Goal: Information Seeking & Learning: Learn about a topic

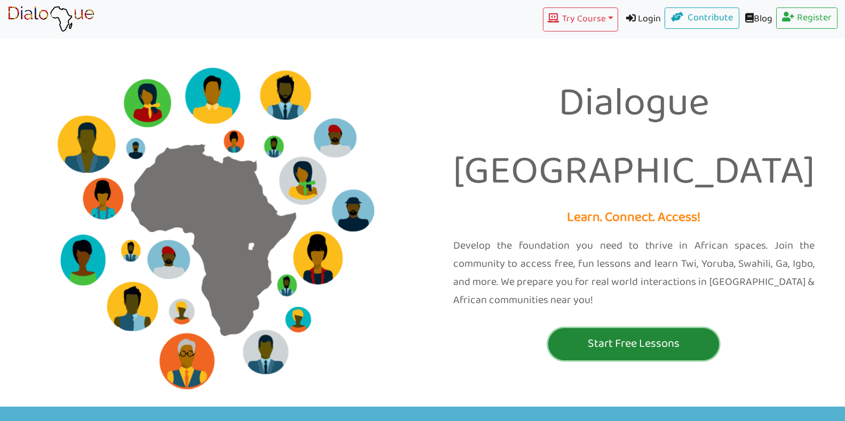
click at [652, 334] on p "Start Free Lessons" at bounding box center [633, 344] width 165 height 20
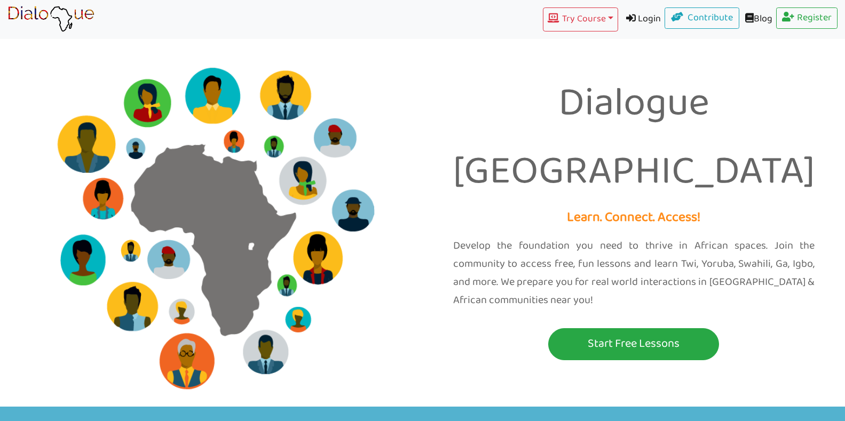
click at [68, 14] on img at bounding box center [50, 19] width 87 height 27
click at [43, 10] on img at bounding box center [50, 19] width 87 height 27
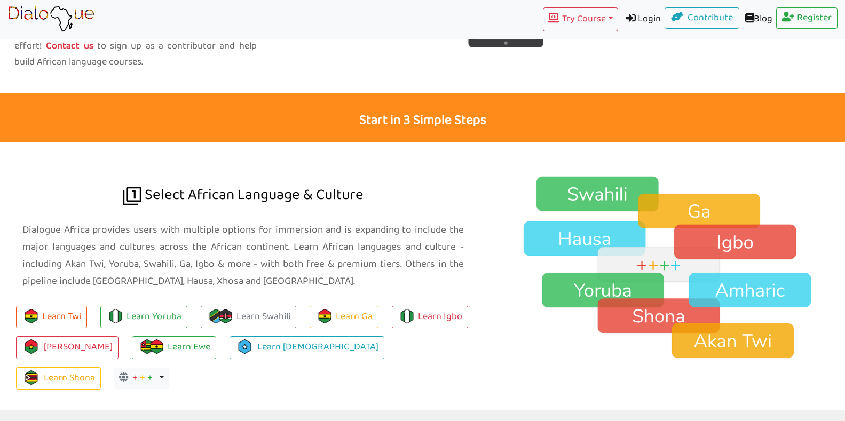
scroll to position [647, 0]
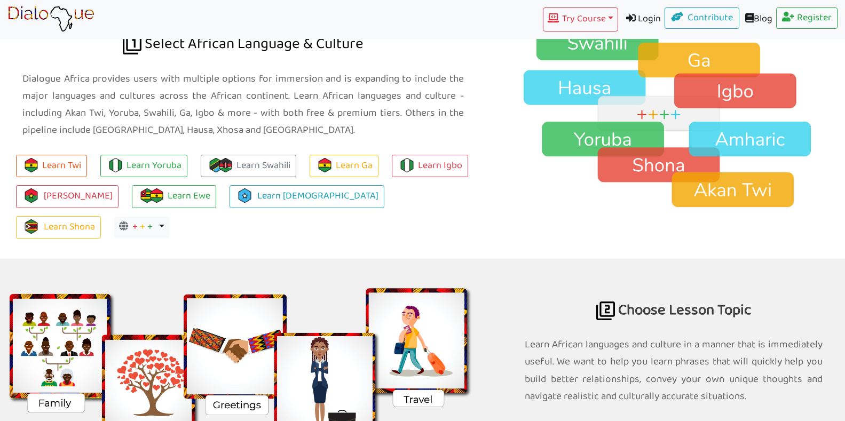
scroll to position [664, 0]
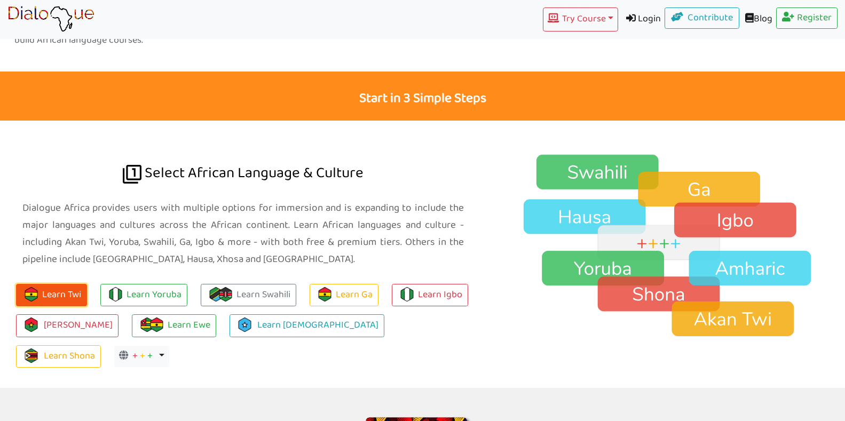
click at [65, 291] on button "Learn Twi" at bounding box center [51, 295] width 71 height 23
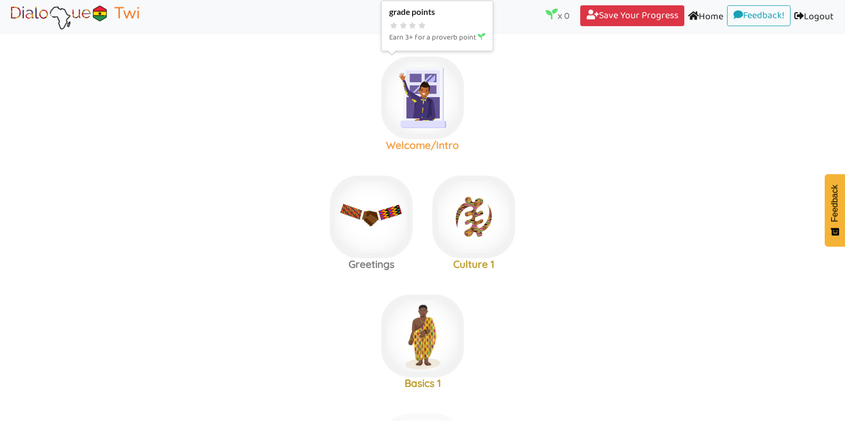
click at [435, 112] on img at bounding box center [422, 98] width 83 height 83
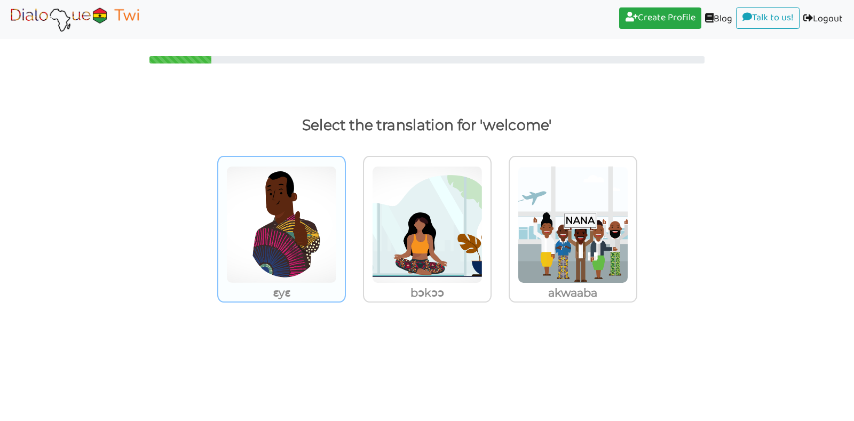
click at [274, 238] on img at bounding box center [281, 224] width 110 height 117
click at [345, 222] on input "ɛyɛ" at bounding box center [349, 218] width 8 height 8
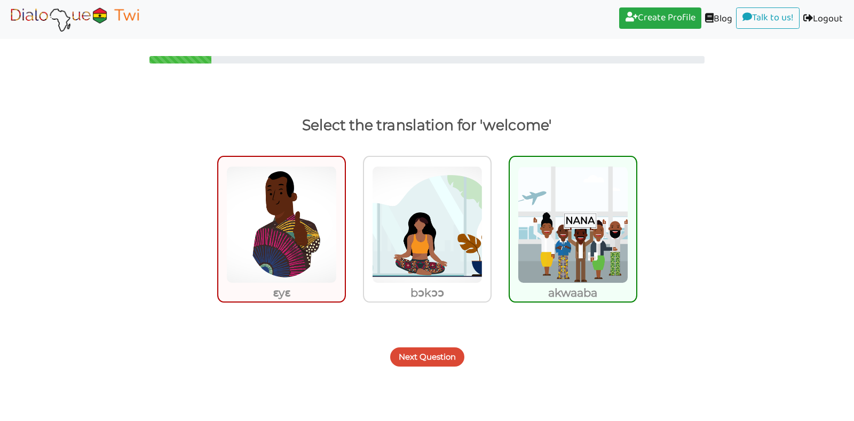
click at [303, 245] on img at bounding box center [281, 224] width 110 height 117
click at [345, 222] on input "ɛyɛ" at bounding box center [349, 218] width 8 height 8
radio input "true"
click at [303, 245] on img at bounding box center [281, 224] width 110 height 117
click at [345, 222] on input "ɛyɛ" at bounding box center [349, 218] width 8 height 8
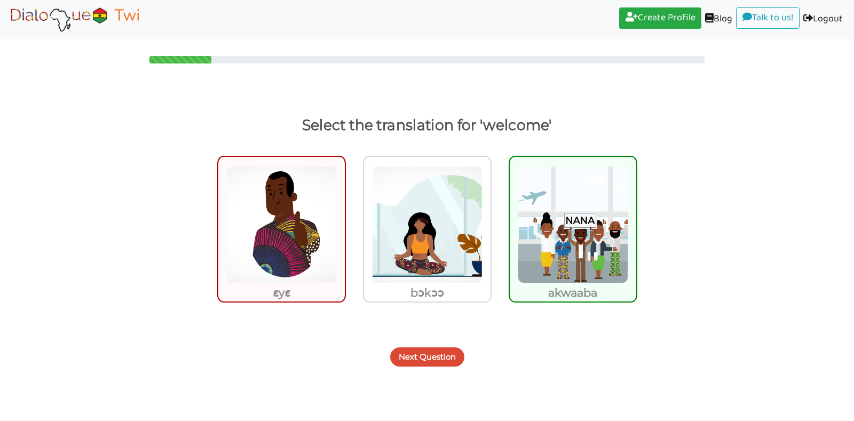
click at [275, 263] on img at bounding box center [281, 224] width 110 height 117
click at [345, 222] on input "ɛyɛ" at bounding box center [349, 218] width 8 height 8
click at [420, 232] on img at bounding box center [427, 224] width 110 height 117
click at [490, 222] on input "bɔkɔɔ" at bounding box center [494, 218] width 8 height 8
click at [420, 232] on img at bounding box center [427, 224] width 110 height 117
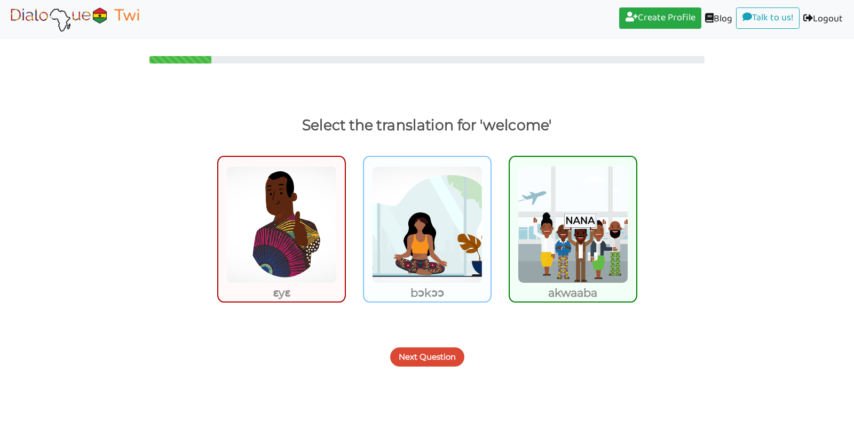
click at [490, 222] on input "bɔkɔɔ" at bounding box center [494, 218] width 8 height 8
radio input "true"
click at [420, 232] on img at bounding box center [427, 224] width 110 height 117
click at [490, 222] on input "bɔkɔɔ" at bounding box center [494, 218] width 8 height 8
click at [570, 217] on img at bounding box center [573, 224] width 110 height 117
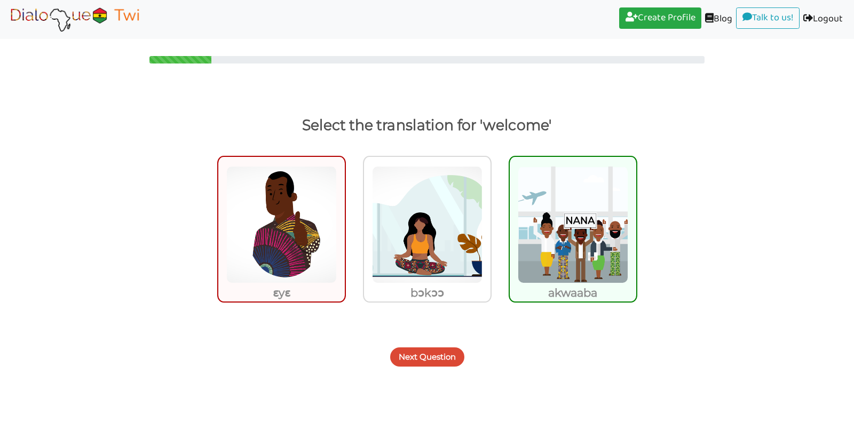
click at [636, 217] on input "akwaaba" at bounding box center [640, 218] width 8 height 8
click at [537, 254] on img at bounding box center [573, 224] width 110 height 117
click at [636, 222] on input "akwaaba" at bounding box center [640, 218] width 8 height 8
radio input "true"
click at [436, 358] on button "Next Question" at bounding box center [427, 356] width 74 height 19
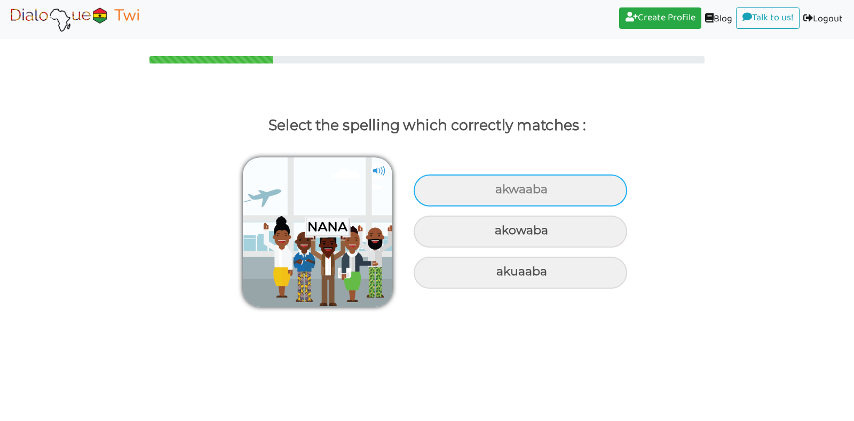
click at [513, 186] on div "akwaaba" at bounding box center [520, 191] width 213 height 32
click at [500, 186] on input "akwaaba" at bounding box center [496, 189] width 7 height 7
radio input "true"
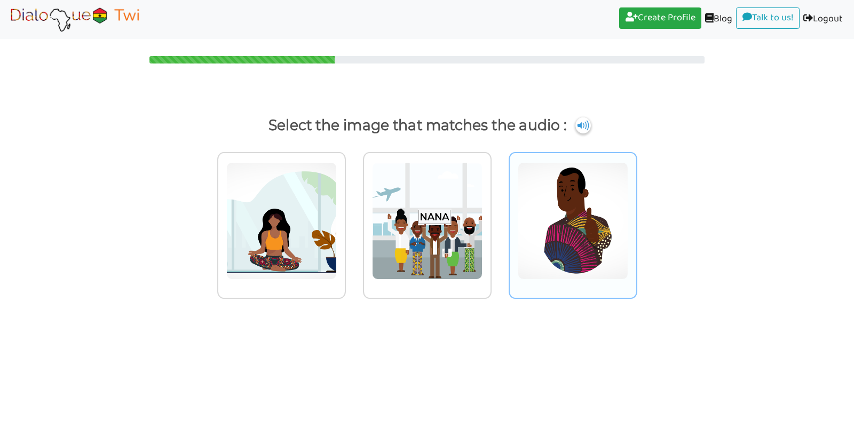
click at [337, 241] on img at bounding box center [281, 220] width 110 height 117
click at [353, 218] on input "radio" at bounding box center [349, 214] width 8 height 8
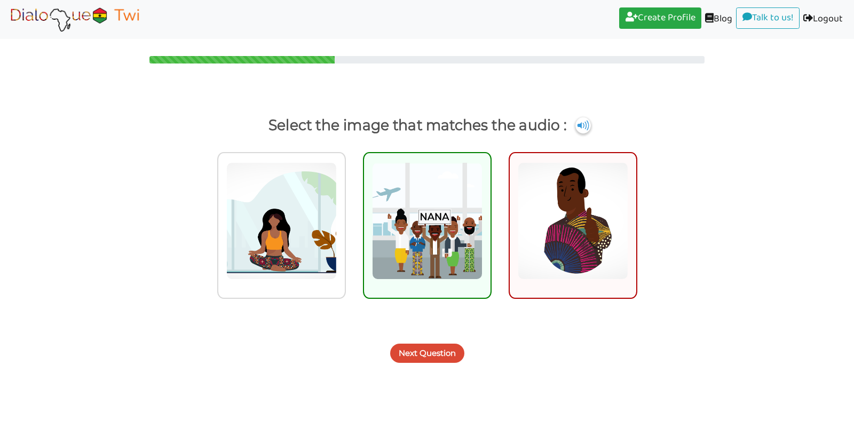
click at [435, 356] on button "Next Question" at bounding box center [427, 353] width 74 height 19
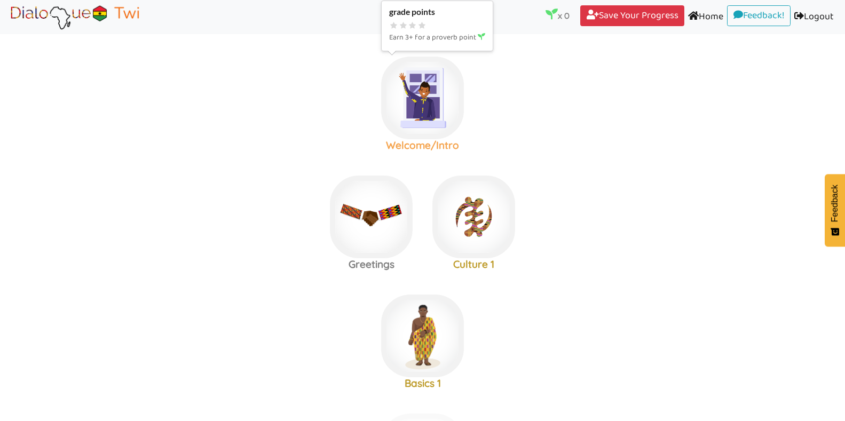
click at [422, 113] on img at bounding box center [422, 98] width 83 height 83
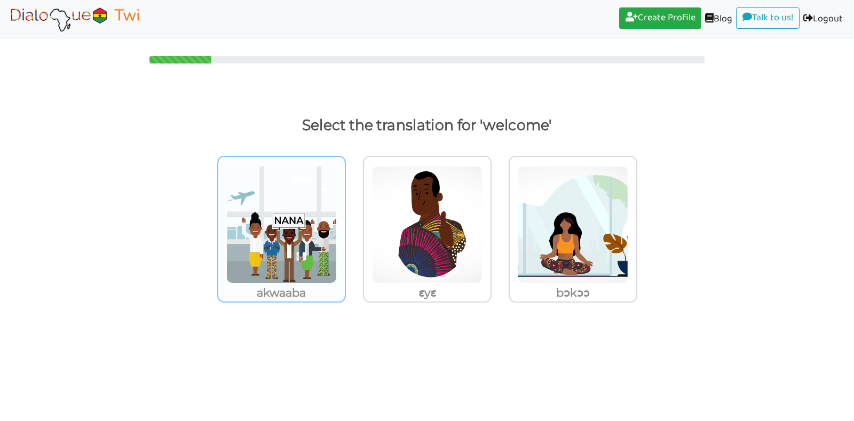
click at [291, 232] on img at bounding box center [281, 224] width 110 height 117
click at [345, 222] on input "akwaaba" at bounding box center [349, 218] width 8 height 8
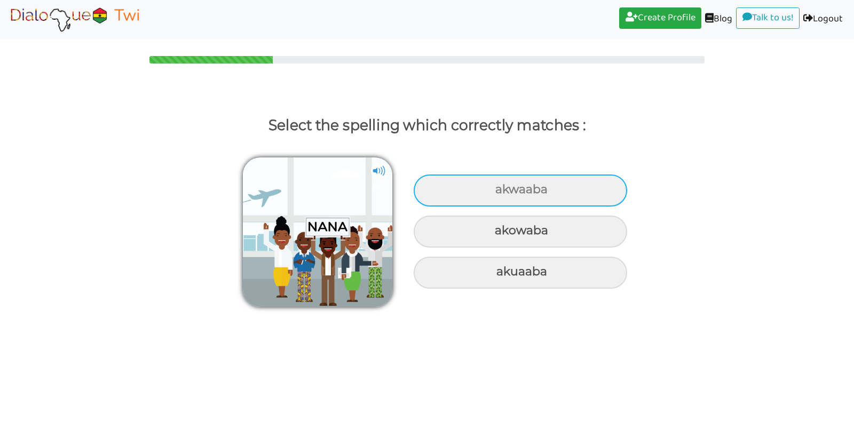
click at [490, 188] on div "akwaaba" at bounding box center [520, 191] width 213 height 32
click at [493, 188] on input "akwaaba" at bounding box center [496, 189] width 7 height 7
radio input "true"
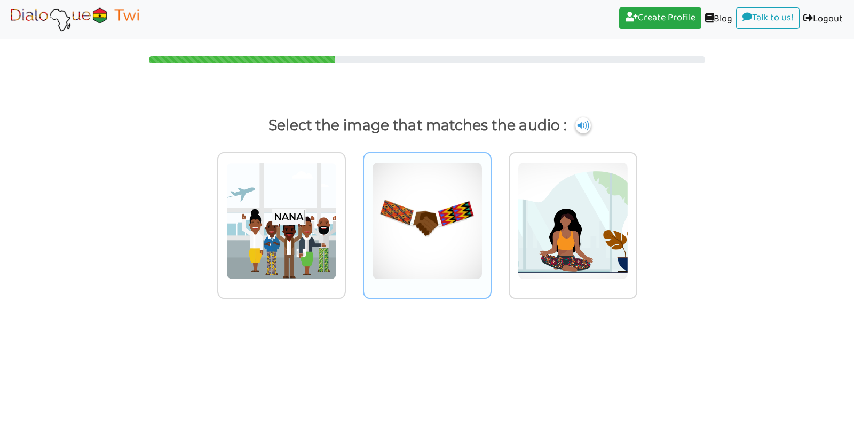
click at [337, 196] on img at bounding box center [281, 220] width 110 height 117
click at [353, 210] on input "radio" at bounding box center [349, 214] width 8 height 8
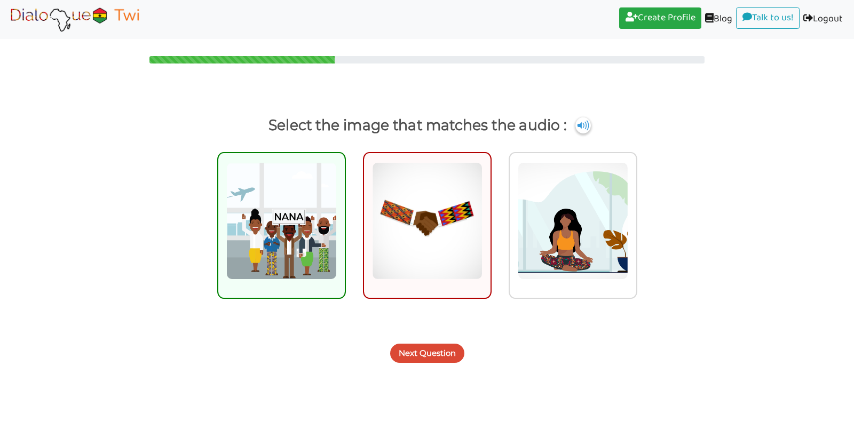
click at [417, 352] on button "Next Question" at bounding box center [427, 353] width 74 height 19
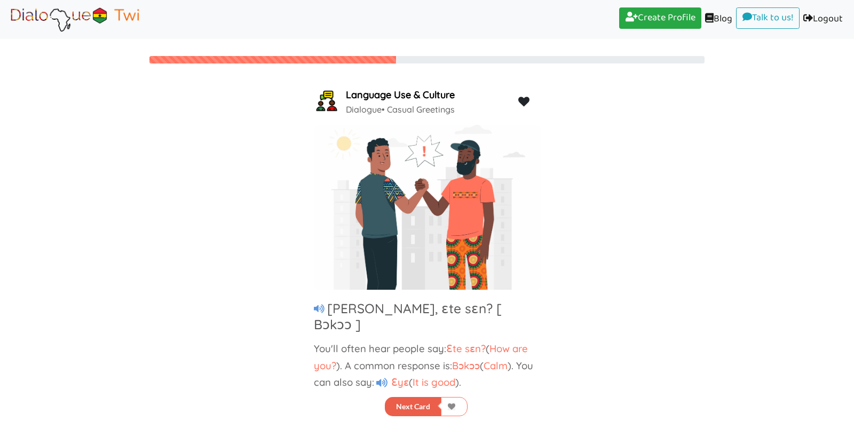
click at [427, 403] on button "Next Card" at bounding box center [413, 406] width 57 height 19
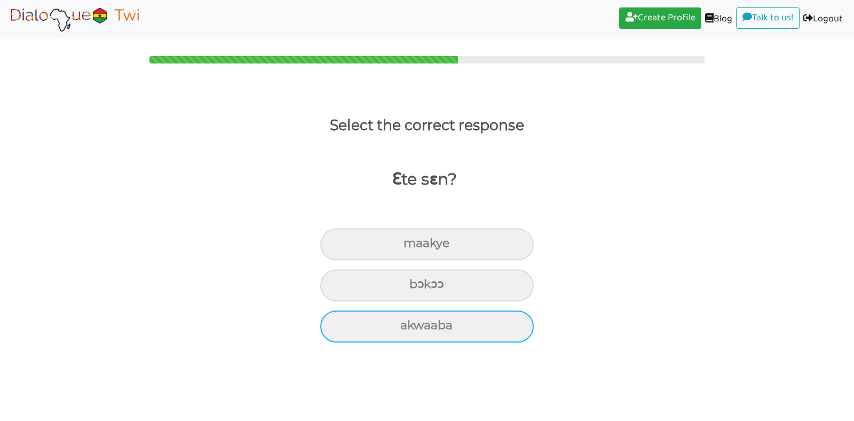
click at [455, 260] on div "akwaaba" at bounding box center [426, 244] width 213 height 32
click at [411, 247] on input "akwaaba" at bounding box center [408, 243] width 7 height 7
radio input "true"
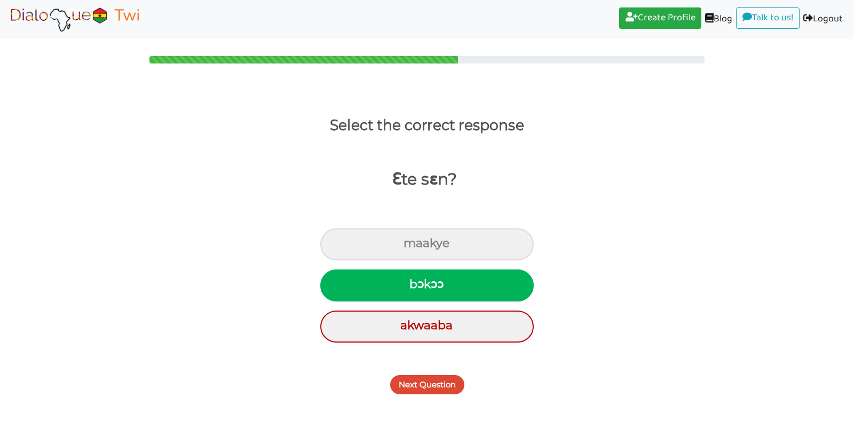
click at [442, 388] on button "Next Question" at bounding box center [427, 384] width 74 height 19
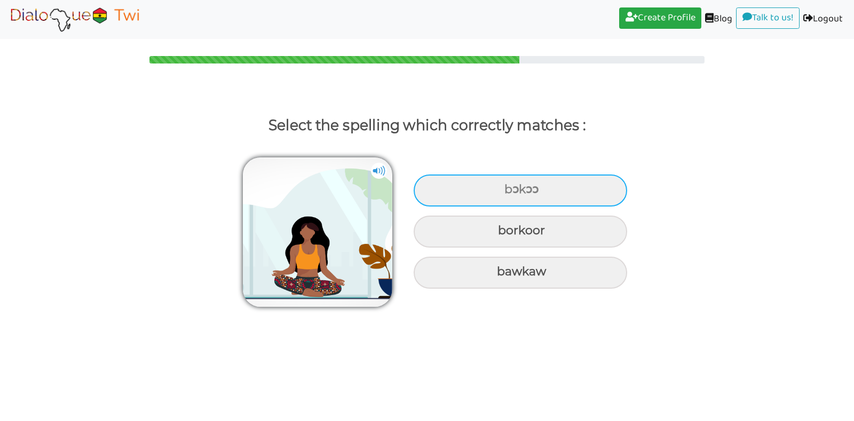
click at [513, 189] on div "bɔkɔɔ" at bounding box center [520, 191] width 213 height 32
click at [509, 189] on input "bɔkɔɔ" at bounding box center [505, 189] width 7 height 7
radio input "true"
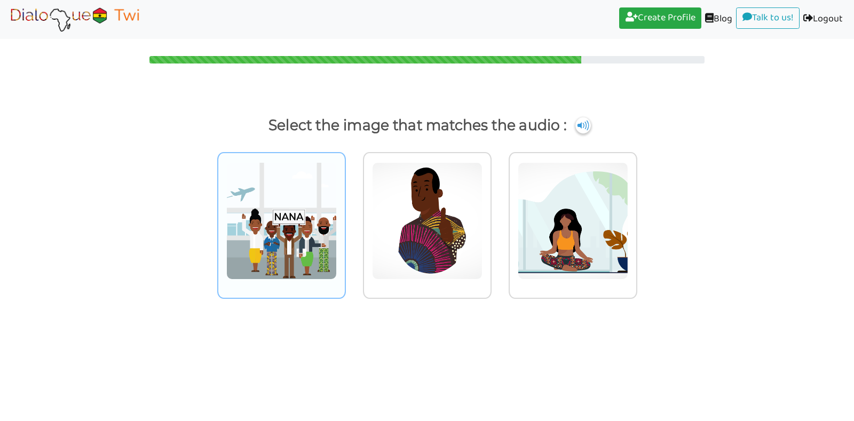
click at [296, 234] on img at bounding box center [281, 220] width 110 height 117
click at [345, 218] on input "radio" at bounding box center [349, 214] width 8 height 8
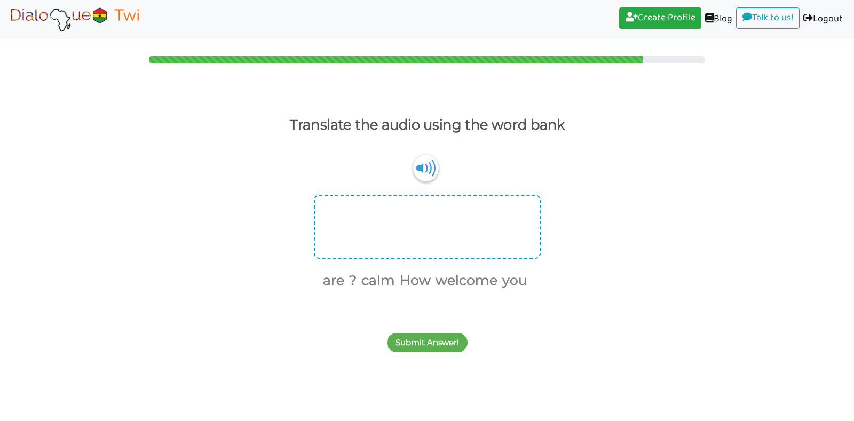
click at [352, 234] on div at bounding box center [427, 227] width 227 height 64
click at [410, 343] on button "Submit Answer!" at bounding box center [427, 342] width 81 height 19
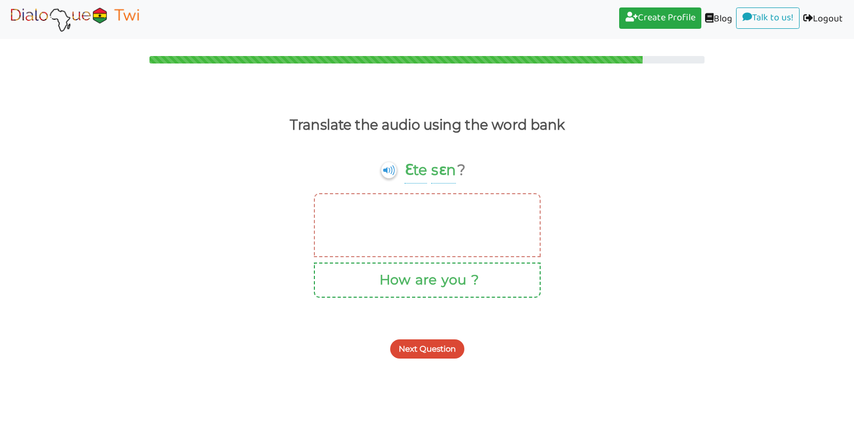
click at [399, 208] on div at bounding box center [427, 225] width 227 height 64
click at [392, 211] on div at bounding box center [427, 225] width 227 height 64
click at [393, 213] on div at bounding box center [427, 225] width 227 height 64
click at [427, 174] on p "sɛn" at bounding box center [416, 170] width 22 height 26
click at [418, 354] on button "Next Question" at bounding box center [427, 348] width 74 height 19
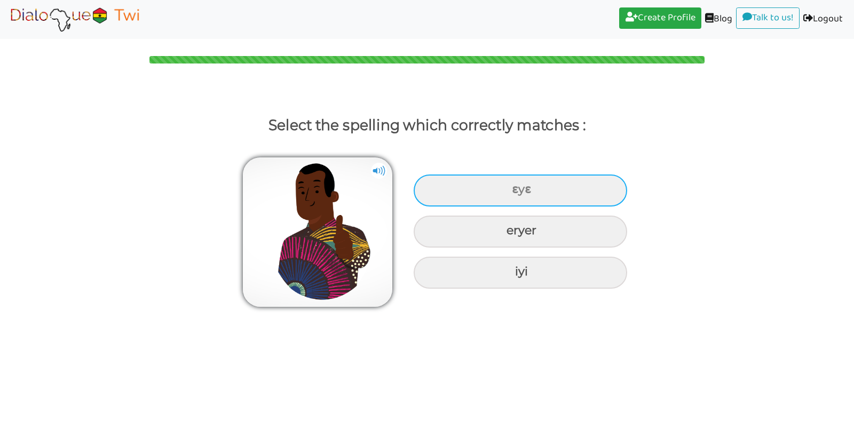
click at [500, 196] on div "ɛyɛ" at bounding box center [520, 191] width 213 height 32
click at [510, 193] on input "ɛyɛ" at bounding box center [513, 189] width 7 height 7
radio input "true"
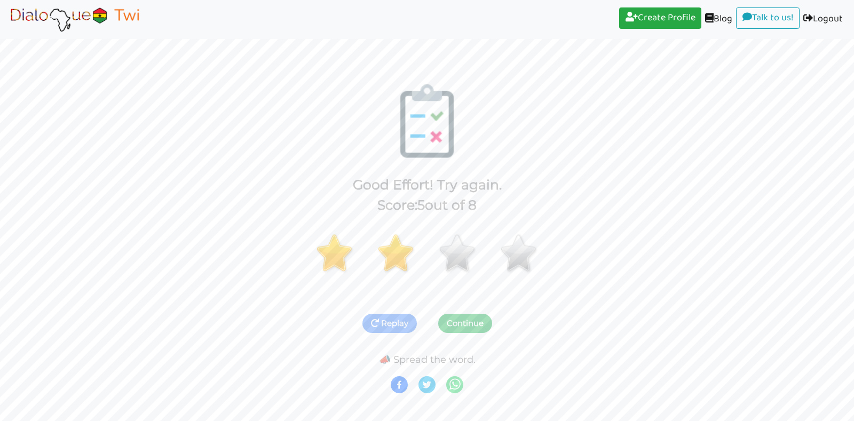
click at [474, 321] on button "Continue" at bounding box center [465, 323] width 54 height 19
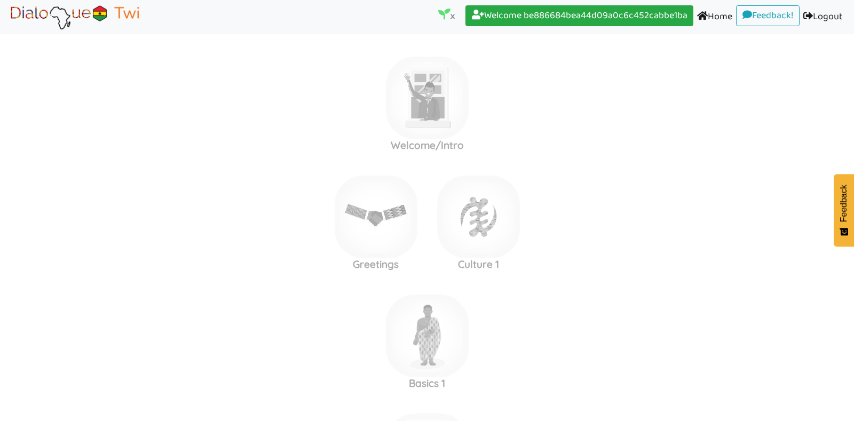
click at [474, 156] on label "Basics 1" at bounding box center [427, 98] width 854 height 115
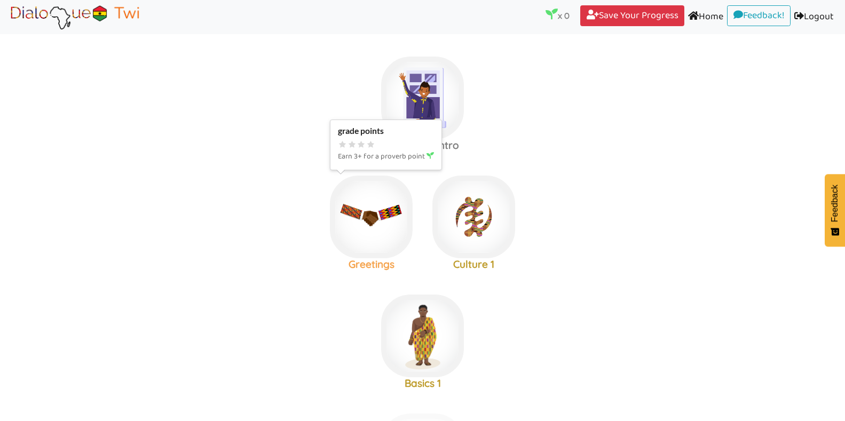
click at [392, 139] on img at bounding box center [422, 98] width 83 height 83
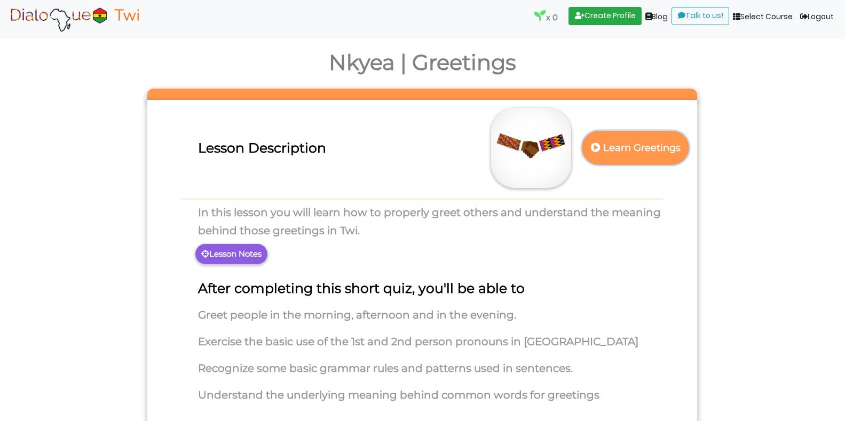
click at [636, 149] on p "Learn Greetings" at bounding box center [636, 148] width 94 height 26
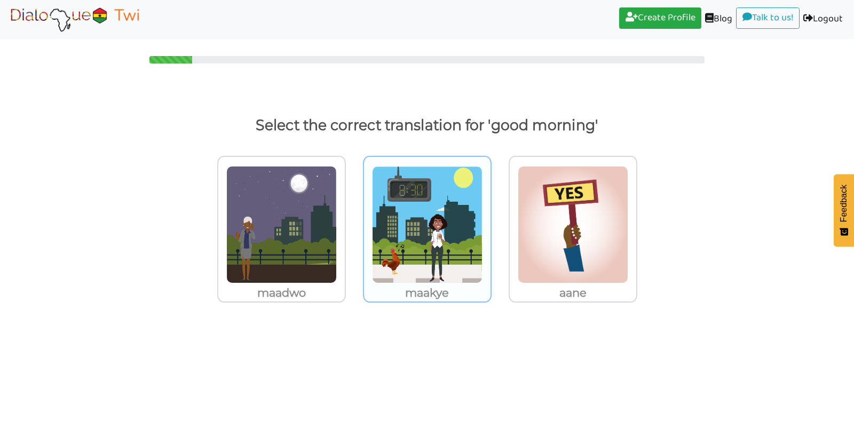
click at [337, 260] on img at bounding box center [281, 224] width 110 height 117
click at [353, 222] on input "maakye" at bounding box center [349, 218] width 8 height 8
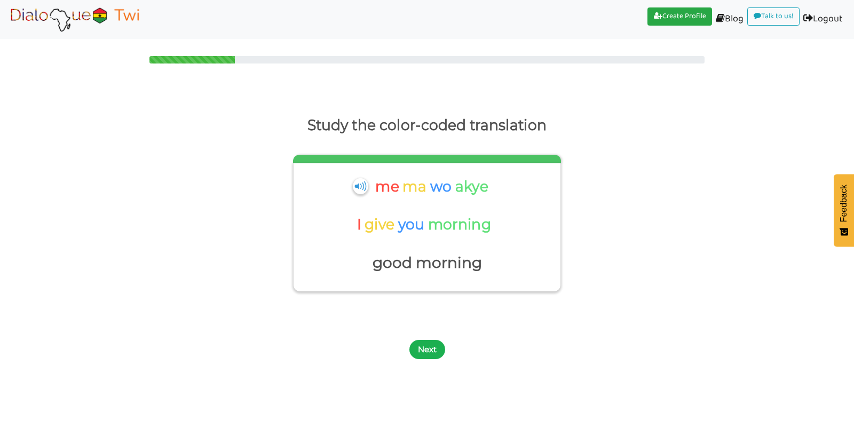
click at [432, 344] on button "Next" at bounding box center [427, 349] width 36 height 19
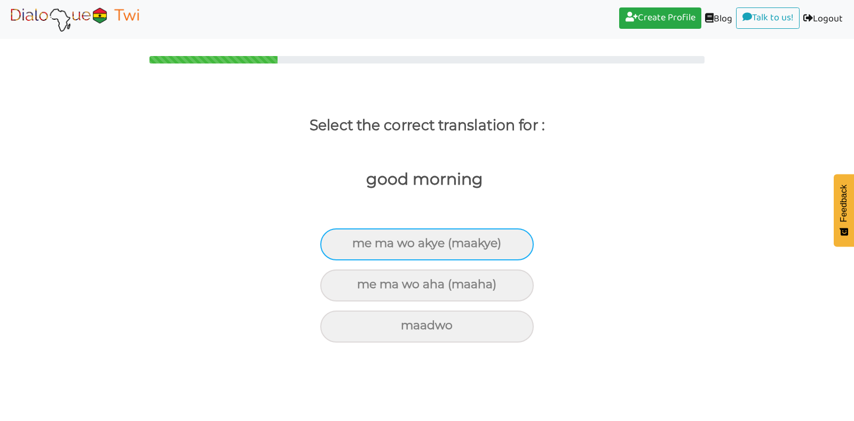
click at [480, 243] on div "me ma wo akye (maakye)" at bounding box center [426, 244] width 213 height 32
click at [360, 243] on input "me ma wo akye (maakye)" at bounding box center [356, 243] width 7 height 7
radio input "true"
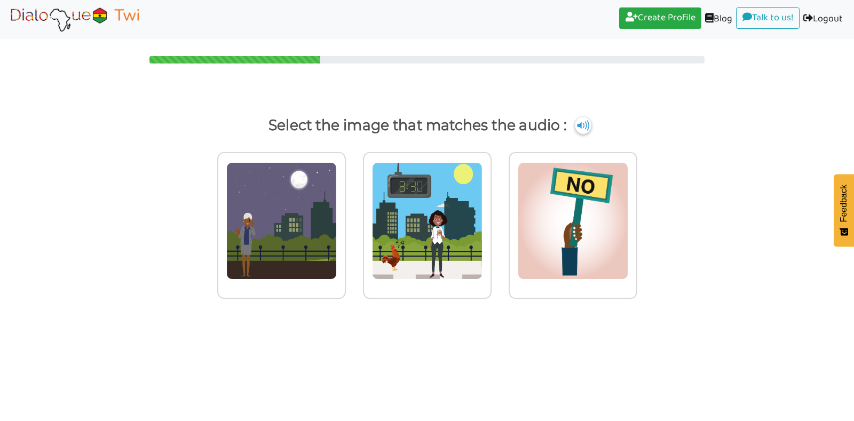
click at [581, 122] on img at bounding box center [583, 125] width 16 height 17
click at [583, 330] on body "Create Profile (current) Blog (current) Talk to us! (current) Logout (current) …" at bounding box center [427, 210] width 854 height 421
click at [585, 123] on img at bounding box center [583, 125] width 16 height 17
click at [299, 255] on img at bounding box center [281, 220] width 110 height 117
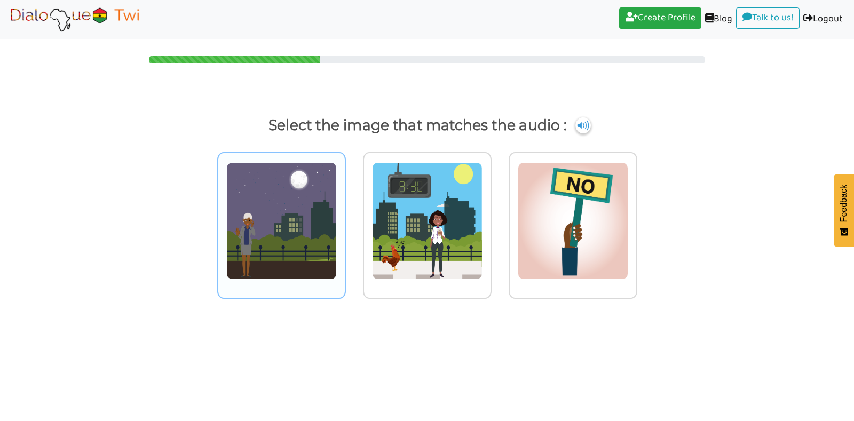
click at [345, 218] on input "radio" at bounding box center [349, 214] width 8 height 8
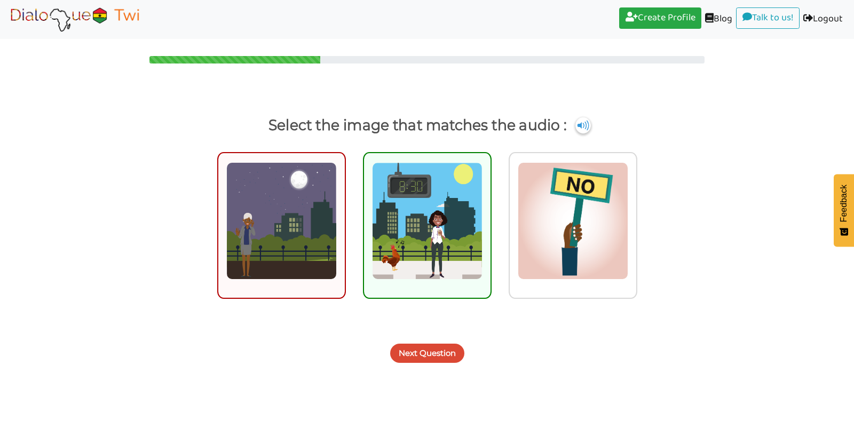
click at [399, 231] on img at bounding box center [427, 220] width 110 height 117
click at [490, 218] on input "radio" at bounding box center [494, 214] width 8 height 8
click at [547, 209] on img at bounding box center [573, 220] width 110 height 117
click at [636, 210] on input "radio" at bounding box center [640, 214] width 8 height 8
click at [435, 358] on button "Next Question" at bounding box center [427, 353] width 74 height 19
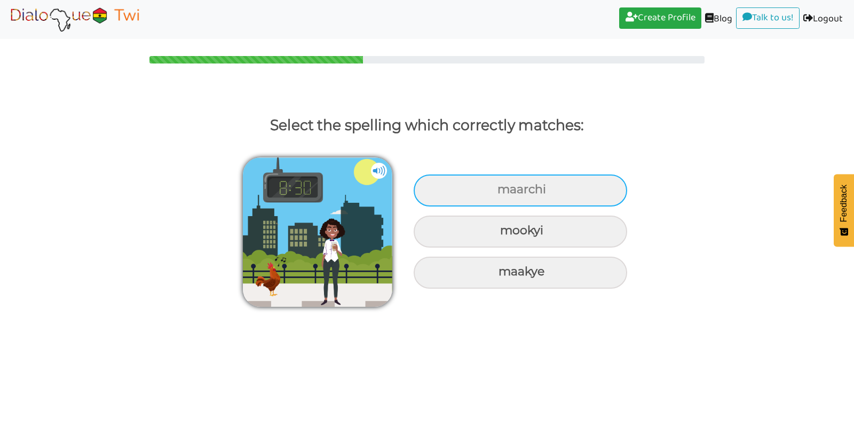
click at [535, 190] on div "maarchi" at bounding box center [520, 191] width 213 height 32
click at [502, 190] on input "maarchi" at bounding box center [498, 189] width 7 height 7
radio input "true"
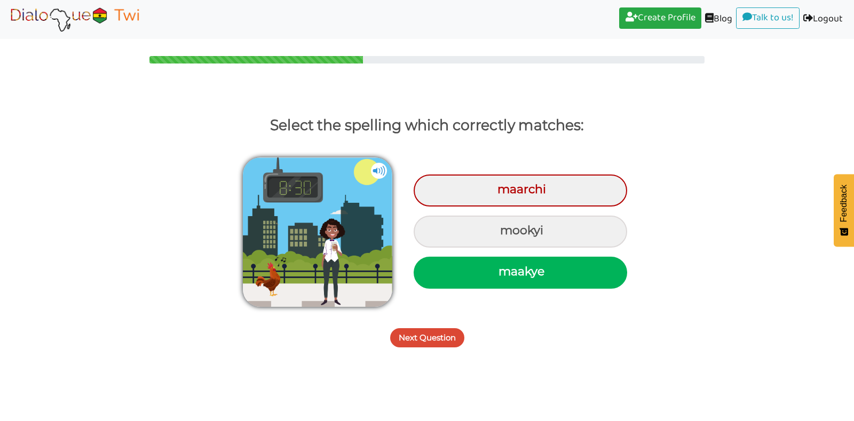
click at [525, 275] on div "maakye" at bounding box center [520, 273] width 213 height 32
click at [503, 275] on input "maakye" at bounding box center [499, 271] width 7 height 7
radio input "true"
click at [437, 337] on button "Next Question" at bounding box center [427, 337] width 74 height 19
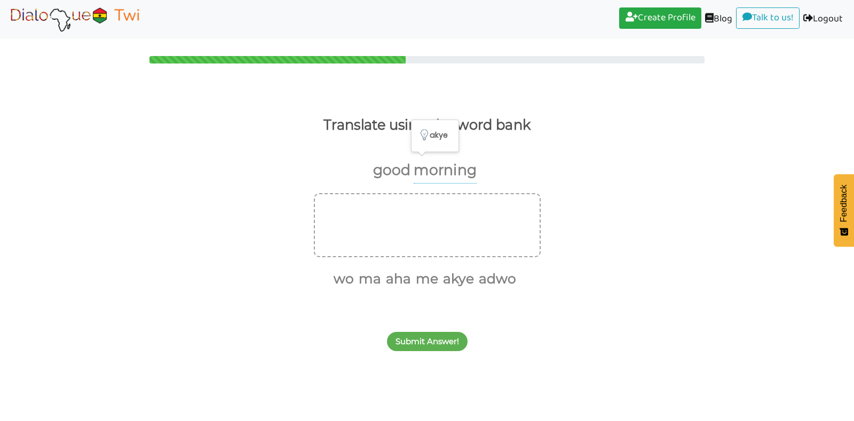
click at [435, 174] on p "morning" at bounding box center [445, 170] width 63 height 26
click at [403, 173] on p "good" at bounding box center [391, 170] width 37 height 26
drag, startPoint x: 407, startPoint y: 172, endPoint x: 427, endPoint y: 165, distance: 21.4
click at [416, 168] on div "good morning" at bounding box center [425, 172] width 105 height 31
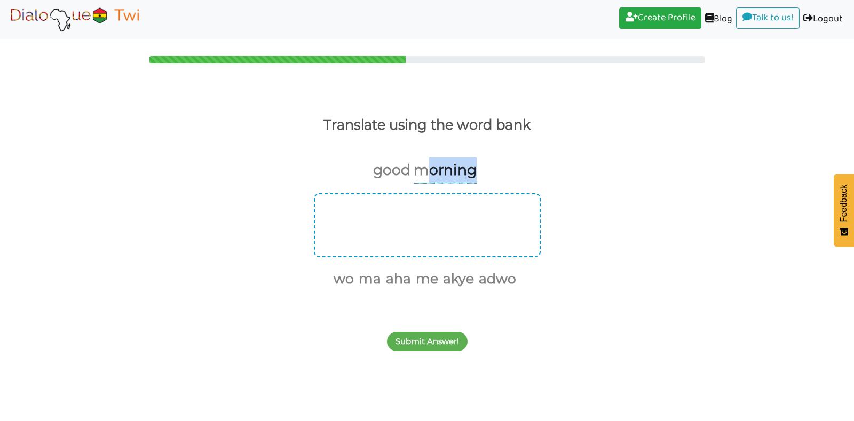
drag, startPoint x: 429, startPoint y: 165, endPoint x: 363, endPoint y: 249, distance: 106.8
click at [363, 249] on div "good morning wo ma aha me akye adwo" at bounding box center [427, 223] width 854 height 133
drag, startPoint x: 363, startPoint y: 249, endPoint x: 414, endPoint y: 196, distance: 73.6
click at [414, 196] on div at bounding box center [427, 225] width 227 height 64
click at [398, 174] on p "good" at bounding box center [391, 170] width 37 height 26
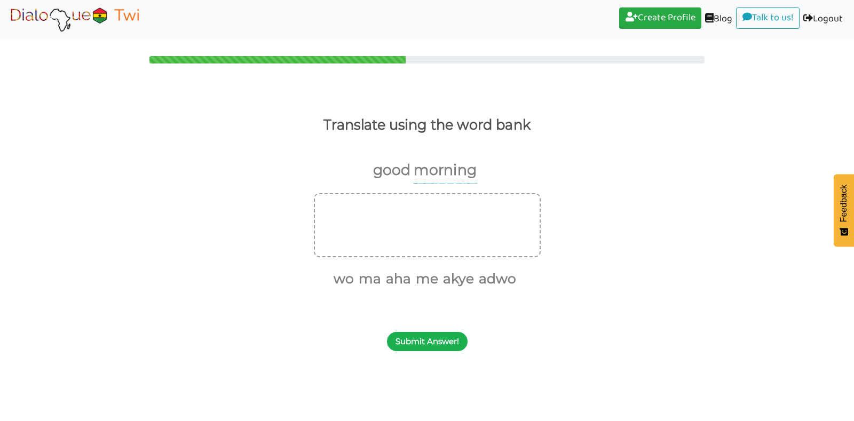
click at [431, 350] on button "Submit Answer!" at bounding box center [427, 341] width 81 height 19
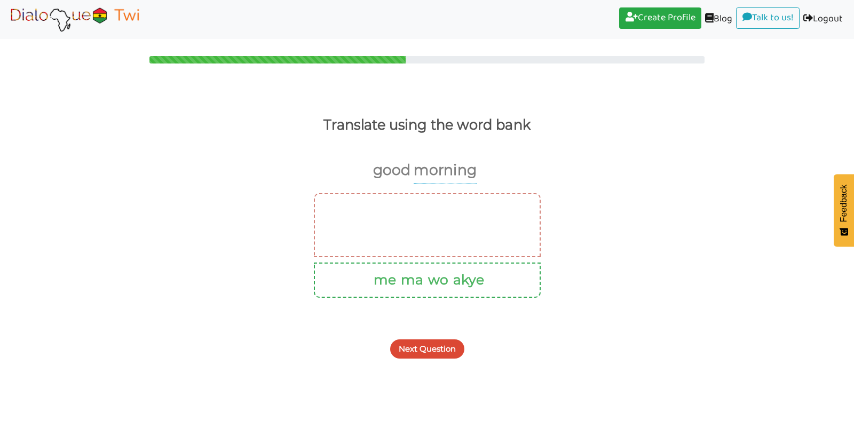
click at [415, 355] on button "Next Question" at bounding box center [427, 348] width 74 height 19
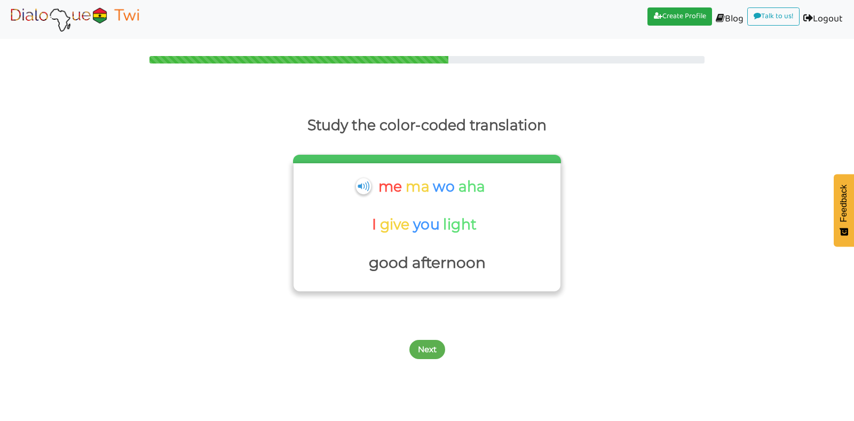
click at [426, 186] on p "ma" at bounding box center [419, 187] width 27 height 26
click at [424, 347] on button "Next" at bounding box center [427, 349] width 36 height 19
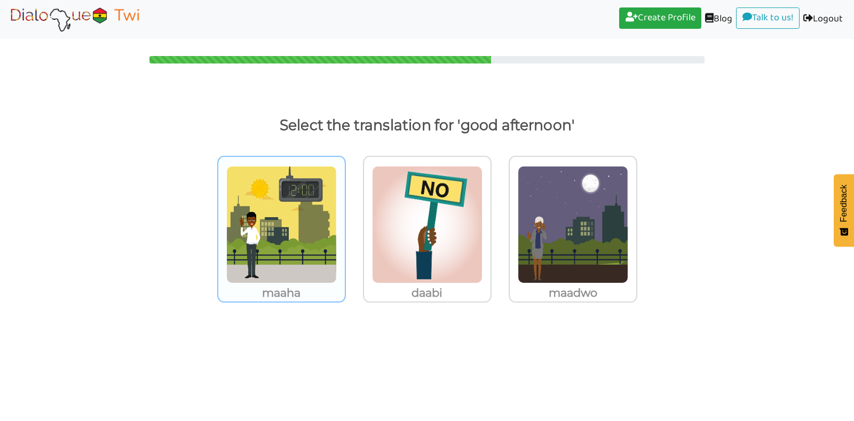
click at [294, 231] on img at bounding box center [281, 224] width 110 height 117
click at [345, 222] on input "maaha" at bounding box center [349, 218] width 8 height 8
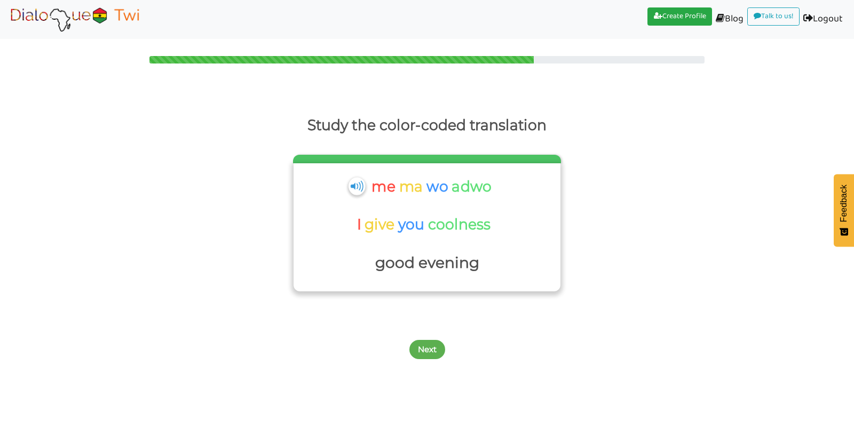
click at [358, 191] on img at bounding box center [356, 186] width 17 height 18
click at [423, 345] on button "Next" at bounding box center [427, 349] width 36 height 19
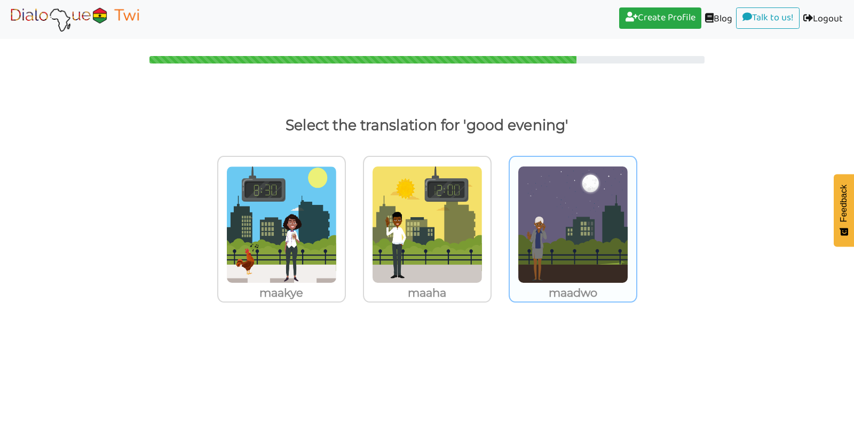
click at [337, 248] on img at bounding box center [281, 224] width 110 height 117
click at [353, 222] on input "maadwo" at bounding box center [349, 218] width 8 height 8
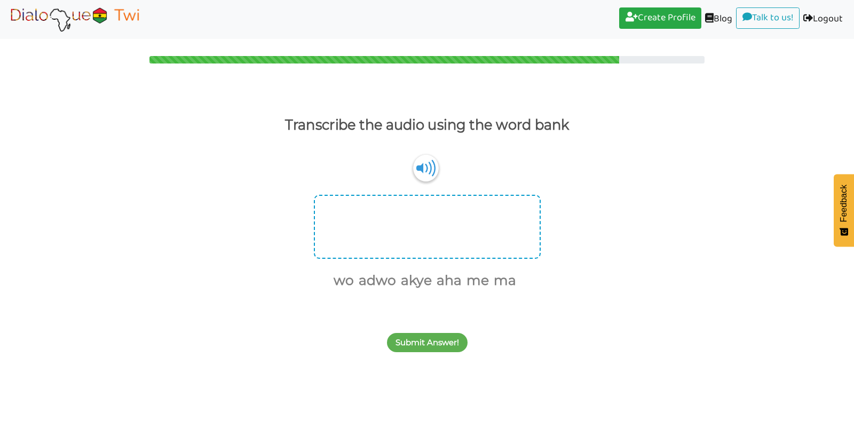
click at [457, 227] on div at bounding box center [427, 227] width 227 height 64
click at [489, 238] on div at bounding box center [427, 227] width 227 height 64
click at [424, 164] on img at bounding box center [426, 167] width 26 height 27
click at [427, 176] on img at bounding box center [426, 167] width 26 height 27
drag, startPoint x: 384, startPoint y: 282, endPoint x: 401, endPoint y: 230, distance: 54.5
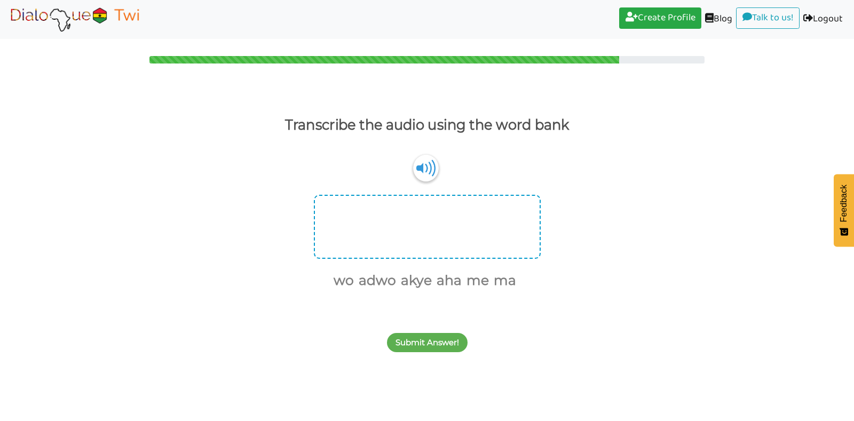
click at [401, 230] on div "wo adwo akye aha me ma" at bounding box center [427, 243] width 854 height 97
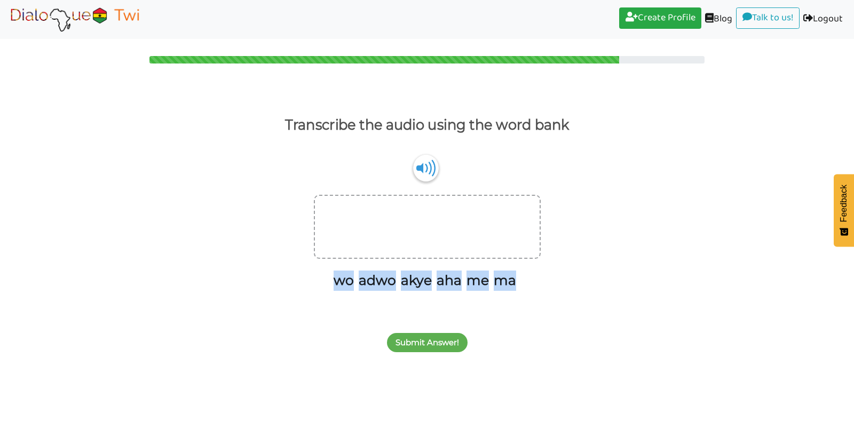
drag, startPoint x: 329, startPoint y: 287, endPoint x: 520, endPoint y: 288, distance: 191.0
click at [520, 288] on ul "wo adwo akye aha me ma" at bounding box center [423, 280] width 219 height 22
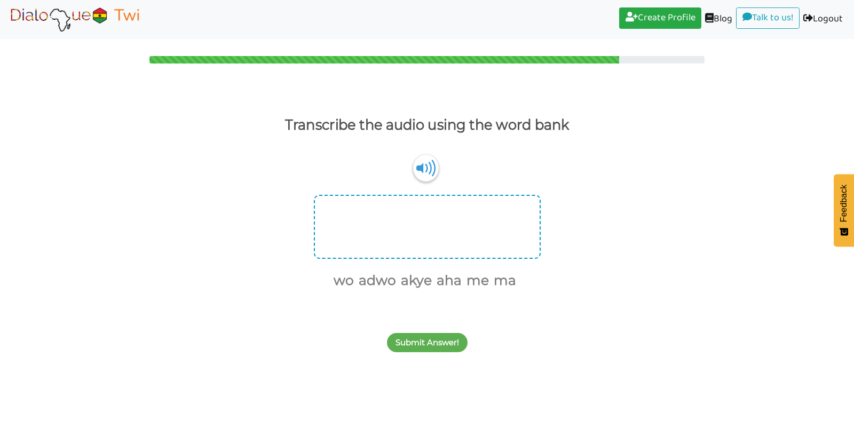
drag, startPoint x: 520, startPoint y: 288, endPoint x: 486, endPoint y: 246, distance: 54.6
click at [486, 246] on div at bounding box center [427, 227] width 227 height 64
click at [425, 172] on img at bounding box center [426, 167] width 26 height 27
click at [435, 341] on button "Submit Answer!" at bounding box center [427, 342] width 81 height 19
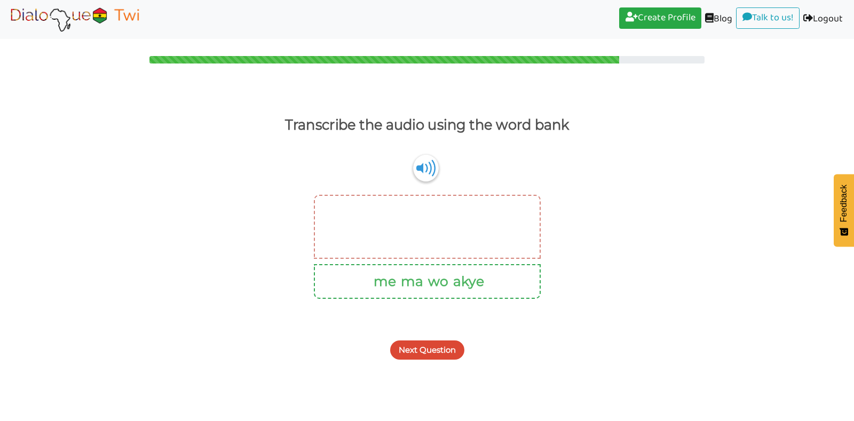
click at [436, 348] on button "Next Question" at bounding box center [427, 349] width 74 height 19
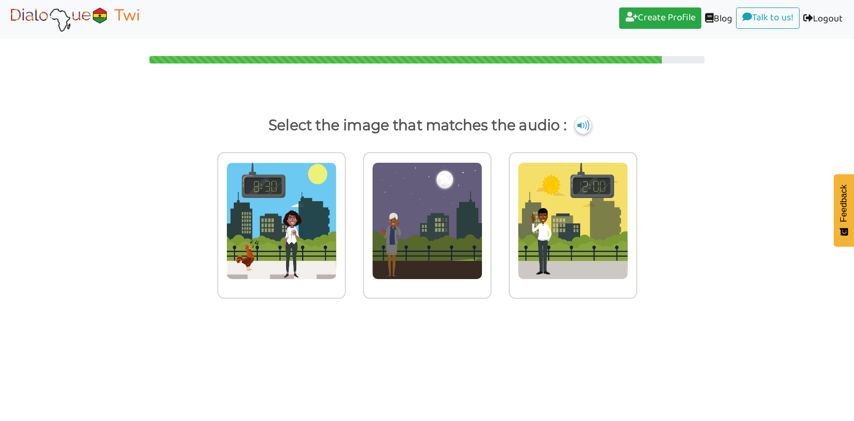
click at [583, 122] on img at bounding box center [583, 125] width 16 height 17
click at [337, 216] on img at bounding box center [281, 220] width 110 height 117
click at [353, 216] on input "radio" at bounding box center [349, 214] width 8 height 8
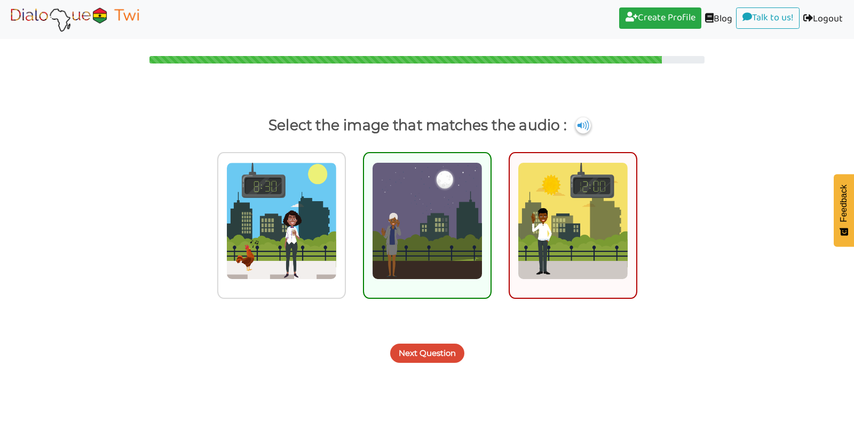
click at [455, 209] on img at bounding box center [427, 220] width 110 height 117
click at [490, 210] on input "radio" at bounding box center [494, 214] width 8 height 8
click at [427, 351] on button "Next Question" at bounding box center [427, 353] width 74 height 19
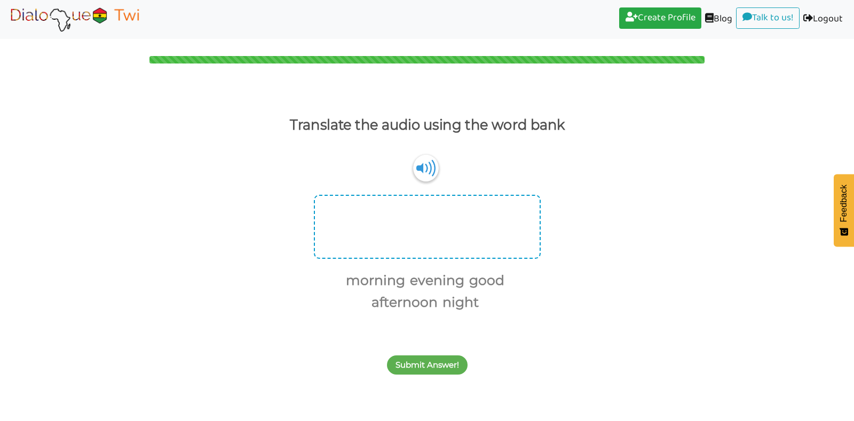
click at [424, 236] on div at bounding box center [427, 227] width 227 height 64
click at [423, 172] on img at bounding box center [426, 167] width 26 height 27
click at [421, 306] on button "afternoon" at bounding box center [403, 302] width 70 height 20
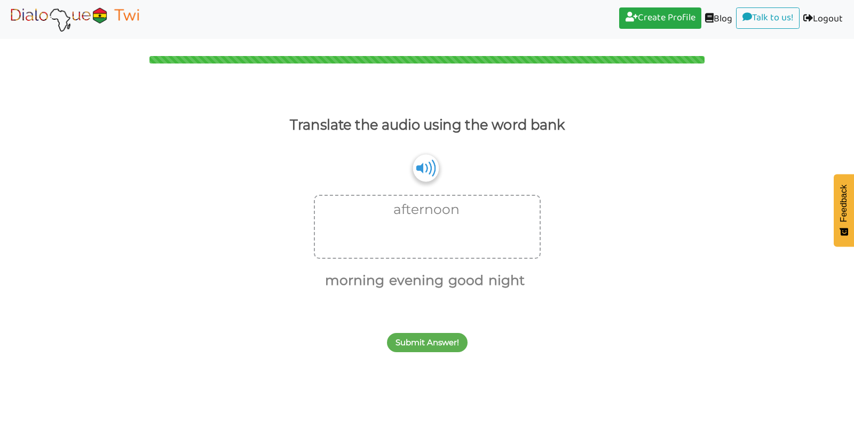
click at [427, 172] on img at bounding box center [426, 167] width 26 height 27
click at [429, 340] on button "Submit Answer!" at bounding box center [427, 342] width 81 height 19
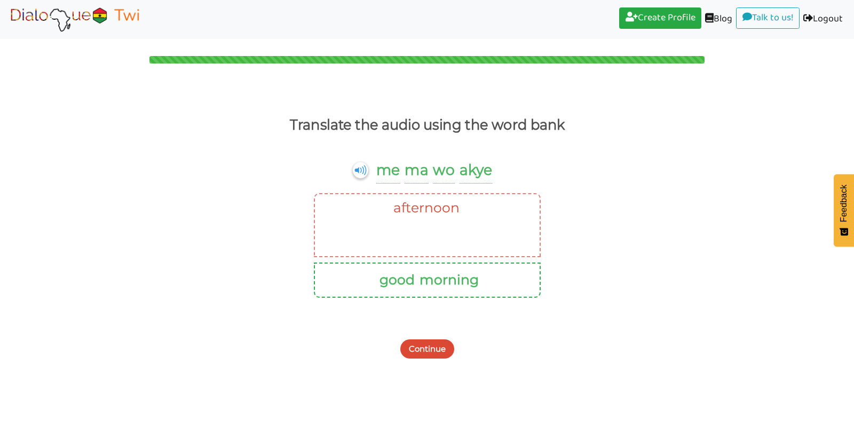
click at [430, 346] on button "Continue" at bounding box center [427, 348] width 54 height 19
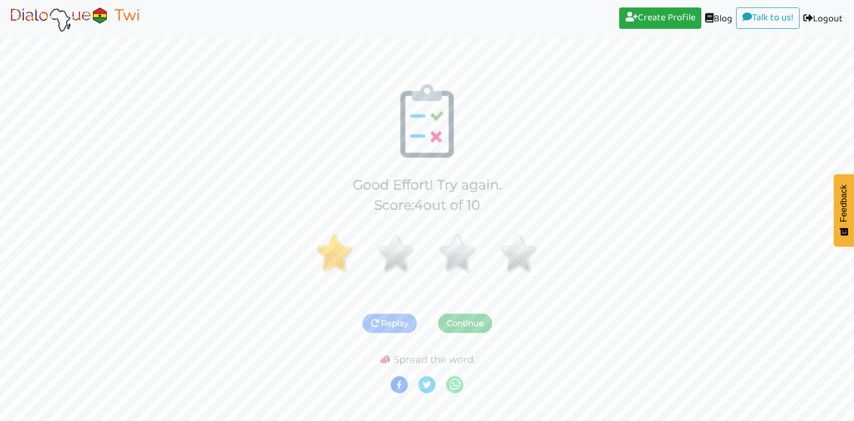
click at [464, 324] on button "Continue" at bounding box center [465, 323] width 54 height 19
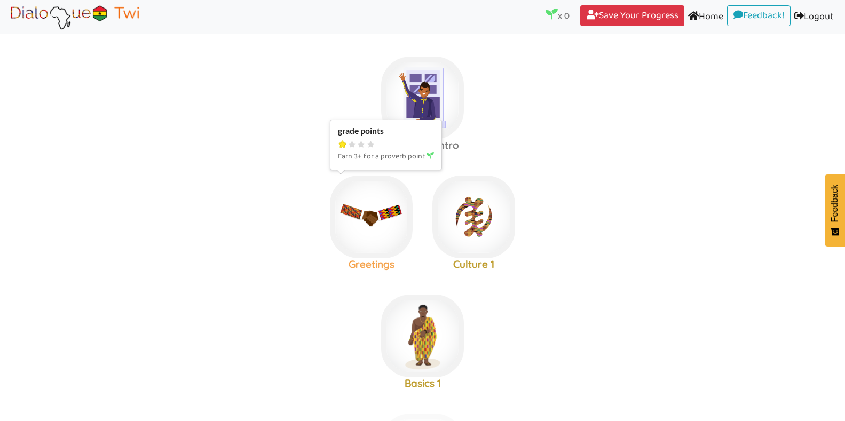
click at [381, 139] on img at bounding box center [422, 98] width 83 height 83
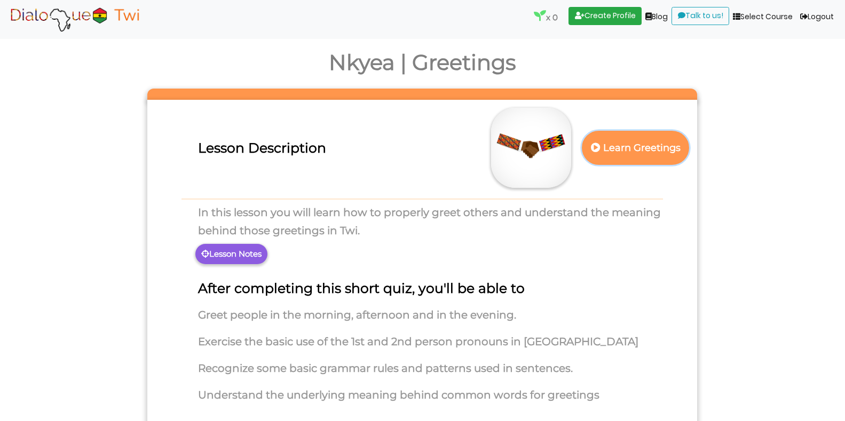
click at [639, 150] on p "Learn Greetings" at bounding box center [636, 148] width 94 height 26
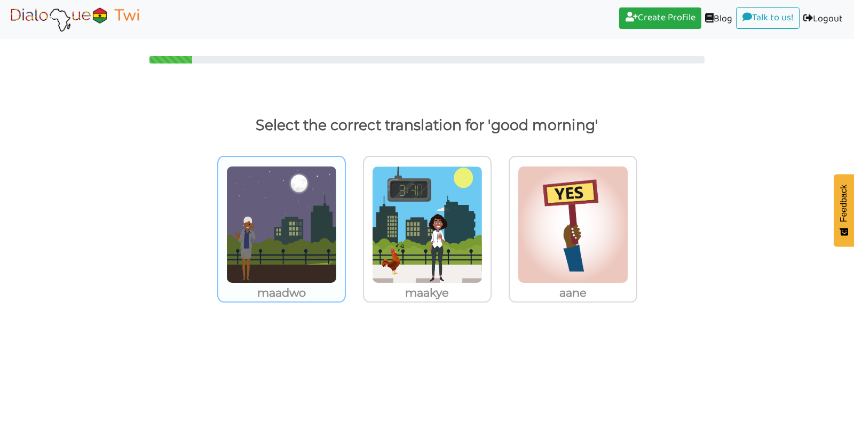
click at [299, 222] on img at bounding box center [281, 224] width 110 height 117
click at [345, 222] on input "maadwo" at bounding box center [349, 218] width 8 height 8
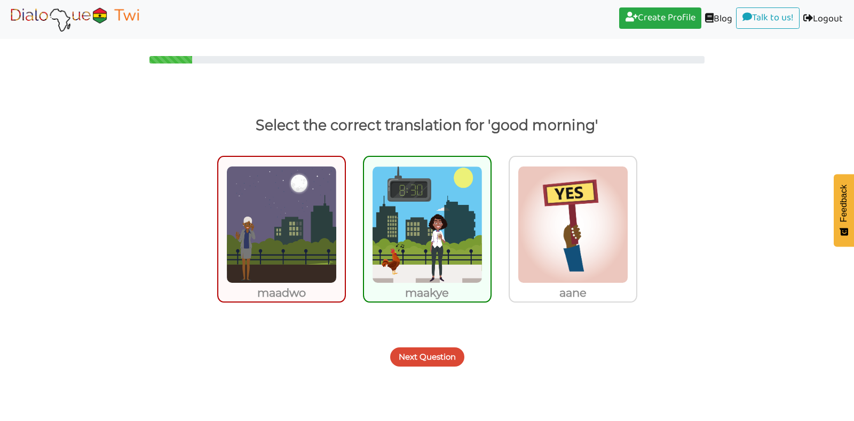
click at [415, 255] on img at bounding box center [427, 224] width 110 height 117
click at [490, 222] on input "maakye" at bounding box center [494, 218] width 8 height 8
click at [434, 355] on button "Next Question" at bounding box center [427, 356] width 74 height 19
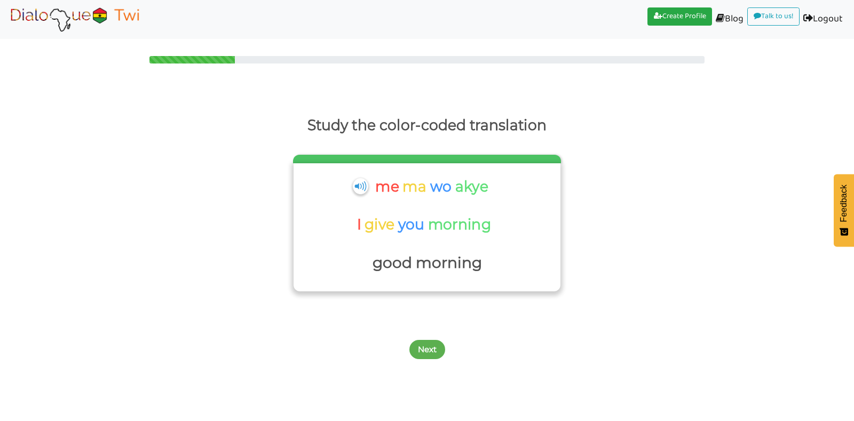
click at [464, 186] on p "akye" at bounding box center [473, 187] width 36 height 26
click at [429, 345] on button "Next" at bounding box center [427, 349] width 36 height 19
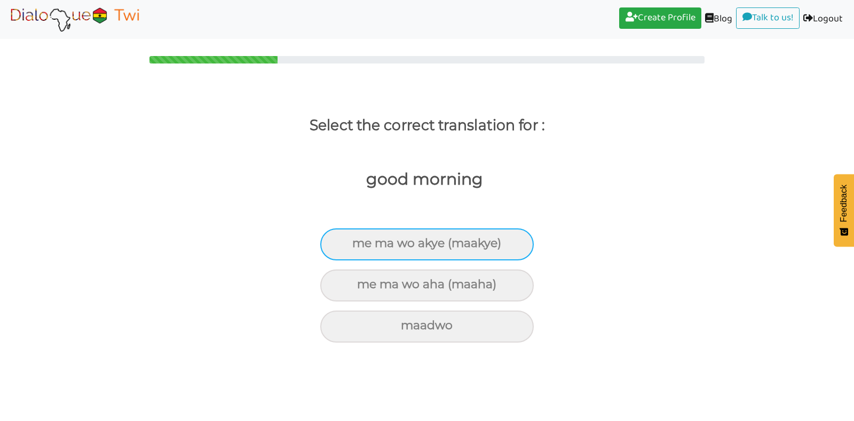
click at [426, 239] on div "me ma wo akye (maakye)" at bounding box center [426, 244] width 213 height 32
click at [360, 240] on input "me ma wo akye (maakye)" at bounding box center [356, 243] width 7 height 7
radio input "true"
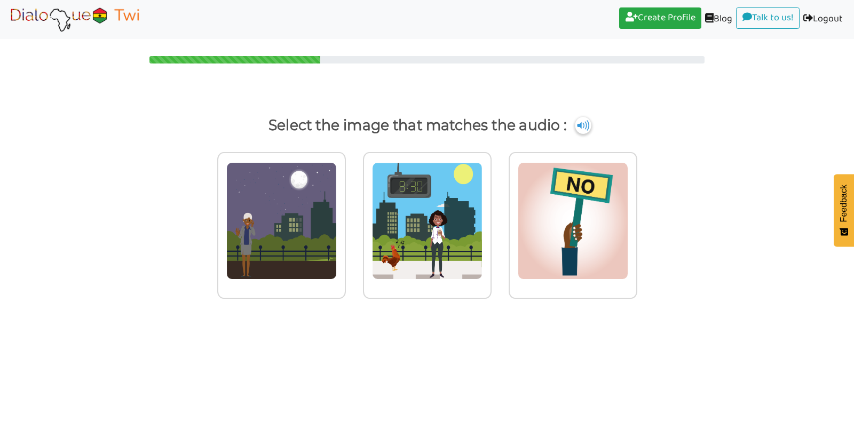
click at [578, 123] on img at bounding box center [583, 125] width 16 height 17
click at [308, 212] on img at bounding box center [281, 220] width 110 height 117
click at [345, 212] on input "radio" at bounding box center [349, 214] width 8 height 8
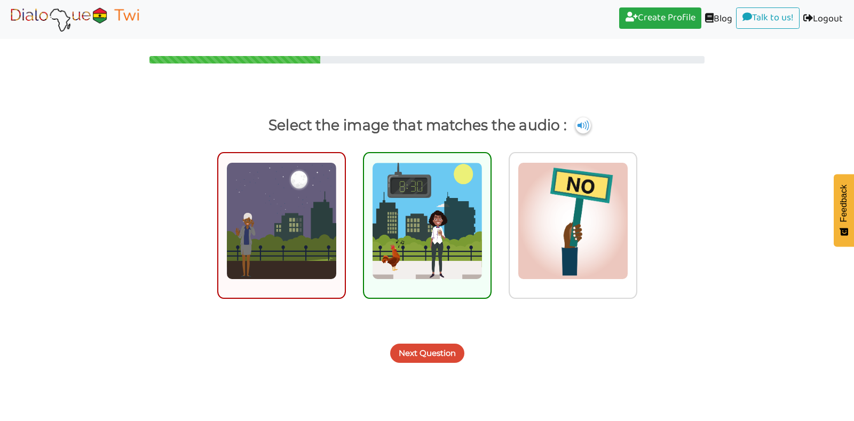
click at [434, 356] on button "Next Question" at bounding box center [427, 353] width 74 height 19
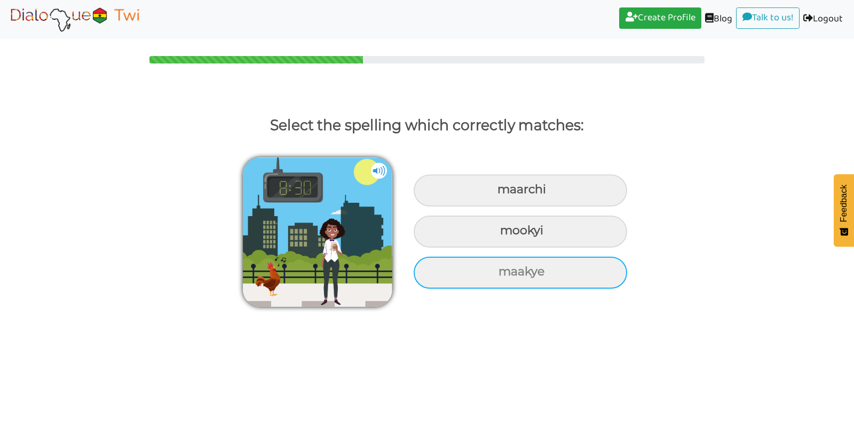
click at [521, 207] on div "maakye" at bounding box center [520, 191] width 213 height 32
click at [502, 193] on input "maakye" at bounding box center [498, 189] width 7 height 7
radio input "true"
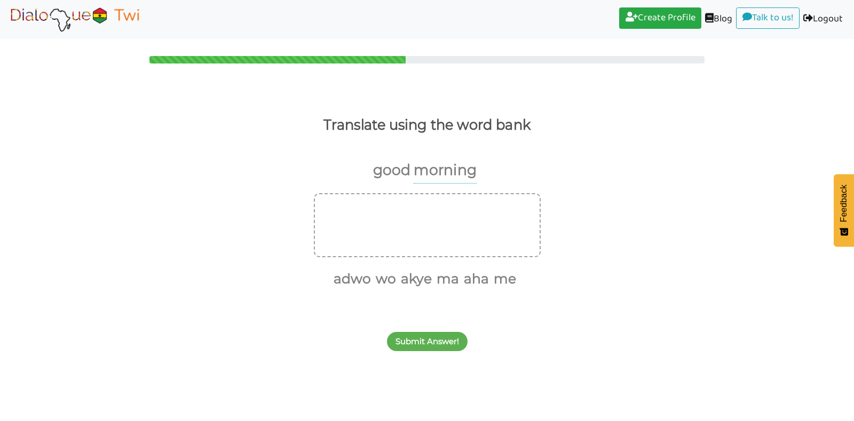
click at [394, 171] on p "good" at bounding box center [391, 170] width 37 height 26
click at [407, 281] on button "akye" at bounding box center [414, 279] width 35 height 20
click at [370, 276] on button "adwo" at bounding box center [368, 279] width 41 height 20
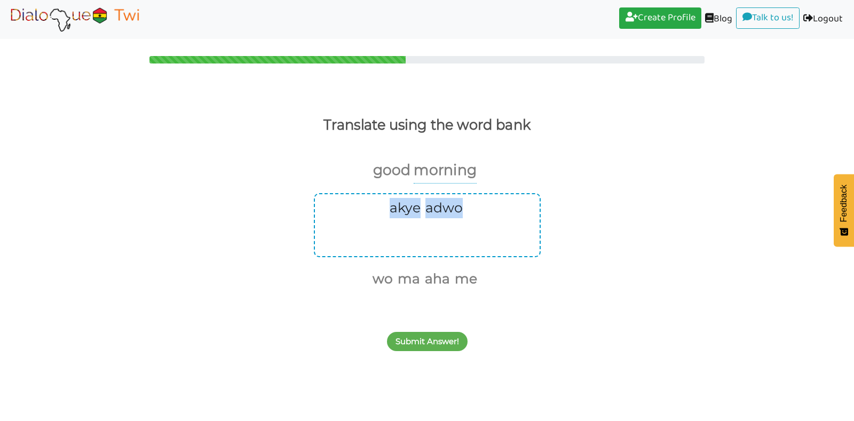
drag, startPoint x: 468, startPoint y: 202, endPoint x: 385, endPoint y: 207, distance: 82.9
click at [385, 207] on ul "akye adwo" at bounding box center [425, 208] width 198 height 22
drag, startPoint x: 468, startPoint y: 280, endPoint x: 373, endPoint y: 210, distance: 117.6
click at [373, 210] on div "akye adwo wo ma aha me" at bounding box center [427, 241] width 854 height 97
click at [407, 170] on p "good" at bounding box center [391, 170] width 37 height 26
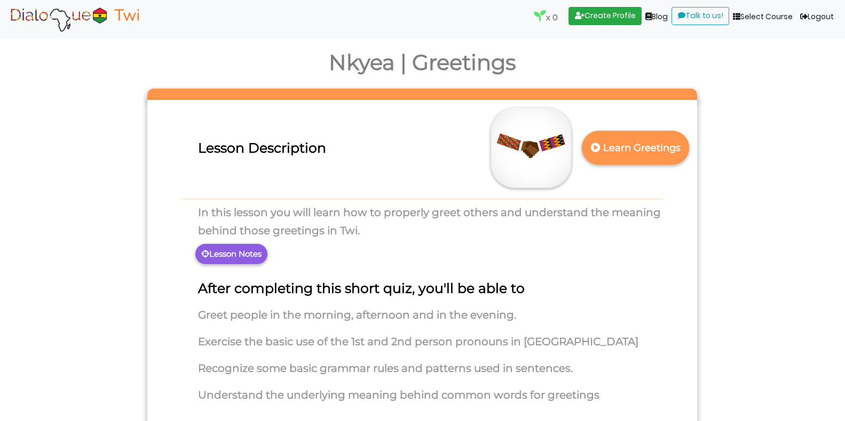
click at [542, 147] on img at bounding box center [531, 148] width 80 height 80
click at [659, 140] on p "Learn Greetings" at bounding box center [636, 148] width 94 height 26
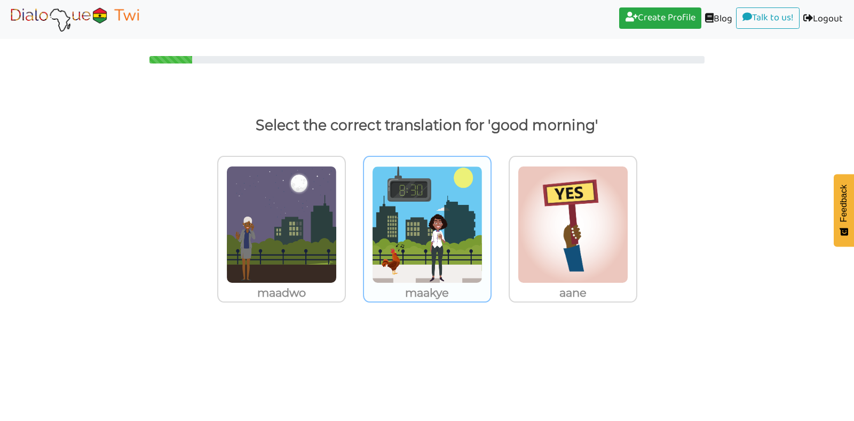
click at [337, 231] on img at bounding box center [281, 224] width 110 height 117
click at [353, 222] on input "maakye" at bounding box center [349, 218] width 8 height 8
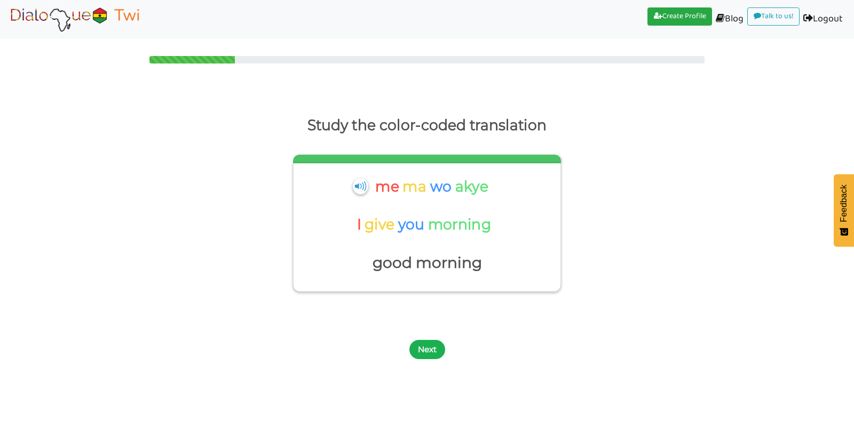
click at [431, 351] on button "Next" at bounding box center [427, 349] width 36 height 19
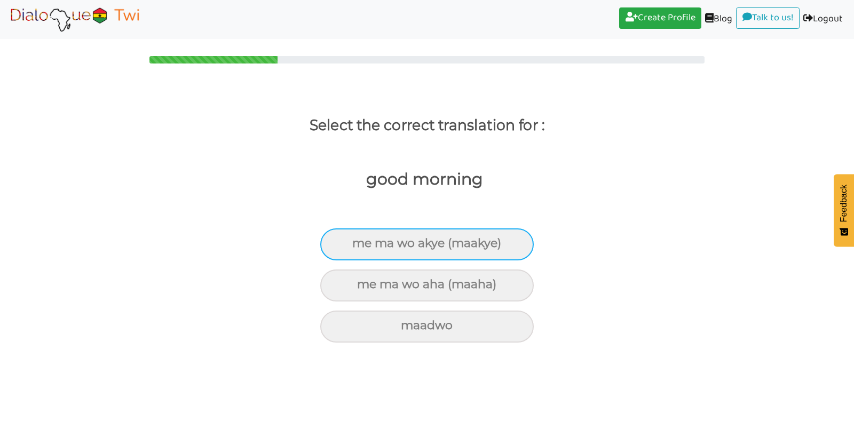
click at [447, 247] on div "me ma wo akye (maakye)" at bounding box center [426, 244] width 213 height 32
click at [360, 247] on input "me ma wo akye (maakye)" at bounding box center [356, 243] width 7 height 7
radio input "true"
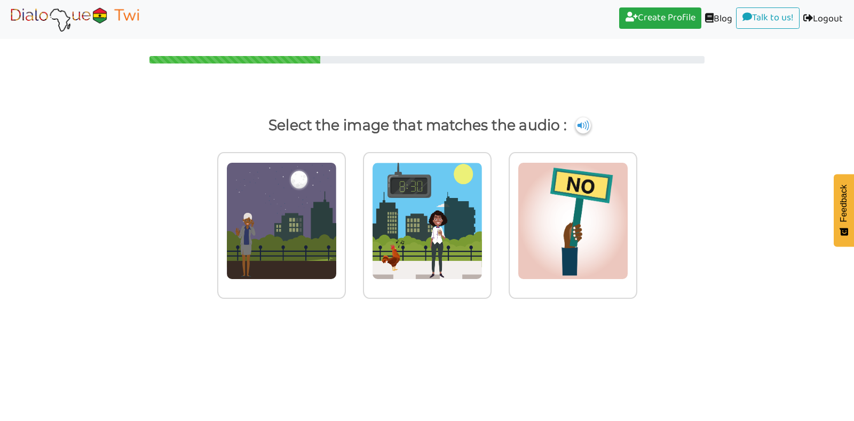
click at [337, 247] on img at bounding box center [281, 220] width 110 height 117
click at [353, 218] on input "radio" at bounding box center [349, 214] width 8 height 8
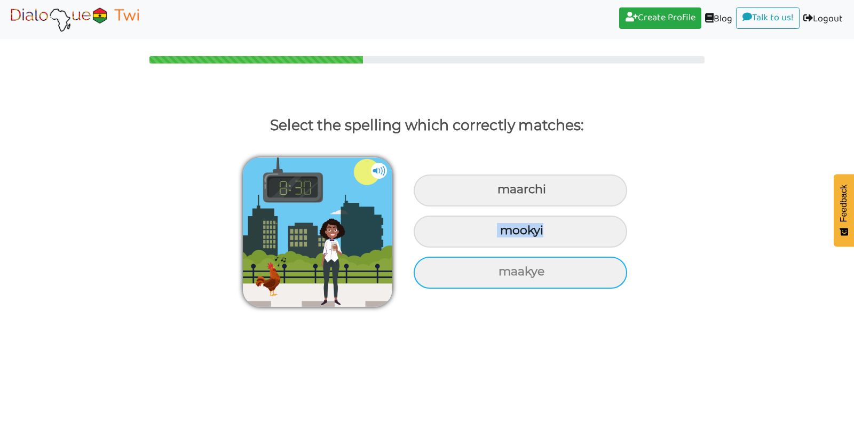
drag, startPoint x: 447, startPoint y: 247, endPoint x: 471, endPoint y: 279, distance: 40.1
click at [471, 279] on div "maarchi mookyi maakye" at bounding box center [520, 230] width 224 height 123
drag, startPoint x: 471, startPoint y: 279, endPoint x: 517, endPoint y: 271, distance: 47.2
click at [517, 207] on div "maakye" at bounding box center [520, 191] width 213 height 32
click at [502, 193] on input "maakye" at bounding box center [498, 189] width 7 height 7
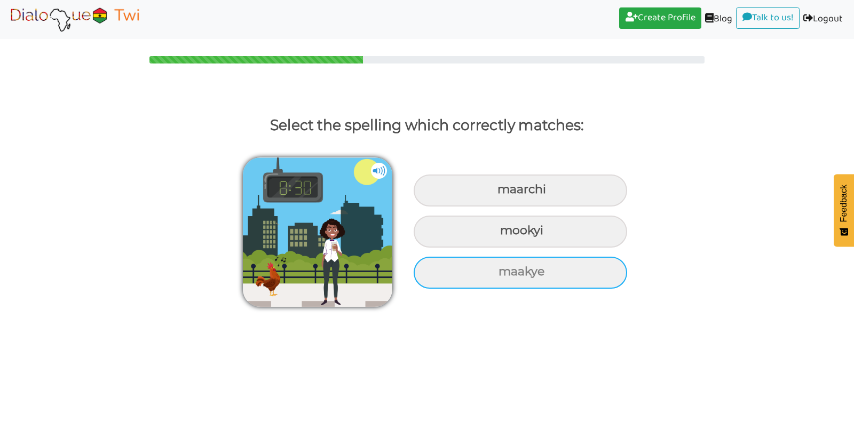
radio input "true"
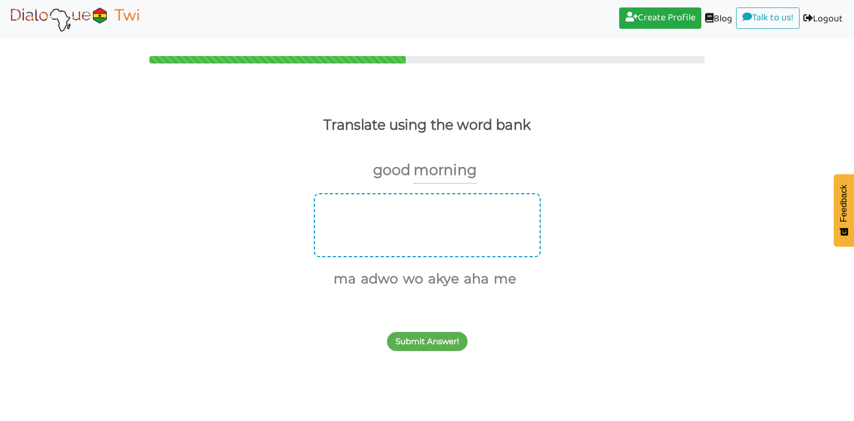
drag, startPoint x: 500, startPoint y: 279, endPoint x: 362, endPoint y: 221, distance: 150.0
click at [363, 222] on div "ma adwo wo akye aha me" at bounding box center [427, 241] width 854 height 97
click at [505, 280] on button "me" at bounding box center [503, 279] width 26 height 20
click at [362, 279] on button "ma" at bounding box center [357, 279] width 26 height 20
click at [416, 279] on button "wo" at bounding box center [411, 279] width 24 height 20
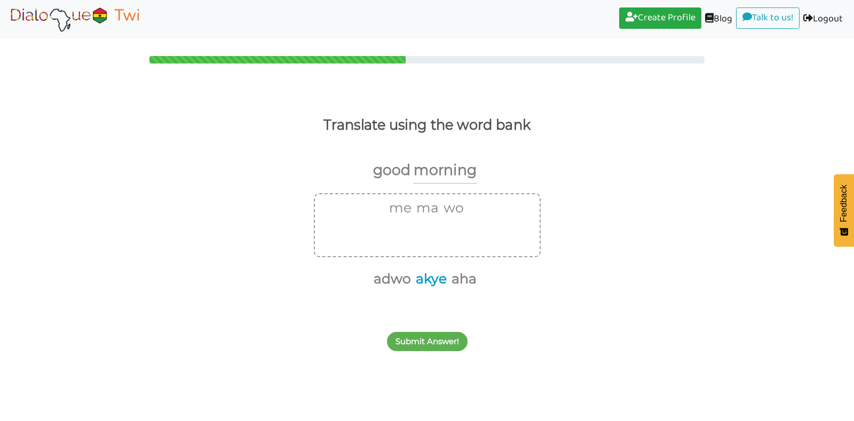
click at [426, 281] on button "akye" at bounding box center [429, 279] width 35 height 20
click at [433, 342] on button "Submit Answer!" at bounding box center [427, 341] width 81 height 19
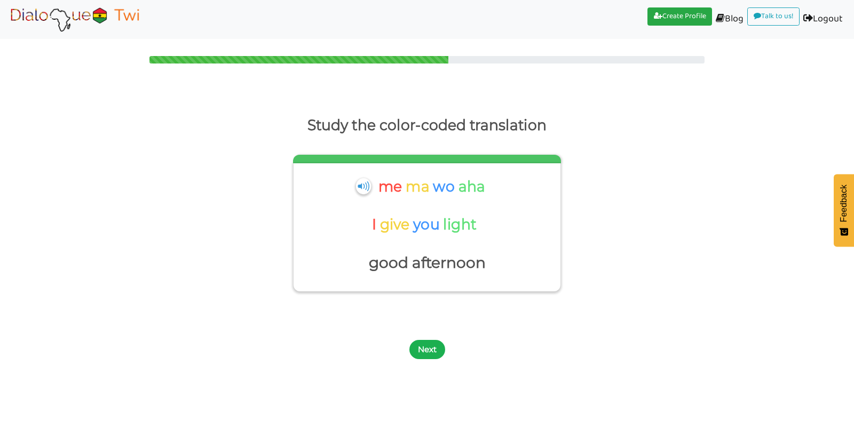
click at [429, 350] on button "Next" at bounding box center [427, 349] width 36 height 19
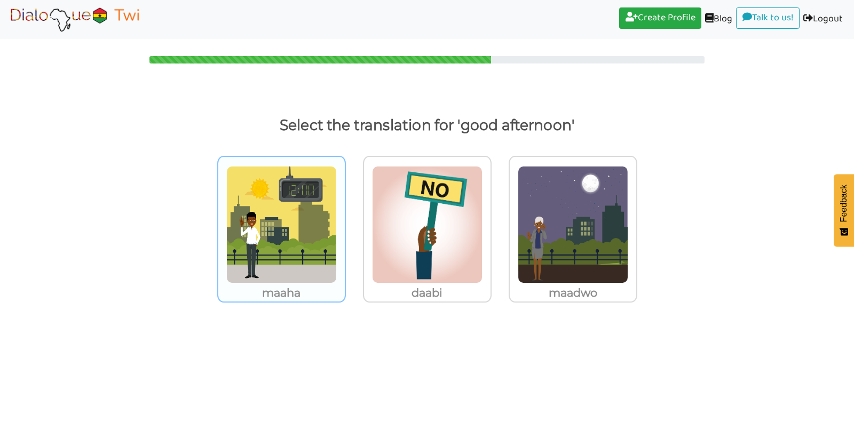
click at [257, 268] on img at bounding box center [281, 224] width 110 height 117
click at [345, 222] on input "maaha" at bounding box center [349, 218] width 8 height 8
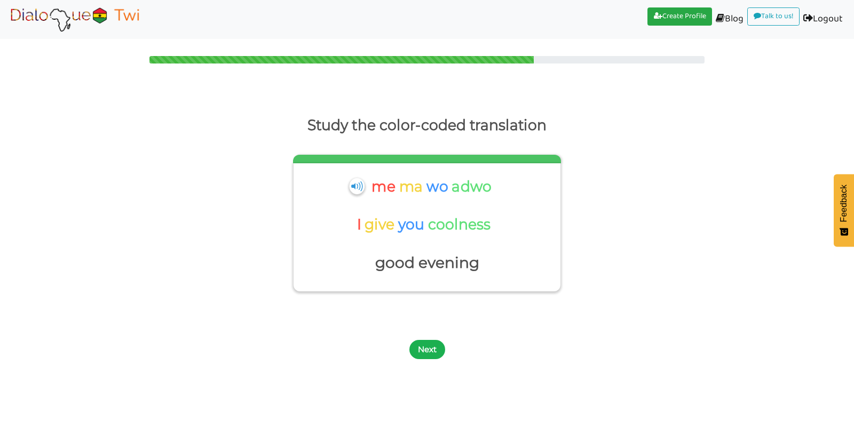
click at [423, 350] on button "Next" at bounding box center [427, 349] width 36 height 19
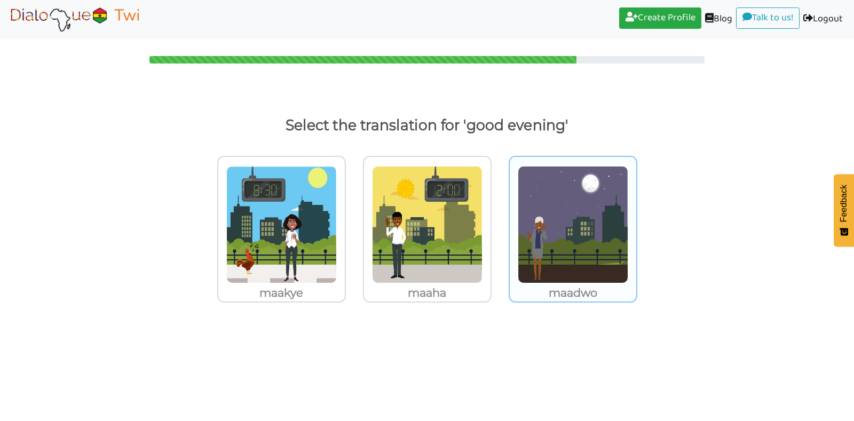
click at [337, 237] on img at bounding box center [281, 224] width 110 height 117
click at [353, 222] on input "maadwo" at bounding box center [349, 218] width 8 height 8
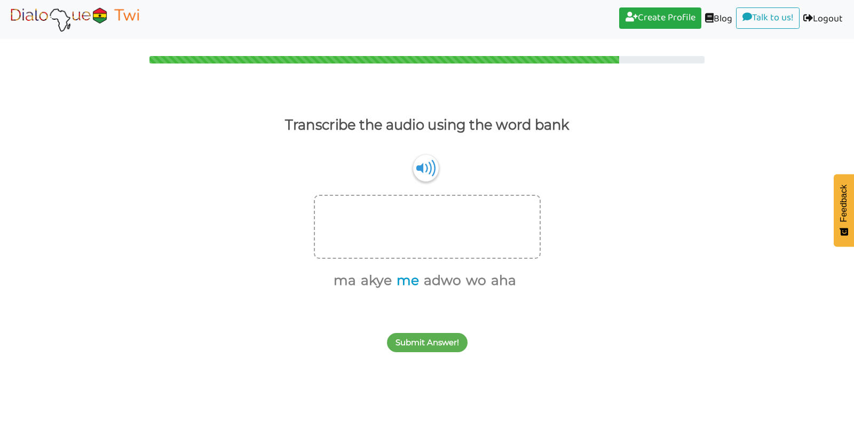
click at [408, 279] on button "me" at bounding box center [406, 281] width 26 height 20
click at [362, 279] on button "ma" at bounding box center [357, 281] width 26 height 20
click at [419, 282] on button "adwo" at bounding box center [413, 281] width 41 height 20
click at [427, 342] on button "Submit Answer!" at bounding box center [427, 342] width 81 height 19
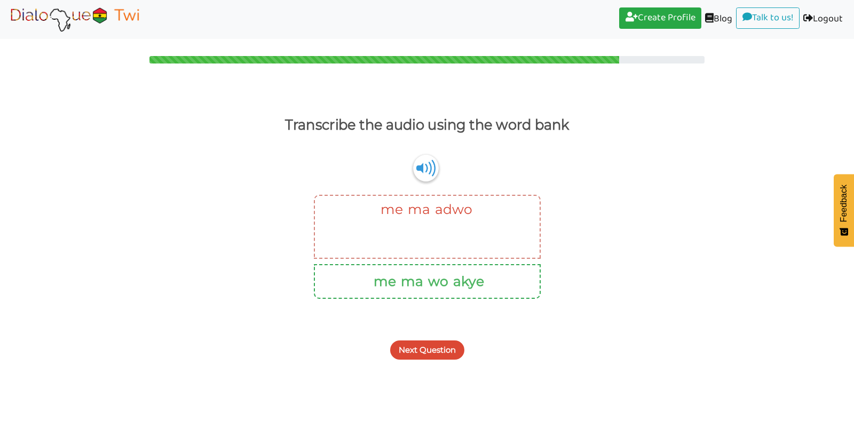
click at [439, 282] on button "wo" at bounding box center [436, 282] width 24 height 20
click at [424, 355] on button "Next Question" at bounding box center [427, 349] width 74 height 19
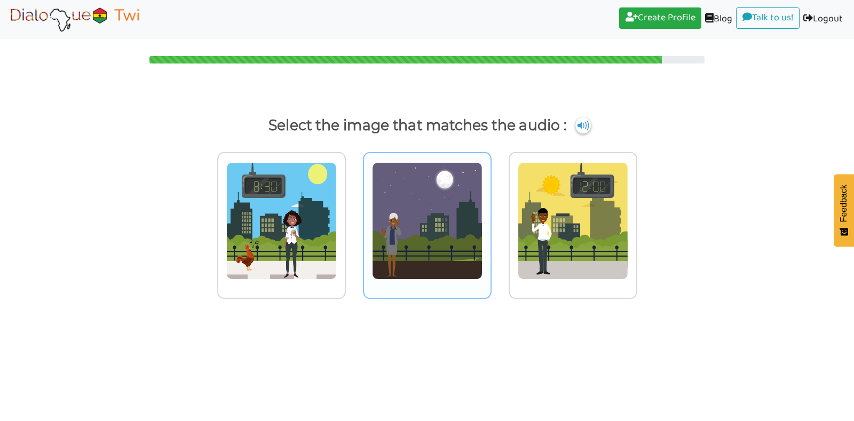
click at [337, 248] on img at bounding box center [281, 220] width 110 height 117
click at [353, 218] on input "radio" at bounding box center [349, 214] width 8 height 8
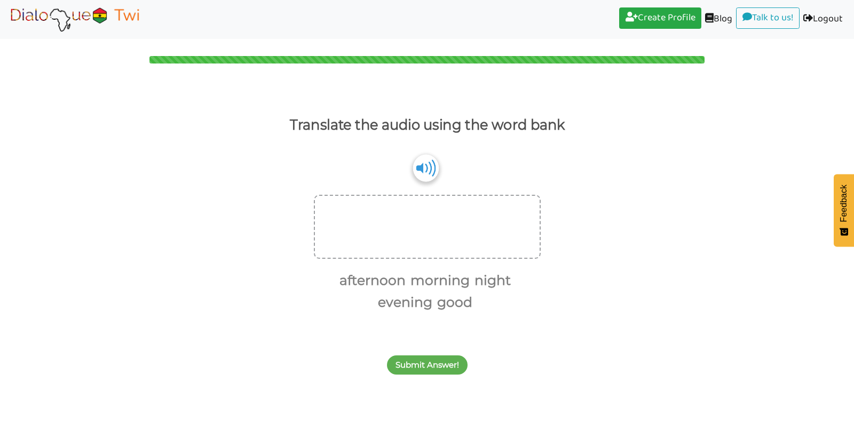
click at [431, 168] on img at bounding box center [426, 167] width 26 height 27
drag, startPoint x: 448, startPoint y: 300, endPoint x: 372, endPoint y: 233, distance: 101.3
click at [372, 233] on div "afternoon morning night evening good" at bounding box center [427, 254] width 854 height 119
click at [443, 300] on button "good" at bounding box center [452, 302] width 39 height 20
click at [439, 279] on button "morning" at bounding box center [438, 281] width 63 height 20
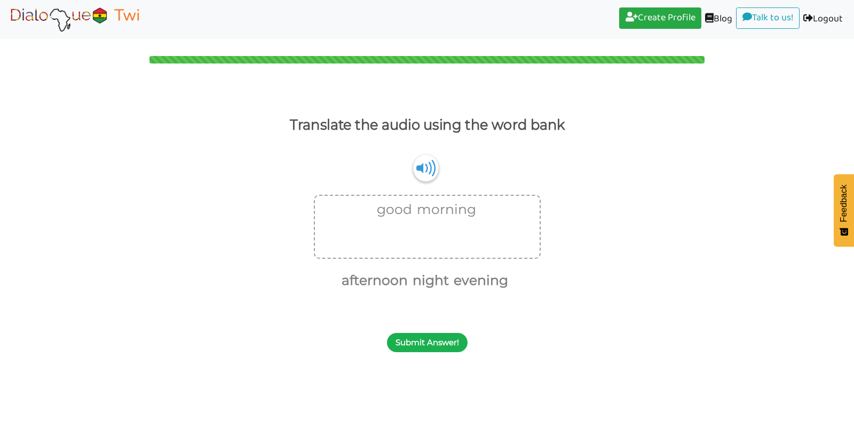
click at [435, 343] on button "Submit Answer!" at bounding box center [427, 342] width 81 height 19
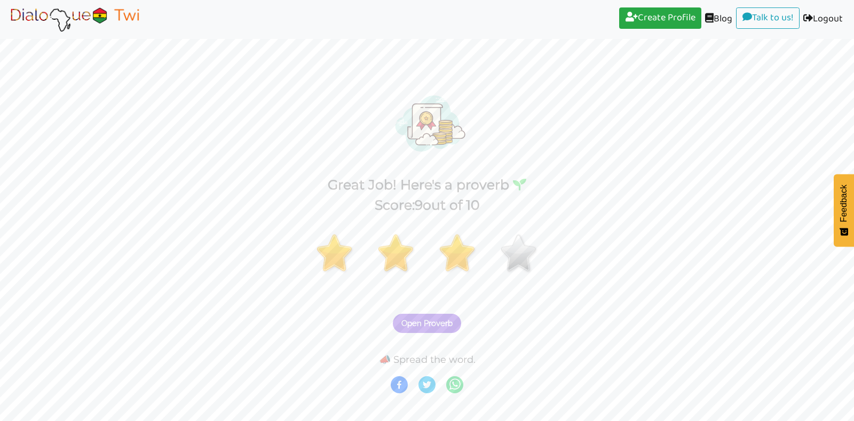
click at [421, 328] on span "Open Proverb" at bounding box center [426, 324] width 51 height 10
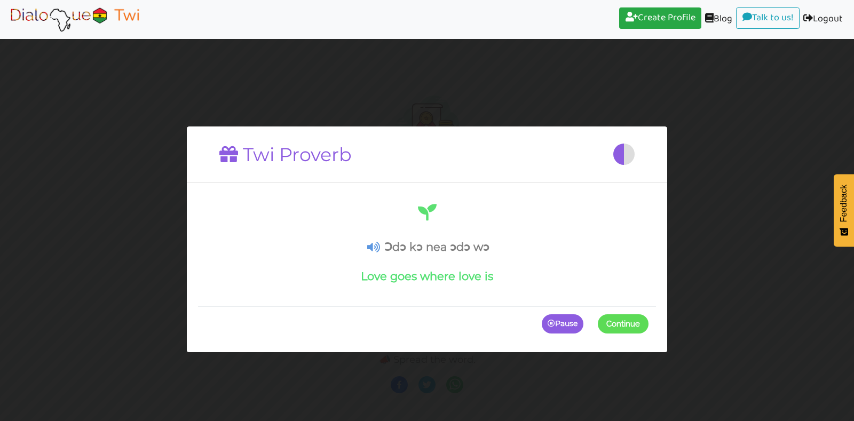
click at [648, 322] on span at bounding box center [648, 323] width 0 height 19
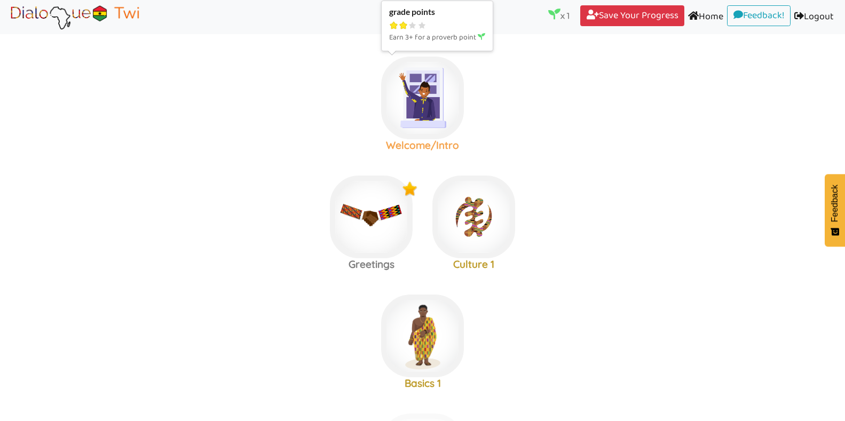
click at [415, 120] on img at bounding box center [422, 98] width 83 height 83
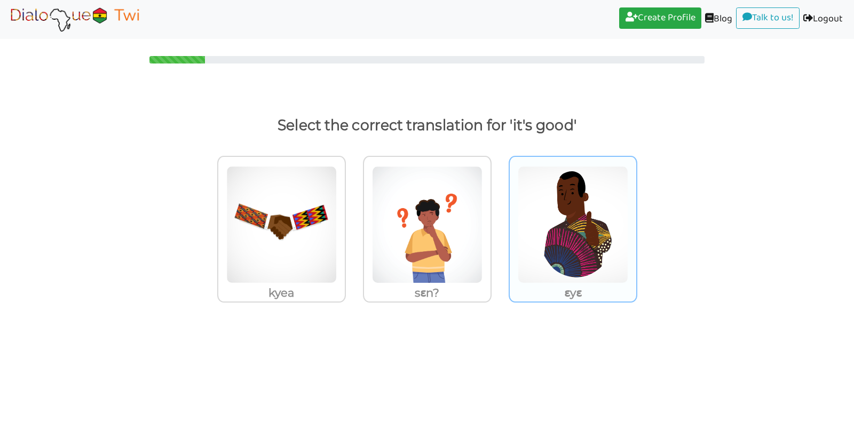
click at [337, 239] on img at bounding box center [281, 224] width 110 height 117
click at [353, 222] on input "ɛyɛ" at bounding box center [349, 218] width 8 height 8
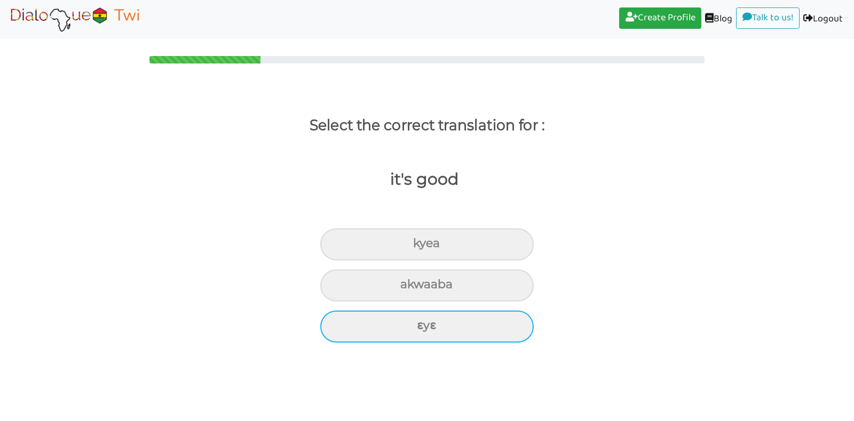
click at [429, 260] on div "ɛyɛ" at bounding box center [426, 244] width 213 height 32
click at [421, 247] on input "ɛyɛ" at bounding box center [417, 243] width 7 height 7
radio input "true"
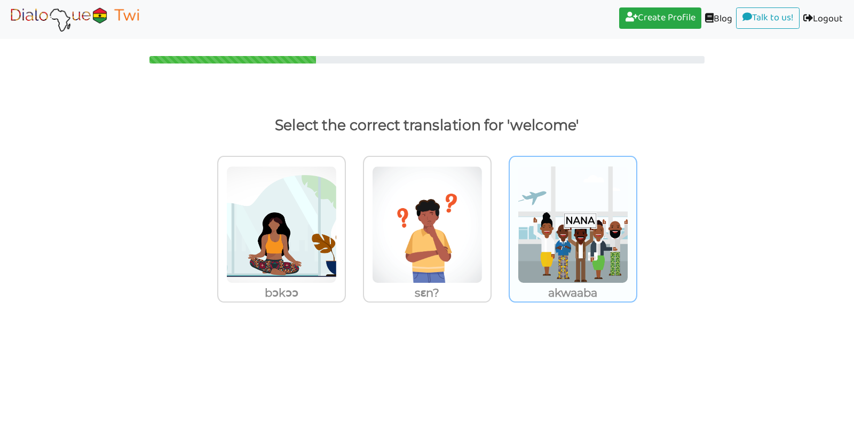
click at [337, 226] on img at bounding box center [281, 224] width 110 height 117
click at [353, 222] on input "akwaaba" at bounding box center [349, 218] width 8 height 8
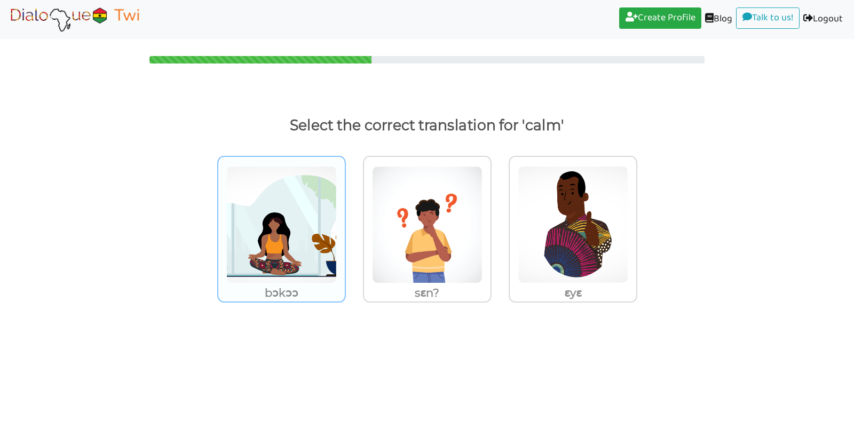
click at [278, 220] on img at bounding box center [281, 224] width 110 height 117
click at [345, 220] on input "bɔkɔɔ" at bounding box center [349, 218] width 8 height 8
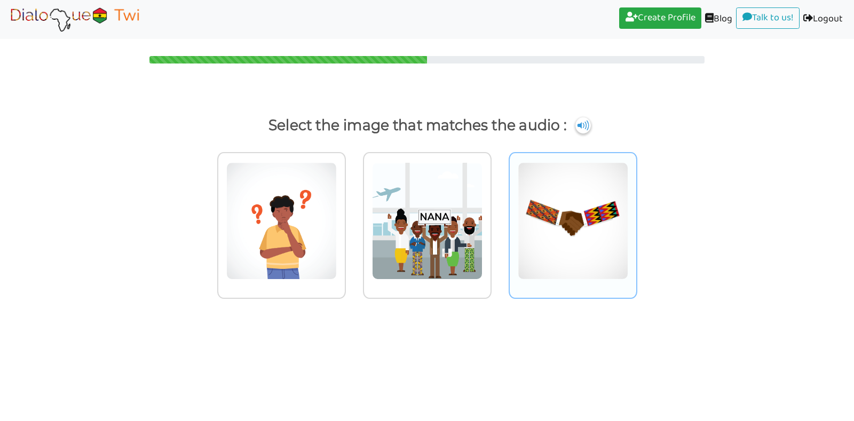
click at [337, 214] on img at bounding box center [281, 220] width 110 height 117
click at [353, 214] on input "radio" at bounding box center [349, 214] width 8 height 8
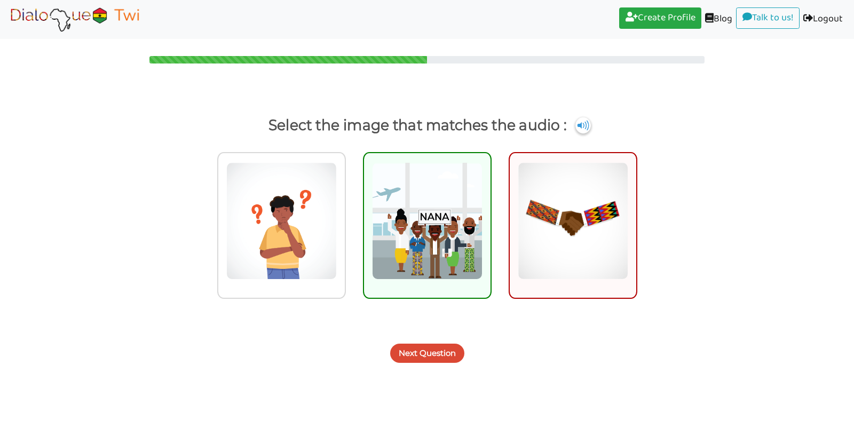
click at [428, 234] on img at bounding box center [427, 220] width 110 height 117
click at [490, 218] on input "radio" at bounding box center [494, 214] width 8 height 8
click at [437, 355] on button "Next Question" at bounding box center [427, 353] width 74 height 19
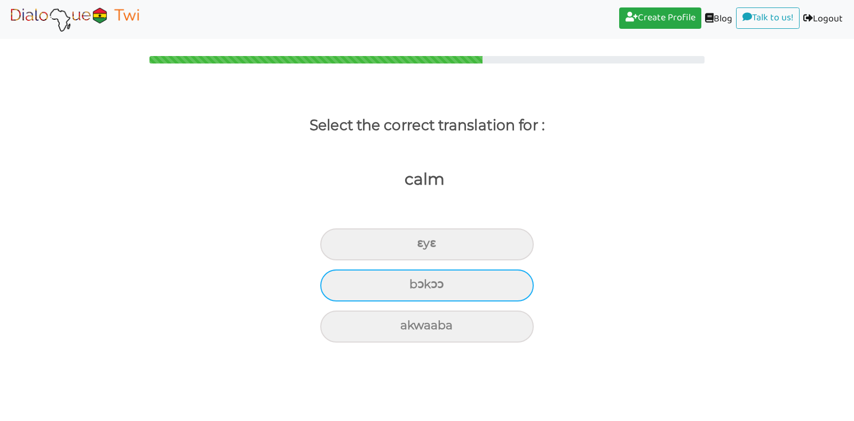
click at [448, 260] on div "bɔkɔɔ" at bounding box center [426, 244] width 213 height 32
click at [425, 247] on input "bɔkɔɔ" at bounding box center [421, 243] width 7 height 7
radio input "true"
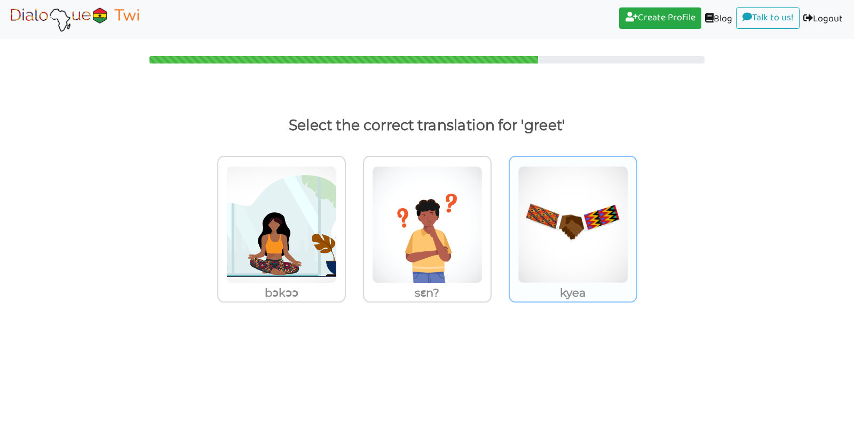
click at [337, 246] on img at bounding box center [281, 224] width 110 height 117
click at [353, 222] on input "kyea" at bounding box center [349, 218] width 8 height 8
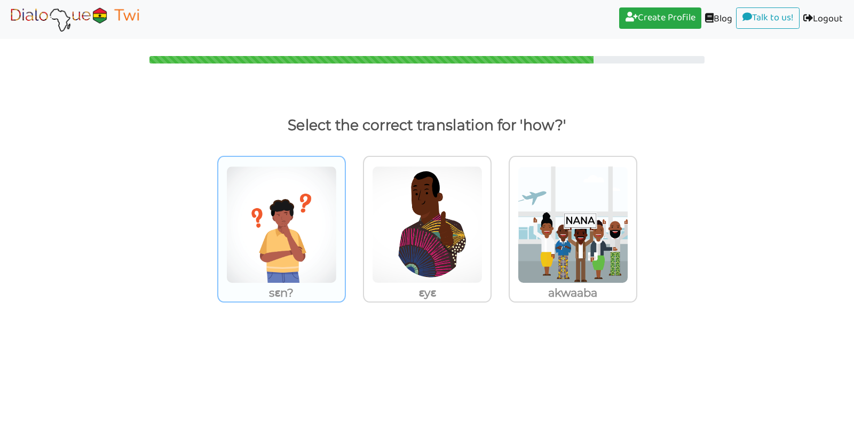
click at [271, 258] on img at bounding box center [281, 224] width 110 height 117
click at [345, 222] on input "sɛn?" at bounding box center [349, 218] width 8 height 8
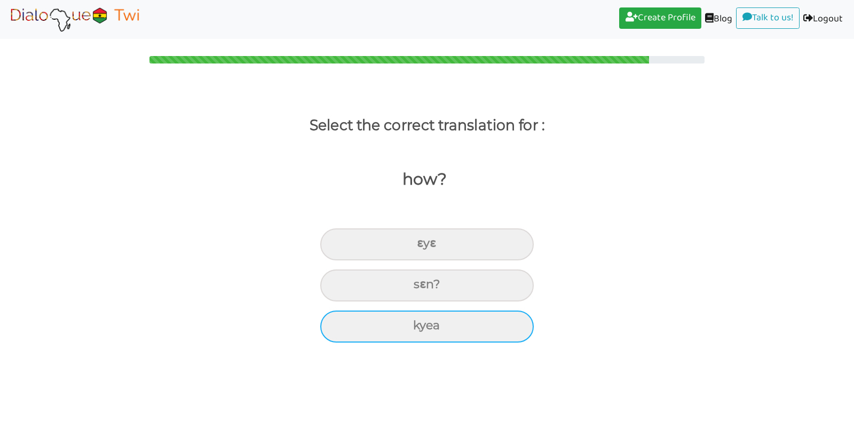
click at [419, 260] on div "kyea" at bounding box center [426, 244] width 213 height 32
click at [419, 247] on input "kyea" at bounding box center [421, 243] width 7 height 7
radio input "true"
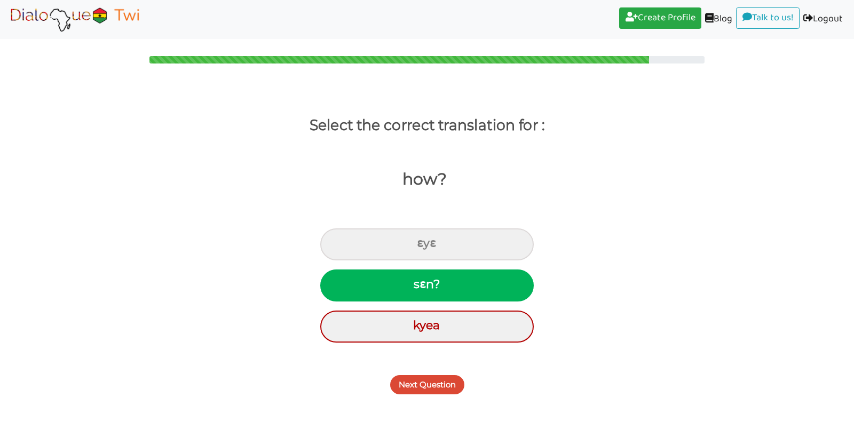
click at [417, 385] on button "Next Question" at bounding box center [427, 384] width 74 height 19
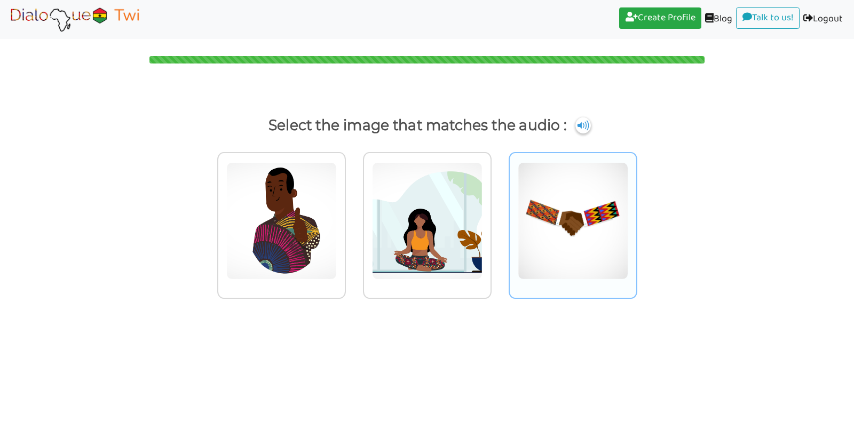
click at [337, 225] on img at bounding box center [281, 220] width 110 height 117
click at [353, 218] on input "radio" at bounding box center [349, 214] width 8 height 8
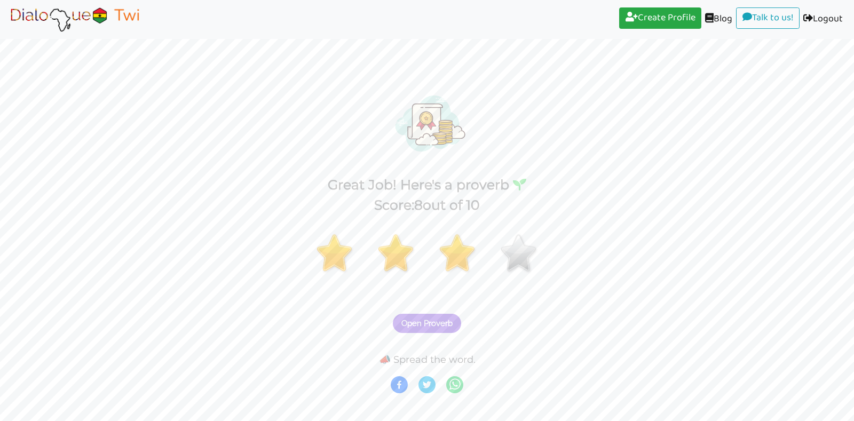
click at [437, 321] on span "Open Proverb" at bounding box center [426, 324] width 51 height 10
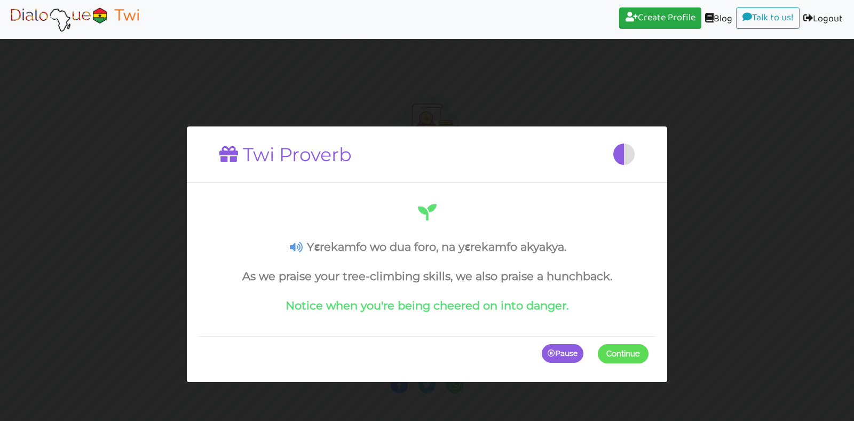
click at [648, 354] on span at bounding box center [648, 353] width 0 height 19
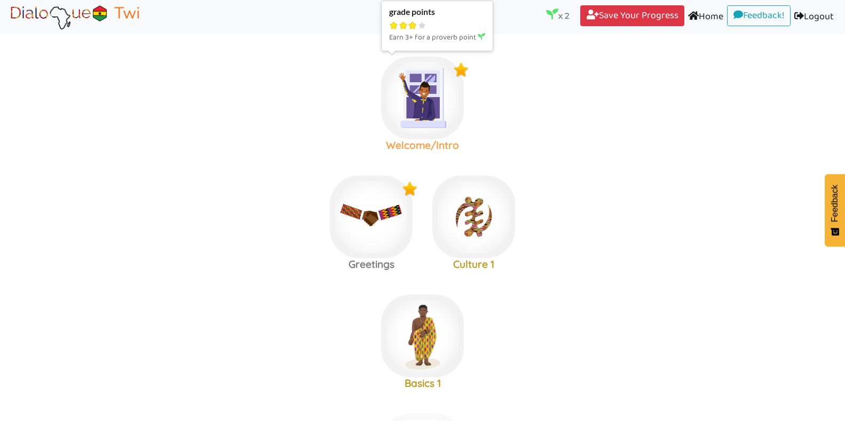
click at [430, 116] on img at bounding box center [422, 98] width 83 height 83
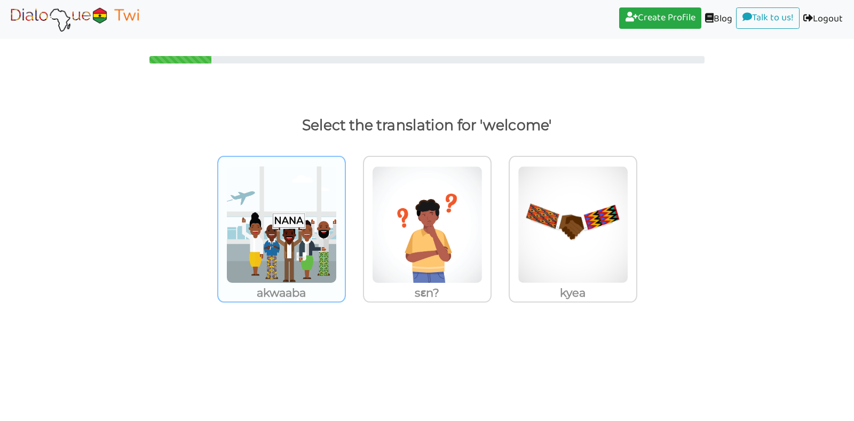
click at [302, 233] on img at bounding box center [281, 224] width 110 height 117
click at [345, 222] on input "akwaaba" at bounding box center [349, 218] width 8 height 8
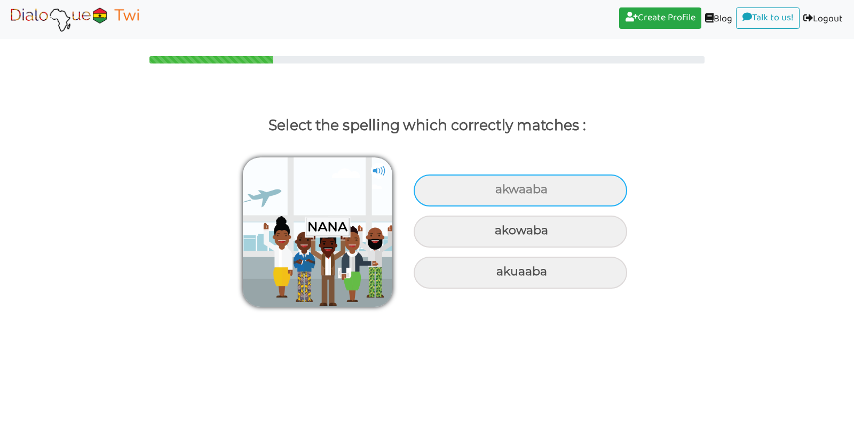
click at [508, 185] on div "akwaaba" at bounding box center [520, 191] width 213 height 32
click at [500, 186] on input "akwaaba" at bounding box center [496, 189] width 7 height 7
radio input "true"
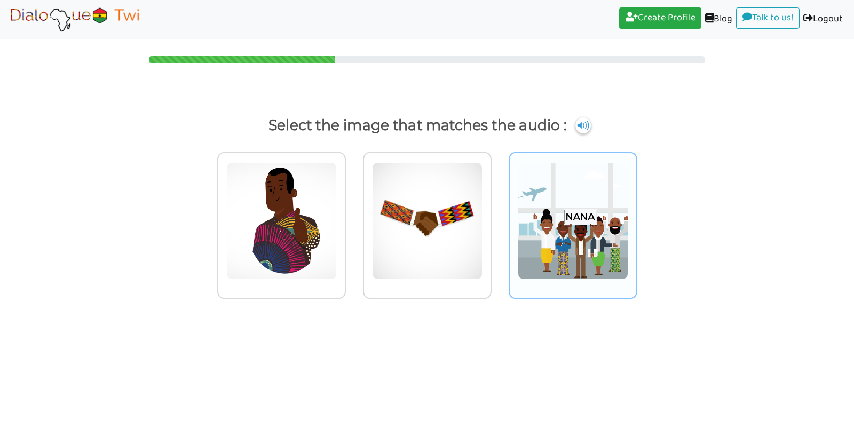
click at [337, 212] on img at bounding box center [281, 220] width 110 height 117
click at [353, 212] on input "radio" at bounding box center [349, 214] width 8 height 8
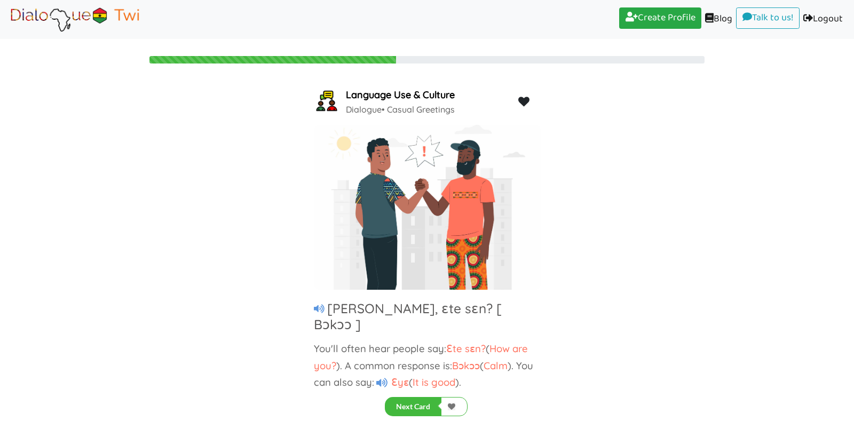
click at [399, 376] on span "Ɛyɛ" at bounding box center [398, 382] width 20 height 13
click at [416, 406] on button "Next Card" at bounding box center [413, 406] width 57 height 19
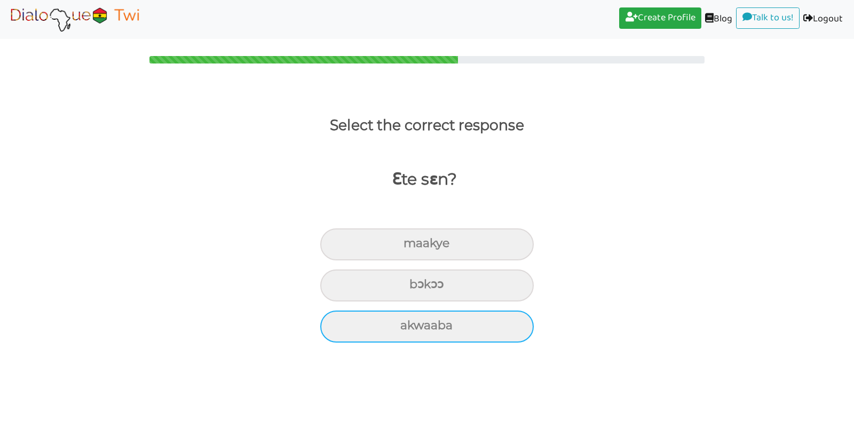
click at [429, 260] on div "akwaaba" at bounding box center [426, 244] width 213 height 32
click at [411, 247] on input "akwaaba" at bounding box center [408, 243] width 7 height 7
radio input "true"
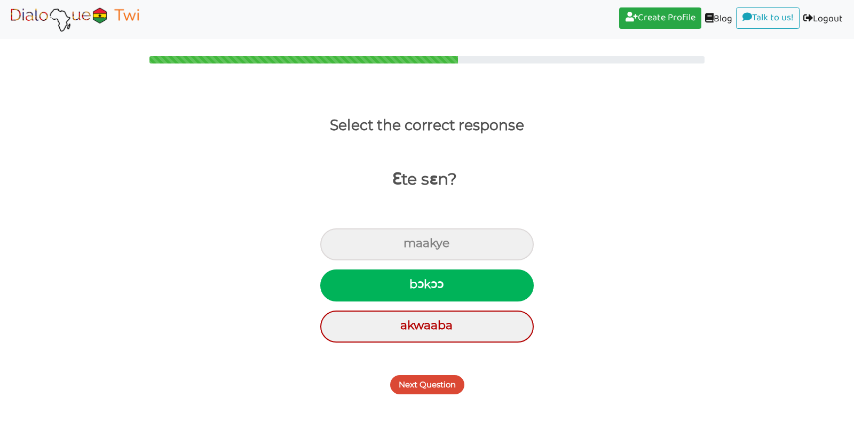
click at [427, 390] on button "Next Question" at bounding box center [427, 384] width 74 height 19
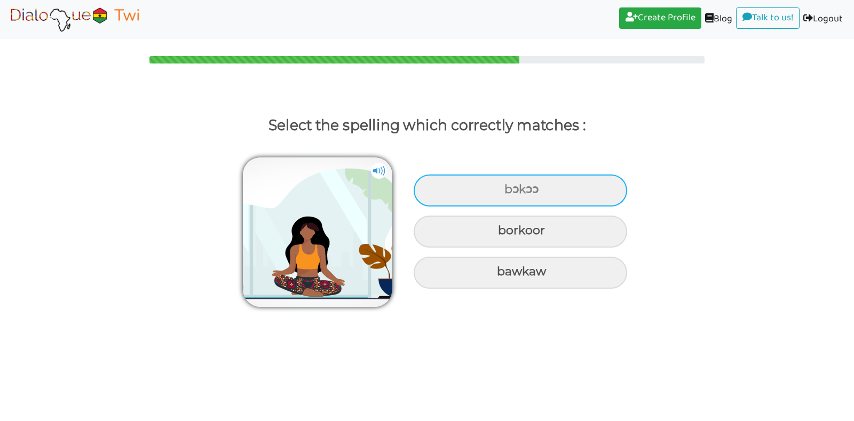
click at [503, 192] on div "bɔkɔɔ" at bounding box center [520, 191] width 213 height 32
click at [503, 192] on input "bɔkɔɔ" at bounding box center [505, 189] width 7 height 7
radio input "true"
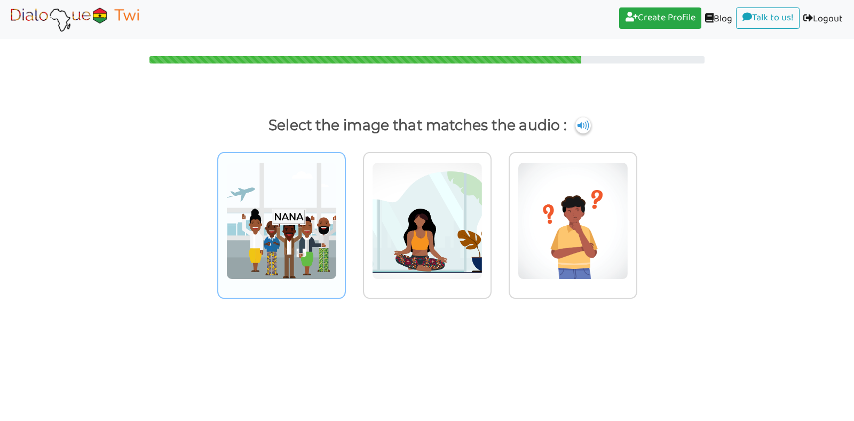
click at [300, 226] on img at bounding box center [281, 220] width 110 height 117
click at [345, 218] on input "radio" at bounding box center [349, 214] width 8 height 8
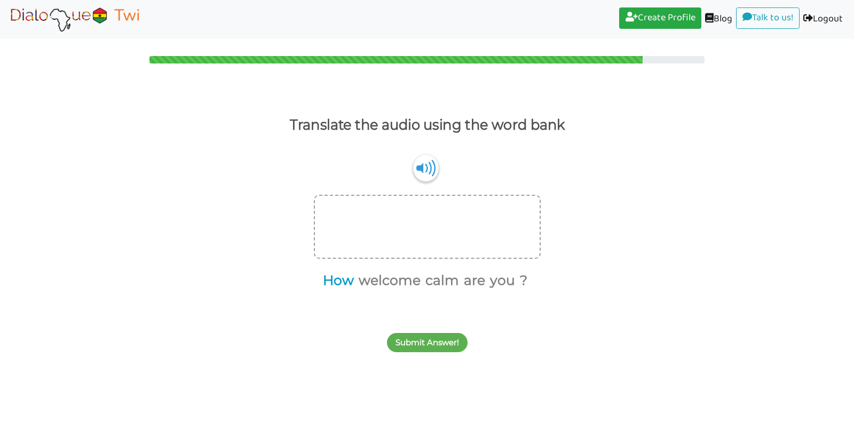
click at [347, 281] on button "How" at bounding box center [336, 281] width 35 height 20
click at [433, 278] on button "calm" at bounding box center [421, 281] width 37 height 20
click at [442, 281] on button "are" at bounding box center [435, 281] width 25 height 20
click at [453, 281] on button "you" at bounding box center [450, 281] width 29 height 20
click at [427, 344] on button "Submit Answer!" at bounding box center [427, 342] width 81 height 19
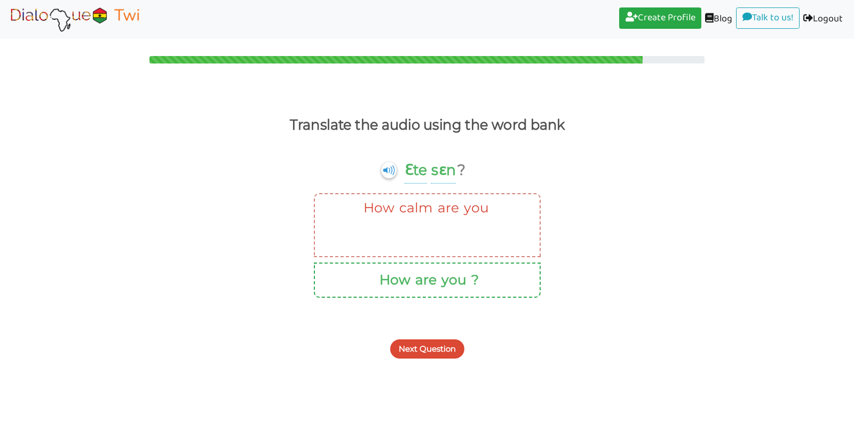
click at [427, 344] on button "Next Question" at bounding box center [427, 348] width 74 height 19
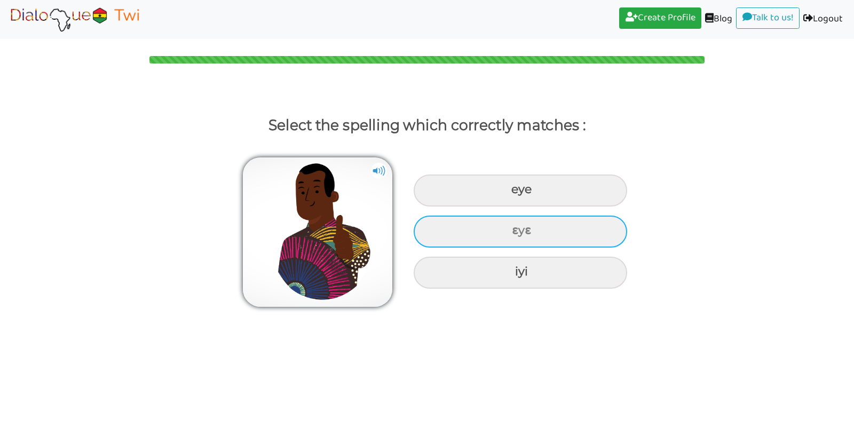
click at [480, 207] on div "ɛyɛ" at bounding box center [520, 191] width 213 height 32
click at [509, 193] on input "ɛyɛ" at bounding box center [512, 189] width 7 height 7
radio input "true"
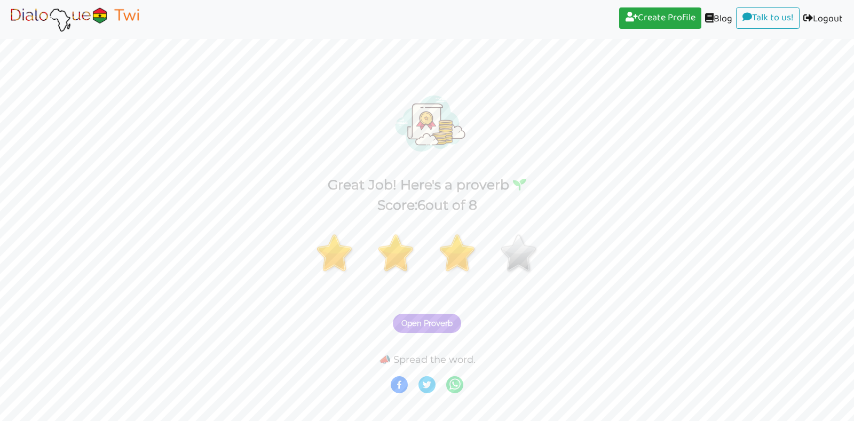
click at [435, 324] on span "Open Proverb" at bounding box center [426, 324] width 51 height 10
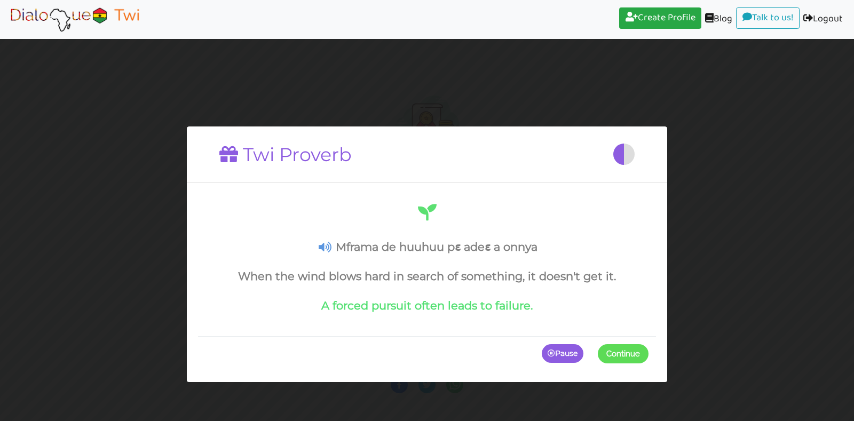
click at [622, 349] on span "Continue" at bounding box center [623, 353] width 34 height 10
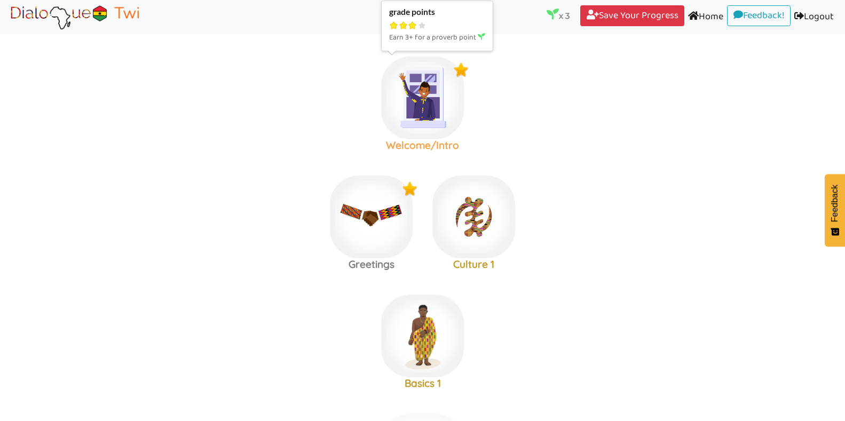
click at [420, 99] on img at bounding box center [422, 98] width 83 height 83
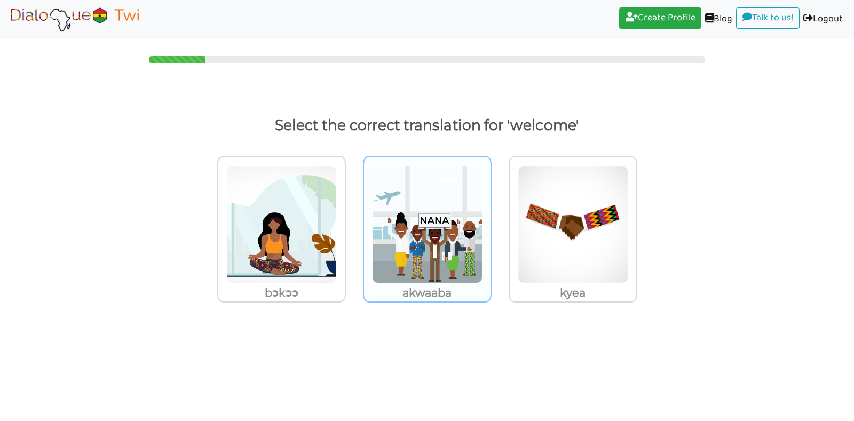
click at [337, 207] on img at bounding box center [281, 224] width 110 height 117
click at [353, 214] on input "akwaaba" at bounding box center [349, 218] width 8 height 8
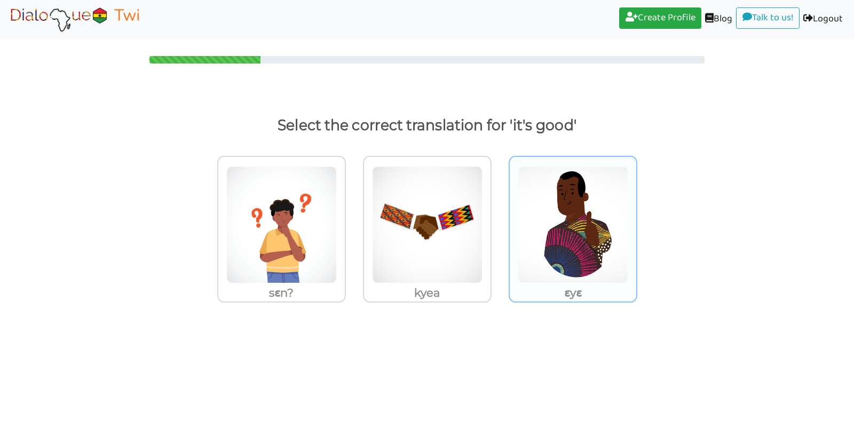
click at [337, 258] on img at bounding box center [281, 224] width 110 height 117
click at [353, 222] on input "ɛyɛ" at bounding box center [349, 218] width 8 height 8
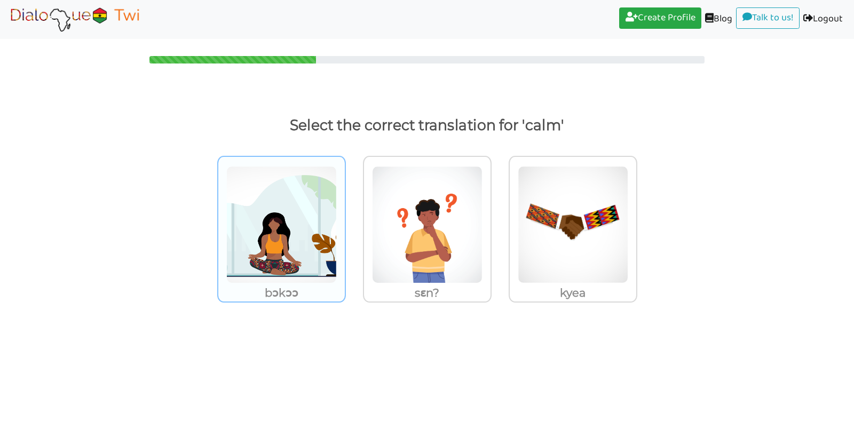
click at [272, 241] on img at bounding box center [281, 224] width 110 height 117
click at [345, 222] on input "bɔkɔɔ" at bounding box center [349, 218] width 8 height 8
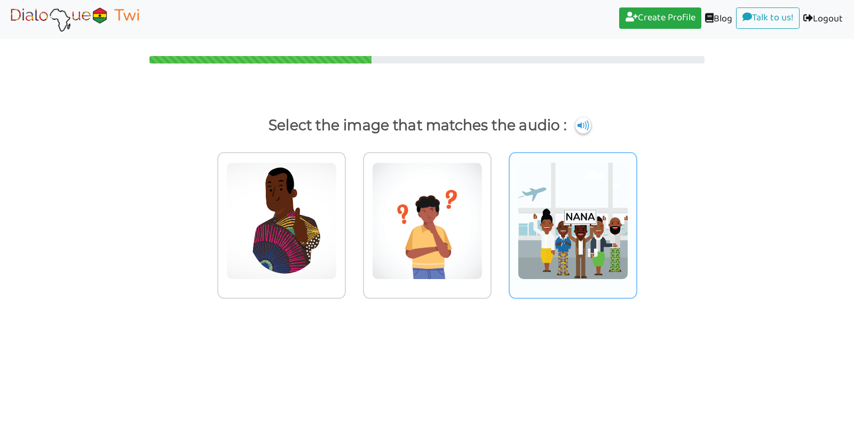
click at [337, 203] on img at bounding box center [281, 220] width 110 height 117
click at [353, 210] on input "radio" at bounding box center [349, 214] width 8 height 8
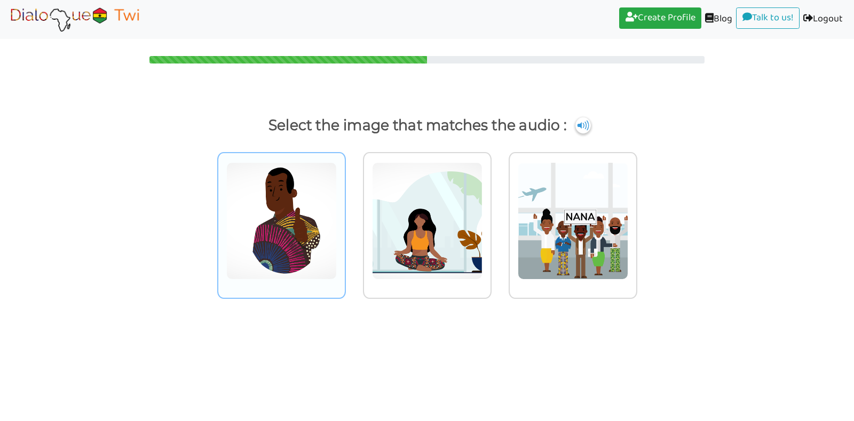
click at [296, 216] on img at bounding box center [281, 220] width 110 height 117
click at [345, 216] on input "radio" at bounding box center [349, 214] width 8 height 8
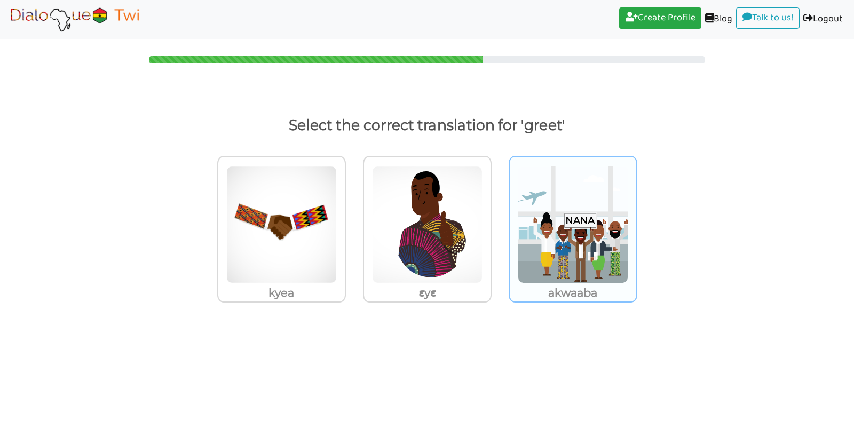
click at [337, 215] on img at bounding box center [281, 224] width 110 height 117
click at [353, 215] on input "akwaaba" at bounding box center [349, 218] width 8 height 8
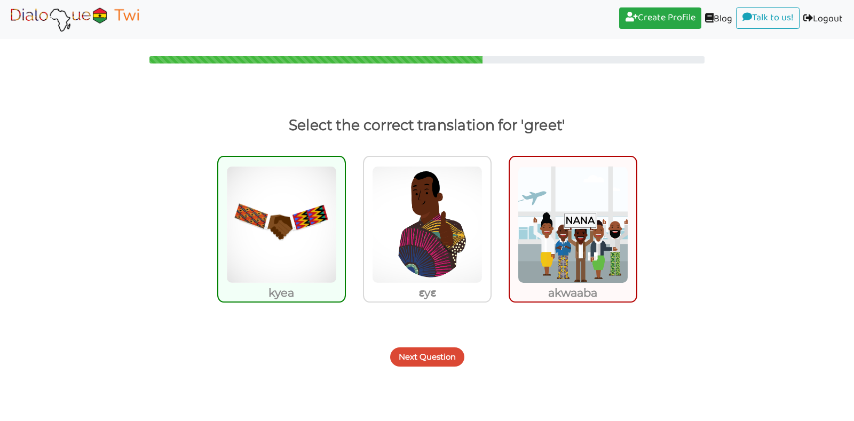
click at [282, 273] on img at bounding box center [281, 224] width 110 height 117
click at [345, 222] on input "kyea" at bounding box center [349, 218] width 8 height 8
click at [421, 352] on button "Next Question" at bounding box center [427, 356] width 74 height 19
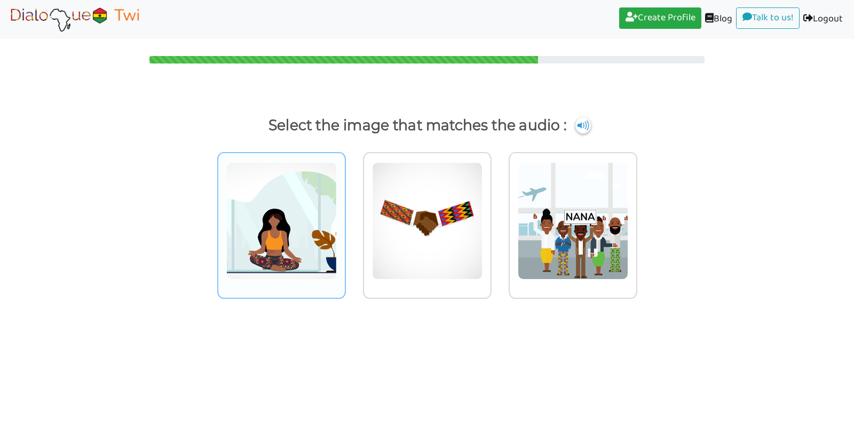
click at [258, 256] on img at bounding box center [281, 220] width 110 height 117
click at [345, 218] on input "radio" at bounding box center [349, 214] width 8 height 8
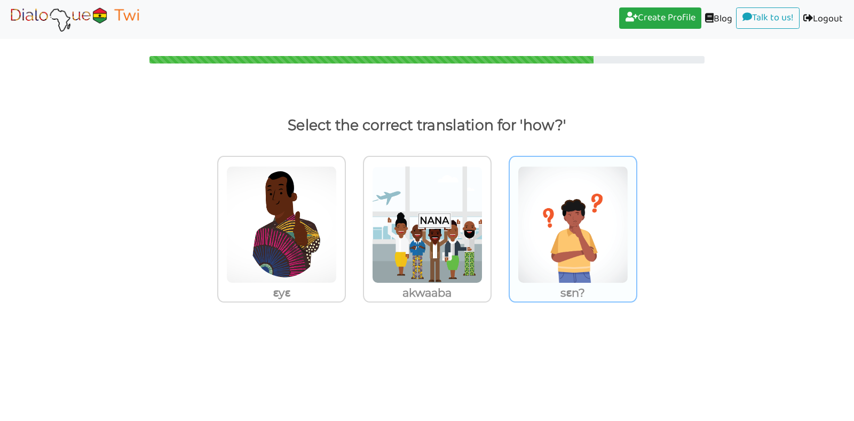
click at [337, 205] on img at bounding box center [281, 224] width 110 height 117
click at [353, 214] on input "sɛn?" at bounding box center [349, 218] width 8 height 8
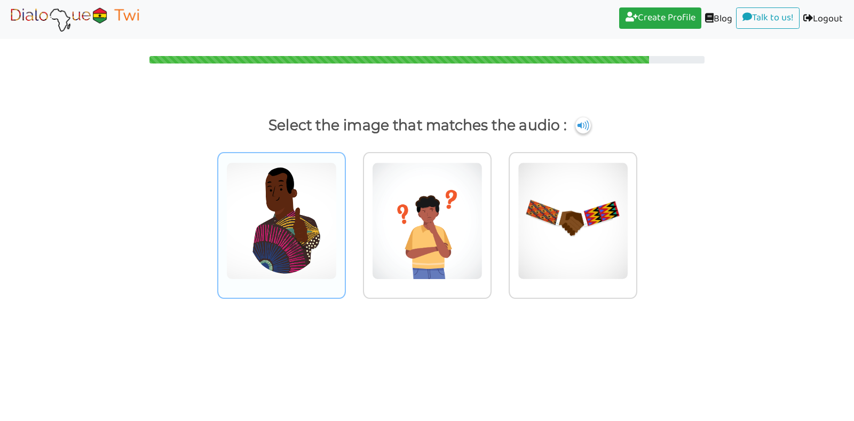
click at [276, 230] on img at bounding box center [281, 220] width 110 height 117
click at [345, 218] on input "radio" at bounding box center [349, 214] width 8 height 8
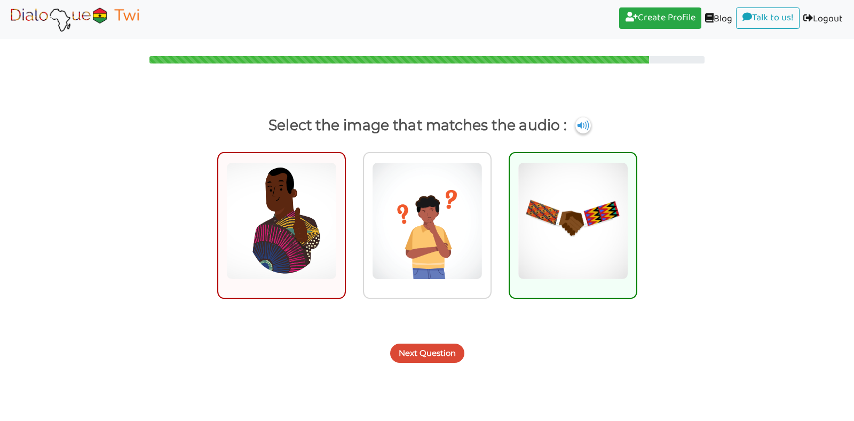
click at [440, 348] on button "Next Question" at bounding box center [427, 353] width 74 height 19
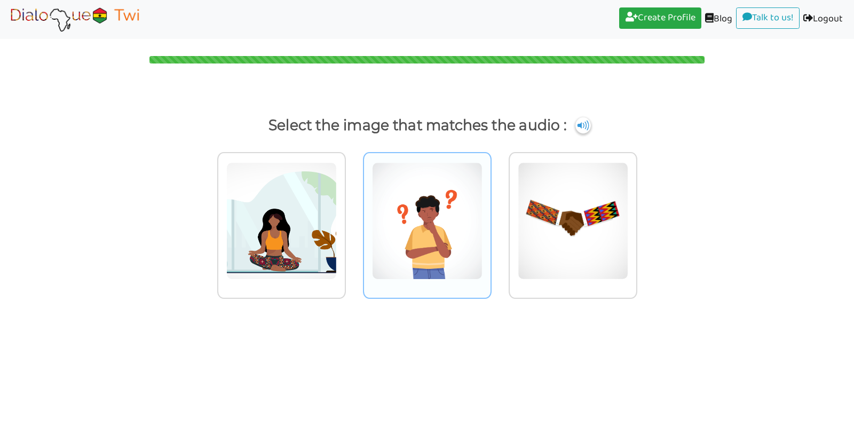
click at [337, 226] on img at bounding box center [281, 220] width 110 height 117
click at [353, 218] on input "radio" at bounding box center [349, 214] width 8 height 8
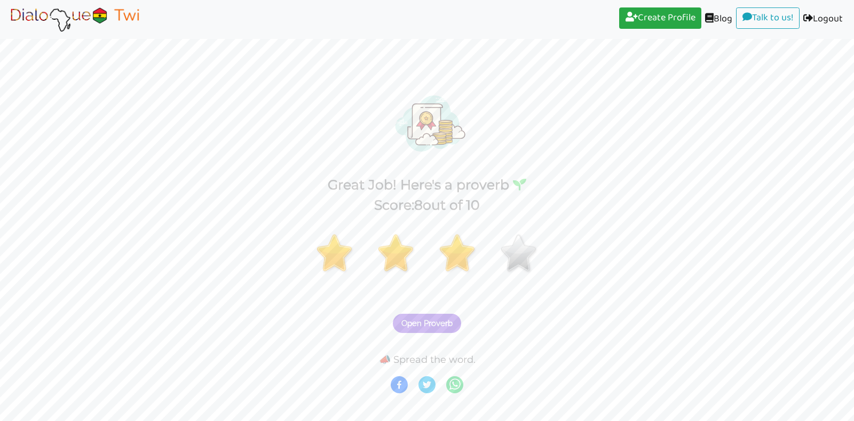
click at [441, 319] on span "Open Proverb" at bounding box center [426, 324] width 51 height 10
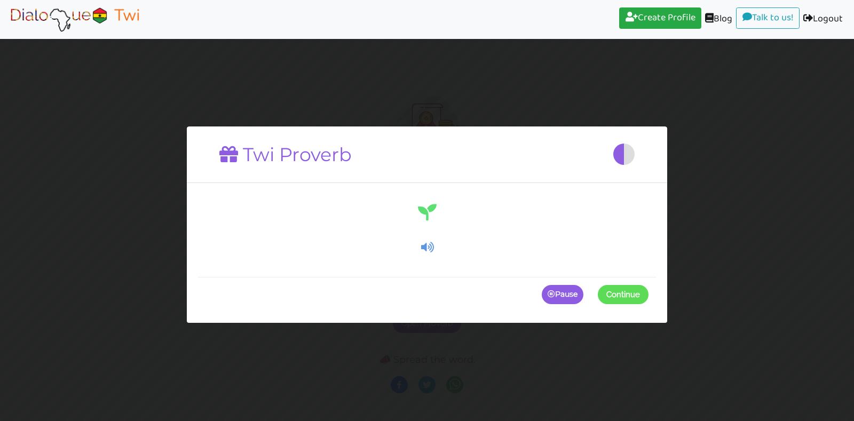
click at [648, 290] on span at bounding box center [648, 294] width 0 height 19
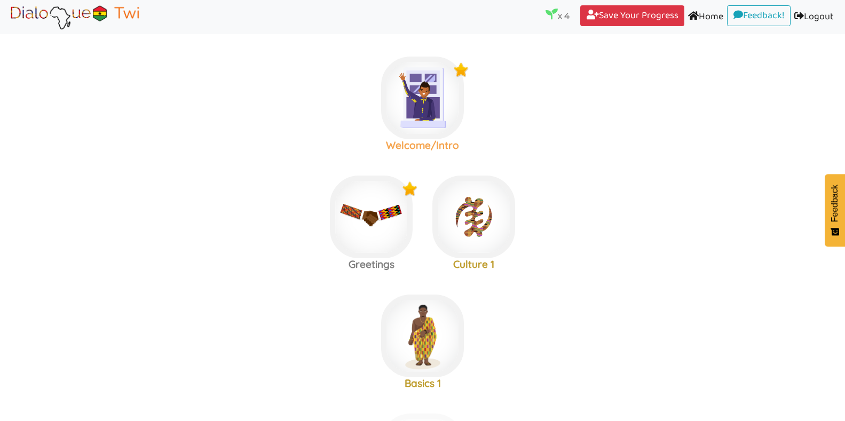
click at [410, 139] on h3 "Welcome/Intro" at bounding box center [422, 145] width 102 height 12
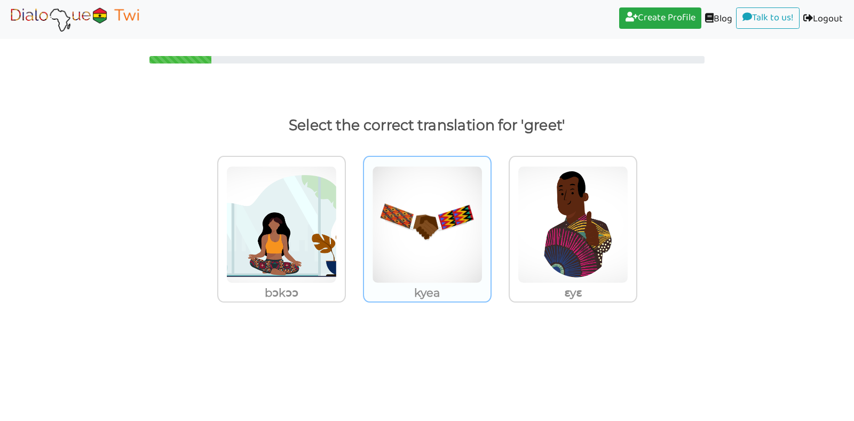
click at [337, 228] on img at bounding box center [281, 224] width 110 height 117
click at [353, 222] on input "kyea" at bounding box center [349, 218] width 8 height 8
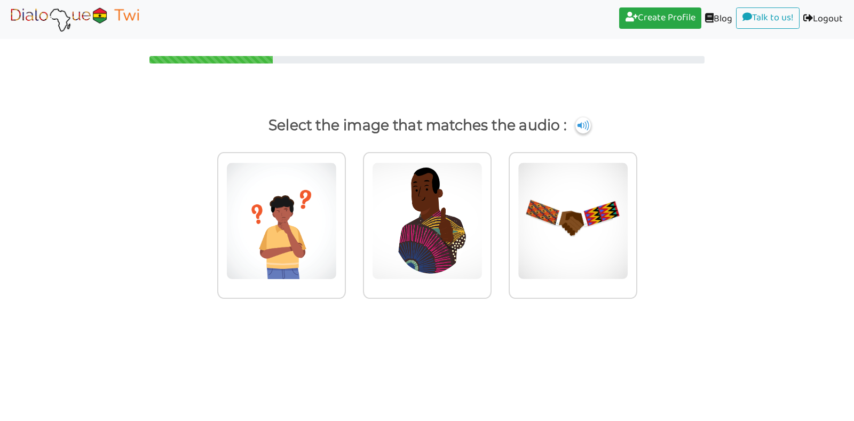
click at [337, 228] on img at bounding box center [281, 220] width 110 height 117
click at [353, 218] on input "radio" at bounding box center [349, 214] width 8 height 8
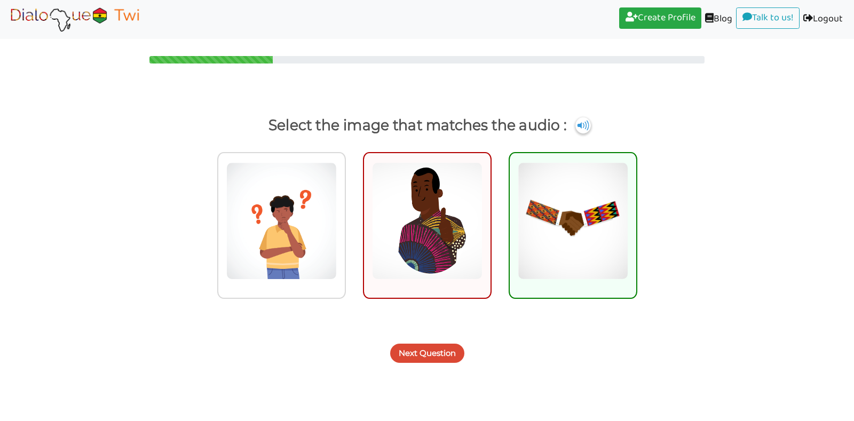
click at [429, 345] on button "Next Question" at bounding box center [427, 353] width 74 height 19
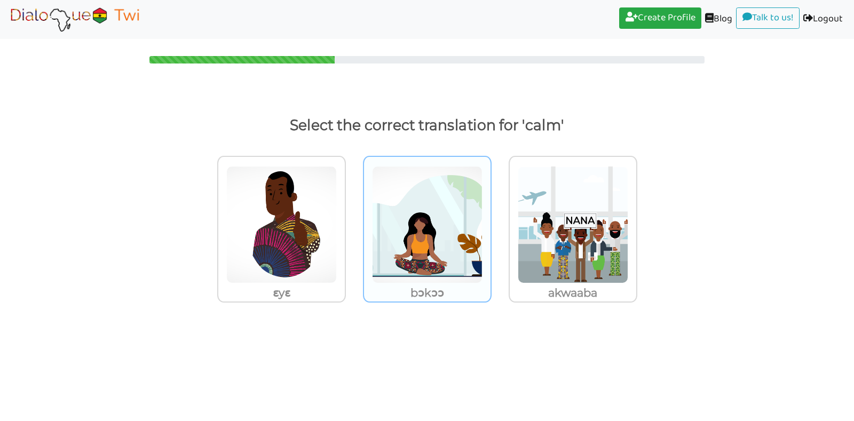
click at [337, 264] on img at bounding box center [281, 224] width 110 height 117
click at [353, 222] on input "bɔkɔɔ" at bounding box center [349, 218] width 8 height 8
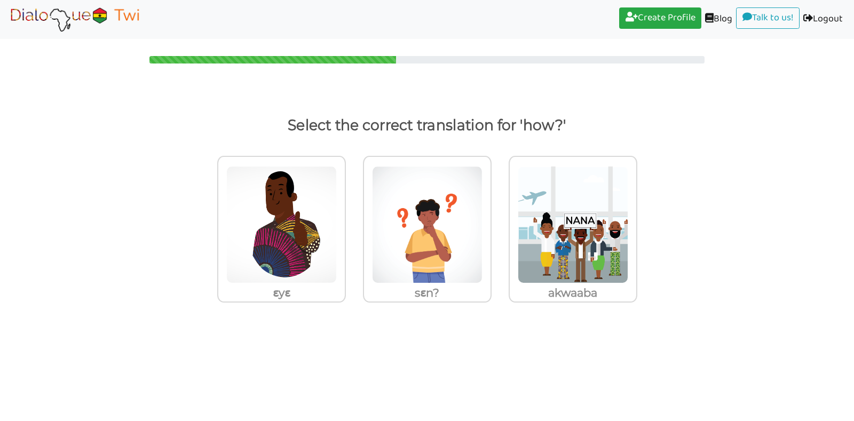
click at [337, 264] on img at bounding box center [281, 224] width 110 height 117
click at [353, 222] on input "sɛn?" at bounding box center [349, 218] width 8 height 8
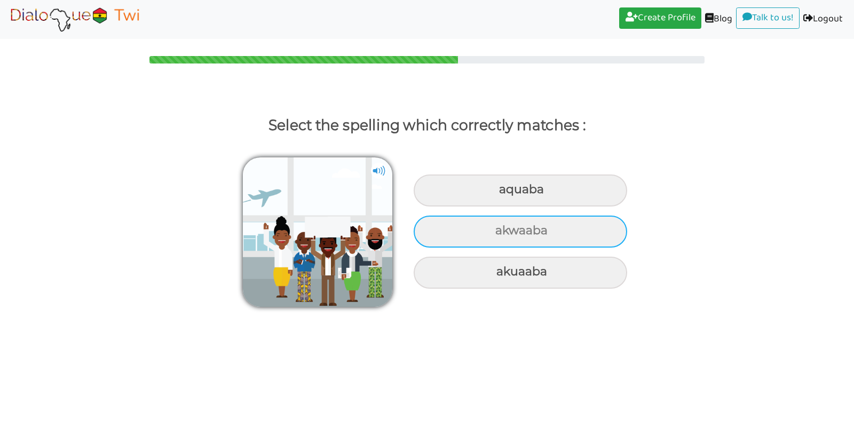
click at [517, 207] on div "akwaaba" at bounding box center [520, 191] width 213 height 32
click at [504, 193] on input "akwaaba" at bounding box center [500, 189] width 7 height 7
radio input "true"
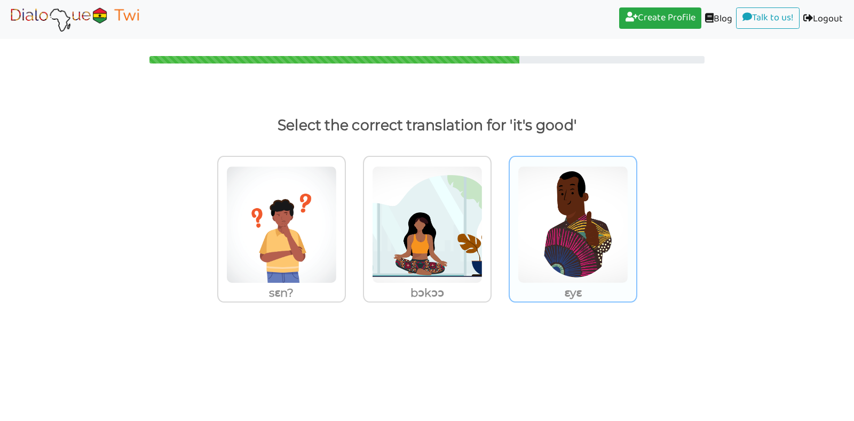
click at [337, 242] on img at bounding box center [281, 224] width 110 height 117
click at [353, 222] on input "ɛyɛ" at bounding box center [349, 218] width 8 height 8
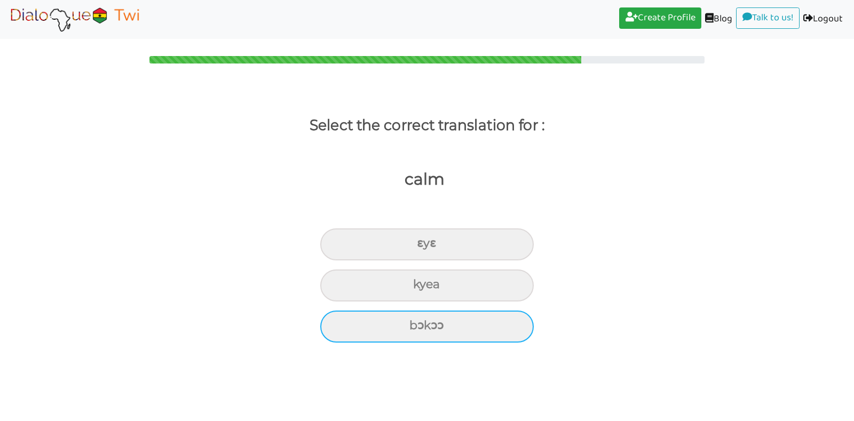
click at [498, 260] on div "bɔkɔɔ" at bounding box center [426, 244] width 213 height 32
click at [425, 247] on input "bɔkɔɔ" at bounding box center [421, 243] width 7 height 7
radio input "true"
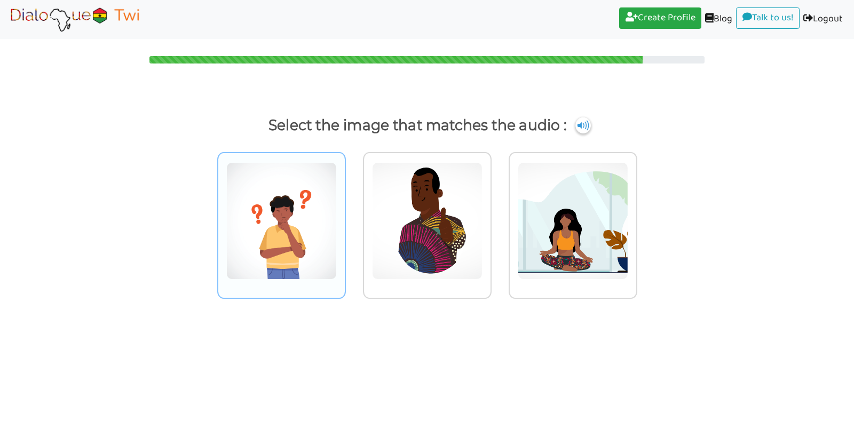
click at [297, 268] on img at bounding box center [281, 220] width 110 height 117
click at [345, 218] on input "radio" at bounding box center [349, 214] width 8 height 8
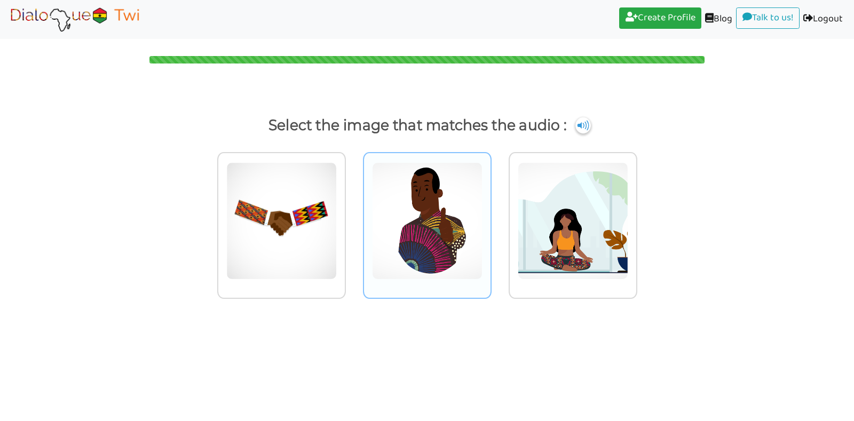
click at [337, 232] on img at bounding box center [281, 220] width 110 height 117
click at [353, 218] on input "radio" at bounding box center [349, 214] width 8 height 8
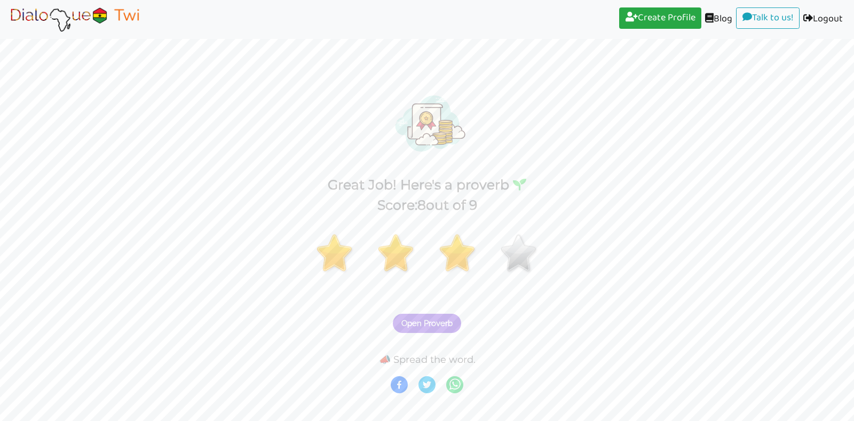
click at [435, 323] on span "Open Proverb" at bounding box center [426, 324] width 51 height 10
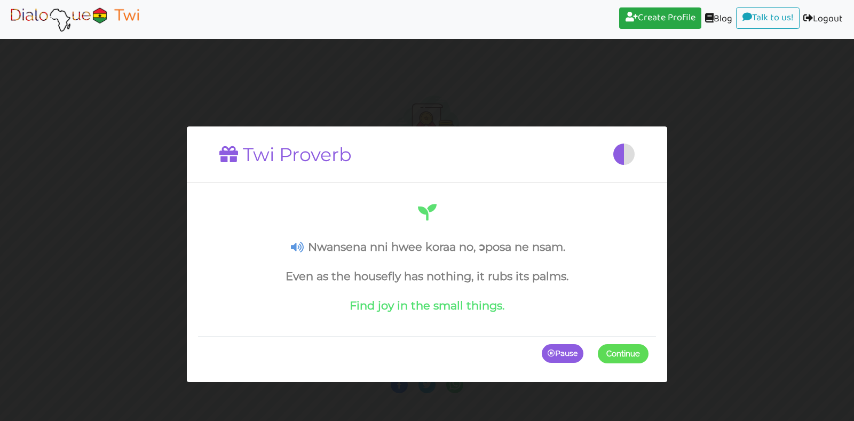
click at [623, 356] on span "Continue" at bounding box center [623, 353] width 34 height 10
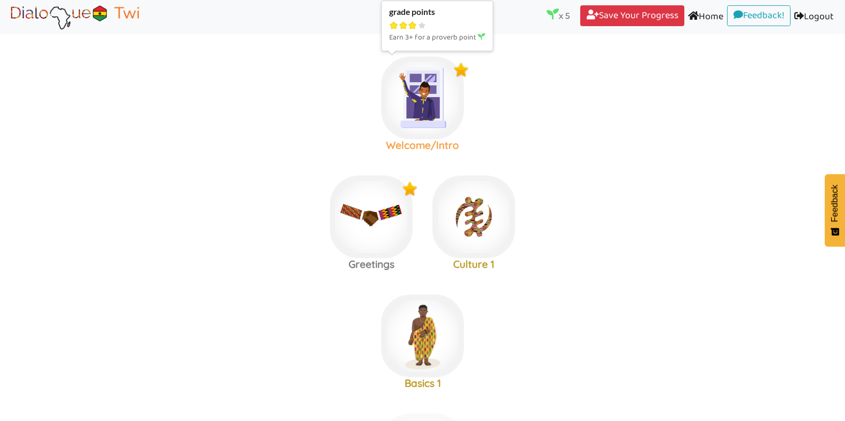
click at [413, 106] on img at bounding box center [422, 98] width 83 height 83
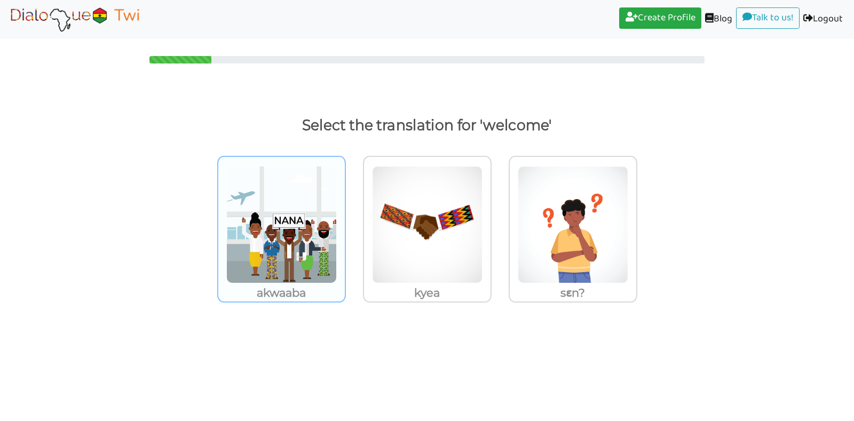
click at [296, 257] on img at bounding box center [281, 224] width 110 height 117
click at [345, 222] on input "akwaaba" at bounding box center [349, 218] width 8 height 8
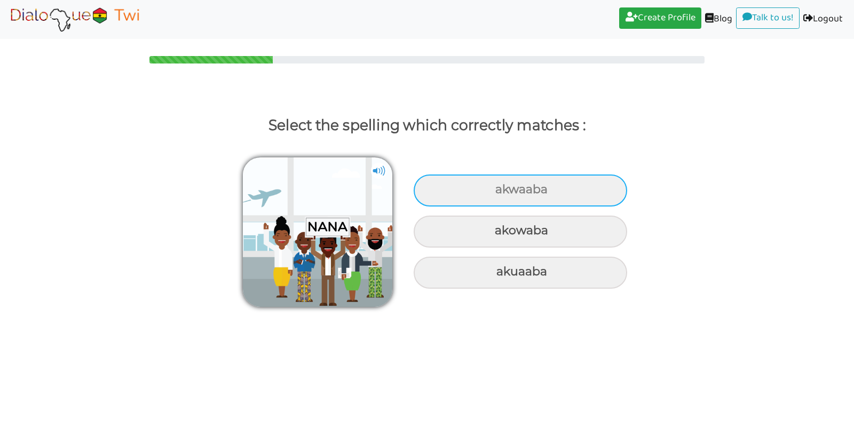
click at [478, 195] on div "akwaaba" at bounding box center [520, 191] width 213 height 32
click at [493, 193] on input "akwaaba" at bounding box center [496, 189] width 7 height 7
radio input "true"
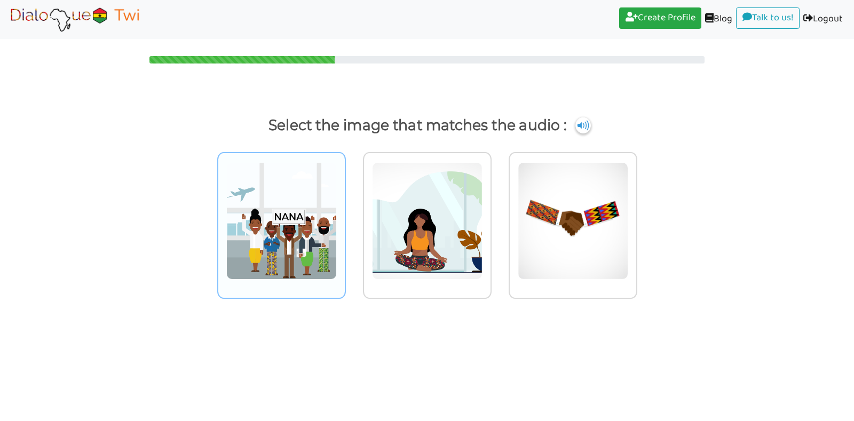
click at [308, 221] on img at bounding box center [281, 220] width 110 height 117
click at [345, 218] on input "radio" at bounding box center [349, 214] width 8 height 8
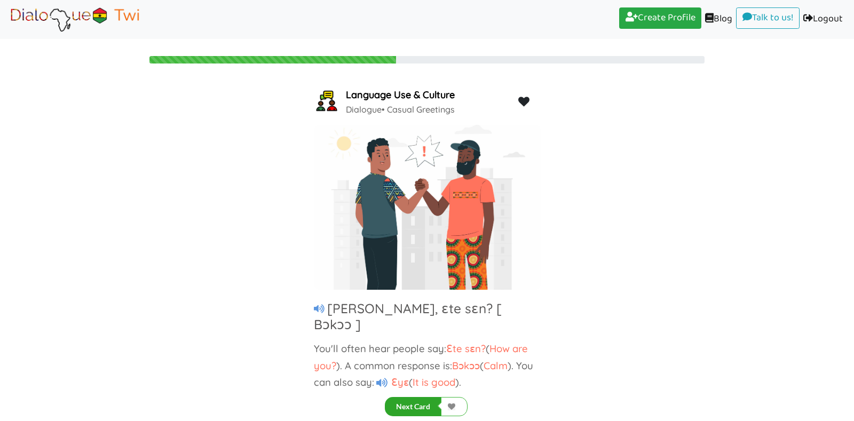
click at [412, 406] on button "Next Card" at bounding box center [413, 406] width 57 height 19
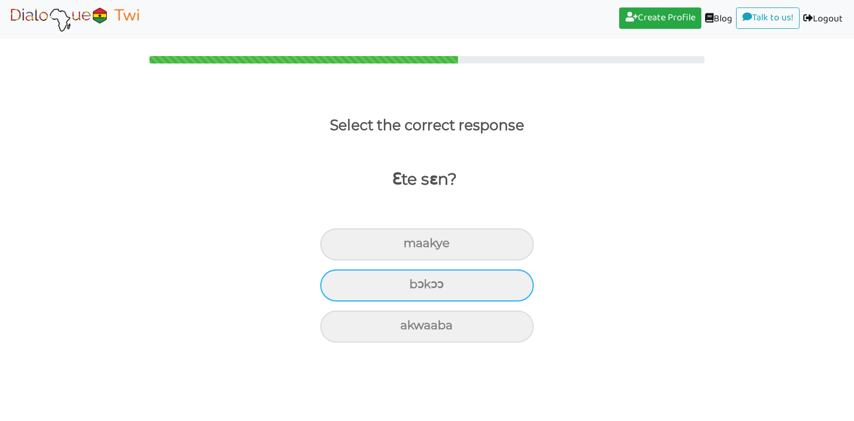
click at [423, 260] on div "bɔkɔɔ" at bounding box center [426, 244] width 213 height 32
click at [411, 247] on input "bɔkɔɔ" at bounding box center [408, 243] width 7 height 7
radio input "true"
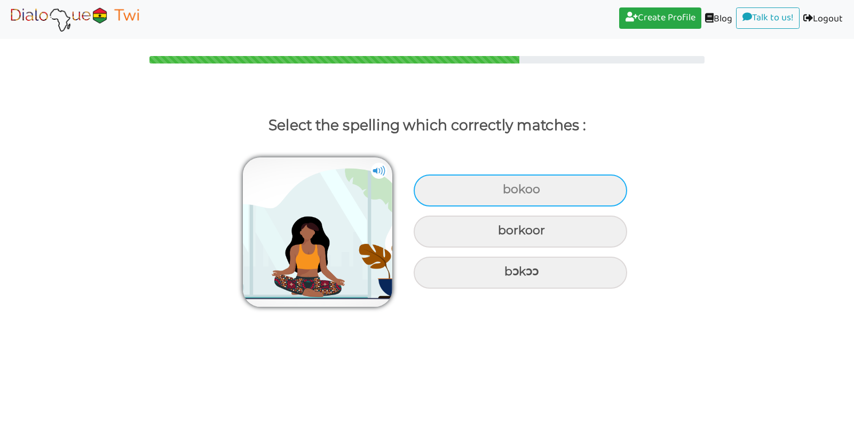
click at [546, 194] on div "bokoo" at bounding box center [520, 191] width 213 height 32
click at [508, 193] on input "bokoo" at bounding box center [504, 189] width 7 height 7
radio input "true"
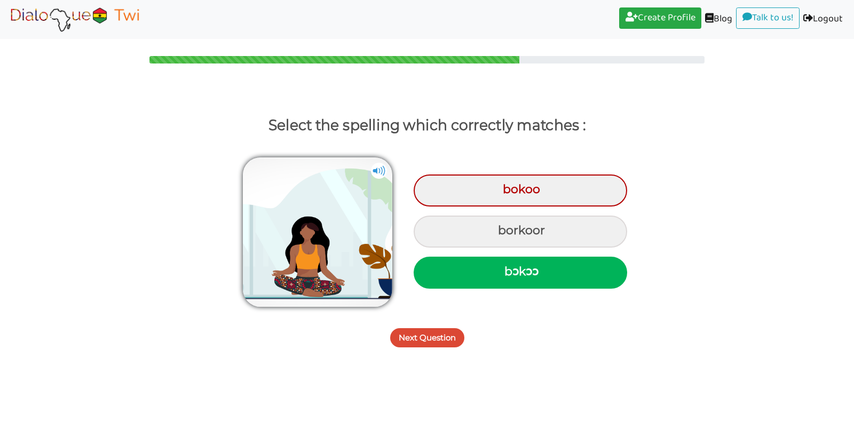
click at [426, 342] on button "Next Question" at bounding box center [427, 337] width 74 height 19
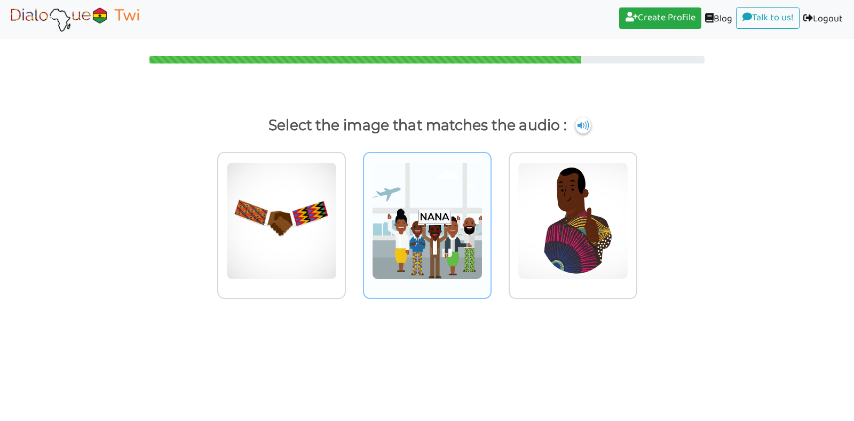
click at [337, 240] on img at bounding box center [281, 220] width 110 height 117
click at [353, 218] on input "radio" at bounding box center [349, 214] width 8 height 8
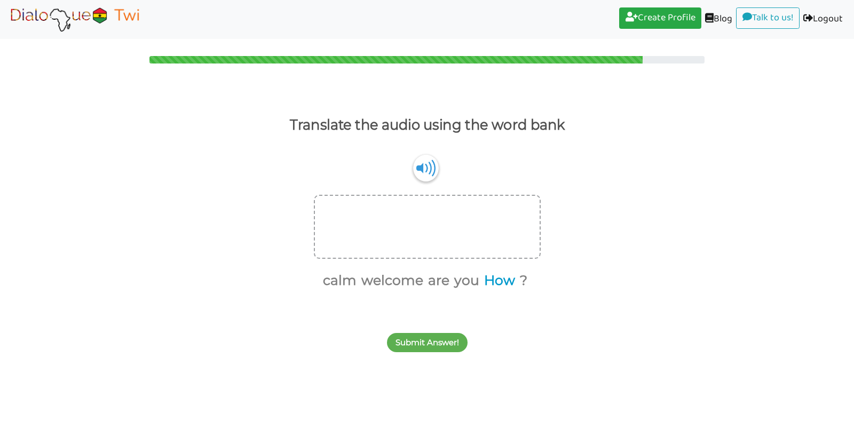
click at [492, 277] on button "How" at bounding box center [497, 281] width 35 height 20
click at [362, 279] on button "calm" at bounding box center [355, 281] width 37 height 20
click at [435, 281] on button "are" at bounding box center [435, 281] width 25 height 20
click at [447, 281] on button "you" at bounding box center [450, 281] width 29 height 20
click at [433, 338] on button "Submit Answer!" at bounding box center [427, 342] width 81 height 19
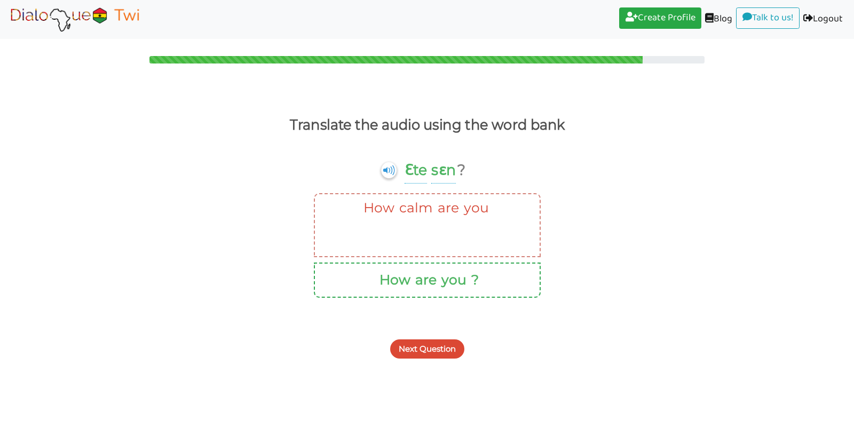
click at [435, 347] on button "Next Question" at bounding box center [427, 348] width 74 height 19
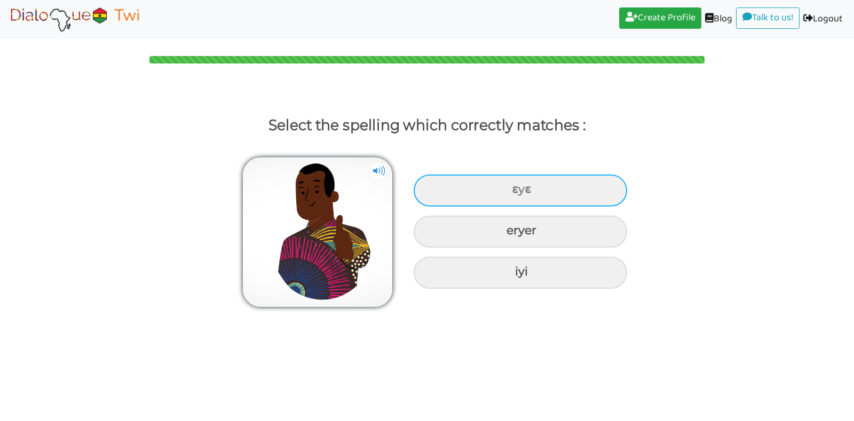
click at [516, 196] on div "ɛyɛ" at bounding box center [520, 191] width 213 height 32
click at [516, 193] on input "ɛyɛ" at bounding box center [513, 189] width 7 height 7
radio input "true"
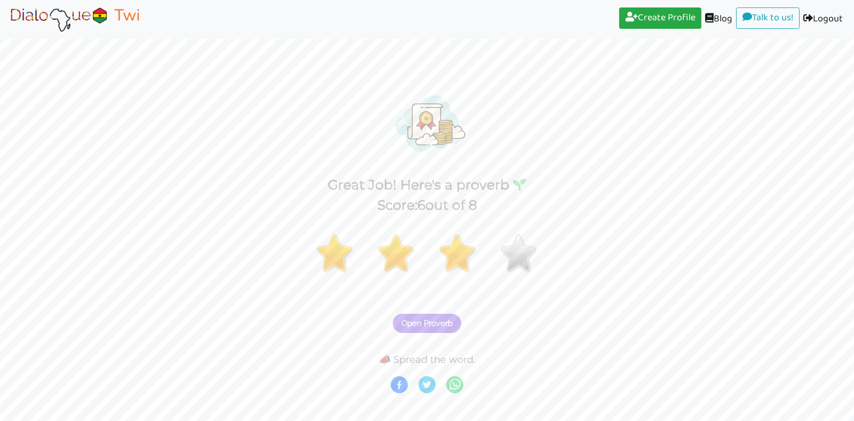
click at [427, 321] on span "Open Proverb" at bounding box center [426, 324] width 51 height 10
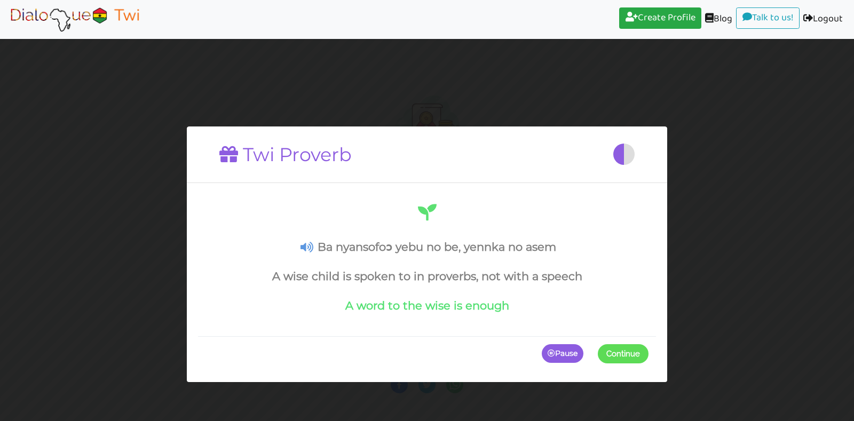
click at [648, 355] on span at bounding box center [648, 353] width 0 height 19
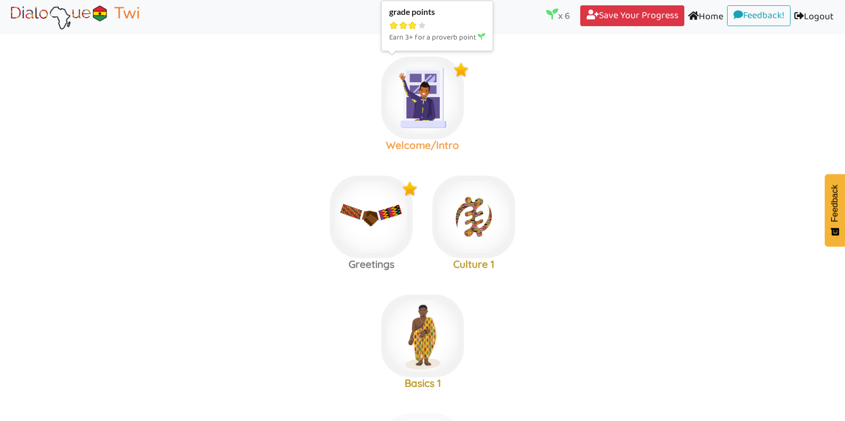
click at [417, 129] on img at bounding box center [422, 98] width 83 height 83
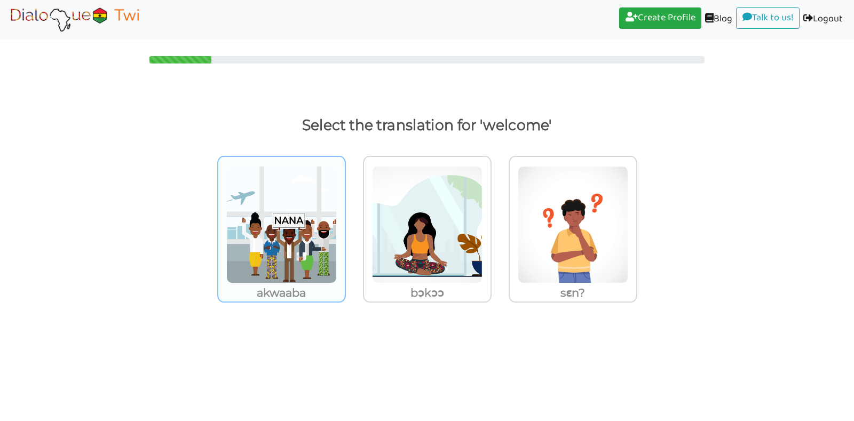
click at [299, 232] on img at bounding box center [281, 224] width 110 height 117
click at [345, 222] on input "akwaaba" at bounding box center [349, 218] width 8 height 8
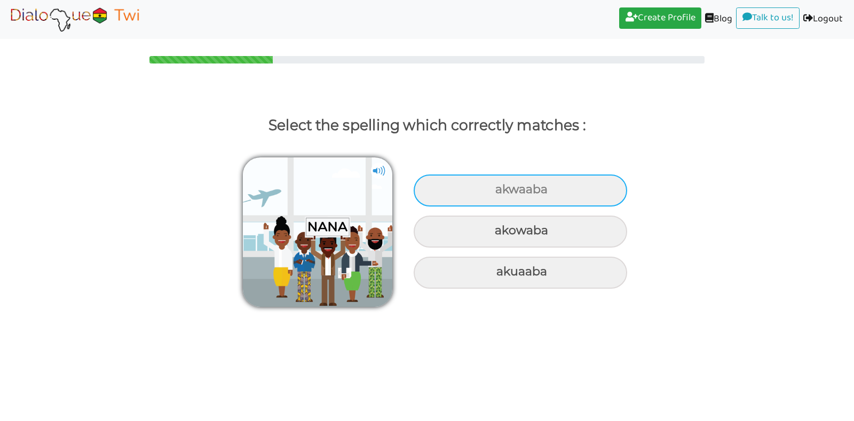
click at [462, 189] on div "akwaaba" at bounding box center [520, 191] width 213 height 32
click at [493, 189] on input "akwaaba" at bounding box center [496, 189] width 7 height 7
radio input "true"
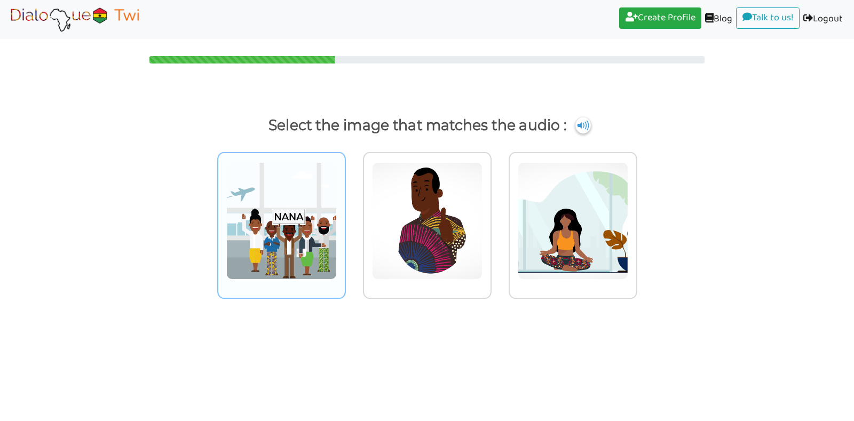
click at [295, 220] on img at bounding box center [281, 220] width 110 height 117
click at [345, 218] on input "radio" at bounding box center [349, 214] width 8 height 8
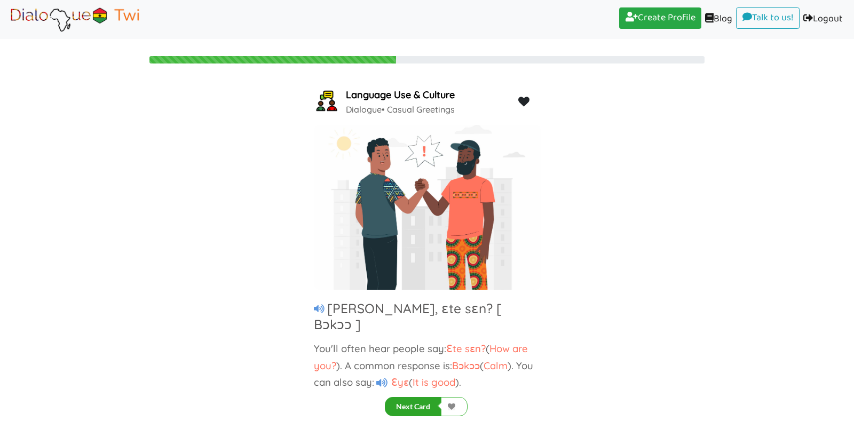
click at [419, 403] on button "Next Card" at bounding box center [413, 406] width 57 height 19
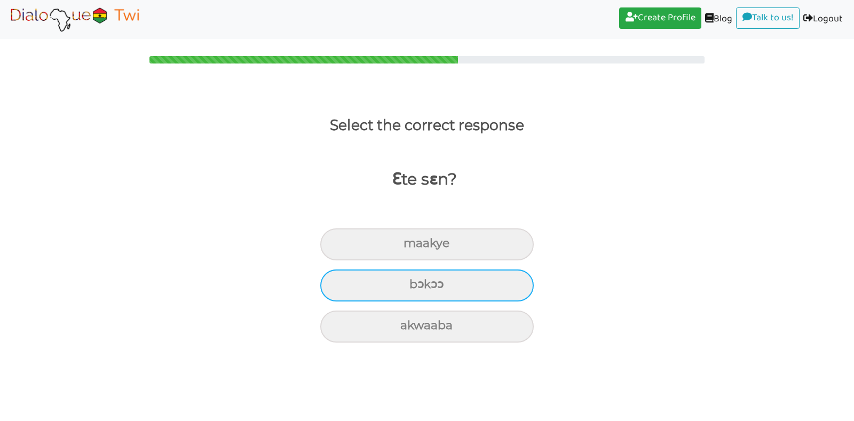
click at [407, 260] on div "bɔkɔɔ" at bounding box center [426, 244] width 213 height 32
click at [407, 247] on input "bɔkɔɔ" at bounding box center [408, 243] width 7 height 7
radio input "true"
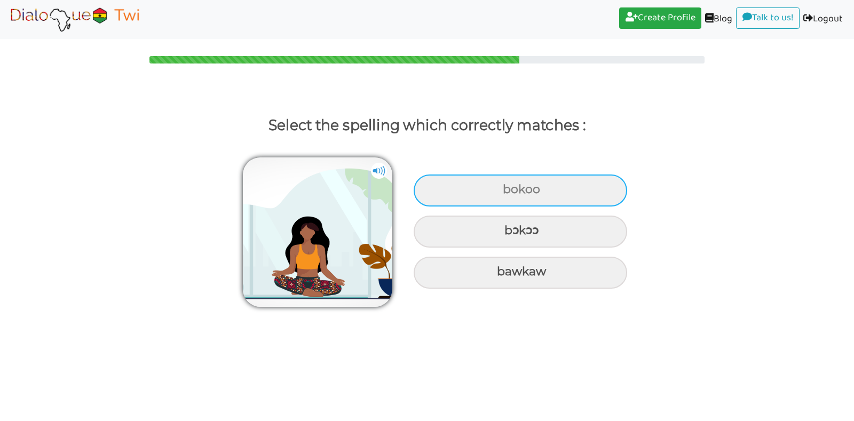
click at [483, 188] on div "bokoo" at bounding box center [520, 191] width 213 height 32
click at [501, 188] on input "bokoo" at bounding box center [504, 189] width 7 height 7
radio input "true"
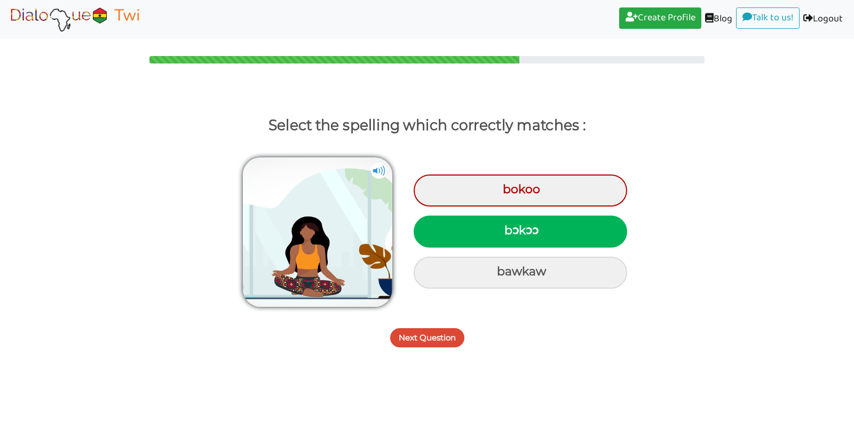
click at [422, 338] on button "Next Question" at bounding box center [427, 337] width 74 height 19
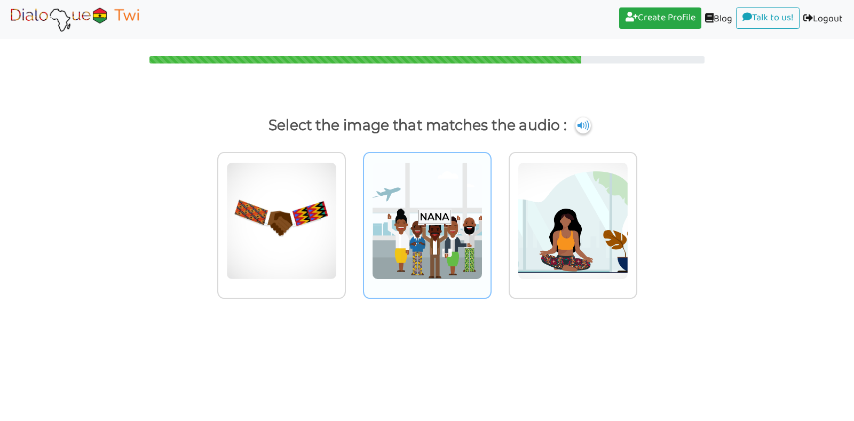
drag, startPoint x: 422, startPoint y: 338, endPoint x: 438, endPoint y: 252, distance: 86.9
click at [438, 252] on body "Create Profile (current) Blog (current) Talk to us! (current) Logout (current) …" at bounding box center [427, 210] width 854 height 421
click at [337, 252] on img at bounding box center [281, 220] width 110 height 117
click at [353, 218] on input "radio" at bounding box center [349, 214] width 8 height 8
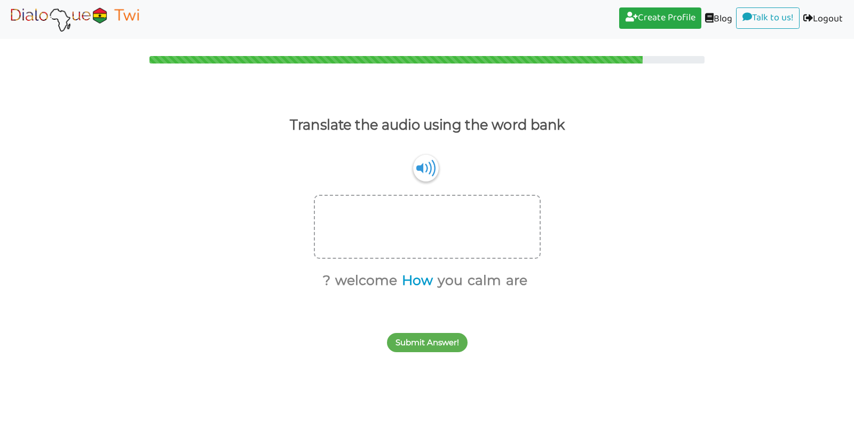
click at [423, 276] on button "How" at bounding box center [415, 281] width 35 height 20
click at [497, 278] on button "are" at bounding box center [496, 281] width 25 height 20
click at [438, 279] on button "you" at bounding box center [443, 281] width 29 height 20
click at [435, 339] on button "Submit Answer!" at bounding box center [427, 342] width 81 height 19
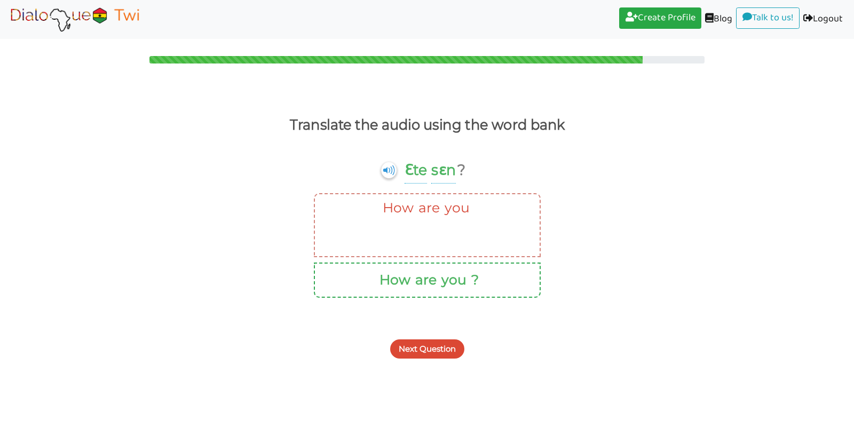
click at [435, 347] on button "Next Question" at bounding box center [427, 348] width 74 height 19
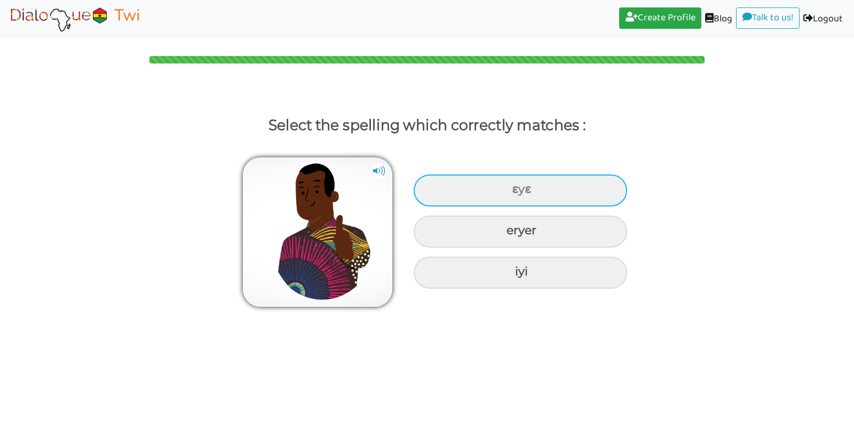
click at [519, 197] on div "ɛyɛ" at bounding box center [520, 191] width 213 height 32
click at [517, 193] on input "ɛyɛ" at bounding box center [513, 189] width 7 height 7
radio input "true"
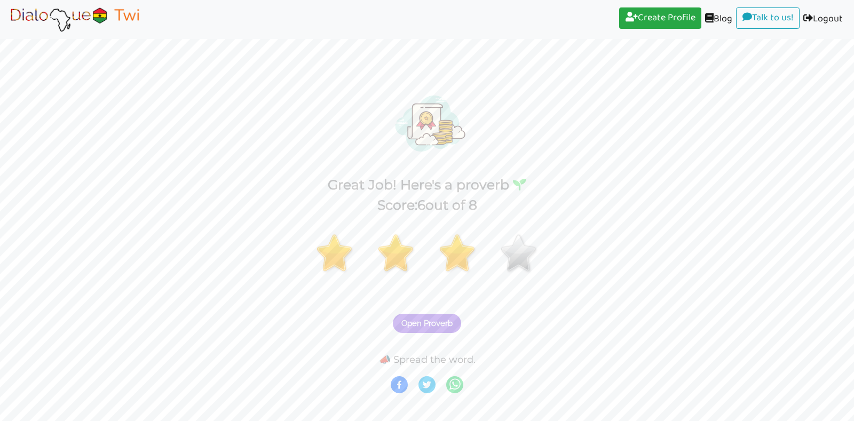
click at [434, 329] on button "Open Proverb" at bounding box center [427, 323] width 68 height 19
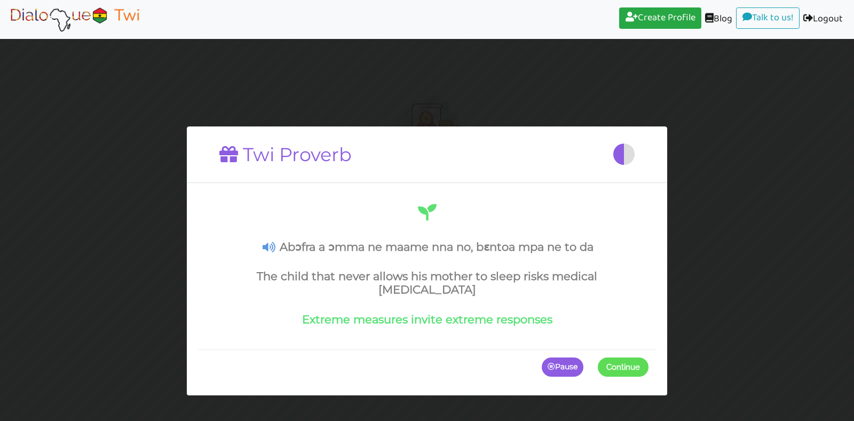
click at [648, 357] on span at bounding box center [648, 366] width 0 height 19
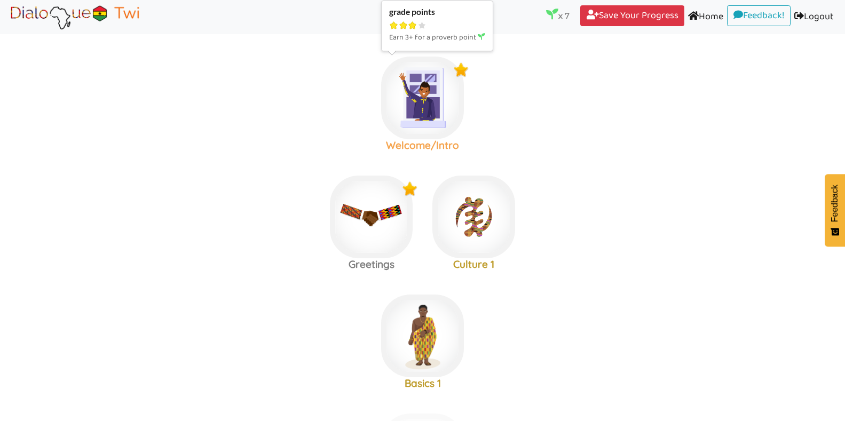
click at [428, 120] on img at bounding box center [422, 98] width 83 height 83
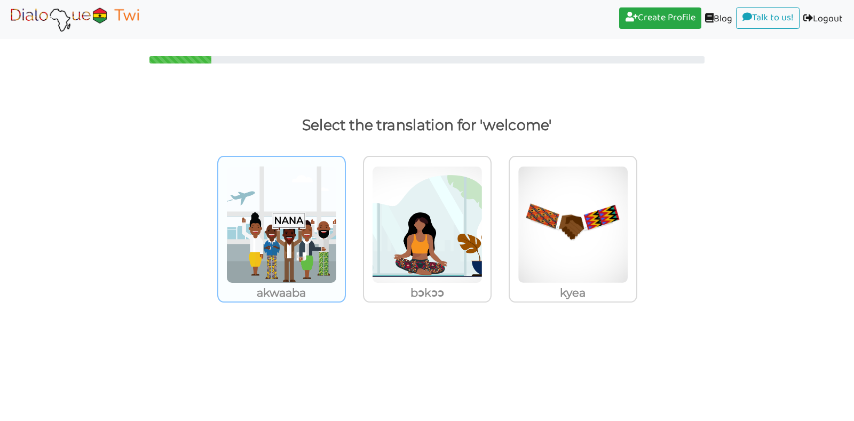
click at [318, 233] on img at bounding box center [281, 224] width 110 height 117
click at [345, 222] on input "akwaaba" at bounding box center [349, 218] width 8 height 8
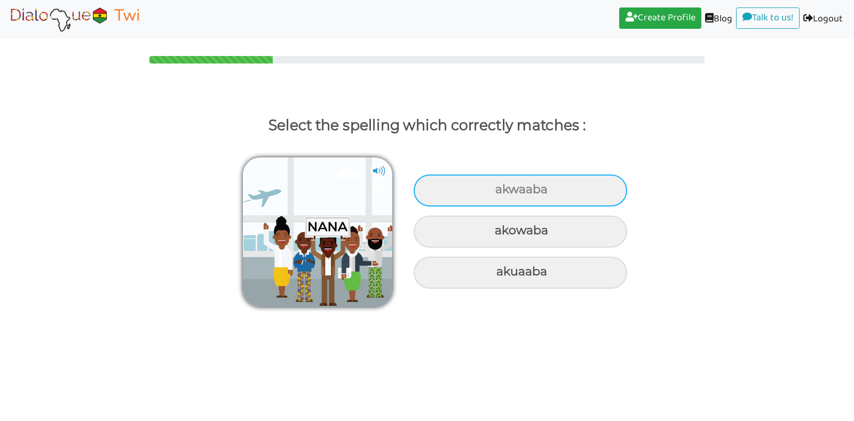
click at [492, 191] on div "akwaaba" at bounding box center [520, 191] width 213 height 32
click at [493, 191] on input "akwaaba" at bounding box center [496, 189] width 7 height 7
radio input "true"
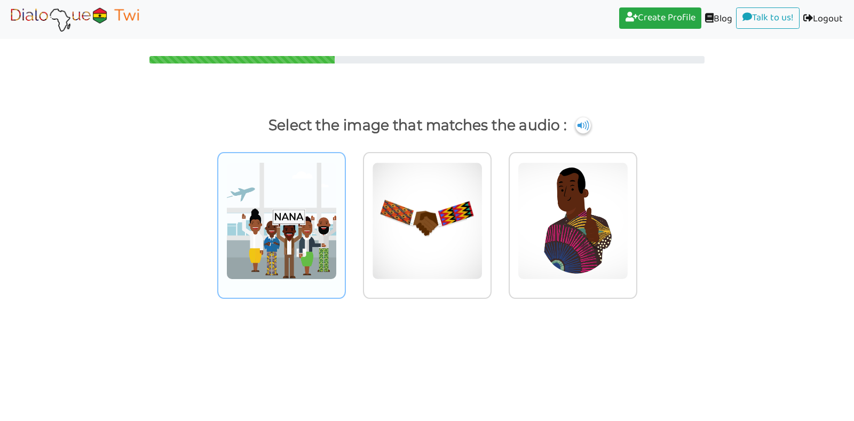
click at [320, 225] on img at bounding box center [281, 220] width 110 height 117
click at [345, 218] on input "radio" at bounding box center [349, 214] width 8 height 8
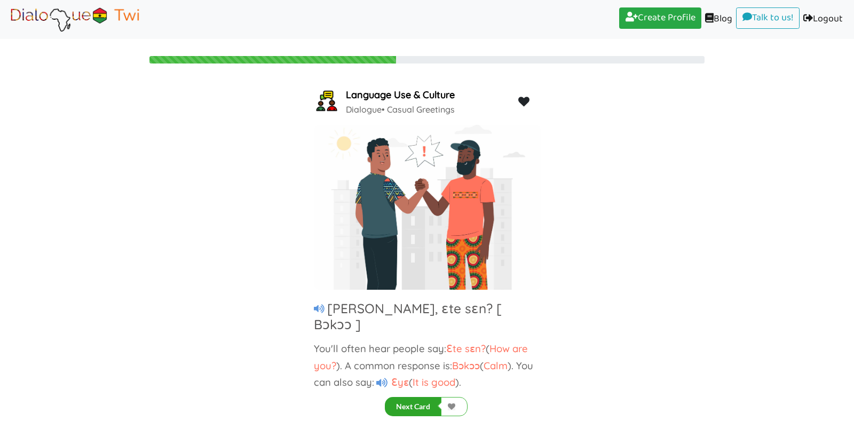
click at [431, 405] on button "Next Card" at bounding box center [413, 406] width 57 height 19
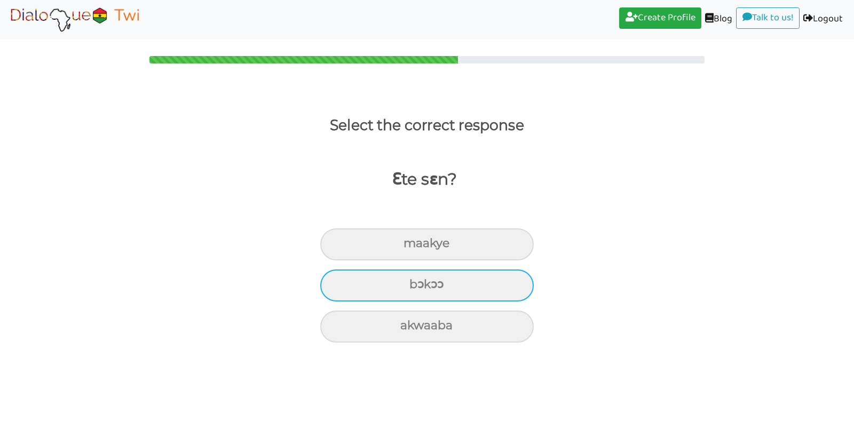
click at [403, 260] on div "bɔkɔɔ" at bounding box center [426, 244] width 213 height 32
click at [405, 247] on input "bɔkɔɔ" at bounding box center [408, 243] width 7 height 7
radio input "true"
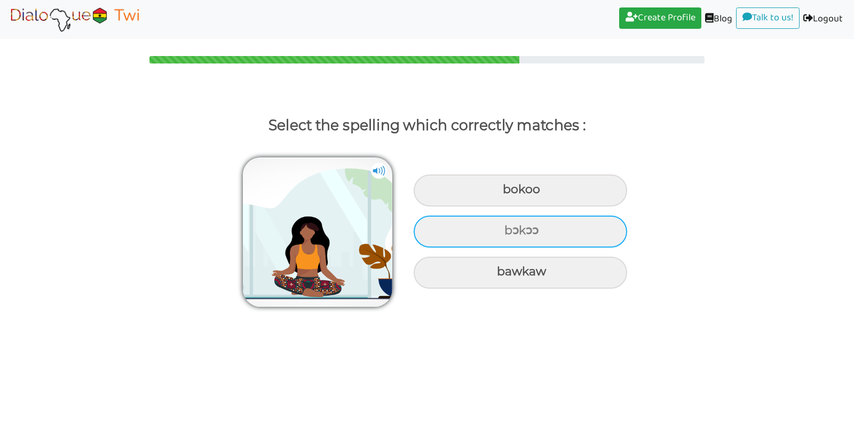
click at [477, 207] on div "bɔkɔɔ" at bounding box center [520, 191] width 213 height 32
click at [501, 193] on input "bɔkɔɔ" at bounding box center [504, 189] width 7 height 7
radio input "true"
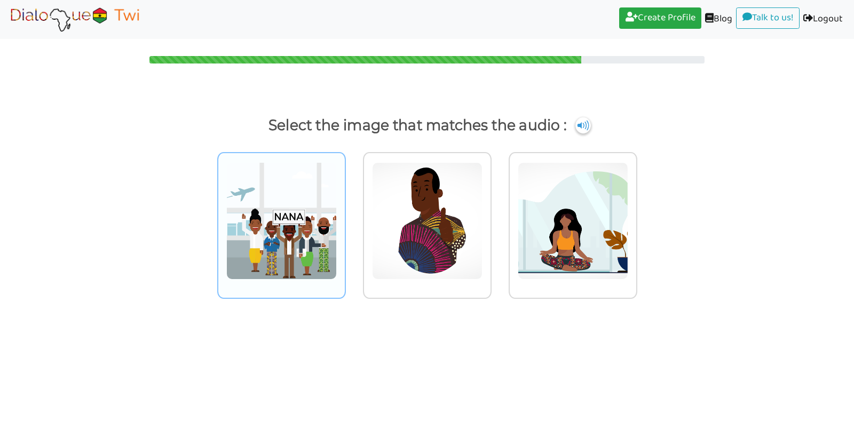
click at [300, 226] on img at bounding box center [281, 220] width 110 height 117
click at [345, 218] on input "radio" at bounding box center [349, 214] width 8 height 8
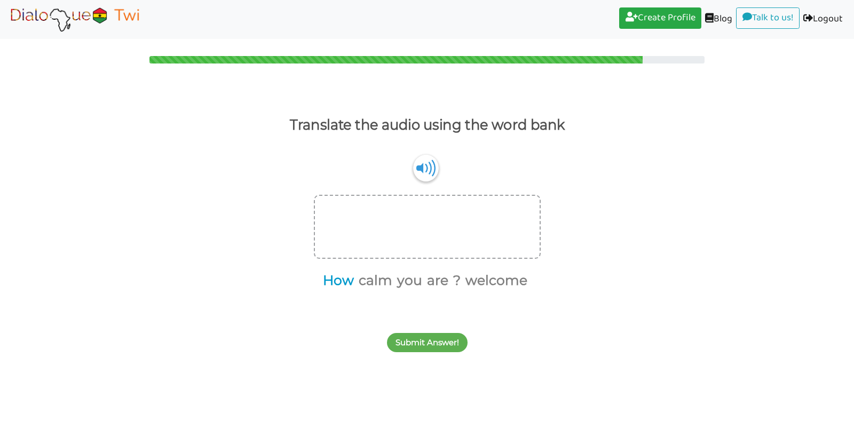
click at [341, 283] on button "How" at bounding box center [336, 281] width 35 height 20
click at [411, 282] on button "are" at bounding box center [417, 281] width 25 height 20
click at [402, 281] on button "you" at bounding box center [402, 281] width 29 height 20
click at [411, 281] on button "?" at bounding box center [408, 281] width 11 height 20
click at [426, 339] on button "Submit Answer!" at bounding box center [427, 342] width 81 height 19
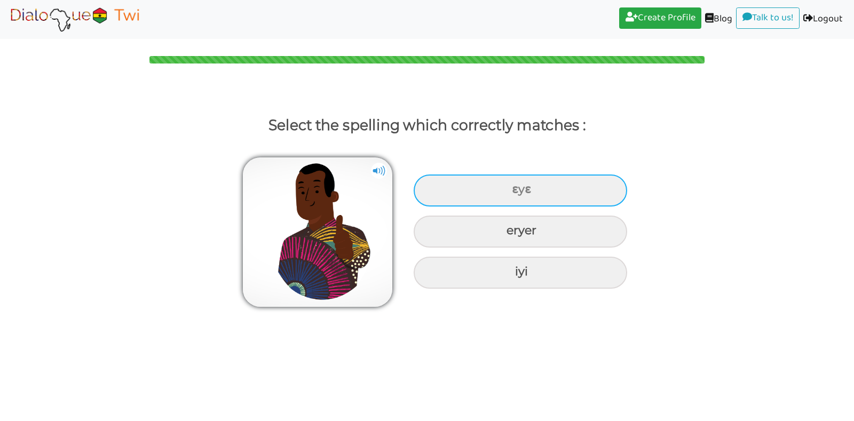
click at [480, 191] on div "ɛyɛ" at bounding box center [520, 191] width 213 height 32
click at [510, 191] on input "ɛyɛ" at bounding box center [513, 189] width 7 height 7
radio input "true"
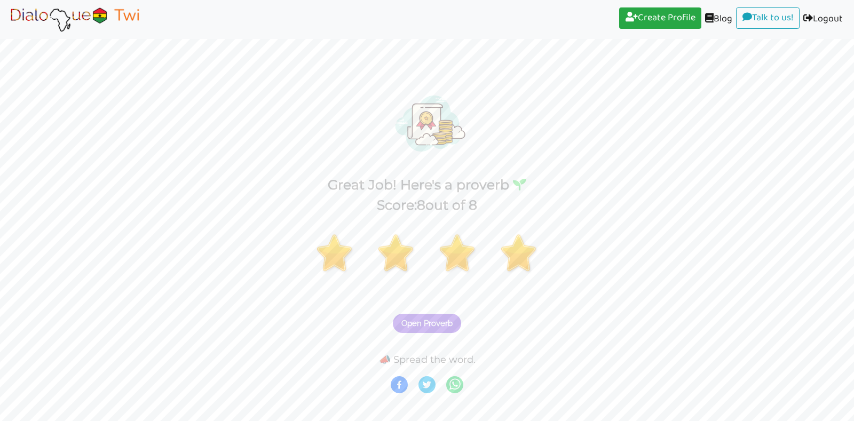
click at [442, 323] on span "Open Proverb" at bounding box center [426, 324] width 51 height 10
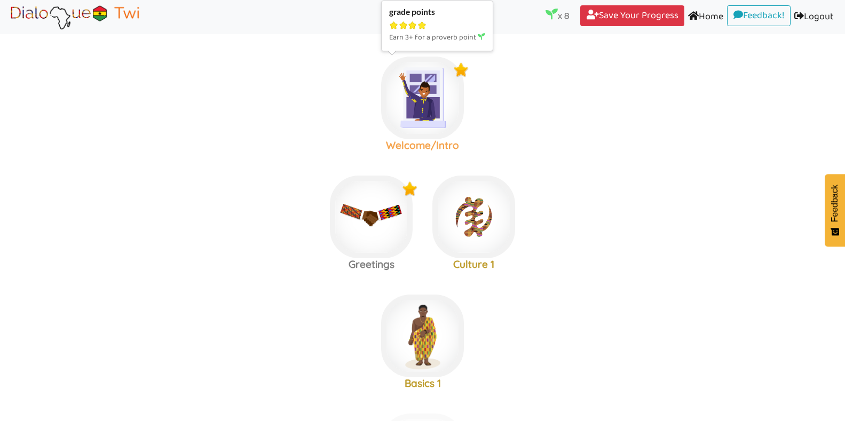
click at [424, 120] on img at bounding box center [422, 98] width 83 height 83
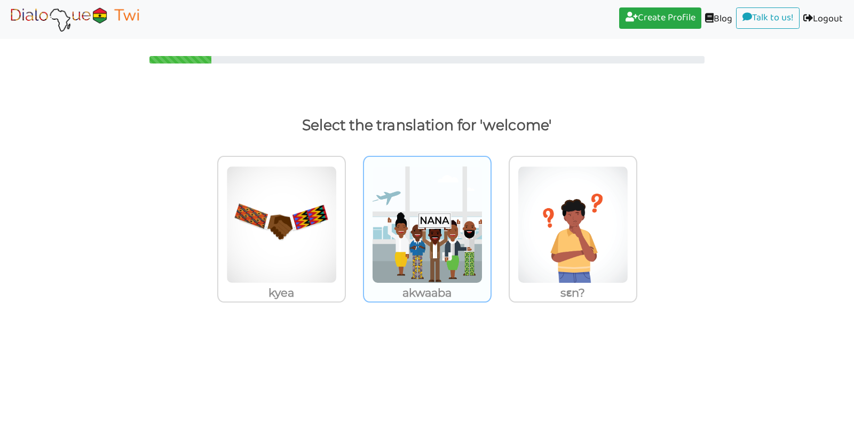
click at [337, 215] on img at bounding box center [281, 224] width 110 height 117
click at [353, 215] on input "akwaaba" at bounding box center [349, 218] width 8 height 8
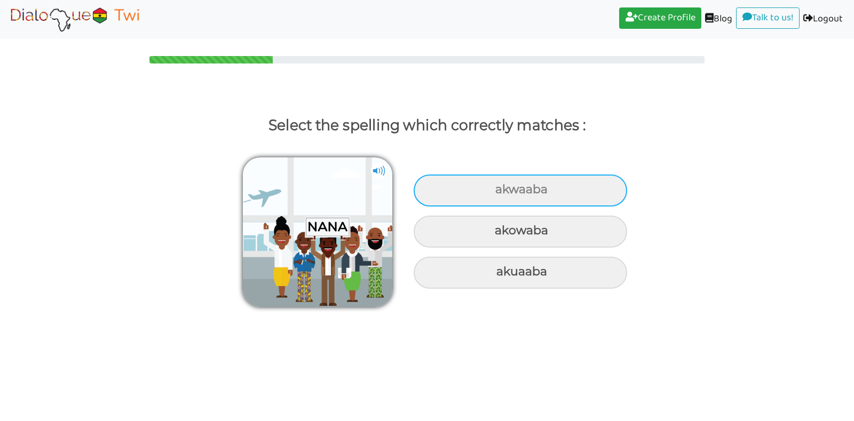
click at [534, 187] on div "akwaaba" at bounding box center [520, 191] width 213 height 32
click at [500, 187] on input "akwaaba" at bounding box center [496, 189] width 7 height 7
radio input "true"
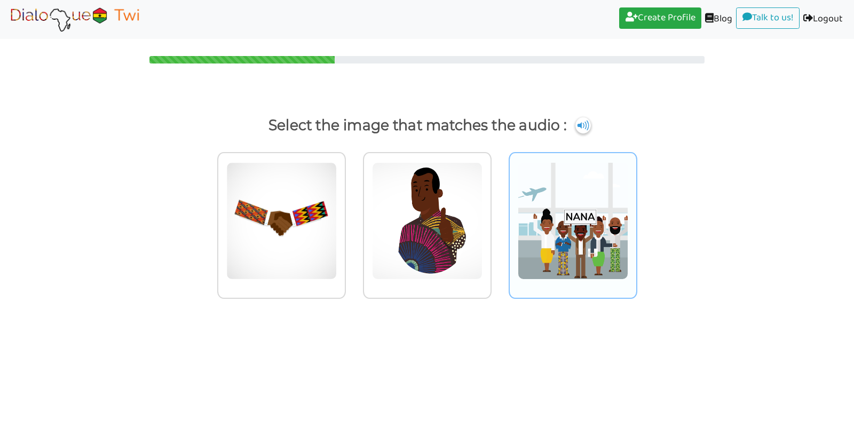
click at [337, 209] on img at bounding box center [281, 220] width 110 height 117
click at [353, 210] on input "radio" at bounding box center [349, 214] width 8 height 8
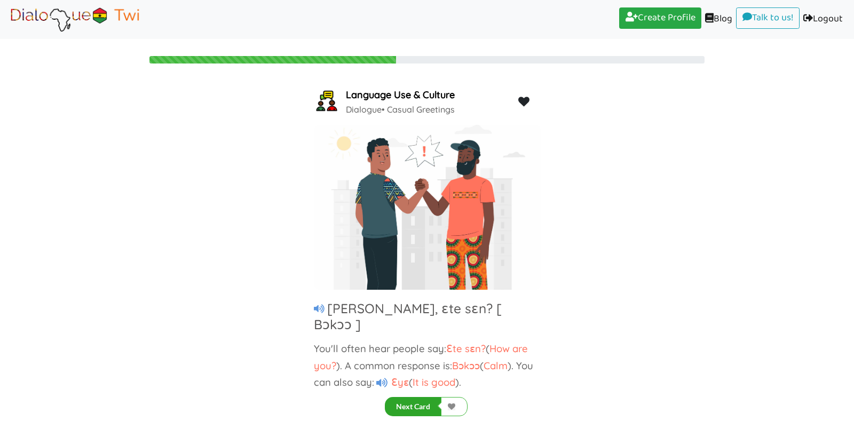
click at [419, 405] on button "Next Card" at bounding box center [413, 406] width 57 height 19
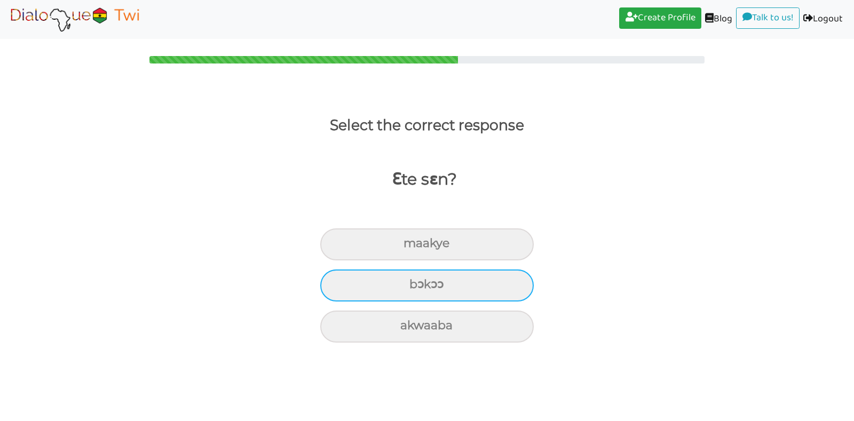
click at [387, 260] on div "bɔkɔɔ" at bounding box center [426, 244] width 213 height 32
click at [405, 247] on input "bɔkɔɔ" at bounding box center [408, 243] width 7 height 7
radio input "true"
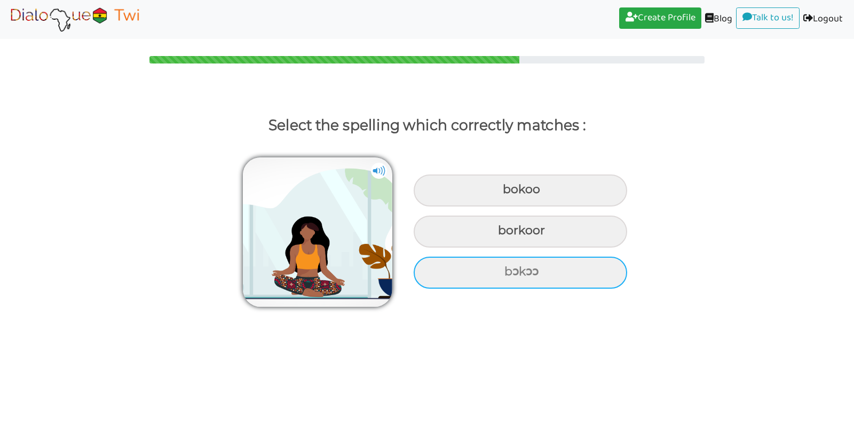
click at [512, 207] on div "bɔkɔɔ" at bounding box center [520, 191] width 213 height 32
click at [508, 193] on input "bɔkɔɔ" at bounding box center [504, 189] width 7 height 7
radio input "true"
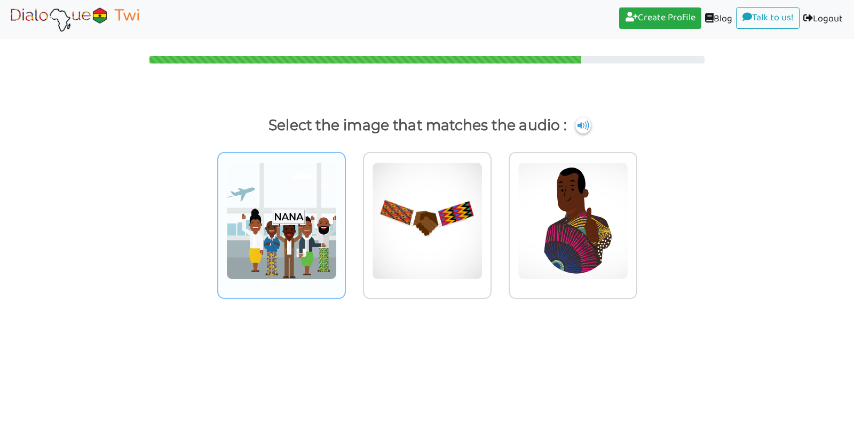
click at [306, 247] on img at bounding box center [281, 220] width 110 height 117
click at [345, 218] on input "radio" at bounding box center [349, 214] width 8 height 8
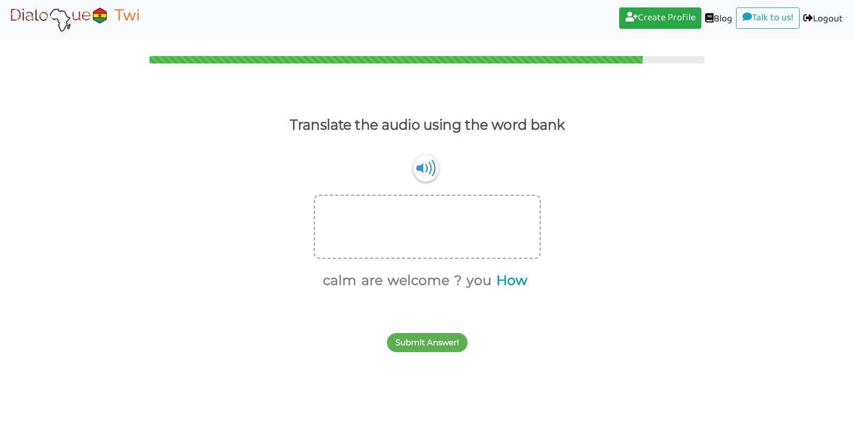
click at [512, 284] on button "How" at bounding box center [510, 281] width 35 height 20
click at [390, 282] on button "are" at bounding box center [387, 281] width 25 height 20
click at [488, 280] on button "you" at bounding box center [481, 281] width 29 height 20
click at [476, 277] on button "?" at bounding box center [475, 281] width 11 height 20
click at [439, 343] on button "Submit Answer!" at bounding box center [427, 342] width 81 height 19
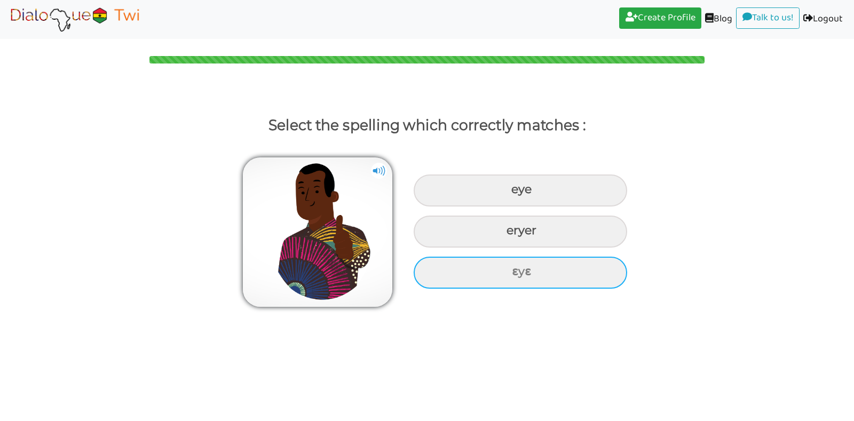
click at [493, 207] on div "ɛyɛ" at bounding box center [520, 191] width 213 height 32
click at [509, 193] on input "ɛyɛ" at bounding box center [512, 189] width 7 height 7
radio input "true"
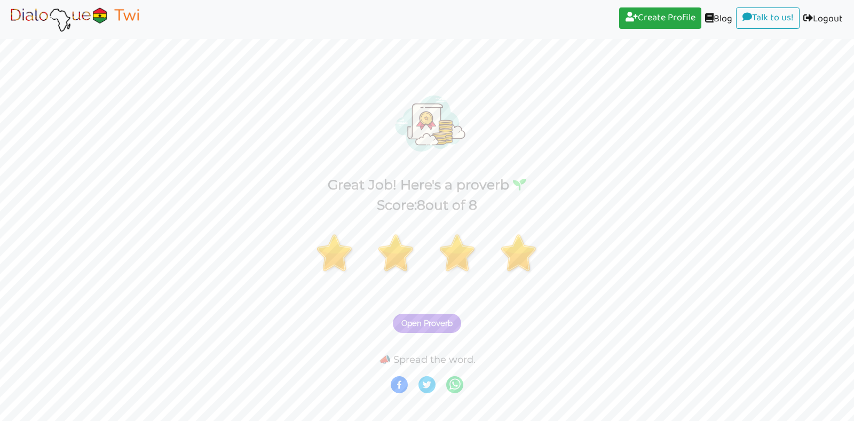
click at [448, 322] on span "Open Proverb" at bounding box center [426, 324] width 51 height 10
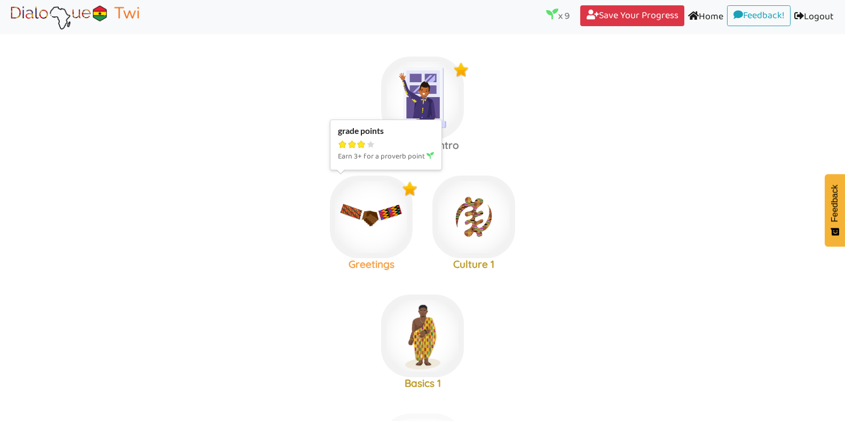
click at [381, 139] on img at bounding box center [422, 98] width 83 height 83
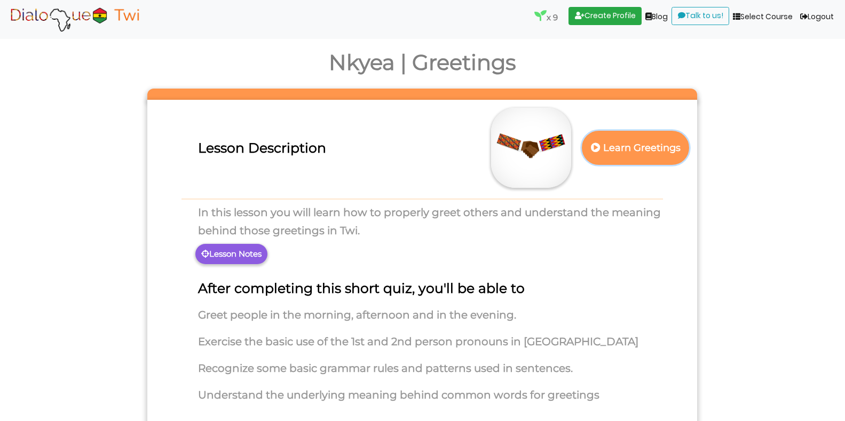
click at [630, 150] on p "Learn Greetings" at bounding box center [636, 148] width 94 height 26
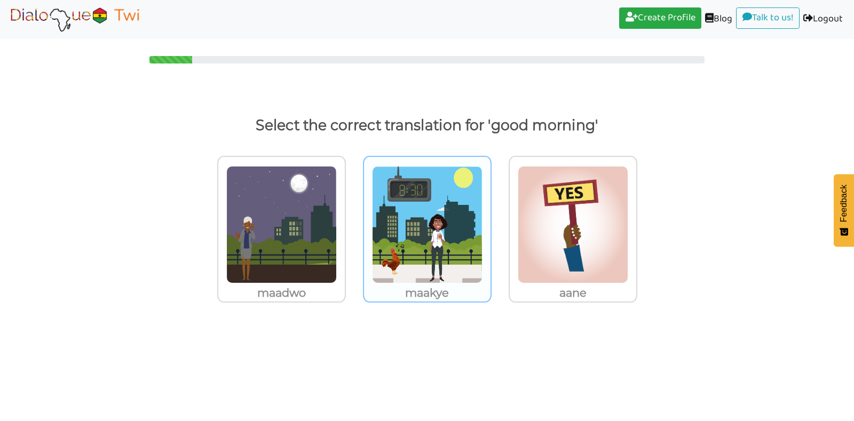
click at [337, 233] on img at bounding box center [281, 224] width 110 height 117
click at [353, 222] on input "maakye" at bounding box center [349, 218] width 8 height 8
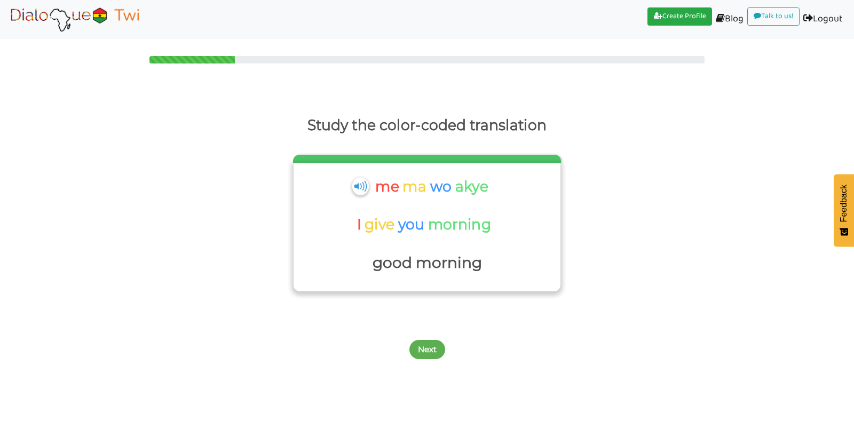
click at [363, 184] on img at bounding box center [360, 186] width 17 height 18
click at [418, 350] on button "Next" at bounding box center [427, 349] width 36 height 19
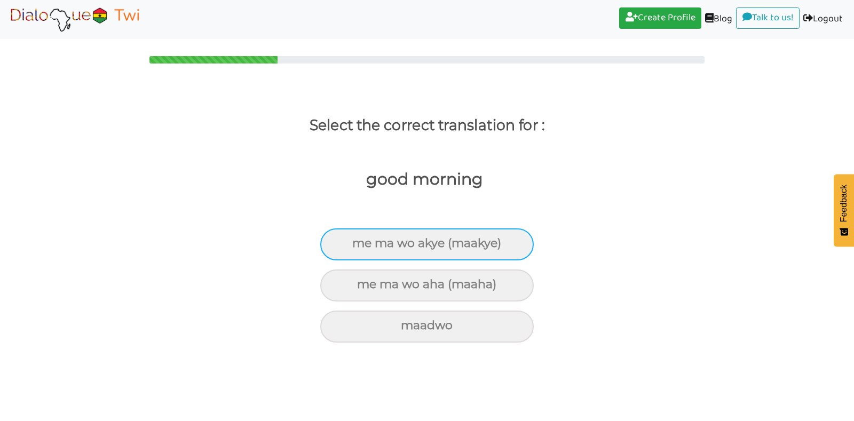
click at [398, 248] on div "me ma wo akye (maakye)" at bounding box center [426, 244] width 213 height 32
click at [360, 247] on input "me ma wo akye (maakye)" at bounding box center [356, 243] width 7 height 7
radio input "true"
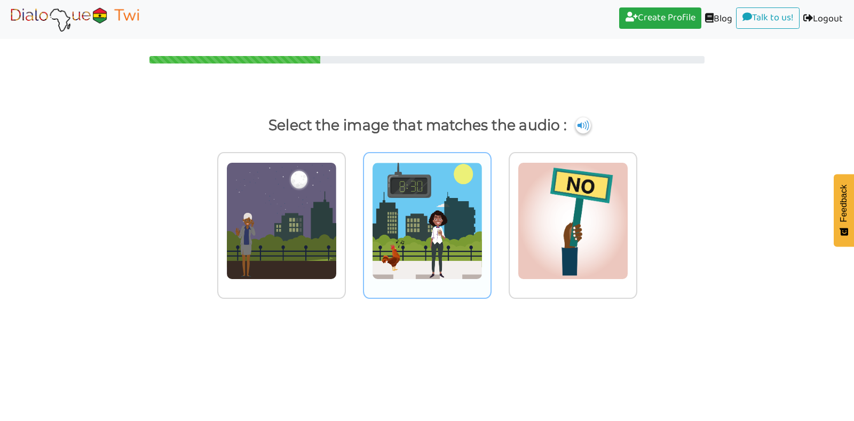
click at [337, 229] on img at bounding box center [281, 220] width 110 height 117
click at [353, 218] on input "radio" at bounding box center [349, 214] width 8 height 8
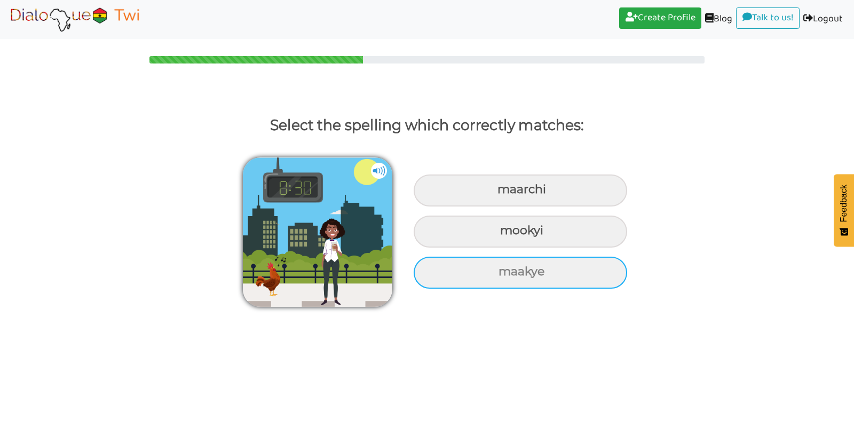
click at [486, 207] on div "maakye" at bounding box center [520, 191] width 213 height 32
click at [495, 193] on input "maakye" at bounding box center [498, 189] width 7 height 7
radio input "true"
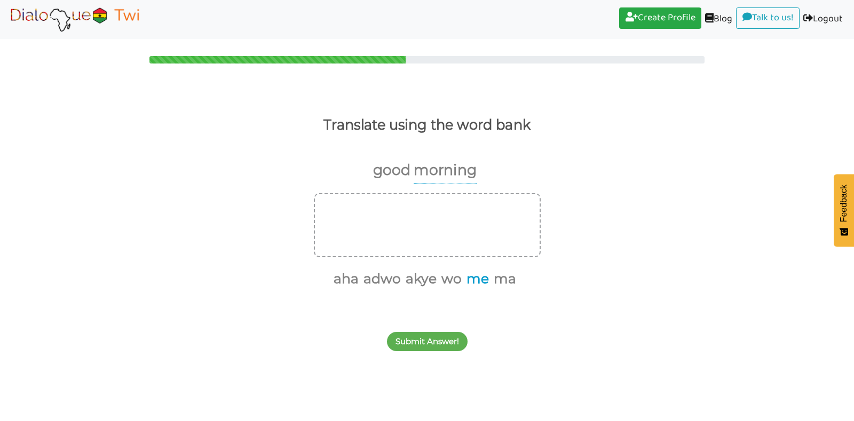
click at [482, 280] on button "me" at bounding box center [476, 279] width 26 height 20
click at [482, 280] on button "ma" at bounding box center [490, 279] width 26 height 20
click at [475, 278] on button "wo" at bounding box center [477, 279] width 24 height 20
click at [475, 278] on button "akye" at bounding box center [459, 279] width 35 height 20
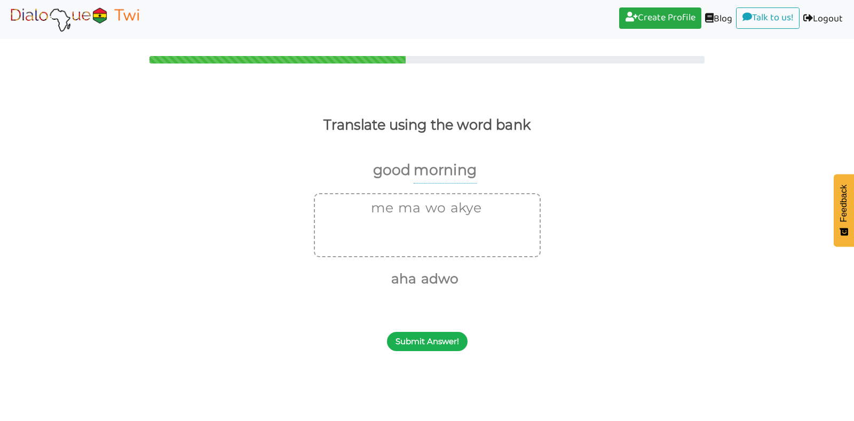
click at [442, 340] on button "Submit Answer!" at bounding box center [427, 341] width 81 height 19
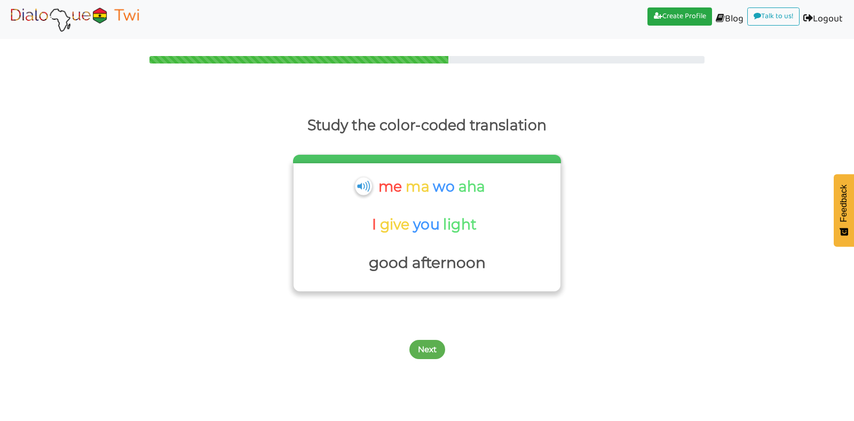
click at [369, 192] on img at bounding box center [363, 186] width 17 height 18
click at [427, 348] on button "Next" at bounding box center [427, 349] width 36 height 19
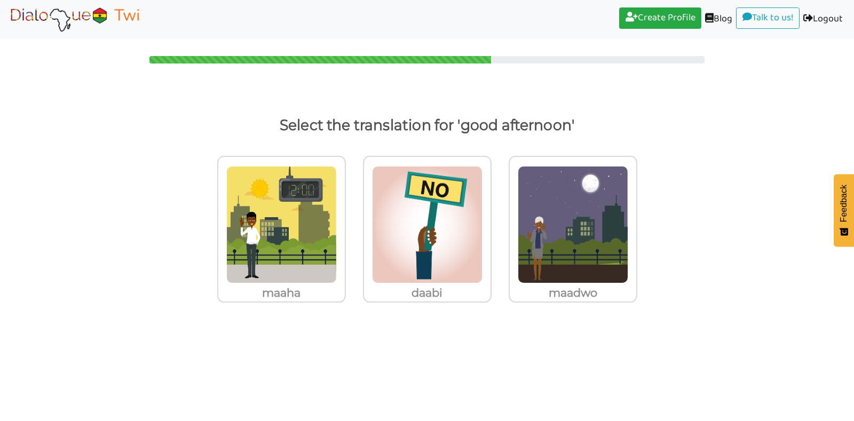
drag, startPoint x: 427, startPoint y: 348, endPoint x: 390, endPoint y: 329, distance: 41.8
click at [390, 329] on body "Create Profile (current) Blog (current) Talk to us! (current) Logout (current) …" at bounding box center [427, 210] width 854 height 421
click at [313, 252] on img at bounding box center [281, 224] width 110 height 117
click at [345, 222] on input "maaha" at bounding box center [349, 218] width 8 height 8
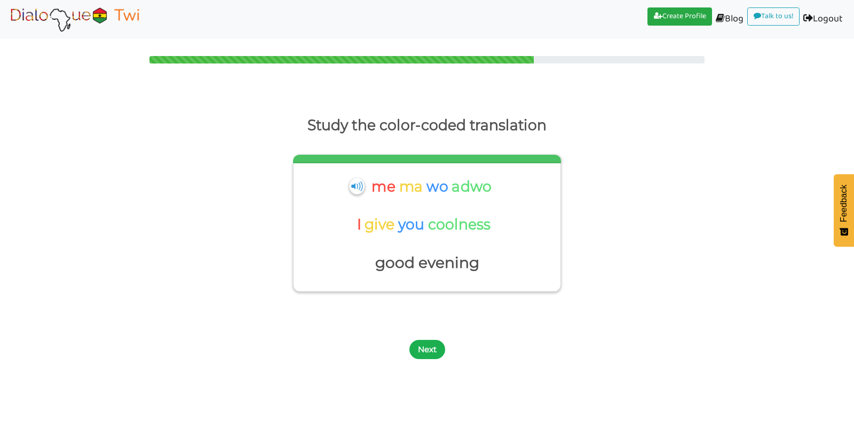
click at [423, 350] on button "Next" at bounding box center [427, 349] width 36 height 19
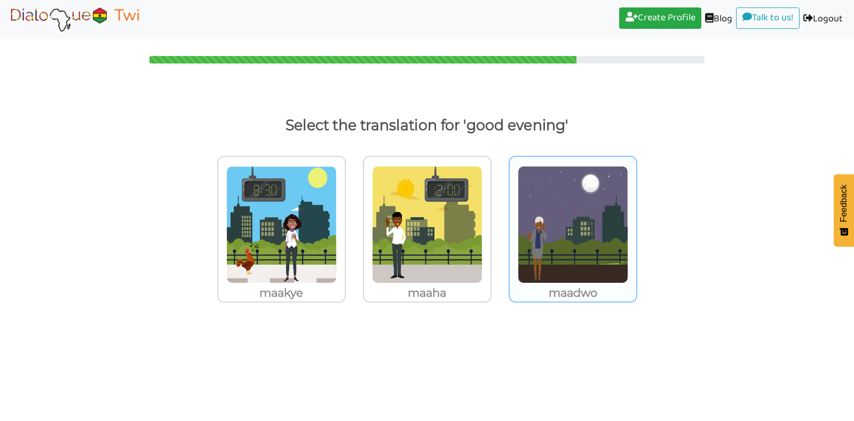
click at [337, 254] on img at bounding box center [281, 224] width 110 height 117
click at [353, 222] on input "maadwo" at bounding box center [349, 218] width 8 height 8
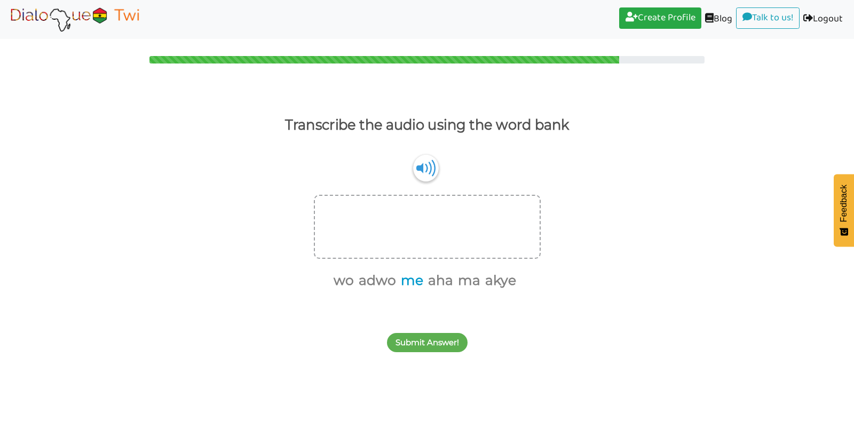
click at [415, 283] on button "me" at bounding box center [410, 281] width 26 height 20
click at [458, 280] on button "ma" at bounding box center [454, 281] width 26 height 20
click at [368, 280] on button "wo" at bounding box center [369, 281] width 24 height 20
click at [461, 282] on button "akye" at bounding box center [459, 281] width 35 height 20
click at [422, 347] on button "Submit Answer!" at bounding box center [427, 342] width 81 height 19
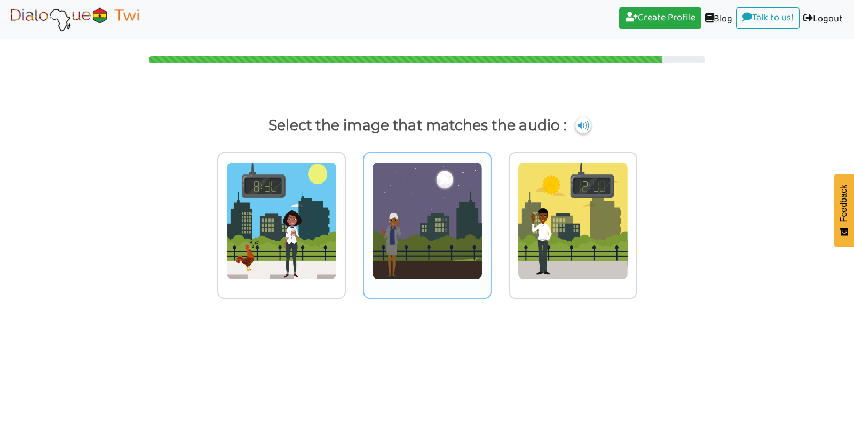
click at [337, 244] on img at bounding box center [281, 220] width 110 height 117
click at [353, 218] on input "radio" at bounding box center [349, 214] width 8 height 8
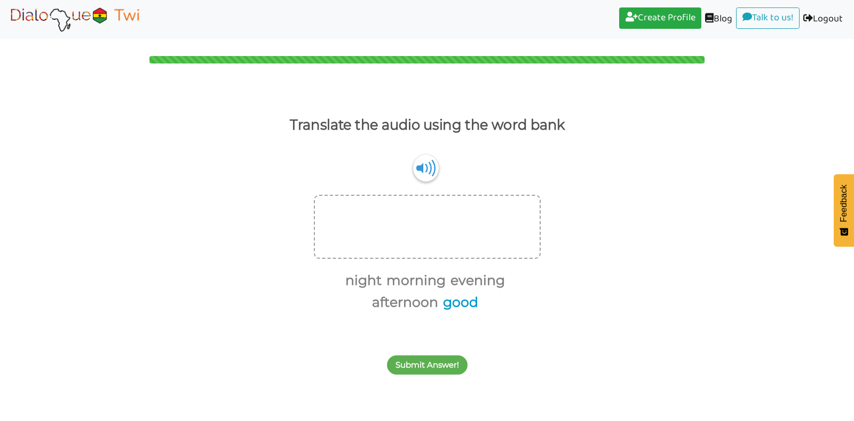
click at [456, 310] on button "good" at bounding box center [458, 302] width 39 height 20
click at [423, 281] on button "morning" at bounding box center [414, 281] width 63 height 20
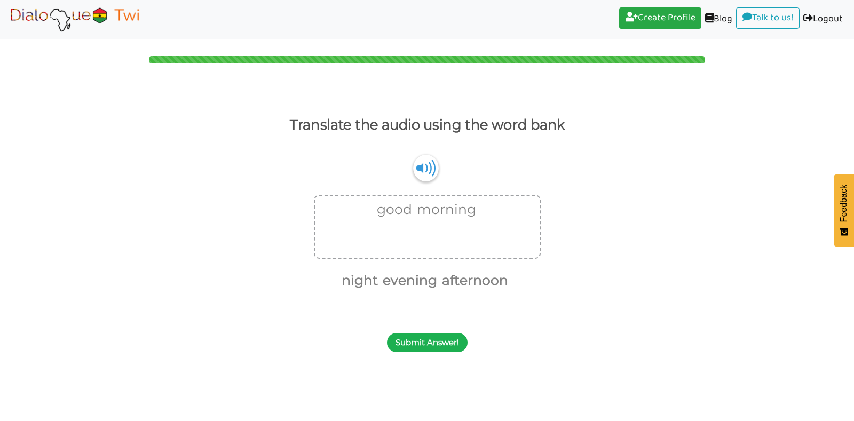
click at [431, 342] on button "Submit Answer!" at bounding box center [427, 342] width 81 height 19
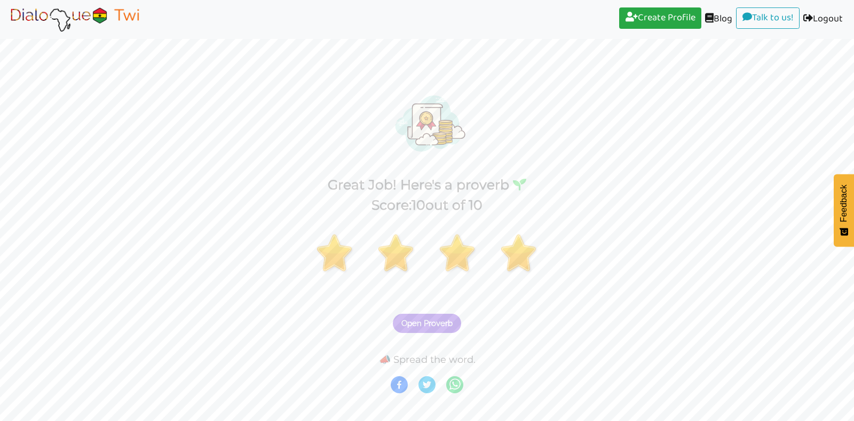
click at [431, 323] on span "Open Proverb" at bounding box center [426, 324] width 51 height 10
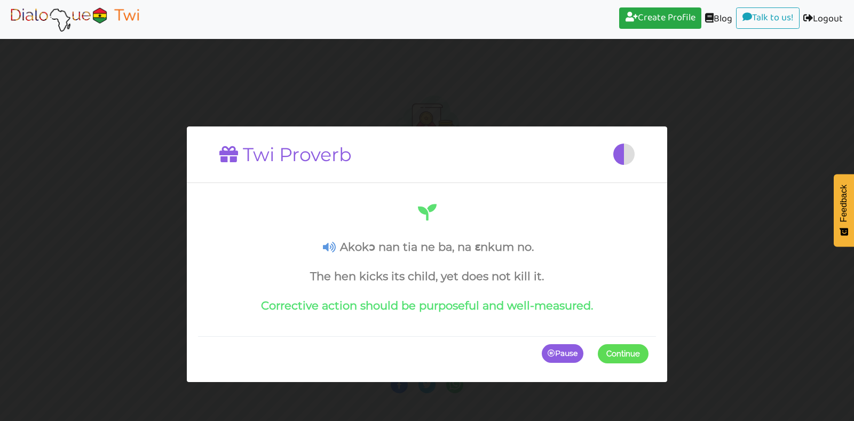
click at [648, 358] on span at bounding box center [648, 353] width 0 height 19
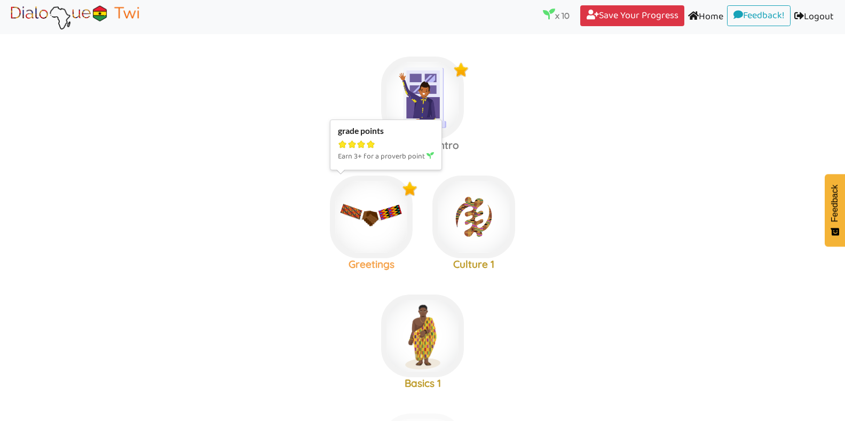
click at [381, 139] on img at bounding box center [422, 98] width 83 height 83
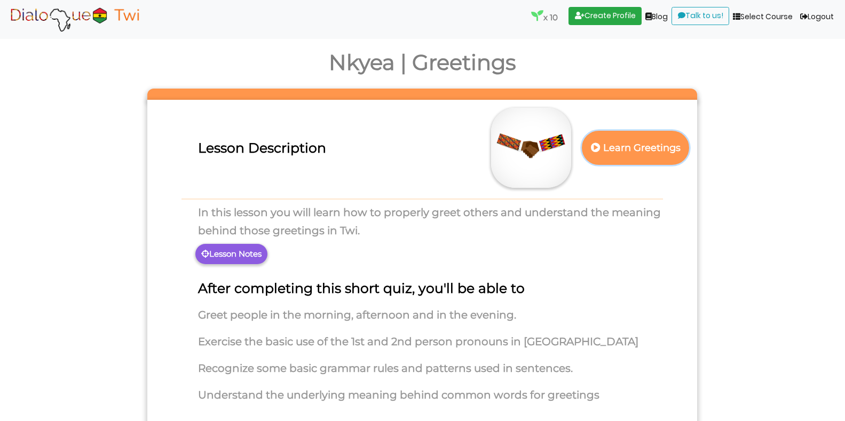
click at [665, 142] on p "Learn Greetings" at bounding box center [636, 148] width 94 height 26
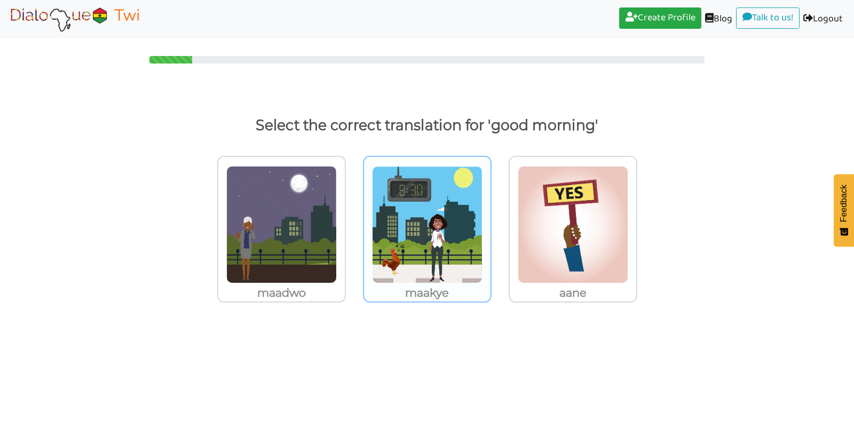
click at [337, 229] on img at bounding box center [281, 224] width 110 height 117
click at [353, 222] on input "maakye" at bounding box center [349, 218] width 8 height 8
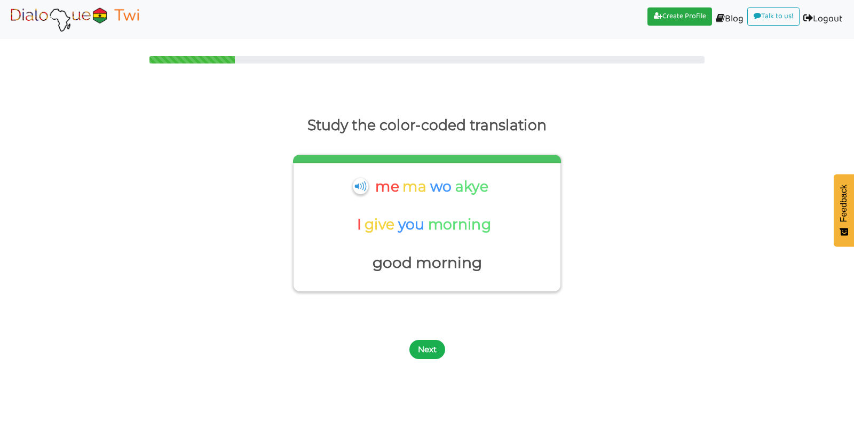
click at [430, 347] on button "Next" at bounding box center [427, 349] width 36 height 19
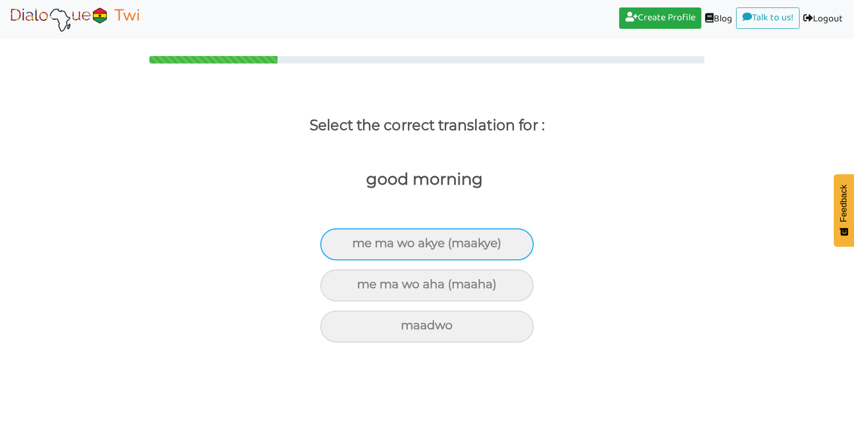
click at [399, 249] on div "me ma wo akye (maakye)" at bounding box center [426, 244] width 213 height 32
click at [360, 247] on input "me ma wo akye (maakye)" at bounding box center [356, 243] width 7 height 7
radio input "true"
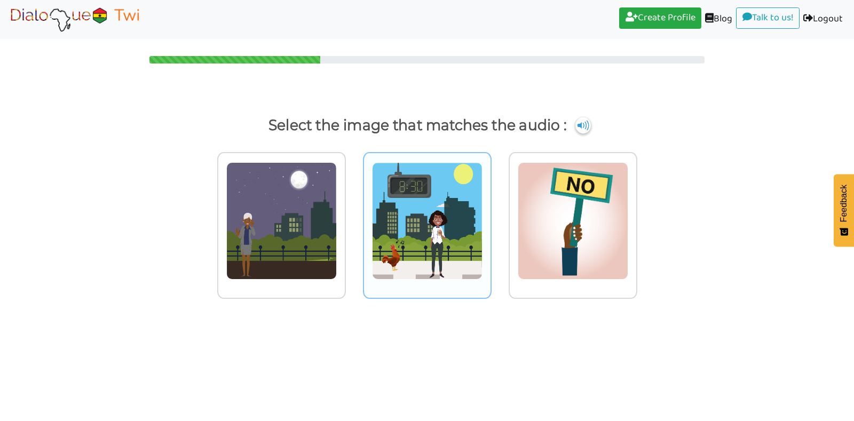
click at [337, 243] on img at bounding box center [281, 220] width 110 height 117
click at [353, 218] on input "radio" at bounding box center [349, 214] width 8 height 8
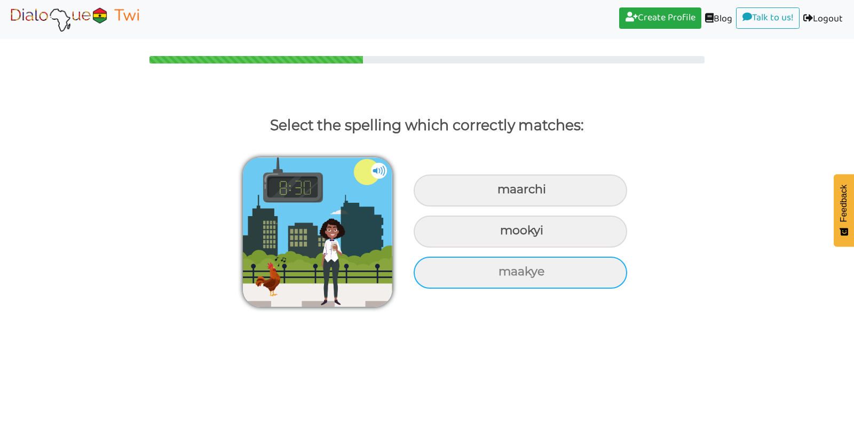
click at [493, 207] on div "maakye" at bounding box center [520, 191] width 213 height 32
click at [495, 193] on input "maakye" at bounding box center [498, 189] width 7 height 7
radio input "true"
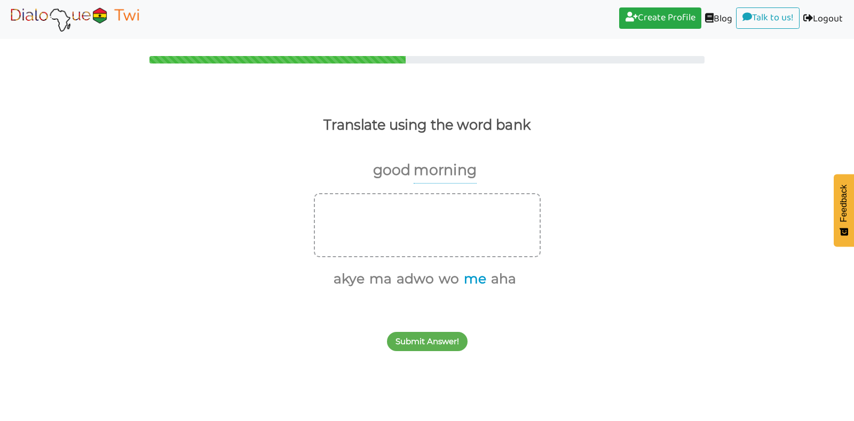
click at [475, 277] on button "me" at bounding box center [473, 279] width 26 height 20
click at [391, 277] on button "ma" at bounding box center [392, 279] width 26 height 20
click at [448, 276] on button "wo" at bounding box center [447, 279] width 24 height 20
click at [387, 279] on button "akye" at bounding box center [387, 279] width 35 height 20
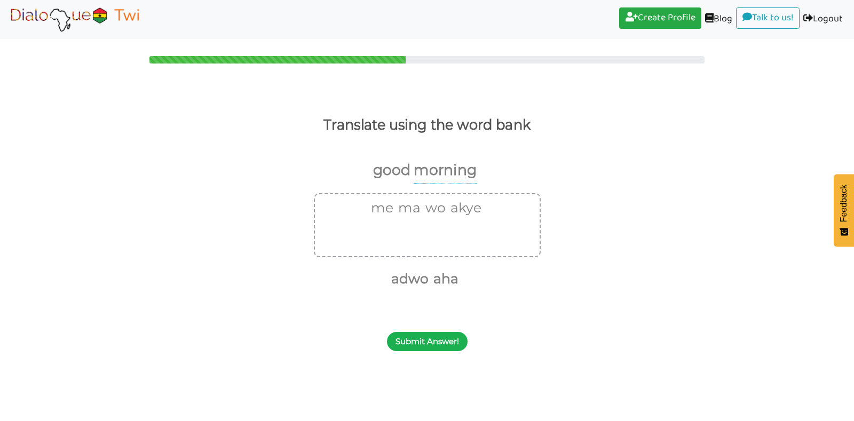
click at [424, 350] on button "Submit Answer!" at bounding box center [427, 341] width 81 height 19
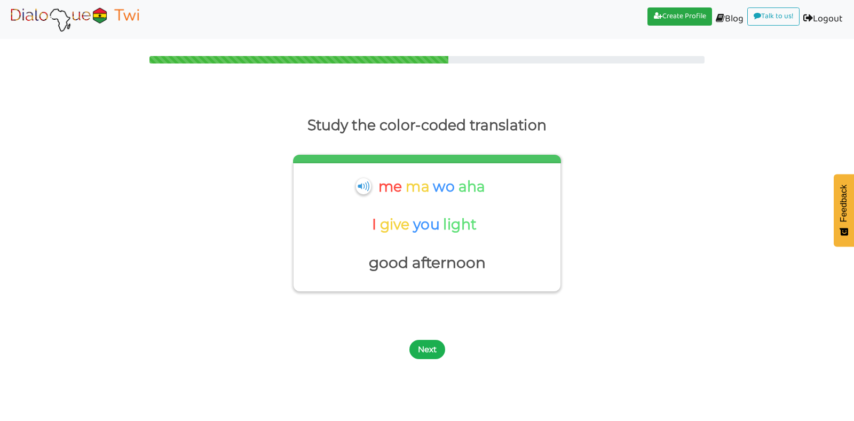
click at [415, 350] on button "Next" at bounding box center [427, 349] width 36 height 19
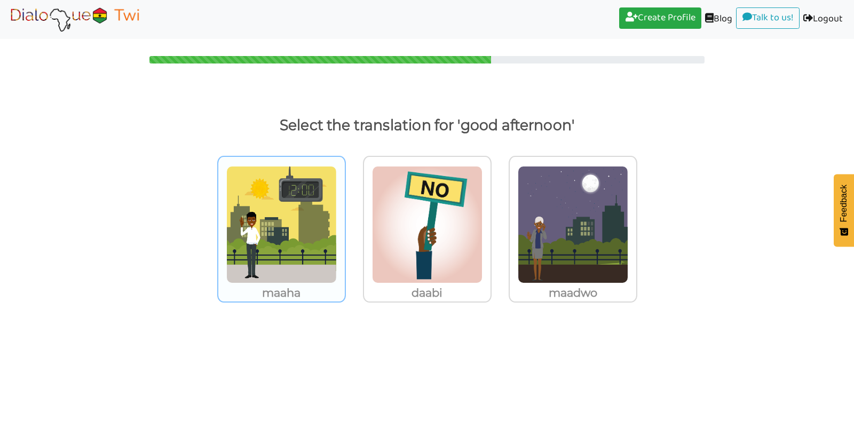
click at [280, 252] on img at bounding box center [281, 224] width 110 height 117
click at [345, 222] on input "maaha" at bounding box center [349, 218] width 8 height 8
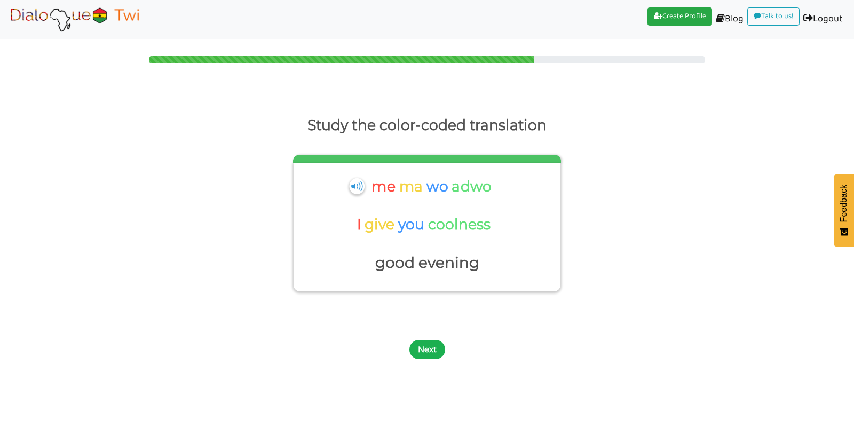
click at [424, 351] on button "Next" at bounding box center [427, 349] width 36 height 19
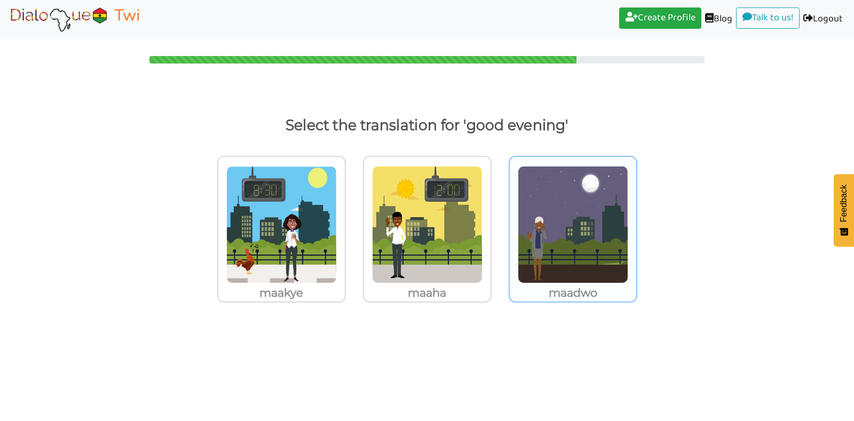
click at [337, 265] on img at bounding box center [281, 224] width 110 height 117
click at [353, 222] on input "maadwo" at bounding box center [349, 218] width 8 height 8
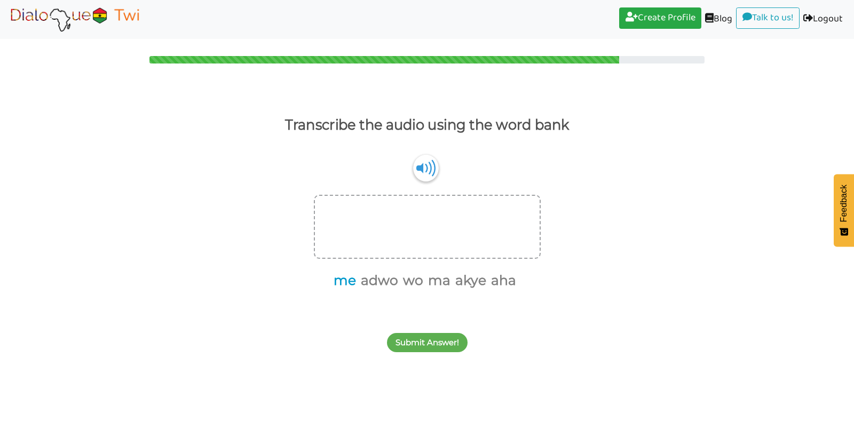
click at [342, 279] on button "me" at bounding box center [343, 281] width 26 height 20
click at [428, 277] on button "ma" at bounding box center [424, 281] width 26 height 20
click at [409, 280] on button "wo" at bounding box center [411, 281] width 24 height 20
click at [427, 280] on button "akye" at bounding box center [429, 281] width 35 height 20
click at [427, 338] on button "Submit Answer!" at bounding box center [427, 342] width 81 height 19
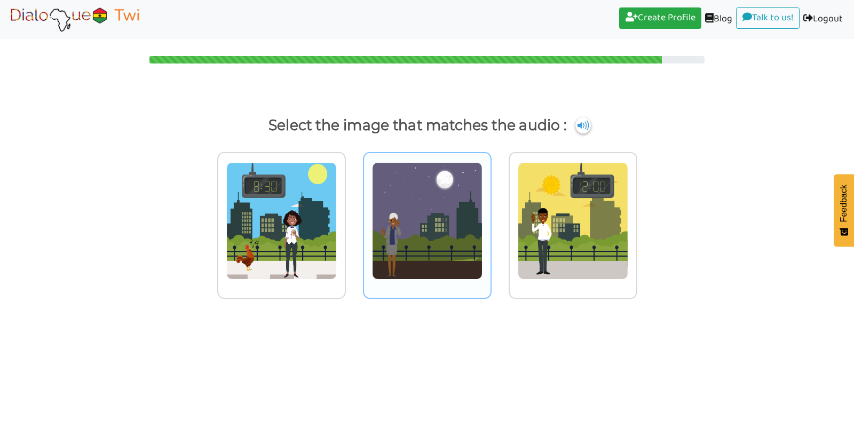
click at [337, 233] on img at bounding box center [281, 220] width 110 height 117
click at [353, 218] on input "radio" at bounding box center [349, 214] width 8 height 8
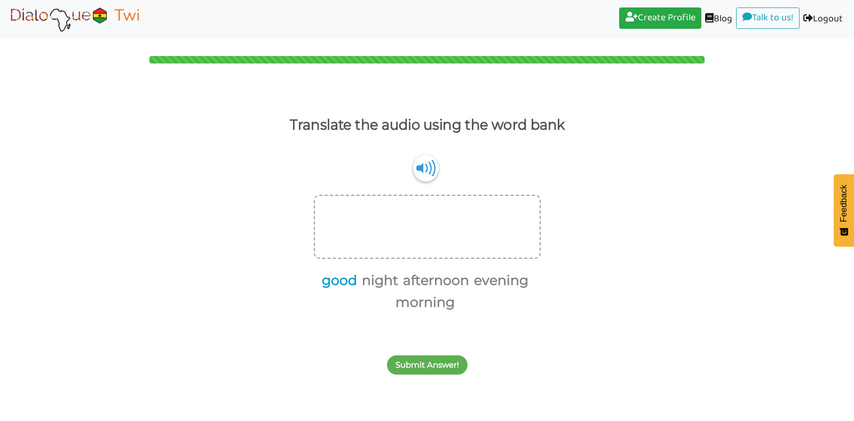
click at [341, 279] on button "good" at bounding box center [337, 281] width 39 height 20
click at [408, 297] on button "morning" at bounding box center [423, 302] width 63 height 20
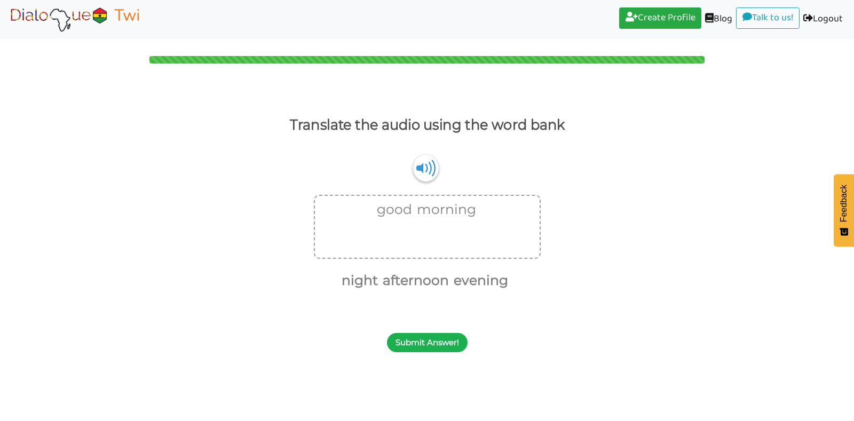
click at [426, 337] on button "Submit Answer!" at bounding box center [427, 342] width 81 height 19
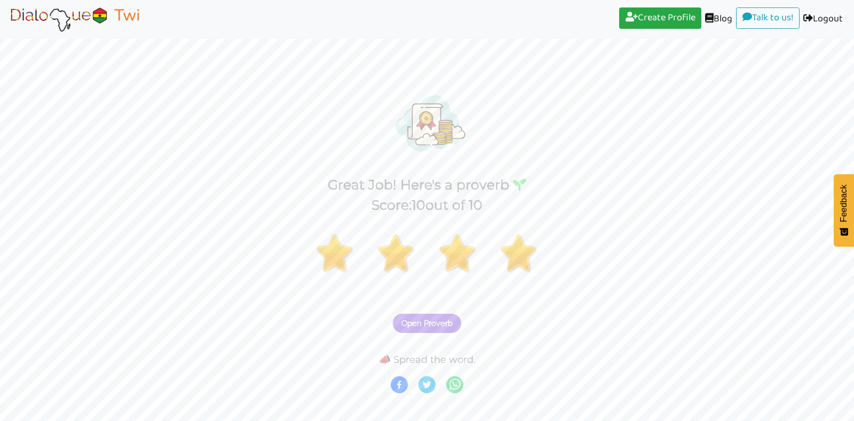
click at [446, 322] on span "Open Proverb" at bounding box center [426, 324] width 51 height 10
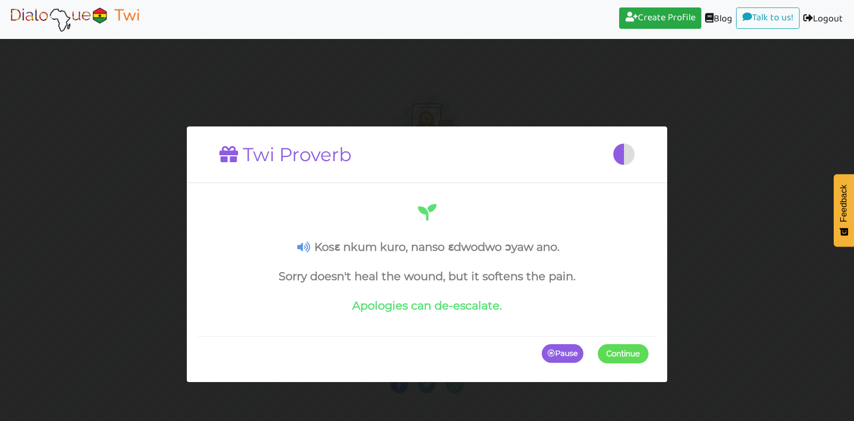
click at [648, 352] on span at bounding box center [648, 353] width 0 height 19
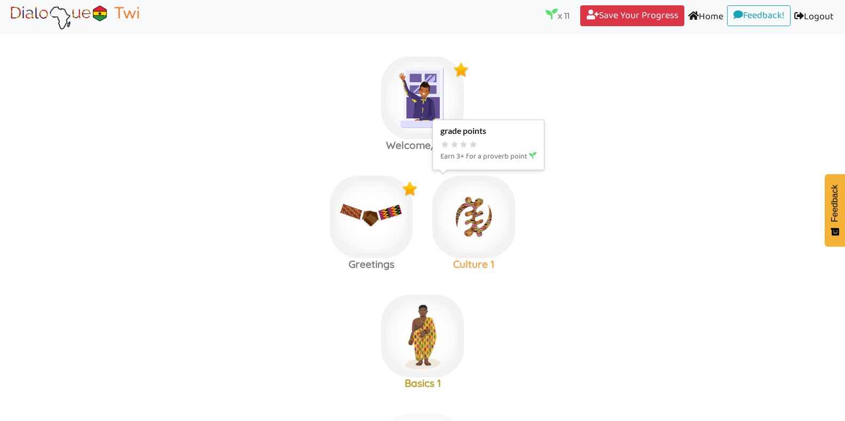
click at [464, 139] on img at bounding box center [422, 98] width 83 height 83
click at [412, 139] on img at bounding box center [422, 98] width 83 height 83
click at [7, 30] on area at bounding box center [7, 30] width 0 height 0
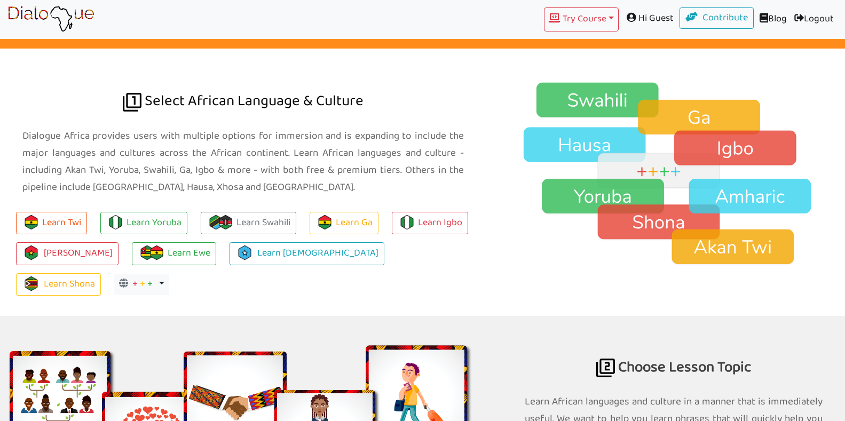
scroll to position [736, 0]
click at [162, 221] on link "Learn Yoruba" at bounding box center [143, 223] width 87 height 23
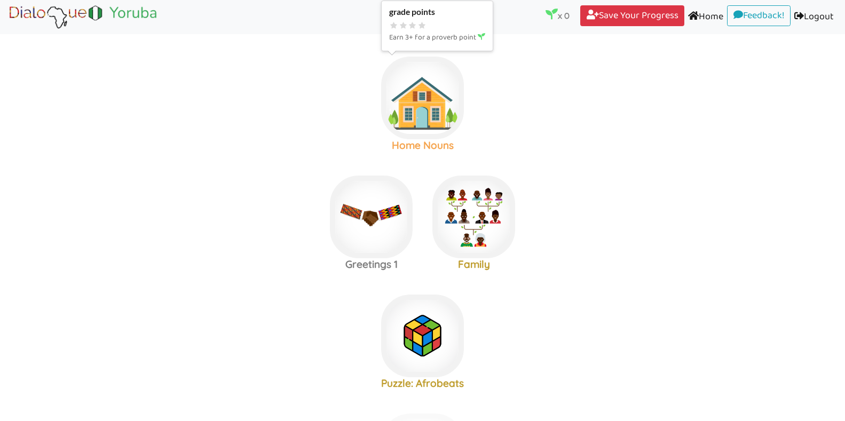
click at [415, 102] on img at bounding box center [422, 98] width 83 height 83
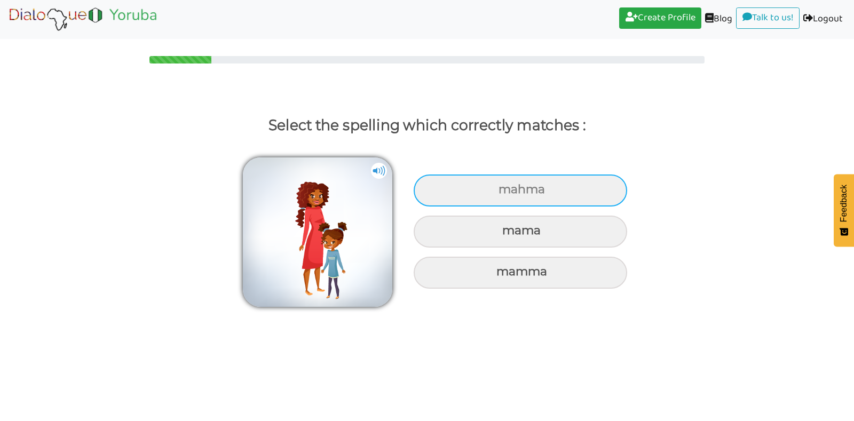
click at [500, 194] on div "mahma" at bounding box center [520, 191] width 213 height 32
click at [500, 193] on input "mahma" at bounding box center [499, 189] width 7 height 7
radio input "true"
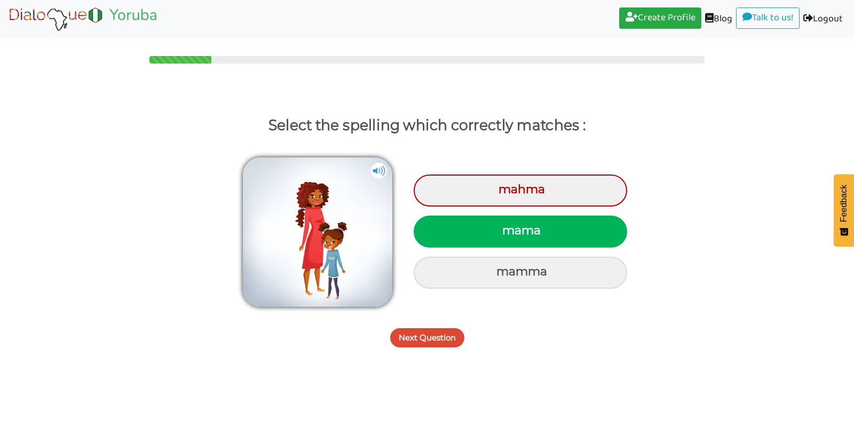
click at [438, 337] on button "Next Question" at bounding box center [427, 337] width 74 height 19
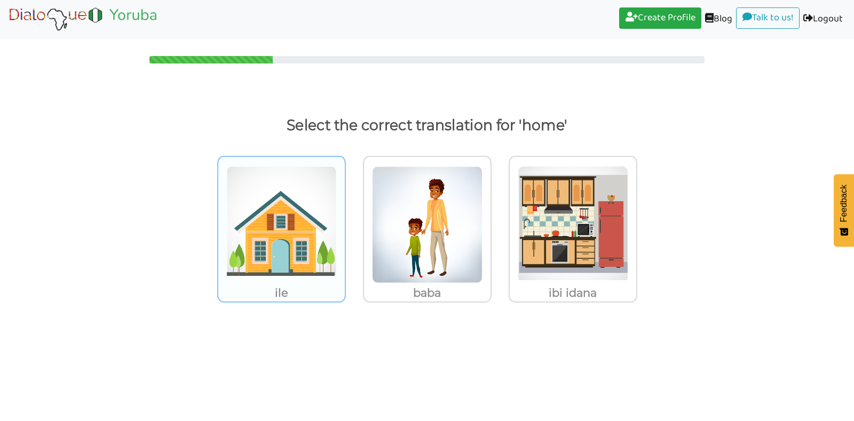
click at [294, 253] on img at bounding box center [281, 224] width 110 height 117
click at [345, 222] on input "ile" at bounding box center [349, 218] width 8 height 8
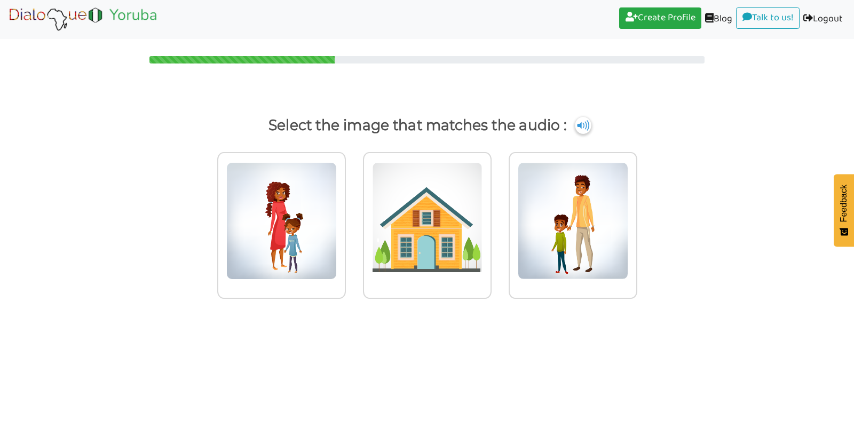
click at [583, 131] on img at bounding box center [583, 125] width 16 height 17
click at [337, 191] on img at bounding box center [281, 220] width 110 height 117
click at [353, 210] on input "radio" at bounding box center [349, 214] width 8 height 8
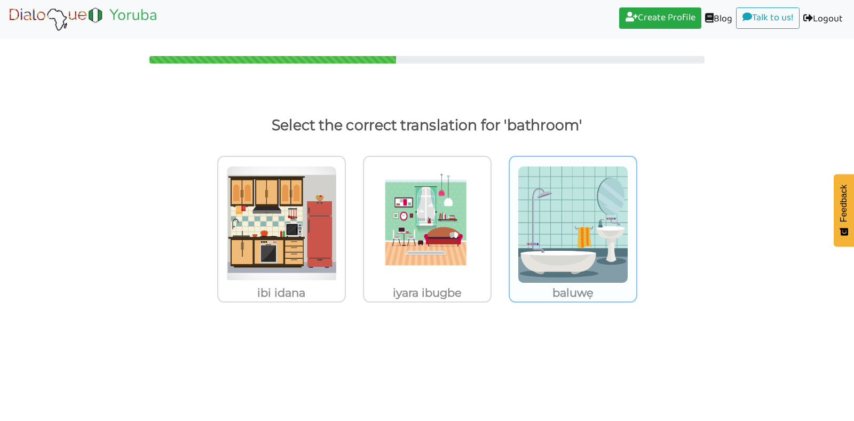
click at [337, 215] on img at bounding box center [281, 224] width 110 height 117
click at [353, 215] on input "baluwẹ" at bounding box center [349, 218] width 8 height 8
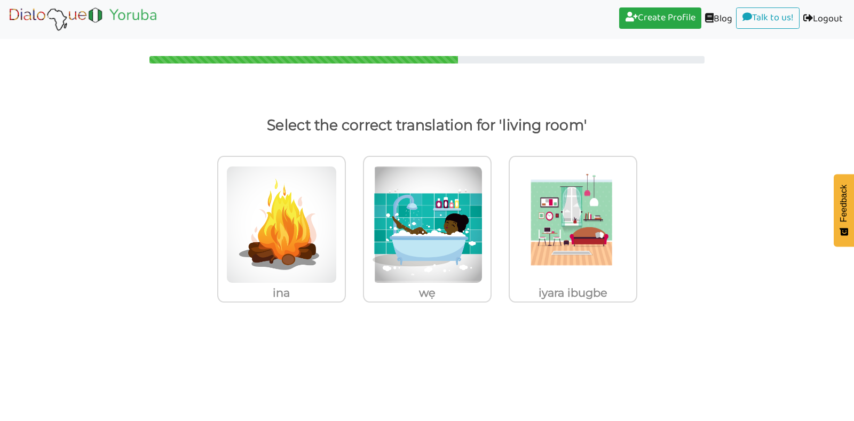
click at [337, 215] on img at bounding box center [281, 224] width 110 height 117
click at [353, 215] on input "iyara ibugbe" at bounding box center [349, 218] width 8 height 8
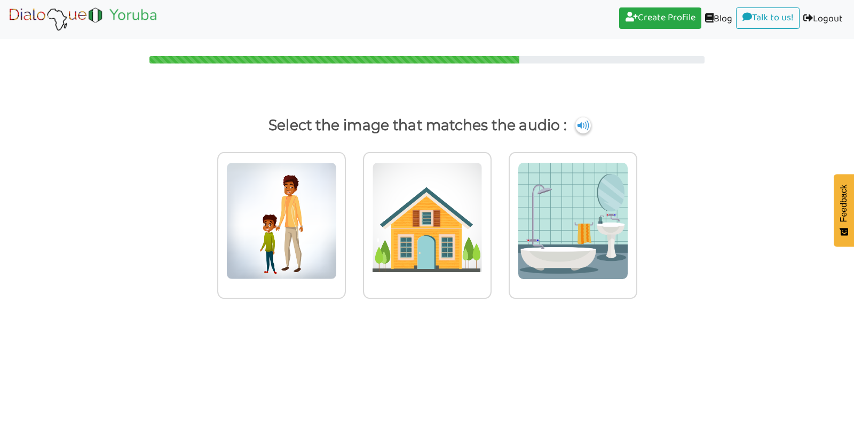
click at [337, 215] on img at bounding box center [281, 220] width 110 height 117
click at [353, 215] on input "radio" at bounding box center [349, 214] width 8 height 8
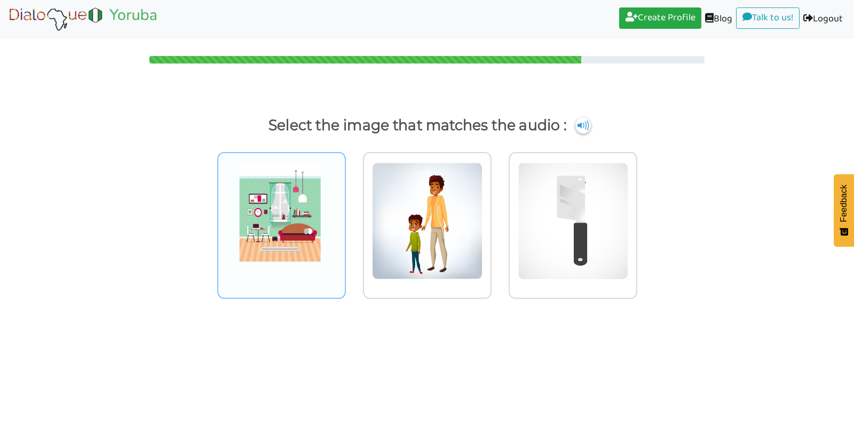
click at [307, 241] on img at bounding box center [281, 220] width 110 height 117
click at [345, 218] on input "radio" at bounding box center [349, 214] width 8 height 8
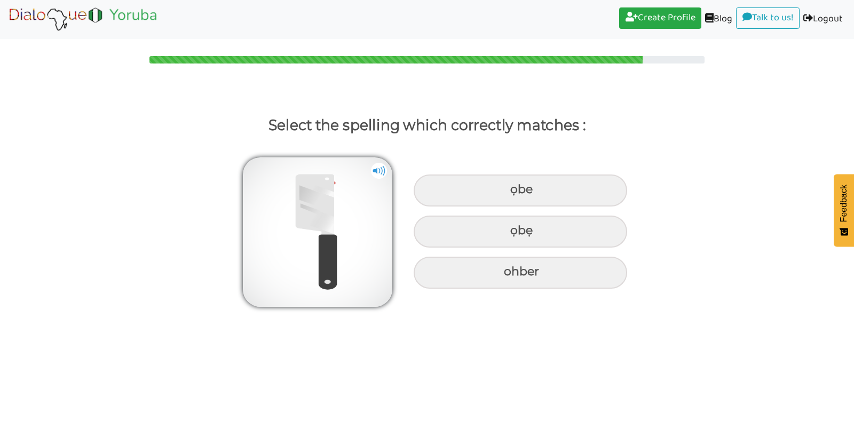
click at [375, 169] on img at bounding box center [379, 171] width 16 height 16
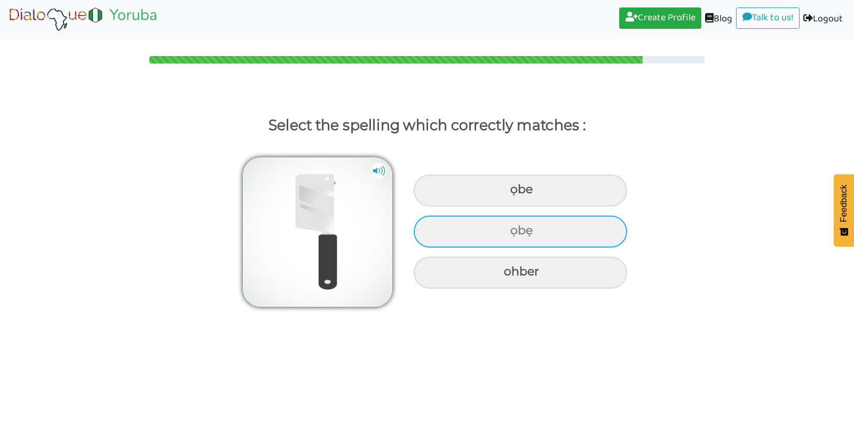
click at [522, 207] on div "ọbẹ" at bounding box center [520, 191] width 213 height 32
click at [515, 193] on input "ọbẹ" at bounding box center [511, 189] width 7 height 7
radio input "true"
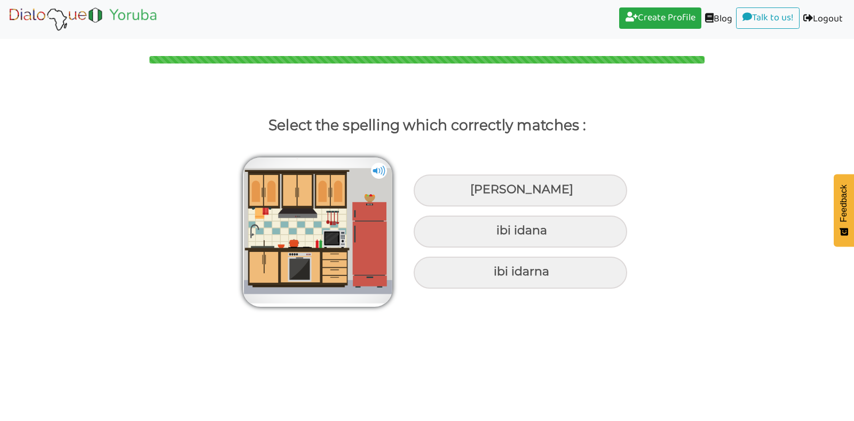
click at [379, 173] on img at bounding box center [379, 171] width 16 height 16
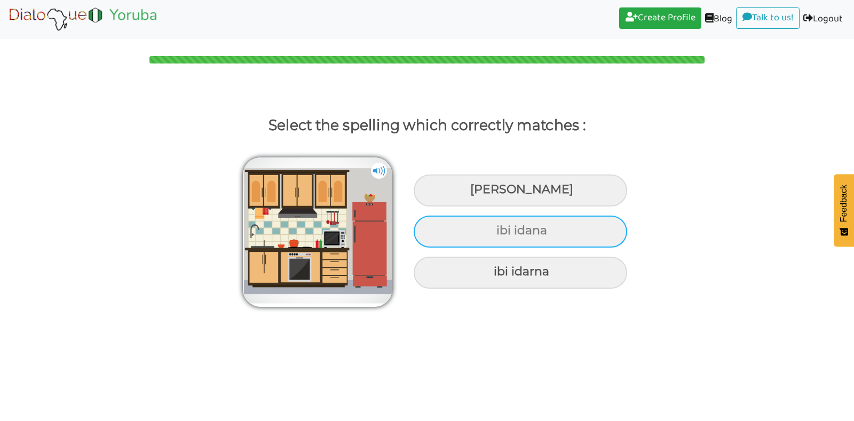
click at [462, 207] on div "ibi idana" at bounding box center [520, 191] width 213 height 32
click at [468, 193] on input "ibi idana" at bounding box center [471, 189] width 7 height 7
radio input "true"
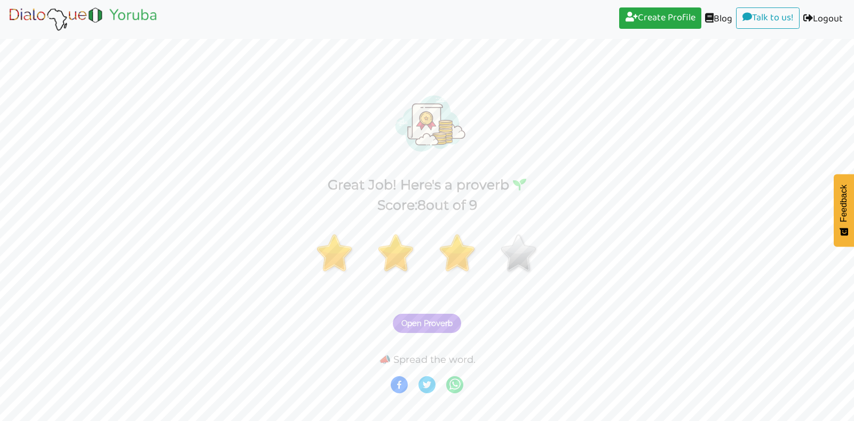
click at [442, 322] on span "Open Proverb" at bounding box center [426, 324] width 51 height 10
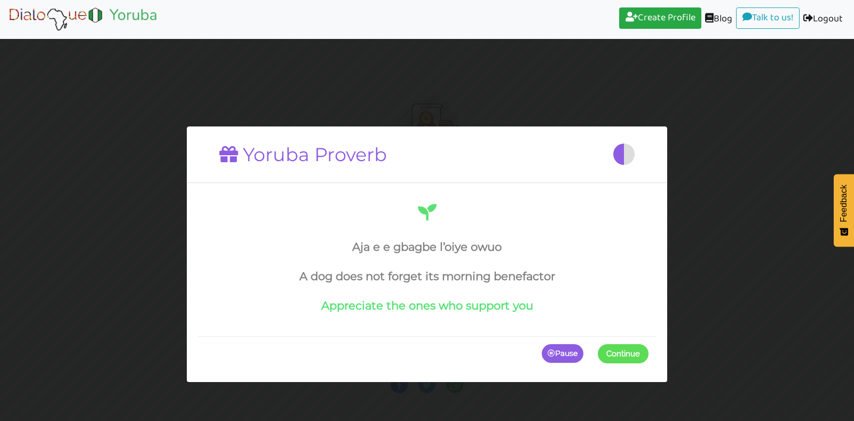
click at [648, 353] on span at bounding box center [648, 353] width 0 height 19
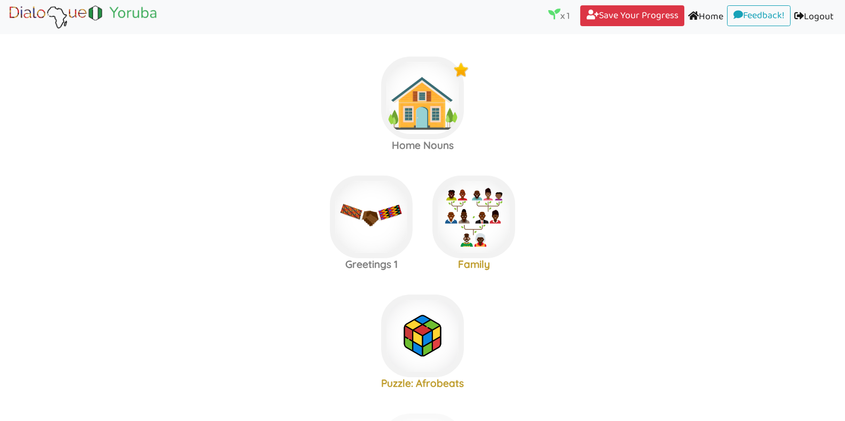
scroll to position [9, 0]
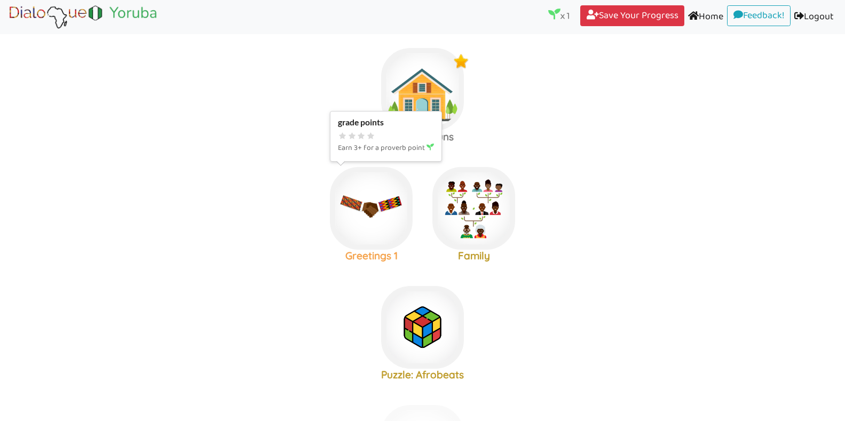
click at [397, 131] on img at bounding box center [422, 89] width 83 height 83
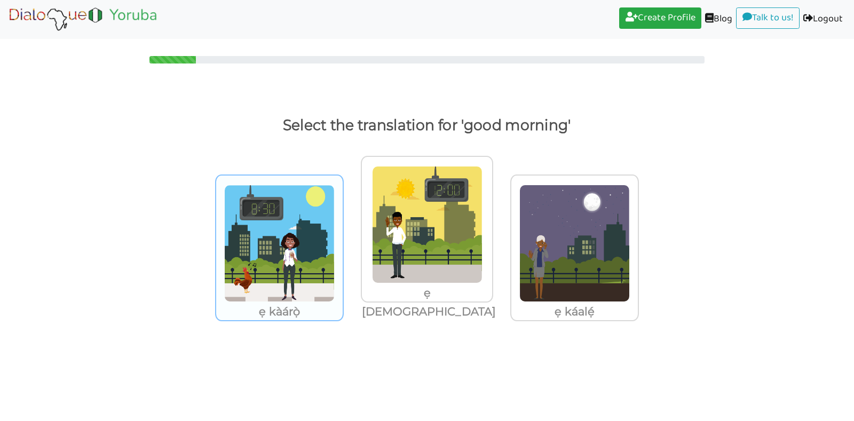
click at [300, 222] on img at bounding box center [279, 243] width 110 height 117
click at [343, 233] on input "ẹ kàárọ̀" at bounding box center [347, 237] width 8 height 8
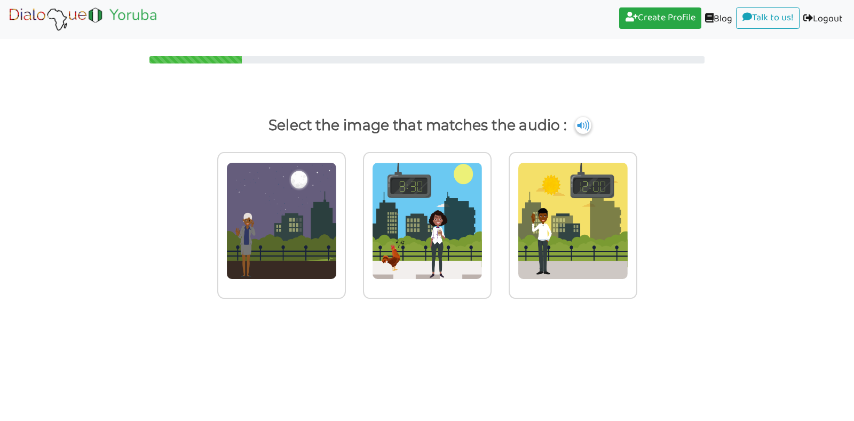
click at [576, 127] on img at bounding box center [583, 125] width 16 height 17
click at [299, 199] on img at bounding box center [281, 220] width 110 height 117
click at [345, 210] on input "radio" at bounding box center [349, 214] width 8 height 8
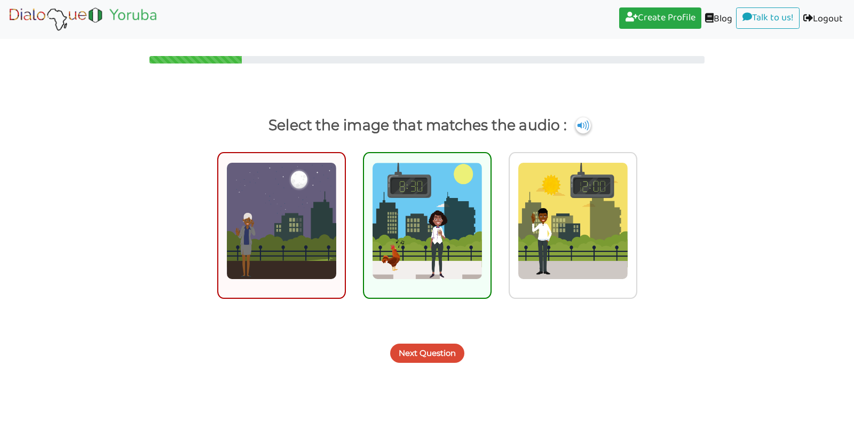
click at [421, 353] on button "Next Question" at bounding box center [427, 353] width 74 height 19
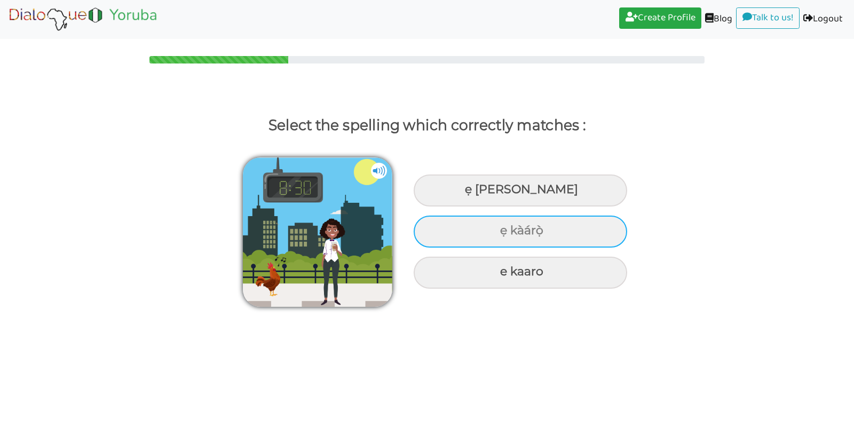
click at [478, 207] on div "ẹ kàárọ̀" at bounding box center [520, 191] width 213 height 32
click at [470, 193] on input "ẹ kàárọ̀" at bounding box center [466, 189] width 7 height 7
radio input "true"
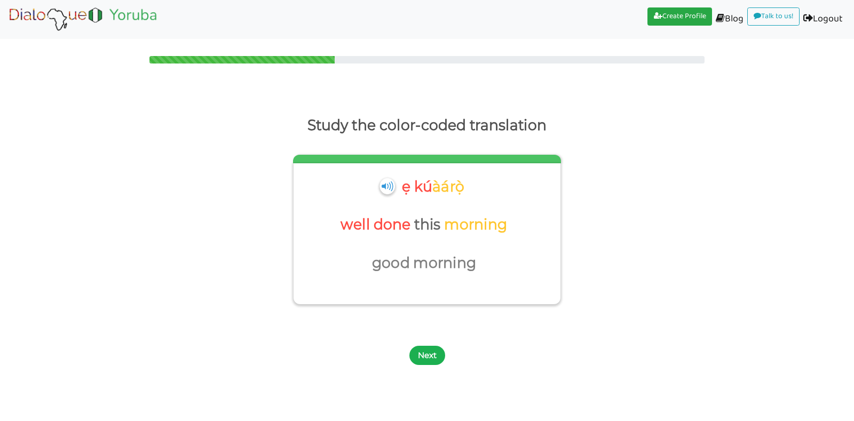
click at [432, 350] on button "Next" at bounding box center [427, 355] width 36 height 19
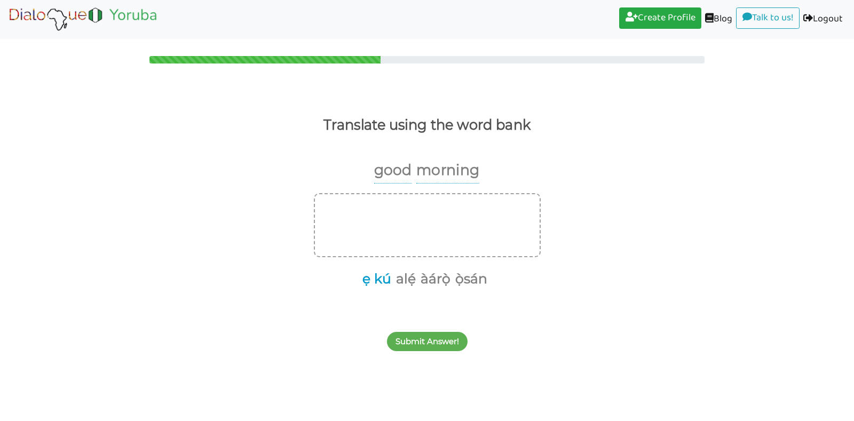
click at [366, 279] on button "ẹ kú" at bounding box center [375, 279] width 33 height 20
click at [417, 279] on button "àárọ̀" at bounding box center [417, 279] width 34 height 20
click at [430, 345] on button "Submit Answer!" at bounding box center [427, 341] width 81 height 19
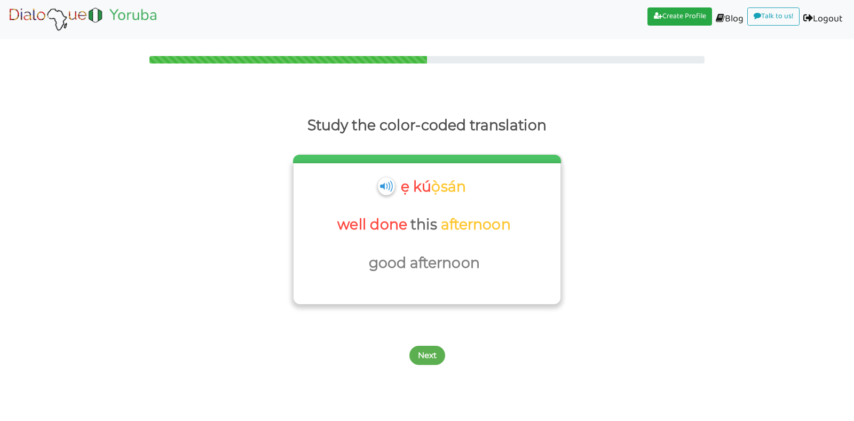
click at [380, 187] on img at bounding box center [386, 186] width 17 height 18
click at [423, 354] on button "Next" at bounding box center [427, 355] width 36 height 19
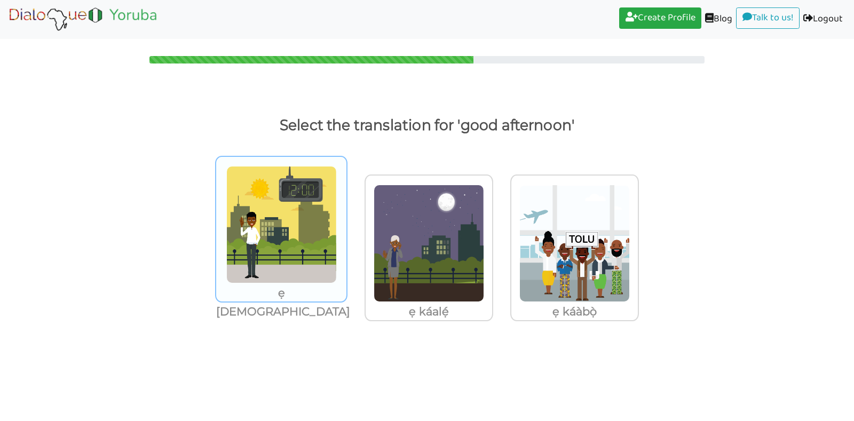
click at [298, 249] on img at bounding box center [281, 224] width 110 height 117
click at [345, 222] on input "ẹ [DEMOGRAPHIC_DATA]" at bounding box center [349, 218] width 8 height 8
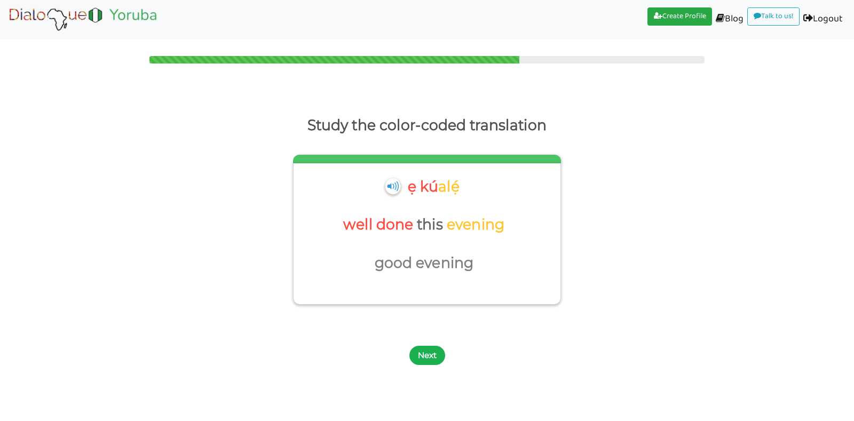
click at [421, 355] on button "Next" at bounding box center [427, 355] width 36 height 19
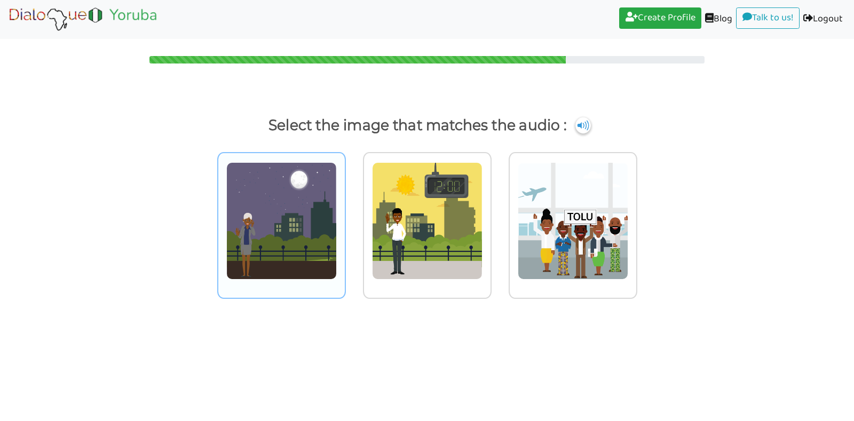
click at [304, 240] on img at bounding box center [281, 220] width 110 height 117
click at [345, 218] on input "radio" at bounding box center [349, 214] width 8 height 8
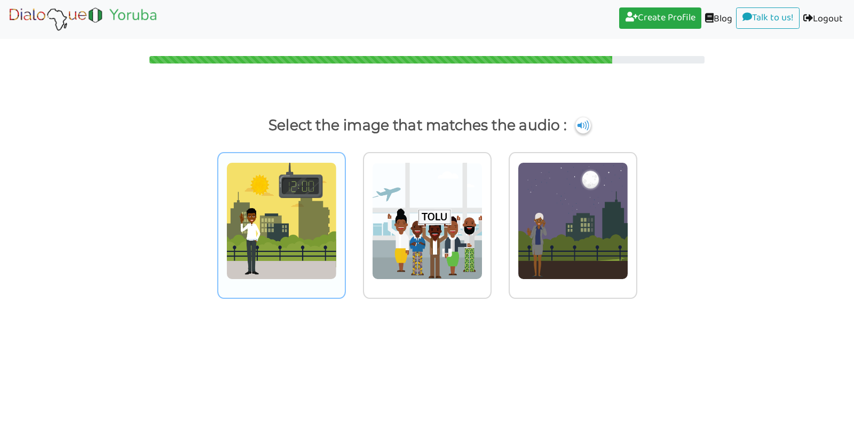
click at [289, 227] on img at bounding box center [281, 220] width 110 height 117
click at [345, 218] on input "radio" at bounding box center [349, 214] width 8 height 8
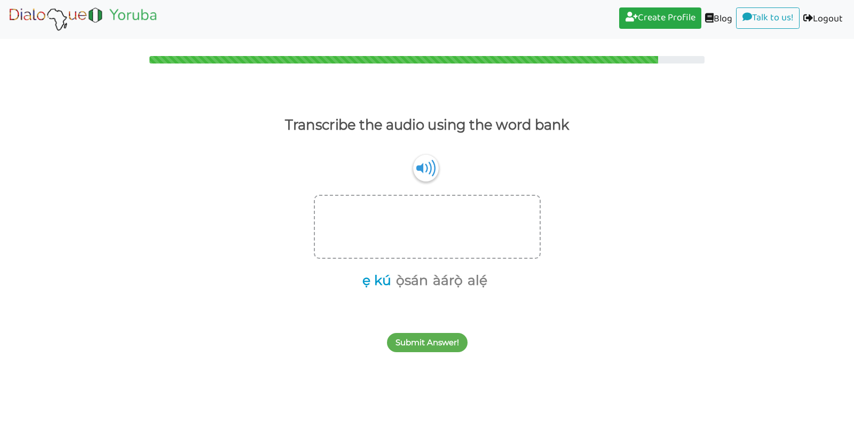
click at [378, 284] on button "ẹ kú" at bounding box center [375, 281] width 33 height 20
click at [426, 282] on button "àárọ̀" at bounding box center [430, 281] width 34 height 20
click at [429, 344] on button "Submit Answer!" at bounding box center [427, 342] width 81 height 19
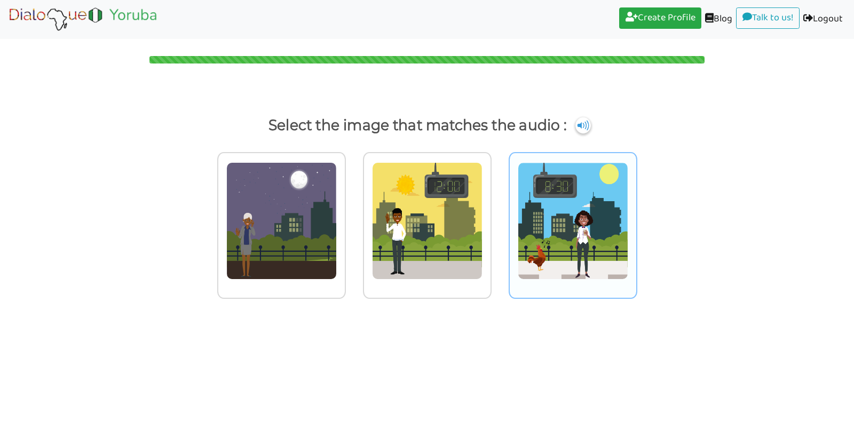
click at [337, 235] on img at bounding box center [281, 220] width 110 height 117
click at [353, 218] on input "radio" at bounding box center [349, 214] width 8 height 8
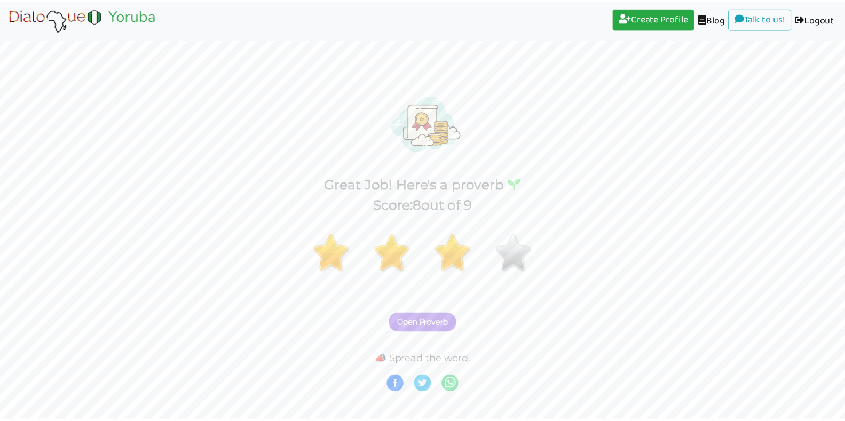
scroll to position [9, 0]
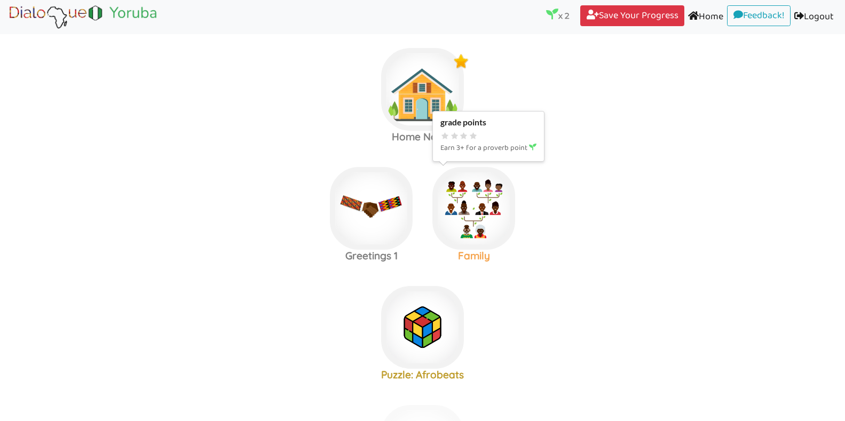
click at [464, 131] on img at bounding box center [422, 89] width 83 height 83
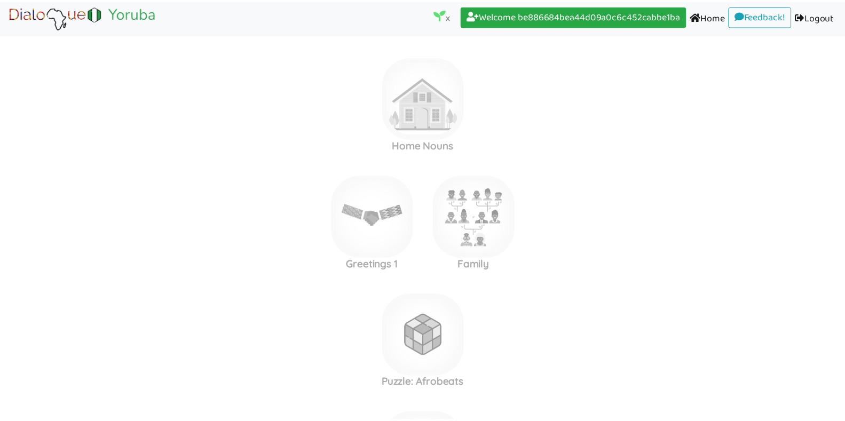
scroll to position [9, 0]
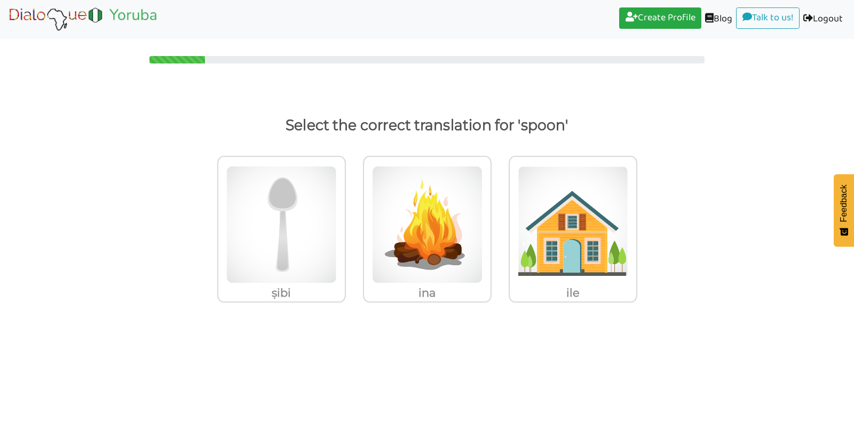
click at [844, 102] on div "Select the correct translation for 'spoon' ṣibi ina ile" at bounding box center [427, 210] width 854 height 240
click at [314, 253] on img at bounding box center [281, 224] width 110 height 117
click at [345, 222] on input "ṣibi" at bounding box center [349, 218] width 8 height 8
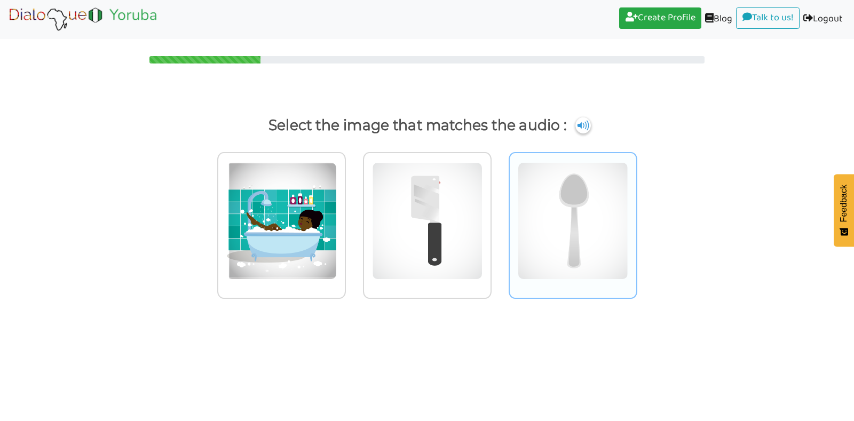
click at [337, 249] on img at bounding box center [281, 220] width 110 height 117
click at [353, 218] on input "radio" at bounding box center [349, 214] width 8 height 8
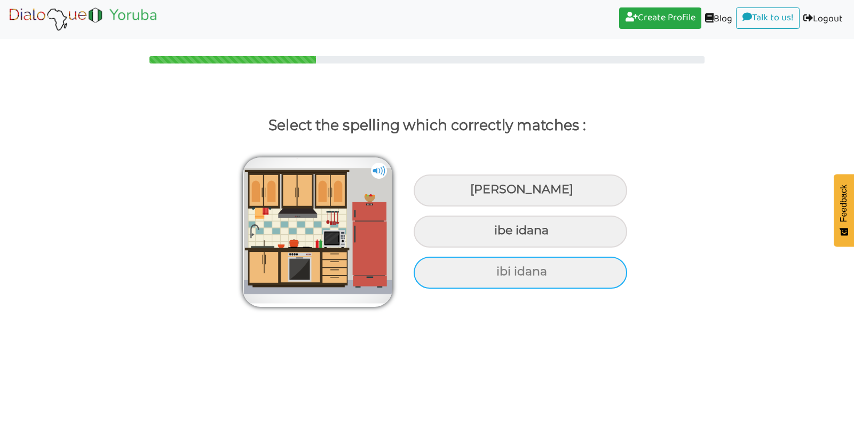
click at [538, 207] on div "ibi idana" at bounding box center [520, 191] width 213 height 32
click at [475, 193] on input "ibi idana" at bounding box center [471, 189] width 7 height 7
radio input "true"
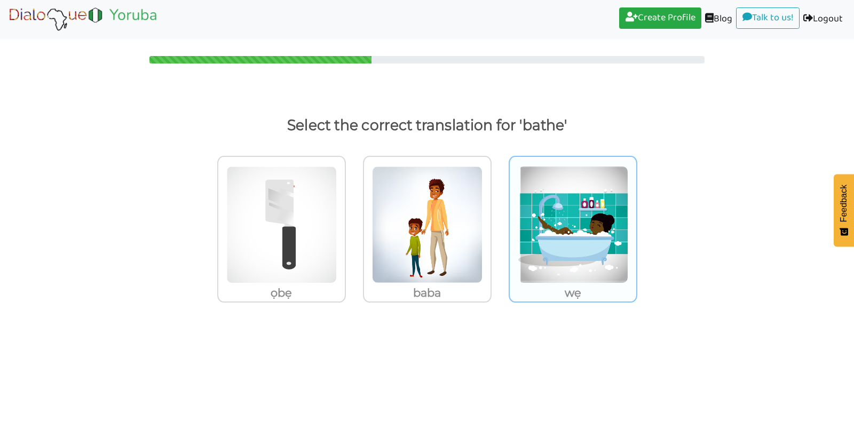
click at [337, 229] on img at bounding box center [281, 224] width 110 height 117
click at [353, 222] on input "wẹ" at bounding box center [349, 218] width 8 height 8
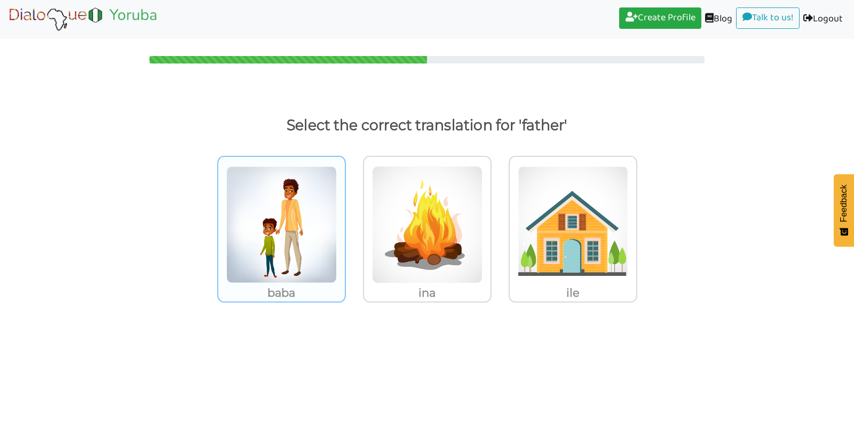
click at [257, 256] on img at bounding box center [281, 224] width 110 height 117
click at [345, 222] on input "baba" at bounding box center [349, 218] width 8 height 8
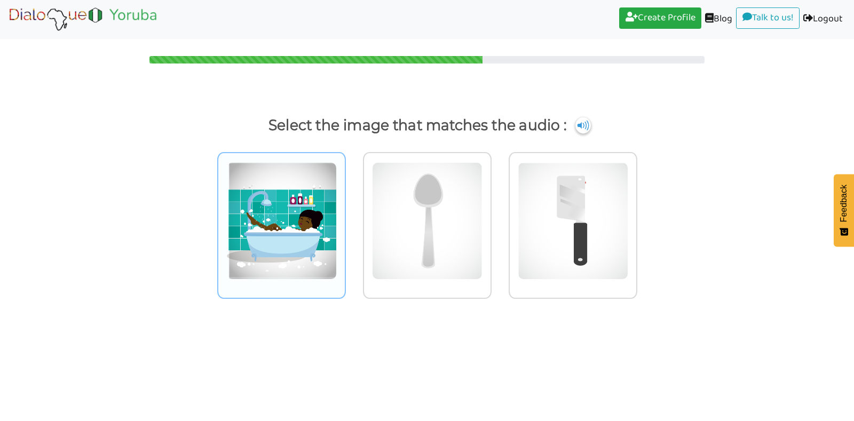
click at [267, 225] on img at bounding box center [281, 220] width 110 height 117
click at [345, 218] on input "radio" at bounding box center [349, 214] width 8 height 8
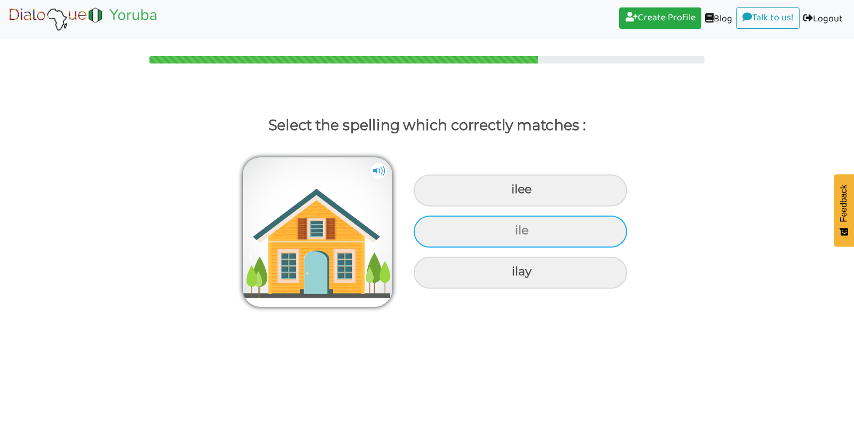
click at [472, 207] on div "ile" at bounding box center [520, 191] width 213 height 32
click at [509, 193] on input "ile" at bounding box center [512, 189] width 7 height 7
radio input "true"
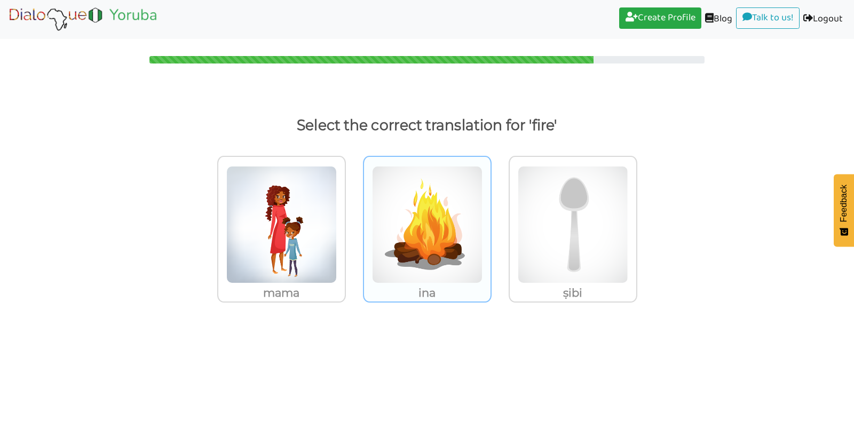
click at [337, 244] on img at bounding box center [281, 224] width 110 height 117
click at [353, 222] on input "ina" at bounding box center [349, 218] width 8 height 8
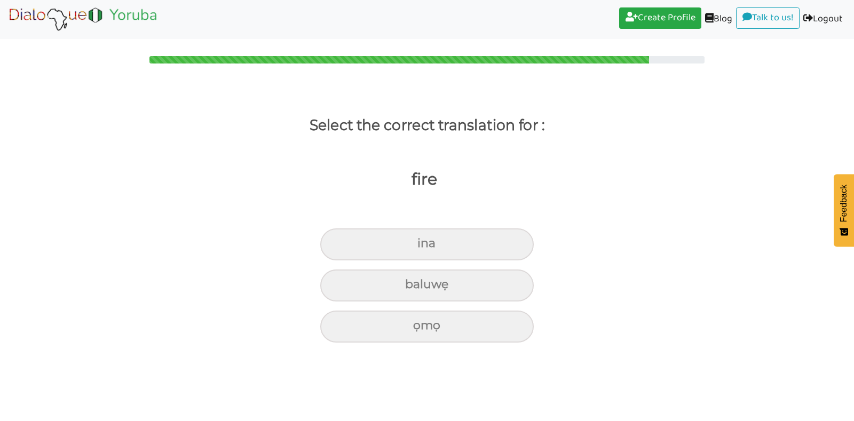
click at [440, 244] on div "ina" at bounding box center [426, 244] width 213 height 32
click at [425, 244] on input "ina" at bounding box center [421, 243] width 7 height 7
radio input "true"
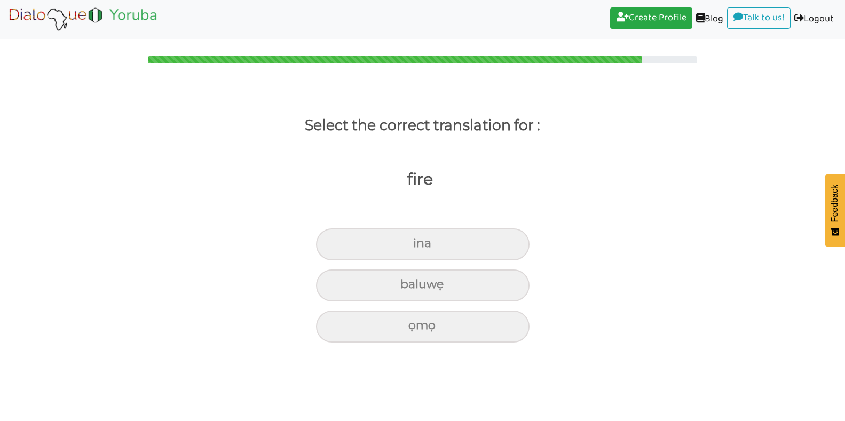
click at [440, 244] on div "ina" at bounding box center [422, 244] width 213 height 32
click at [421, 244] on input "ina" at bounding box center [417, 243] width 7 height 7
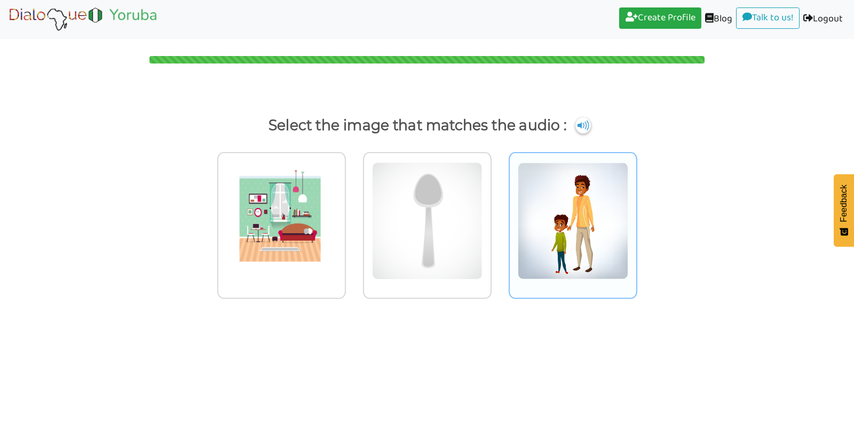
click at [337, 225] on img at bounding box center [281, 220] width 110 height 117
click at [353, 218] on input "radio" at bounding box center [349, 214] width 8 height 8
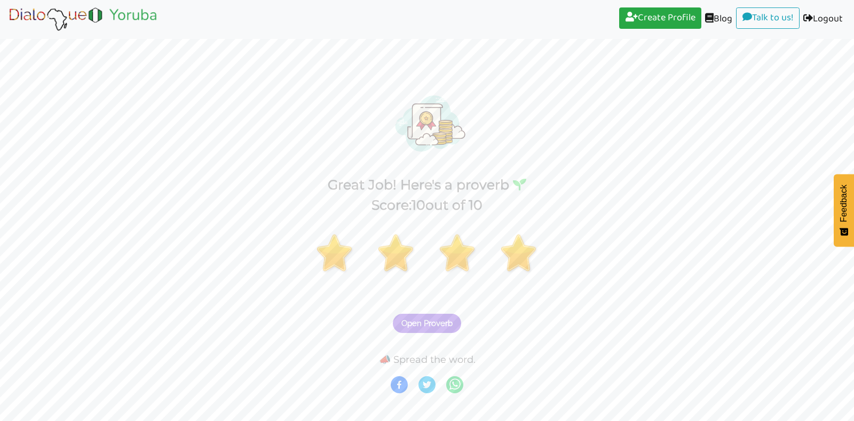
click at [443, 321] on span "Open Proverb" at bounding box center [426, 324] width 51 height 10
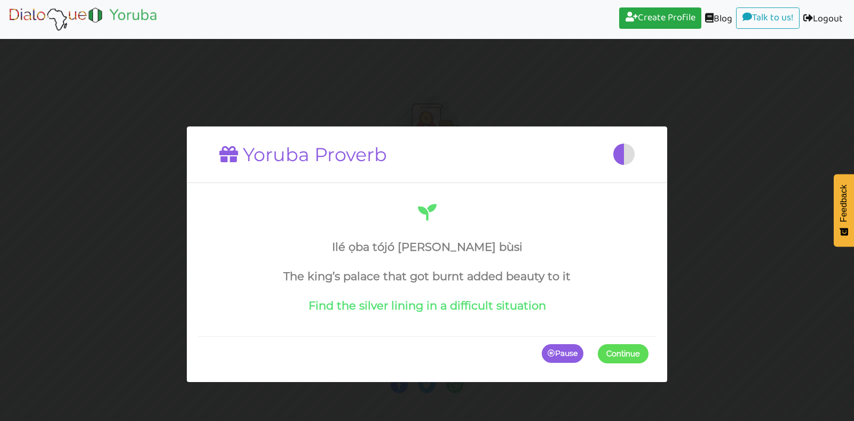
click at [648, 352] on span at bounding box center [648, 353] width 0 height 19
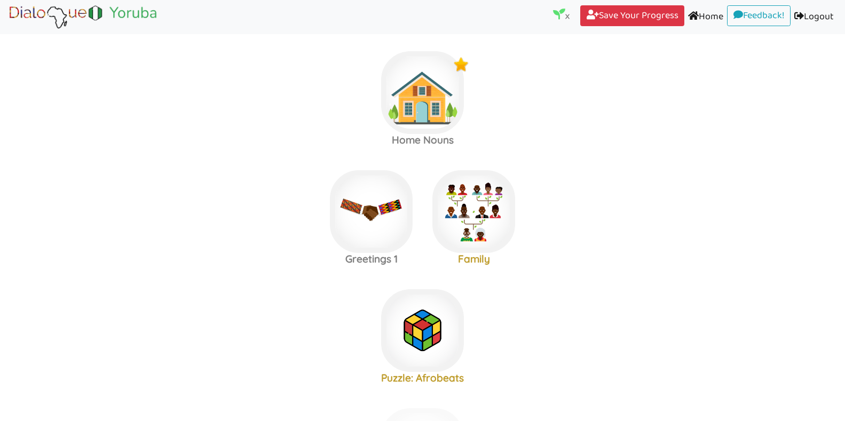
scroll to position [9, 0]
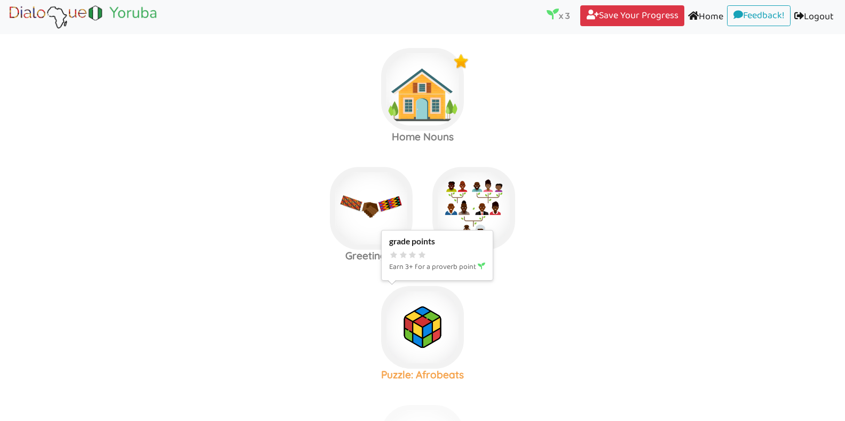
click at [422, 131] on img at bounding box center [422, 89] width 83 height 83
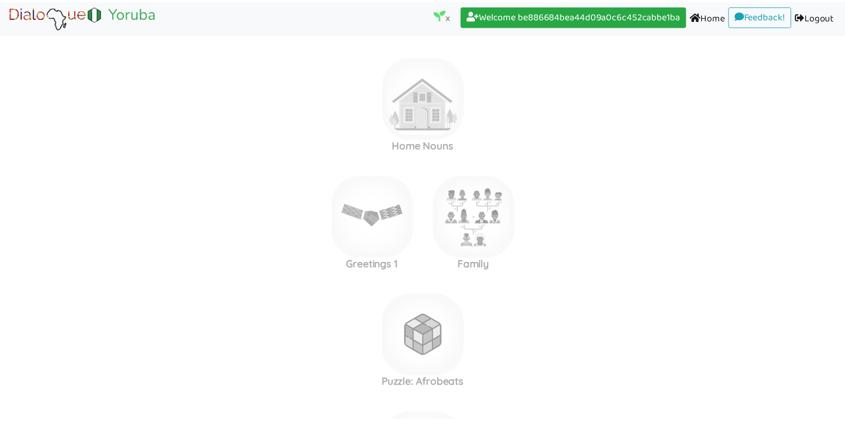
scroll to position [9, 0]
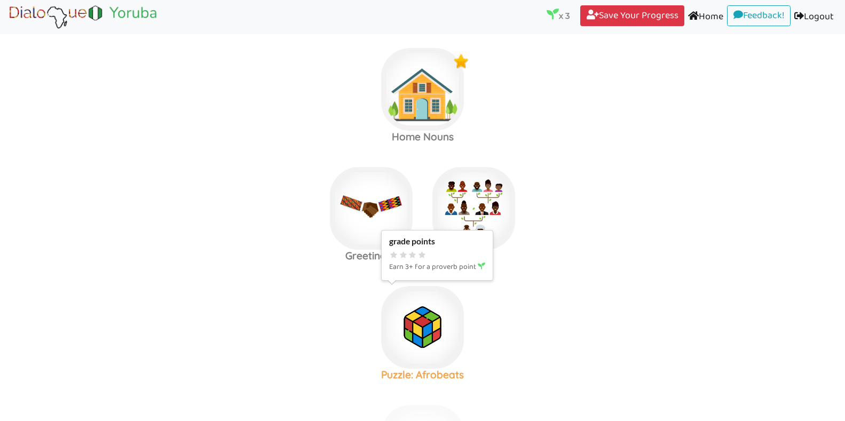
click at [431, 131] on img at bounding box center [422, 89] width 83 height 83
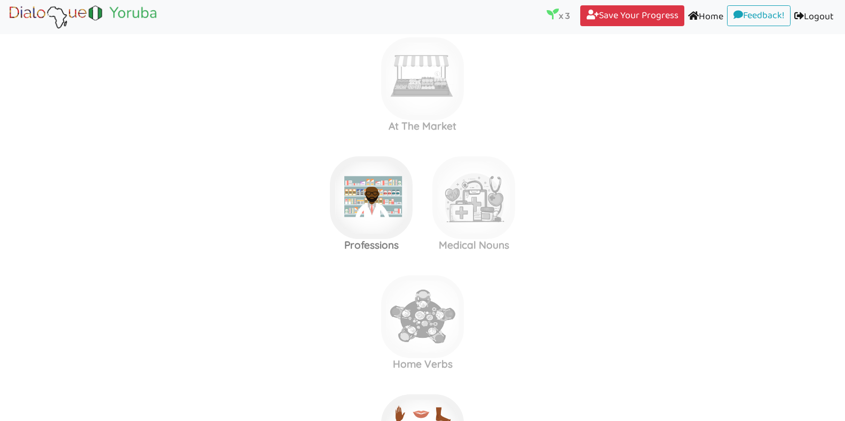
scroll to position [377, 0]
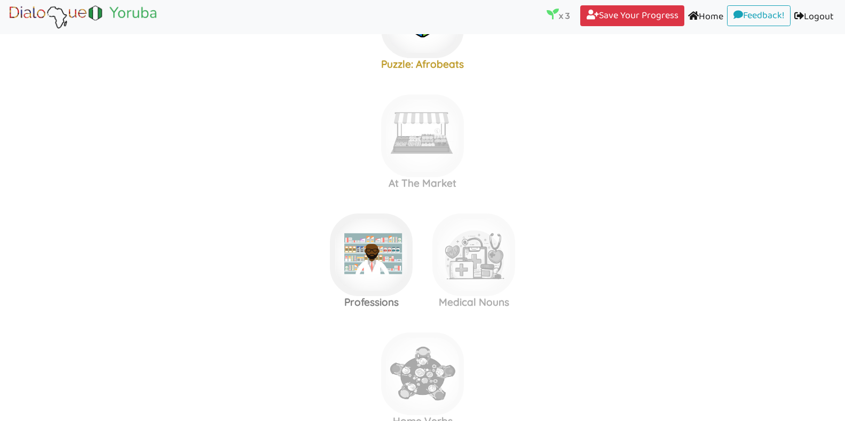
scroll to position [358, 0]
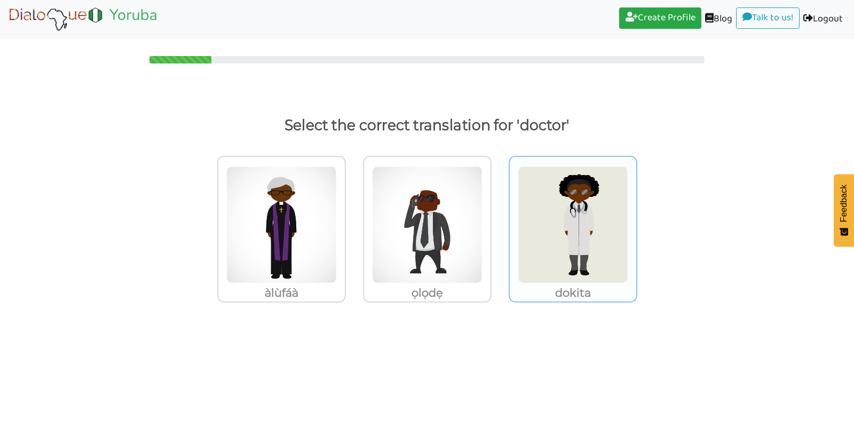
click at [337, 234] on img at bounding box center [281, 224] width 110 height 117
click at [353, 222] on input "dokita" at bounding box center [349, 218] width 8 height 8
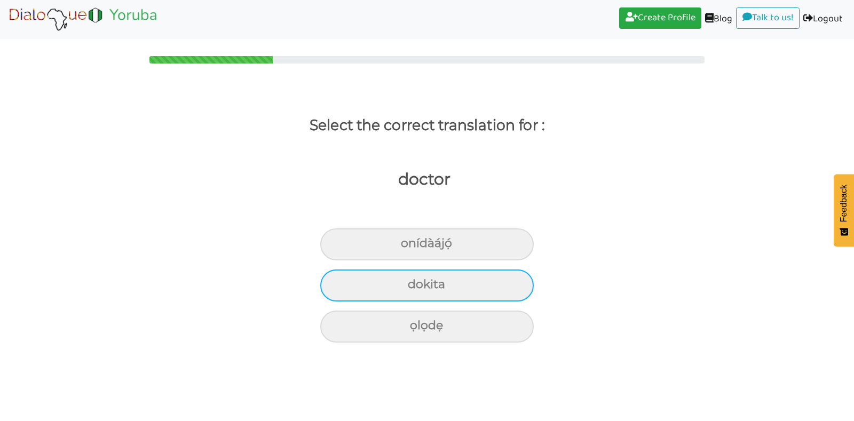
click at [468, 260] on div "dokita" at bounding box center [426, 244] width 213 height 32
click at [409, 247] on input "dokita" at bounding box center [405, 243] width 7 height 7
radio input "true"
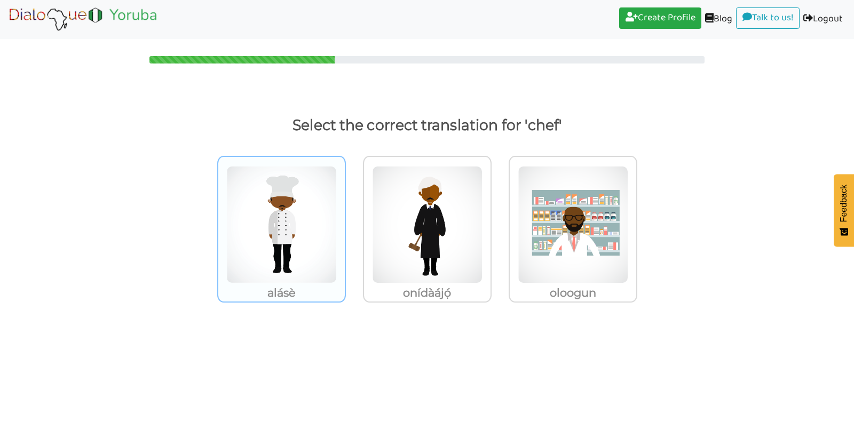
click at [279, 253] on img at bounding box center [281, 224] width 110 height 117
click at [345, 222] on input "alásè" at bounding box center [349, 218] width 8 height 8
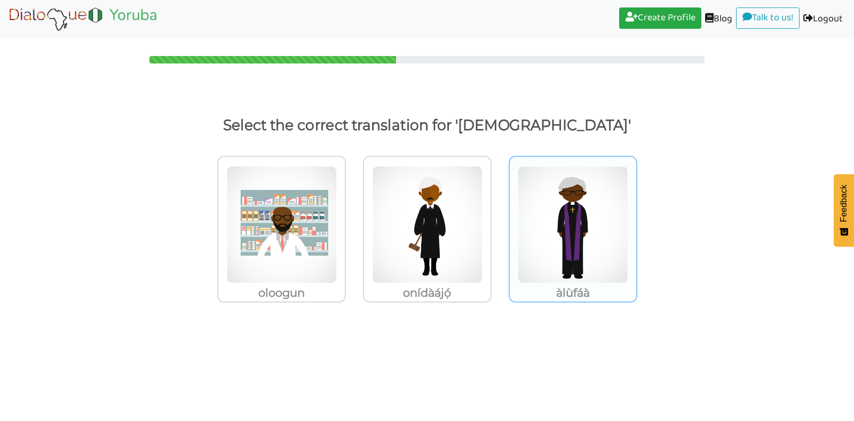
click at [337, 229] on img at bounding box center [281, 224] width 110 height 117
click at [353, 222] on input "àlùfáà" at bounding box center [349, 218] width 8 height 8
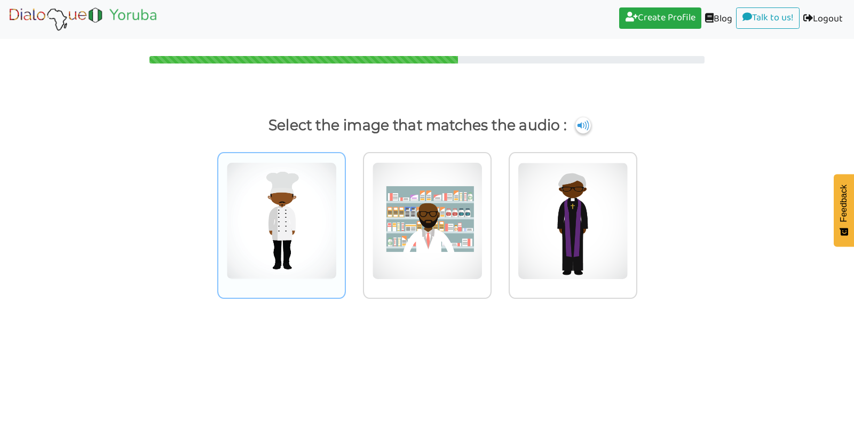
click at [292, 233] on img at bounding box center [281, 220] width 110 height 117
click at [345, 218] on input "radio" at bounding box center [349, 214] width 8 height 8
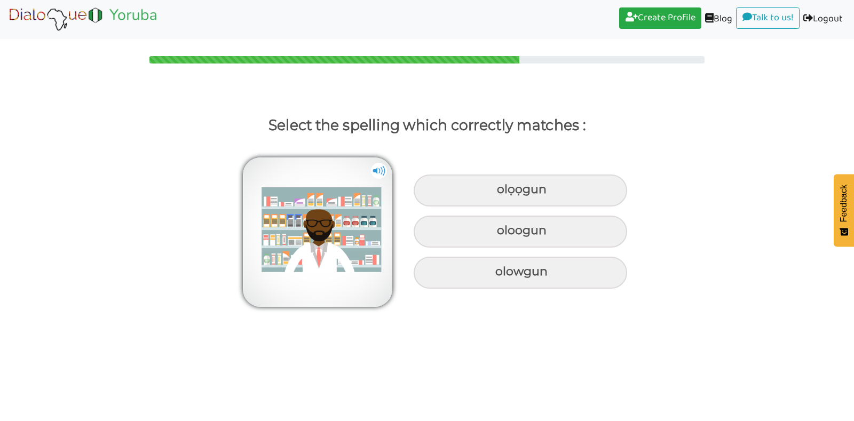
click at [376, 168] on img at bounding box center [379, 171] width 16 height 16
click at [503, 207] on div "olowgun" at bounding box center [520, 191] width 213 height 32
click at [502, 193] on input "olowgun" at bounding box center [498, 189] width 7 height 7
radio input "true"
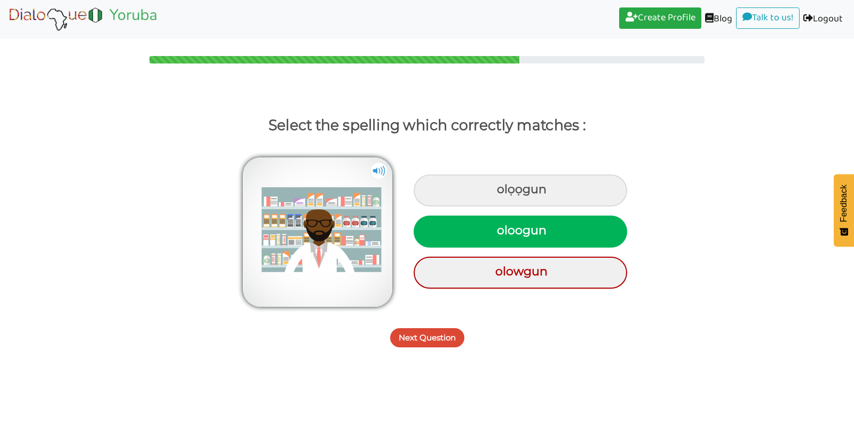
click at [444, 337] on button "Next Question" at bounding box center [427, 337] width 74 height 19
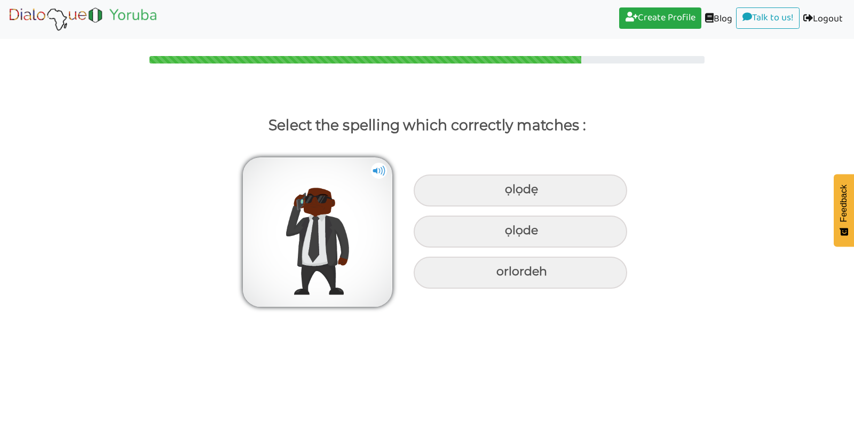
click at [377, 171] on img at bounding box center [379, 171] width 16 height 16
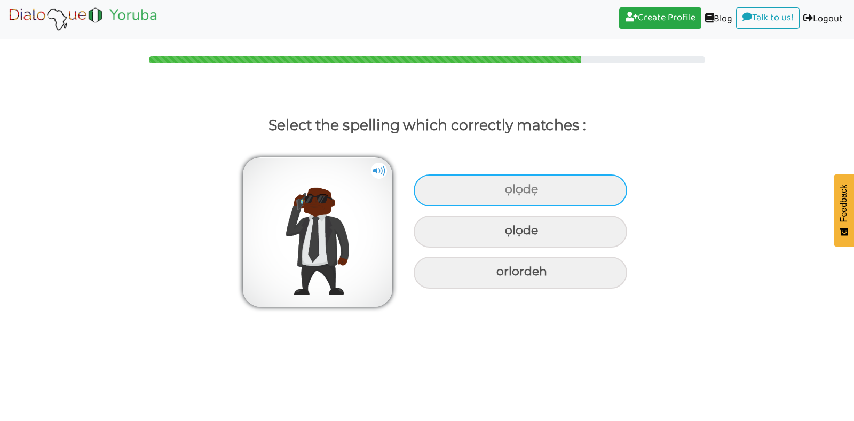
click at [503, 189] on div "ọlọdẹ" at bounding box center [520, 191] width 213 height 32
click at [503, 189] on input "ọlọdẹ" at bounding box center [506, 189] width 7 height 7
radio input "true"
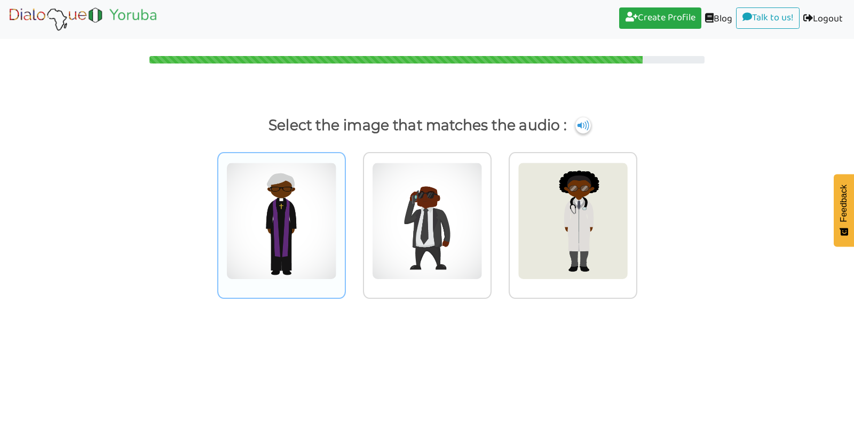
click at [312, 197] on img at bounding box center [281, 220] width 110 height 117
click at [345, 210] on input "radio" at bounding box center [349, 214] width 8 height 8
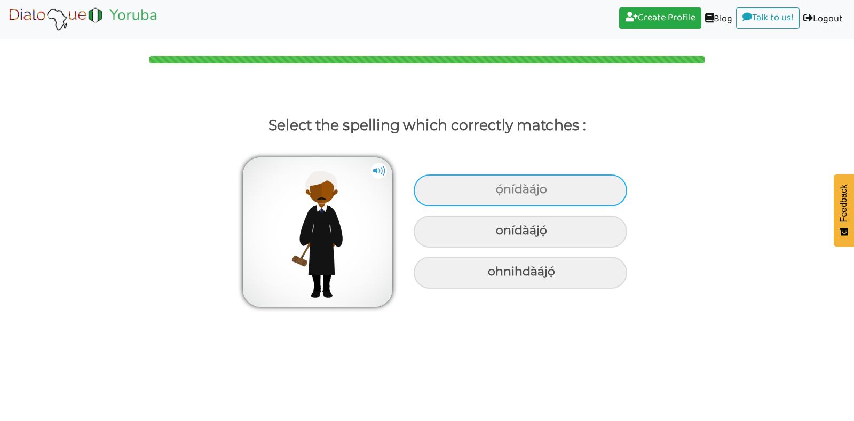
click at [493, 195] on div "ọ́nídàájo" at bounding box center [520, 191] width 213 height 32
click at [494, 193] on input "ọ́nídàájo" at bounding box center [497, 189] width 7 height 7
radio input "true"
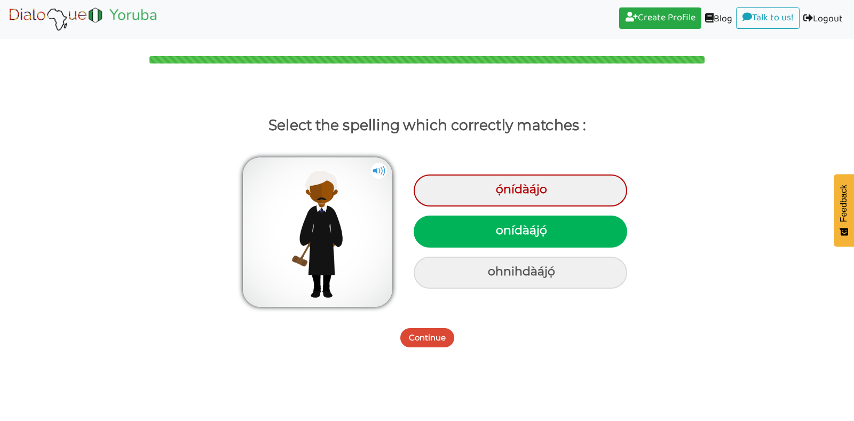
click at [443, 338] on button "Continue" at bounding box center [427, 337] width 54 height 19
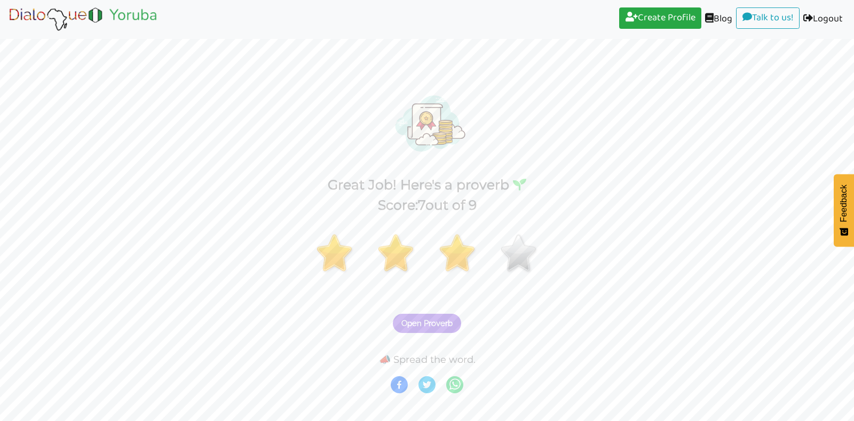
click at [440, 319] on span "Open Proverb" at bounding box center [426, 324] width 51 height 10
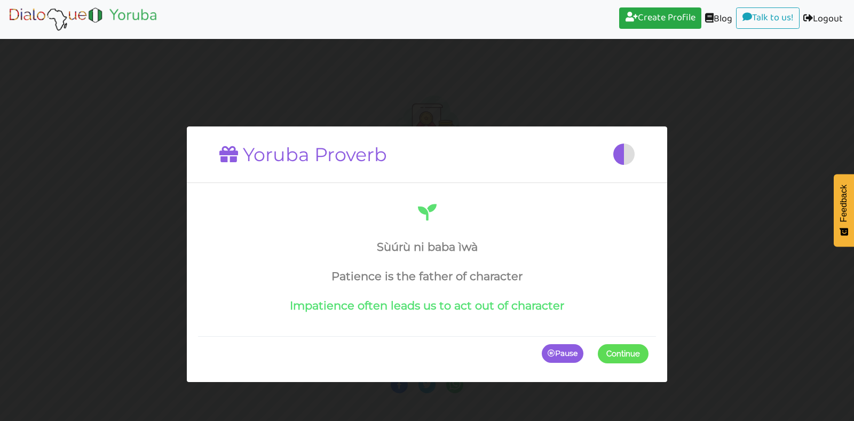
click at [648, 351] on span at bounding box center [648, 353] width 0 height 19
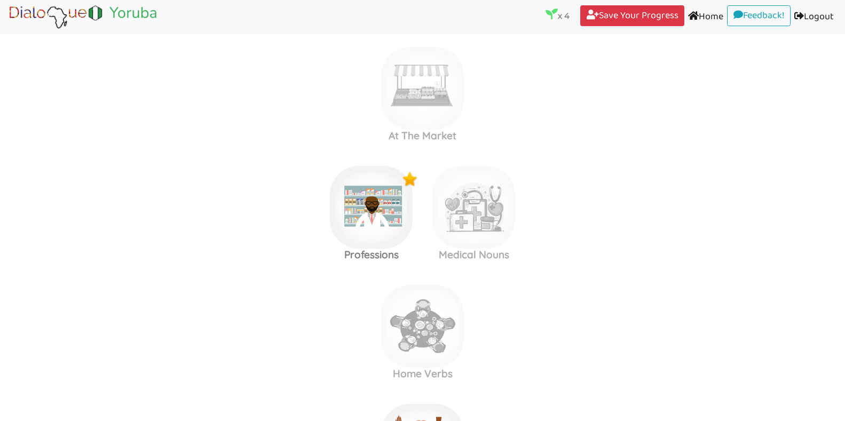
scroll to position [368, 0]
click at [429, 128] on img at bounding box center [422, 86] width 83 height 83
click at [421, 128] on img at bounding box center [422, 86] width 83 height 83
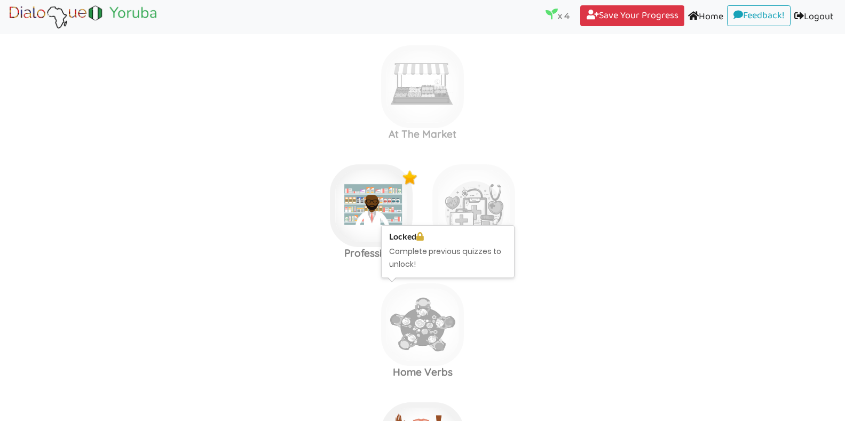
click at [421, 128] on img at bounding box center [422, 86] width 83 height 83
click at [421, 140] on h3 "Home Verbs" at bounding box center [422, 134] width 102 height 12
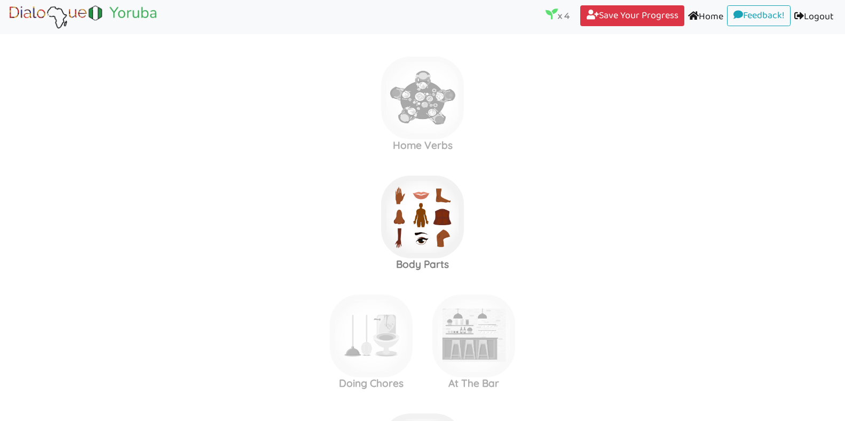
scroll to position [599, 0]
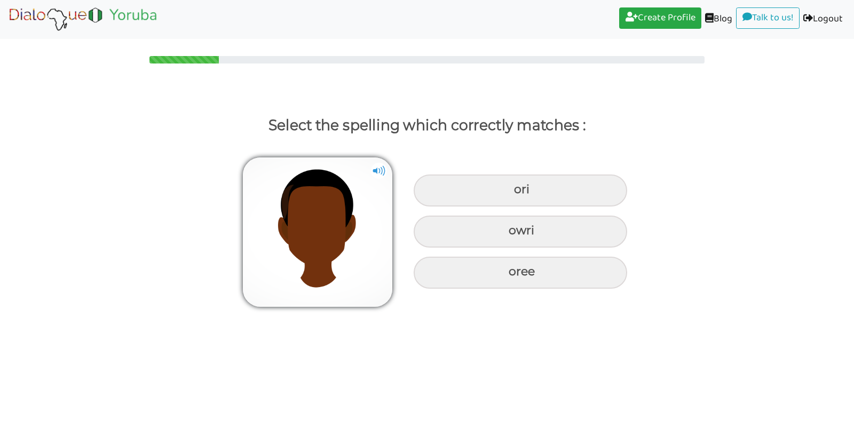
click at [353, 225] on img at bounding box center [317, 231] width 149 height 149
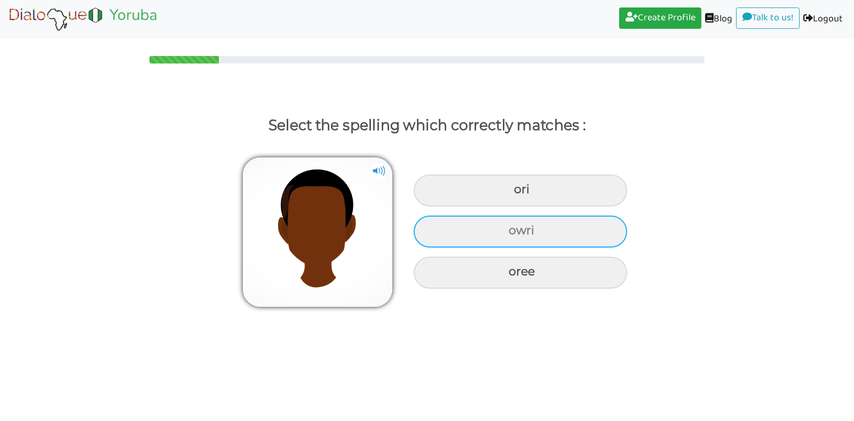
click at [488, 207] on div "owri" at bounding box center [520, 191] width 213 height 32
click at [512, 193] on input "owri" at bounding box center [515, 189] width 7 height 7
radio input "true"
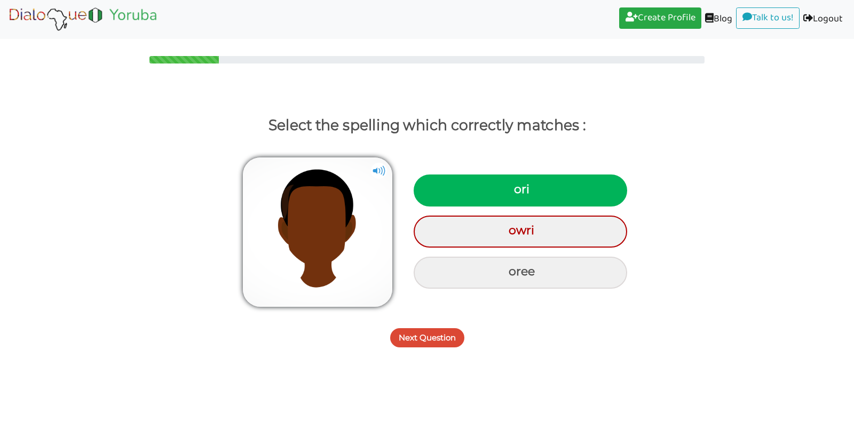
click at [454, 337] on button "Next Question" at bounding box center [427, 337] width 74 height 19
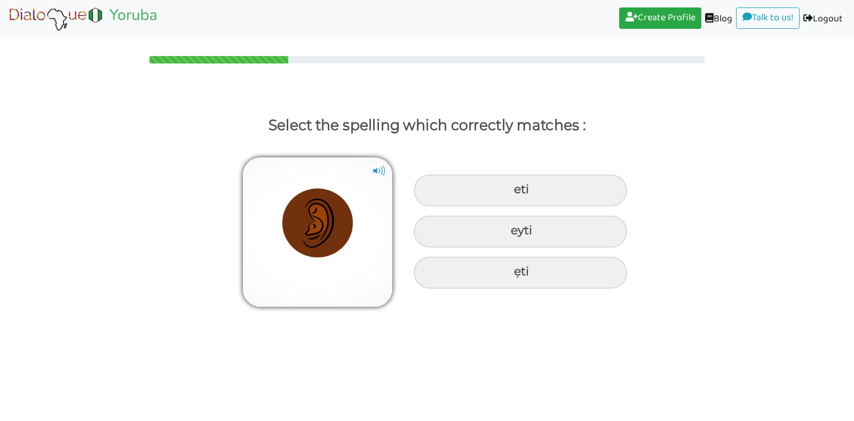
click at [377, 168] on img at bounding box center [379, 171] width 16 height 16
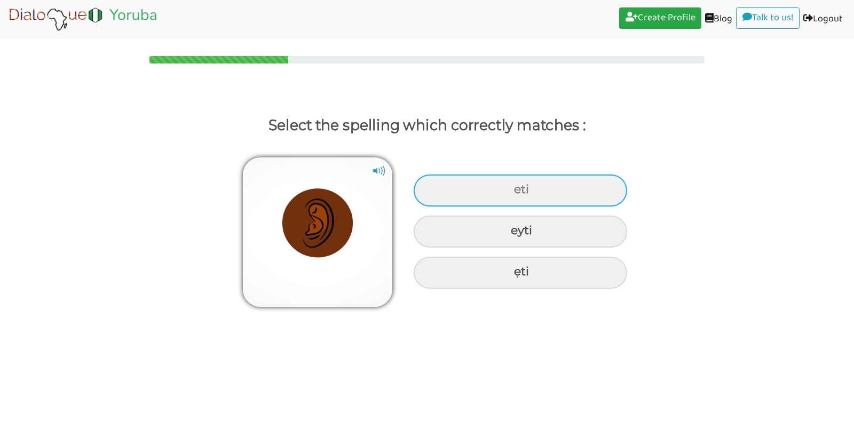
click at [497, 196] on div "eti" at bounding box center [520, 191] width 213 height 32
click at [512, 193] on input "eti" at bounding box center [515, 189] width 7 height 7
radio input "true"
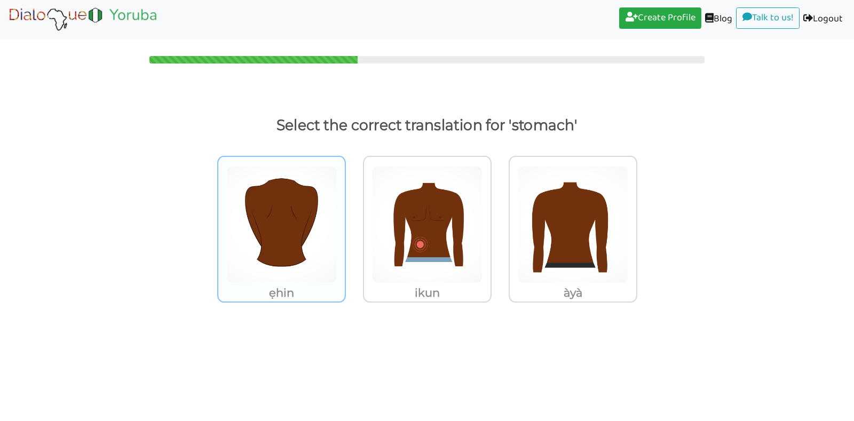
click at [294, 233] on img at bounding box center [281, 224] width 110 height 117
click at [345, 222] on input "ẹhin" at bounding box center [349, 218] width 8 height 8
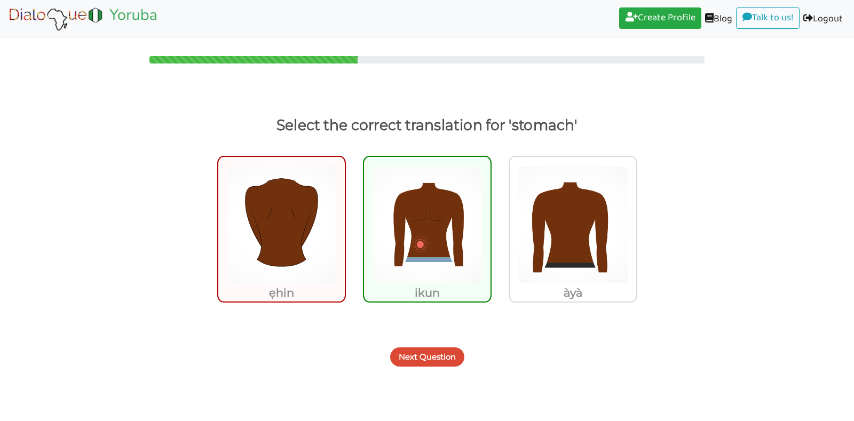
click at [428, 355] on button "Next Question" at bounding box center [427, 356] width 74 height 19
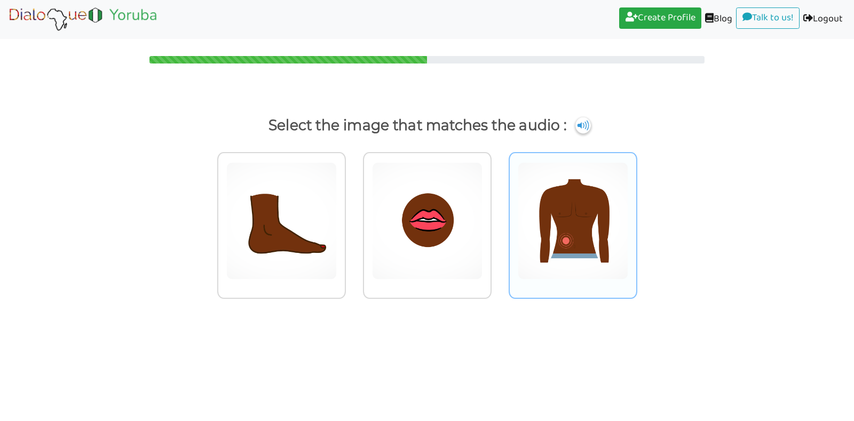
click at [337, 234] on img at bounding box center [281, 220] width 110 height 117
click at [353, 218] on input "radio" at bounding box center [349, 214] width 8 height 8
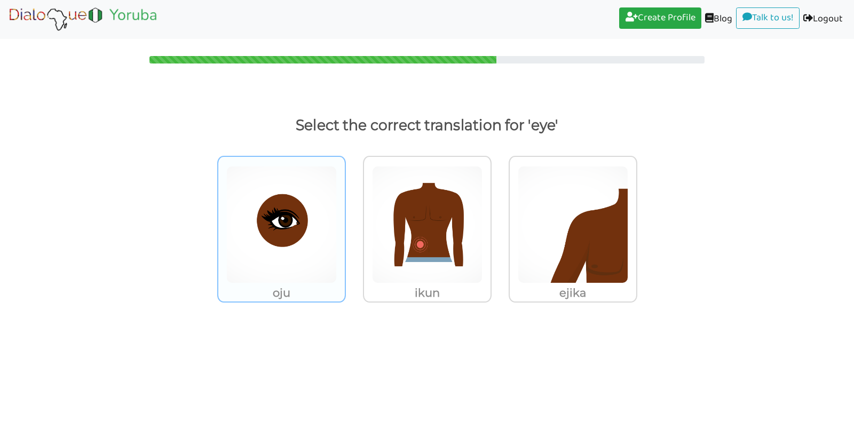
click at [291, 247] on img at bounding box center [281, 224] width 110 height 117
click at [345, 222] on input "oju" at bounding box center [349, 218] width 8 height 8
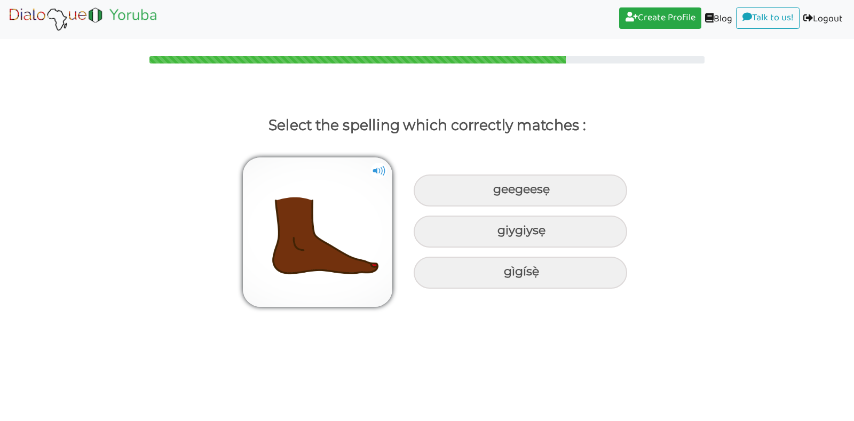
click at [380, 168] on img at bounding box center [379, 171] width 16 height 16
click at [490, 207] on div "gìgísẹ̀" at bounding box center [520, 191] width 213 height 32
click at [491, 193] on input "gìgísẹ̀" at bounding box center [494, 189] width 7 height 7
radio input "true"
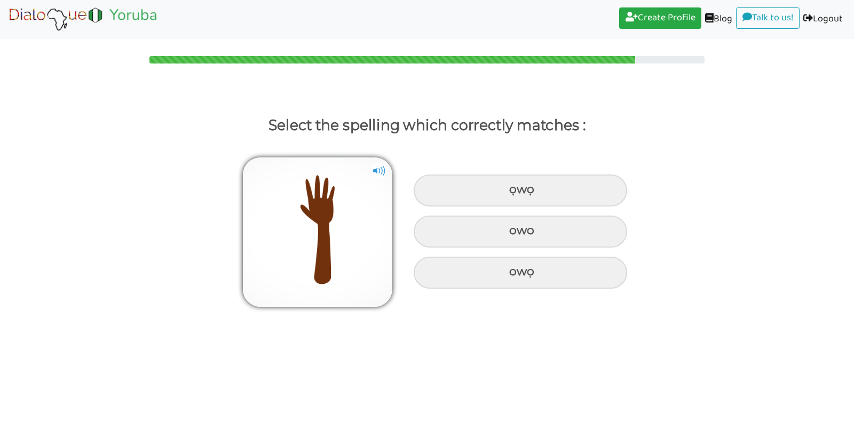
click at [381, 168] on img at bounding box center [379, 171] width 16 height 16
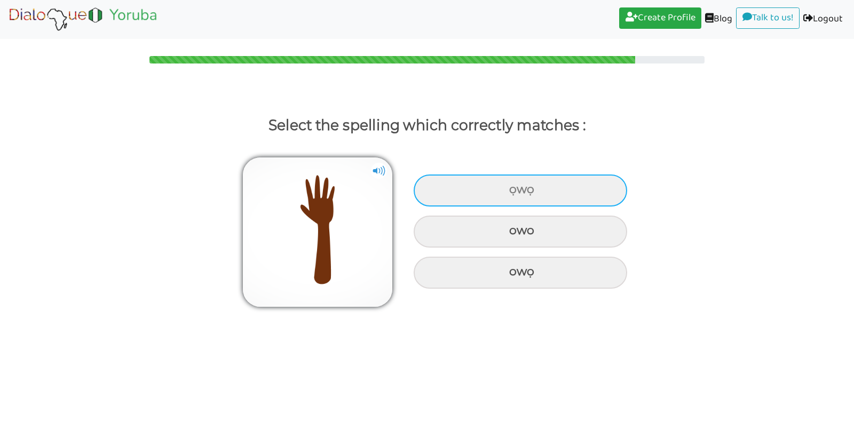
click at [502, 181] on div "ọwọ" at bounding box center [520, 191] width 213 height 32
click at [507, 186] on input "ọwọ" at bounding box center [510, 189] width 7 height 7
radio input "true"
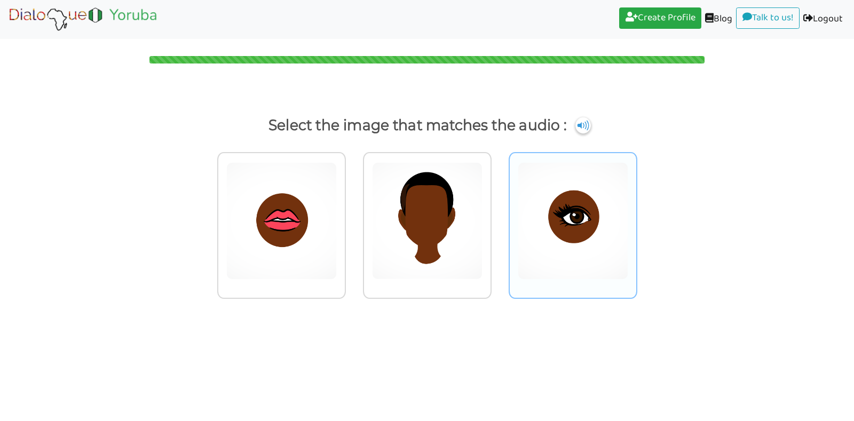
click at [337, 204] on img at bounding box center [281, 220] width 110 height 117
click at [353, 210] on input "radio" at bounding box center [349, 214] width 8 height 8
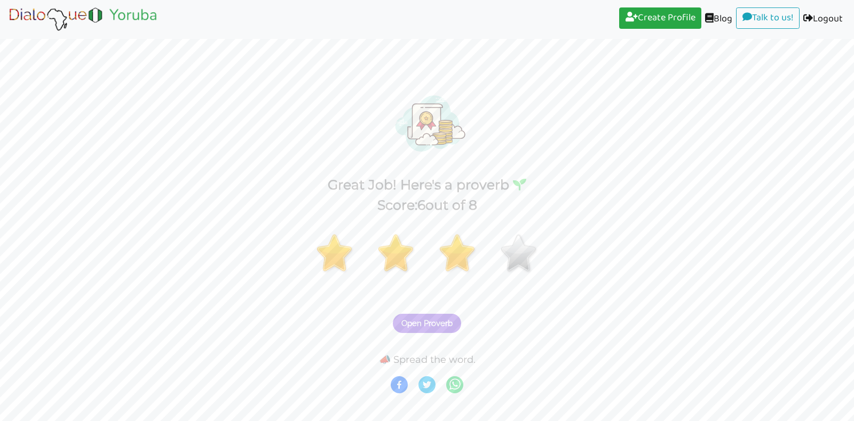
click at [447, 326] on span "Open Proverb" at bounding box center [426, 324] width 51 height 10
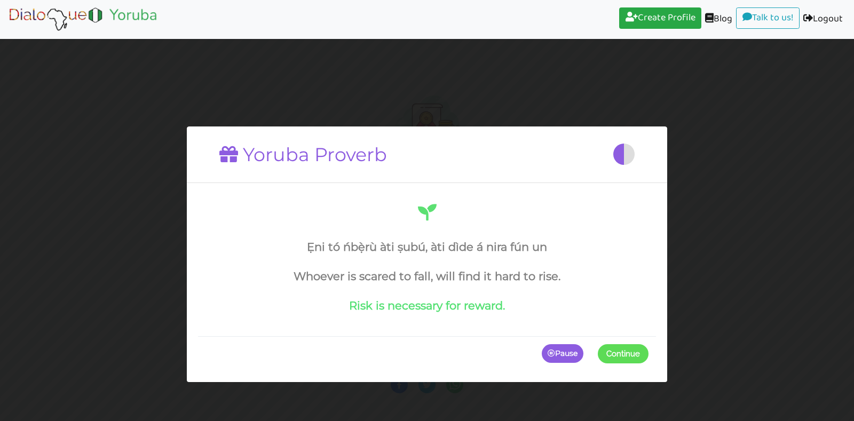
click at [648, 348] on span at bounding box center [648, 353] width 0 height 19
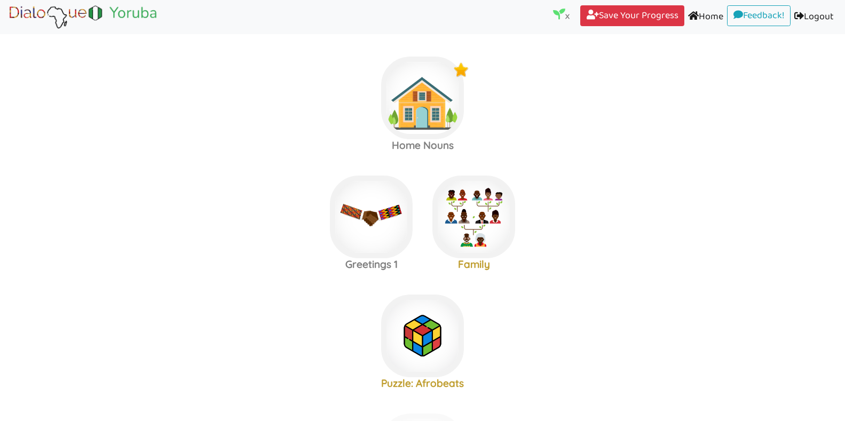
scroll to position [723, 0]
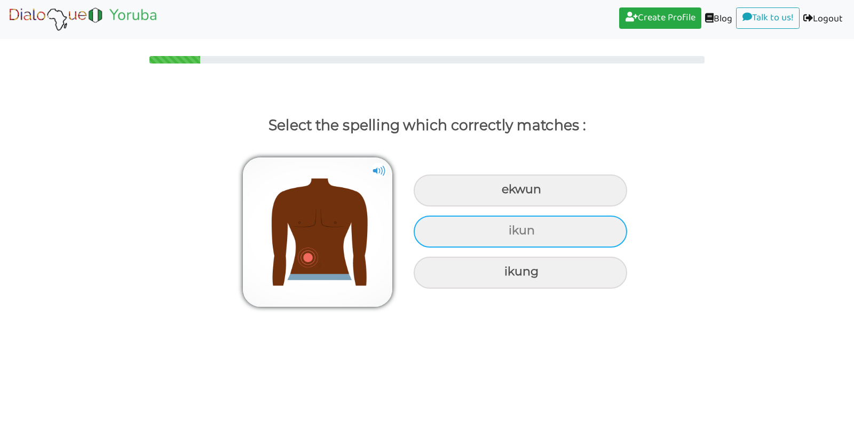
click at [544, 207] on div "ikun" at bounding box center [520, 191] width 213 height 32
click at [506, 193] on input "ikun" at bounding box center [502, 189] width 7 height 7
radio input "true"
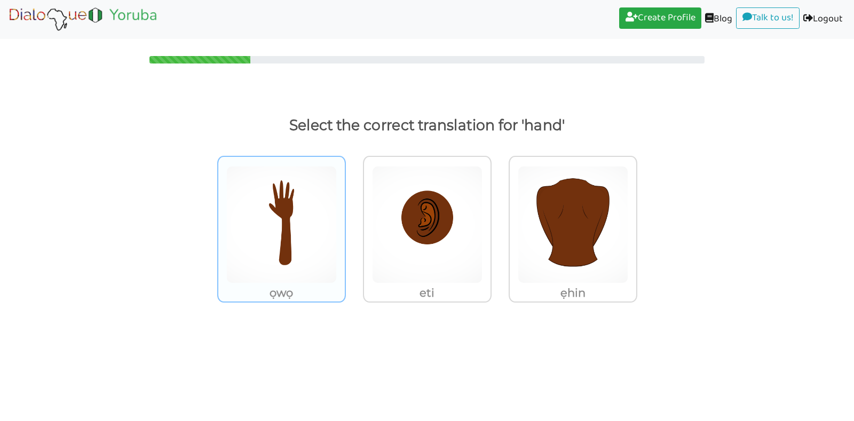
click at [283, 245] on img at bounding box center [281, 224] width 110 height 117
click at [345, 222] on input "ọwọ" at bounding box center [349, 218] width 8 height 8
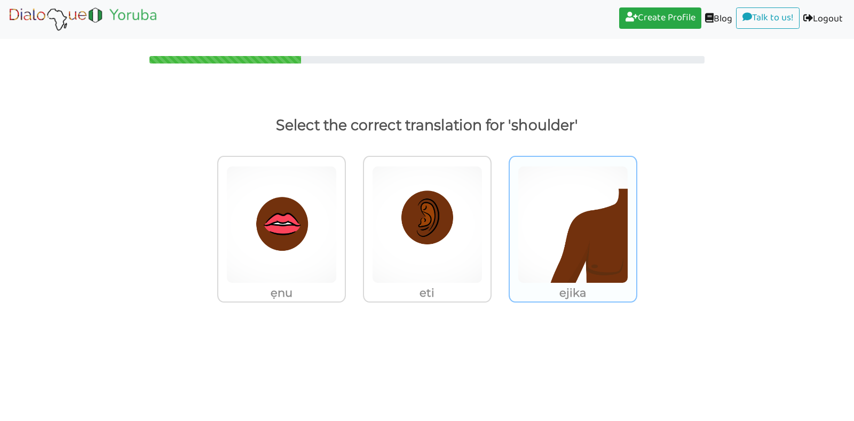
click at [337, 258] on img at bounding box center [281, 224] width 110 height 117
click at [353, 222] on input "ejika" at bounding box center [349, 218] width 8 height 8
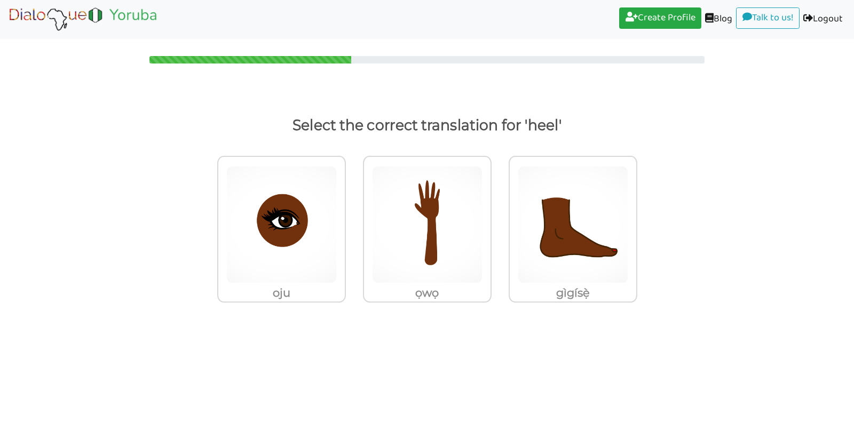
click at [337, 258] on img at bounding box center [281, 224] width 110 height 117
click at [353, 222] on input "gìgísẹ̀" at bounding box center [349, 218] width 8 height 8
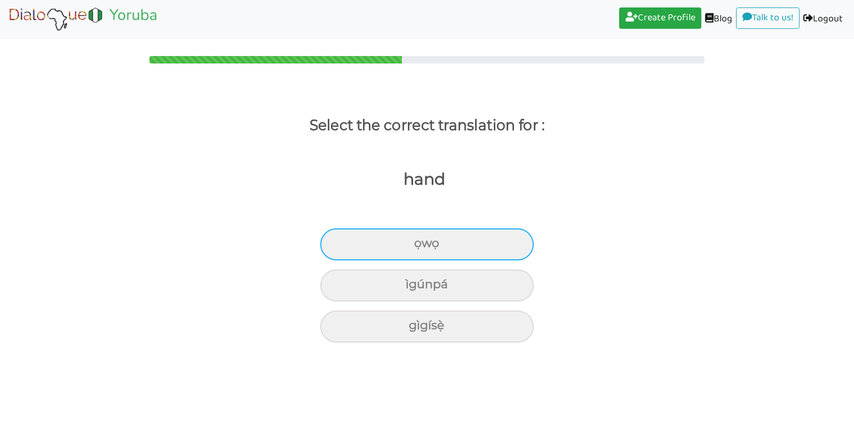
click at [451, 247] on div "ọwọ" at bounding box center [426, 244] width 213 height 32
click at [422, 247] on input "ọwọ" at bounding box center [418, 243] width 7 height 7
radio input "true"
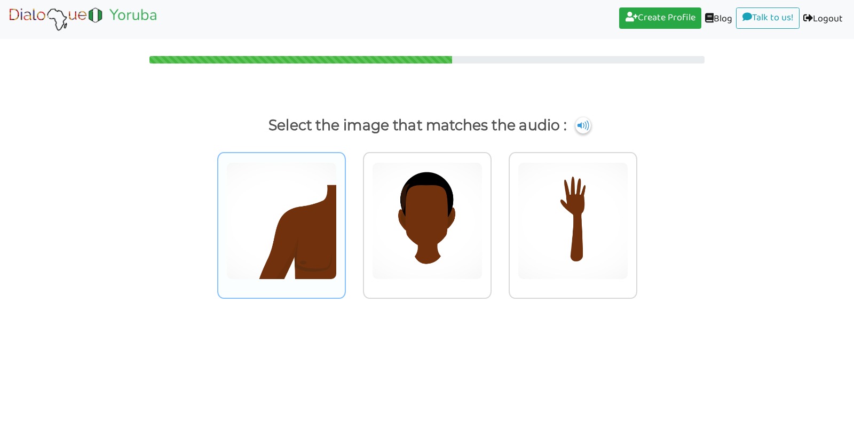
click at [298, 212] on img at bounding box center [281, 220] width 110 height 117
click at [345, 212] on input "radio" at bounding box center [349, 214] width 8 height 8
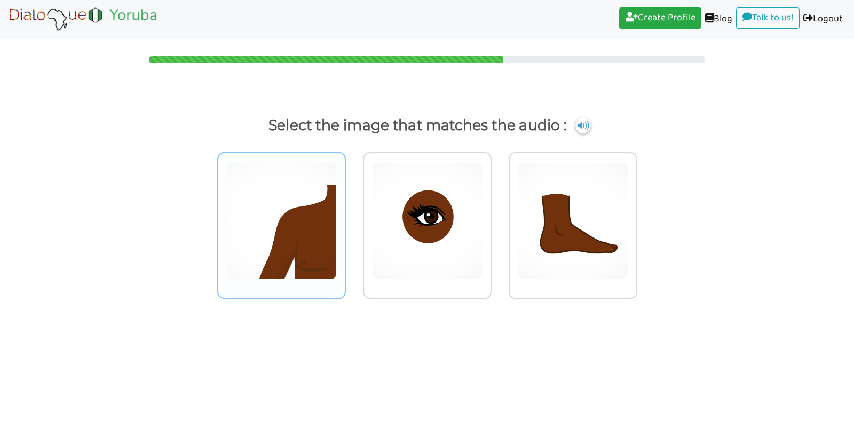
click at [315, 243] on img at bounding box center [281, 220] width 110 height 117
click at [345, 218] on input "radio" at bounding box center [349, 214] width 8 height 8
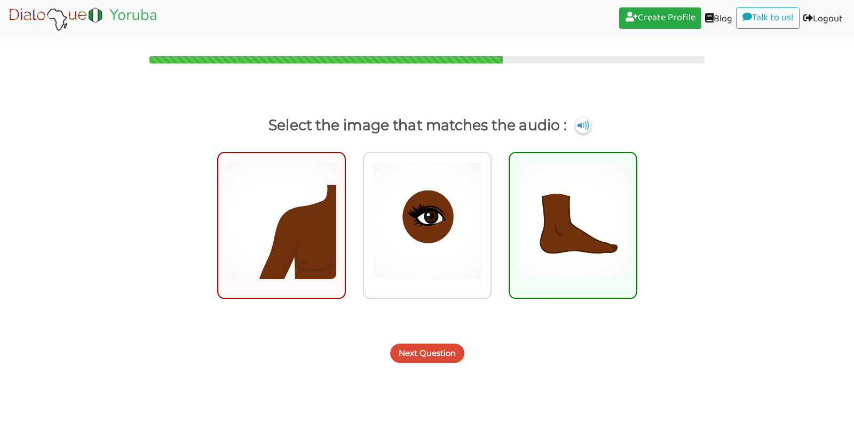
click at [427, 356] on button "Next Question" at bounding box center [427, 353] width 74 height 19
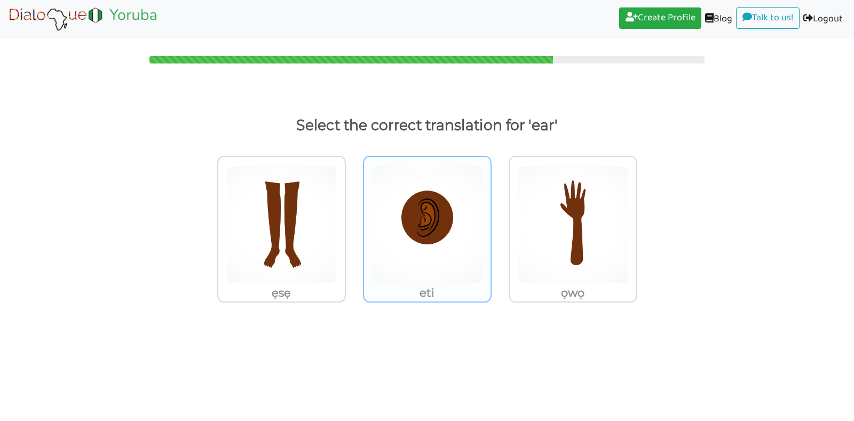
click at [337, 230] on img at bounding box center [281, 224] width 110 height 117
click at [353, 222] on input "eti" at bounding box center [349, 218] width 8 height 8
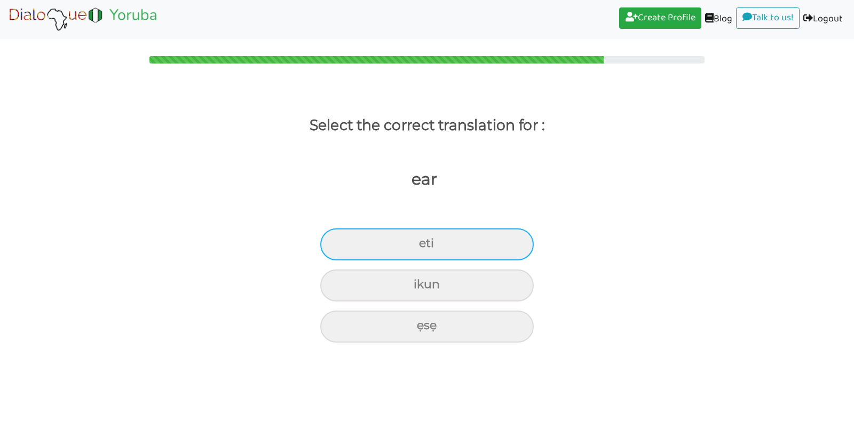
click at [438, 247] on div "eti" at bounding box center [426, 244] width 213 height 32
click at [427, 247] on input "eti" at bounding box center [423, 243] width 7 height 7
radio input "true"
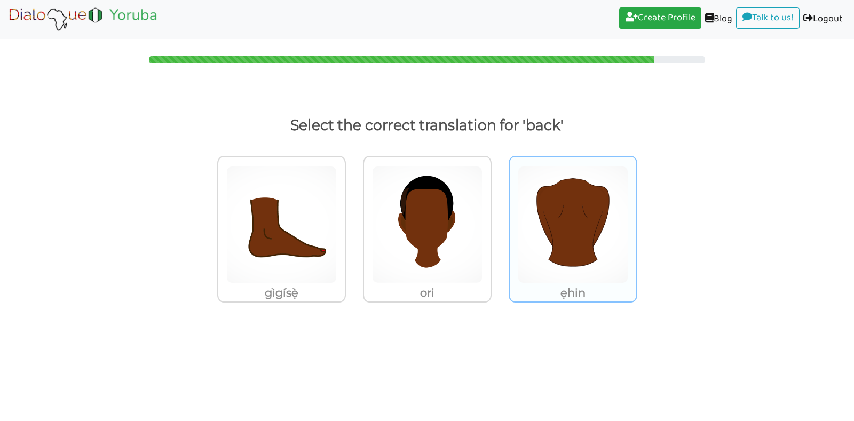
click at [337, 226] on img at bounding box center [281, 224] width 110 height 117
click at [353, 222] on input "ẹhin" at bounding box center [349, 218] width 8 height 8
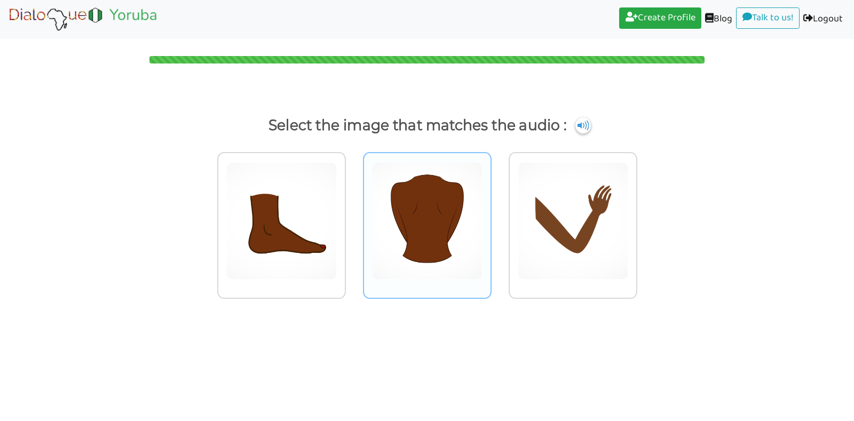
click at [337, 180] on img at bounding box center [281, 220] width 110 height 117
click at [353, 210] on input "radio" at bounding box center [349, 214] width 8 height 8
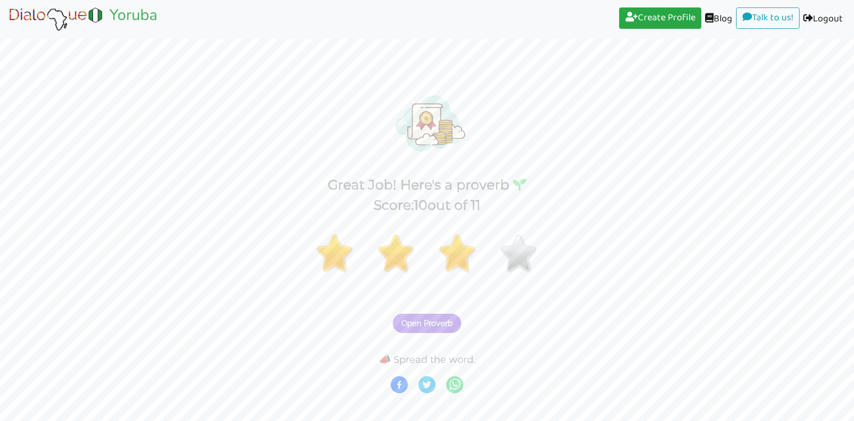
click at [438, 322] on span "Open Proverb" at bounding box center [426, 324] width 51 height 10
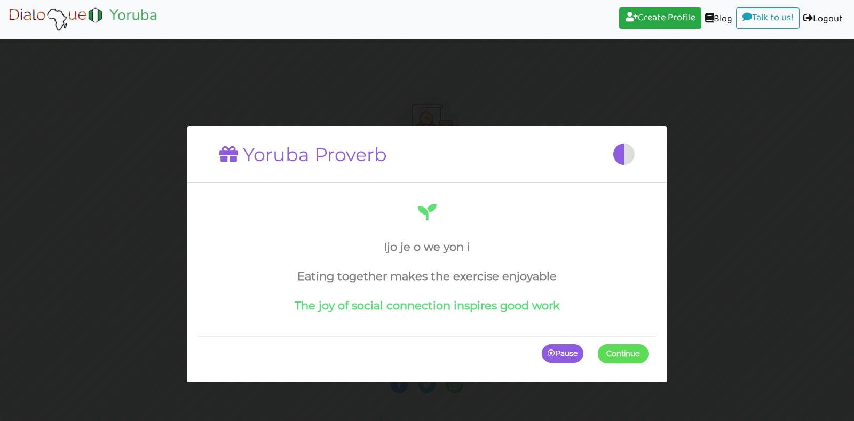
click at [648, 347] on span at bounding box center [648, 353] width 0 height 19
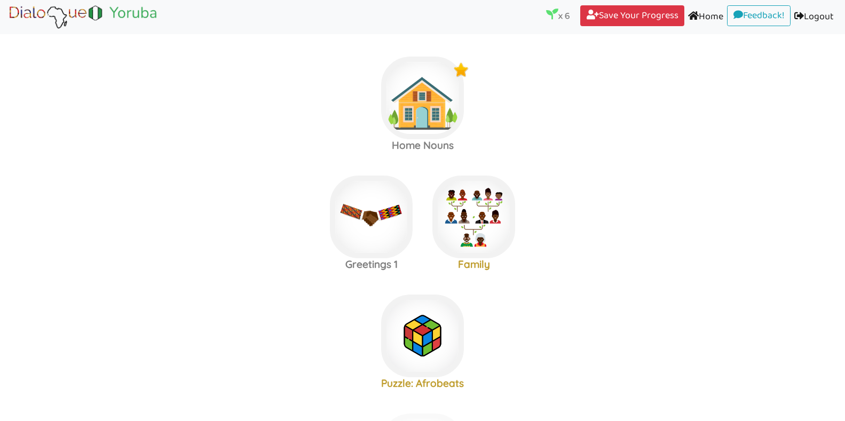
scroll to position [723, 0]
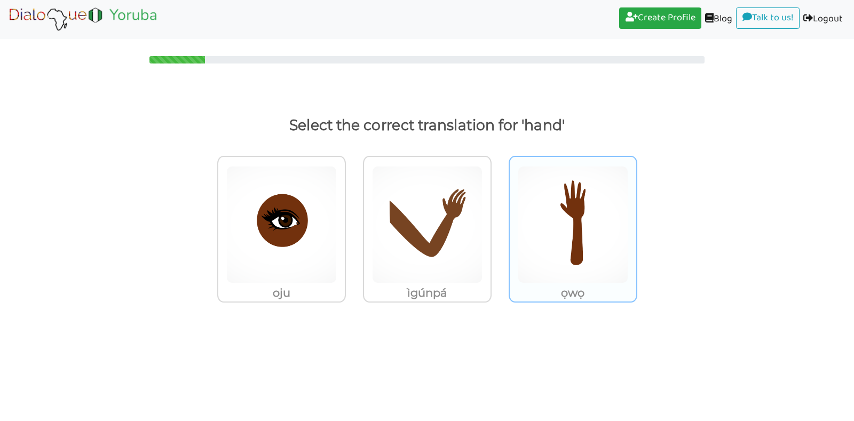
click at [337, 227] on img at bounding box center [281, 224] width 110 height 117
click at [353, 222] on input "ọwọ" at bounding box center [349, 218] width 8 height 8
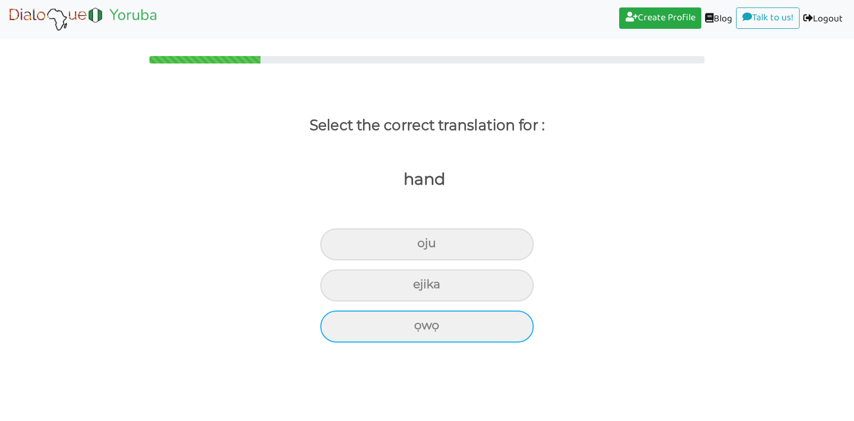
click at [472, 260] on div "ọwọ" at bounding box center [426, 244] width 213 height 32
click at [425, 247] on input "ọwọ" at bounding box center [421, 243] width 7 height 7
radio input "true"
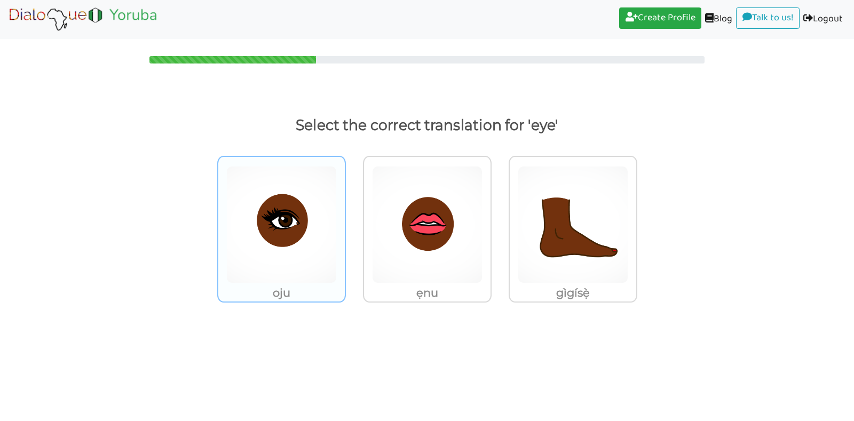
click at [300, 236] on img at bounding box center [281, 224] width 110 height 117
click at [345, 222] on input "oju" at bounding box center [349, 218] width 8 height 8
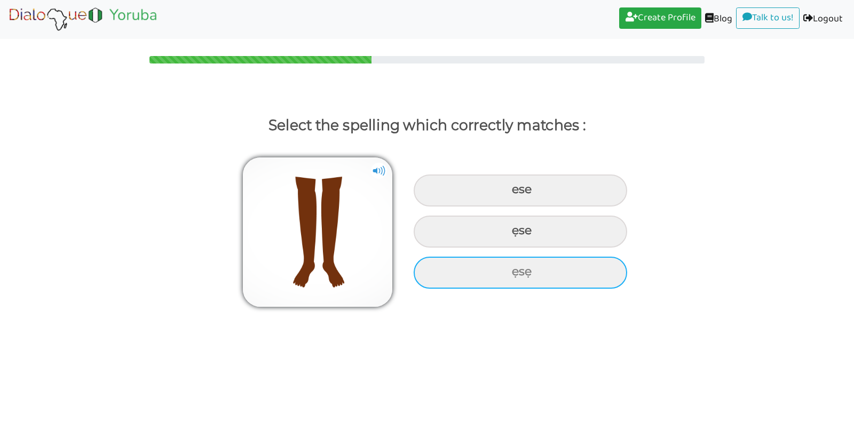
click at [512, 207] on div "ẹsẹ" at bounding box center [520, 191] width 213 height 32
click at [512, 193] on input "ẹsẹ" at bounding box center [513, 189] width 7 height 7
radio input "true"
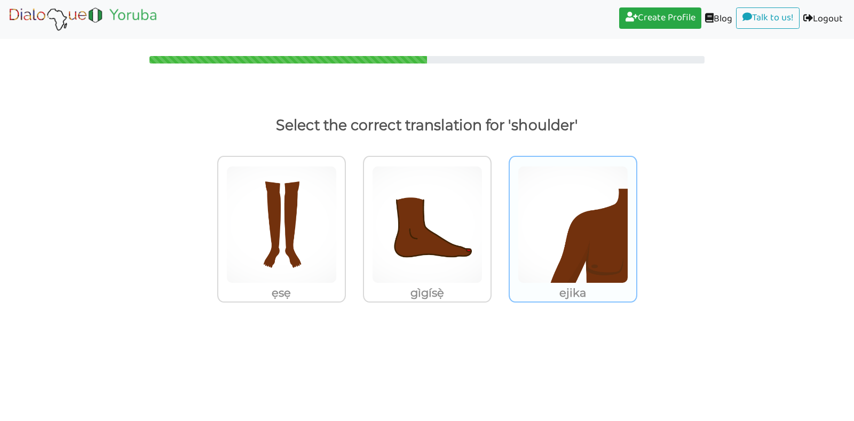
click at [337, 258] on img at bounding box center [281, 224] width 110 height 117
click at [353, 222] on input "ejika" at bounding box center [349, 218] width 8 height 8
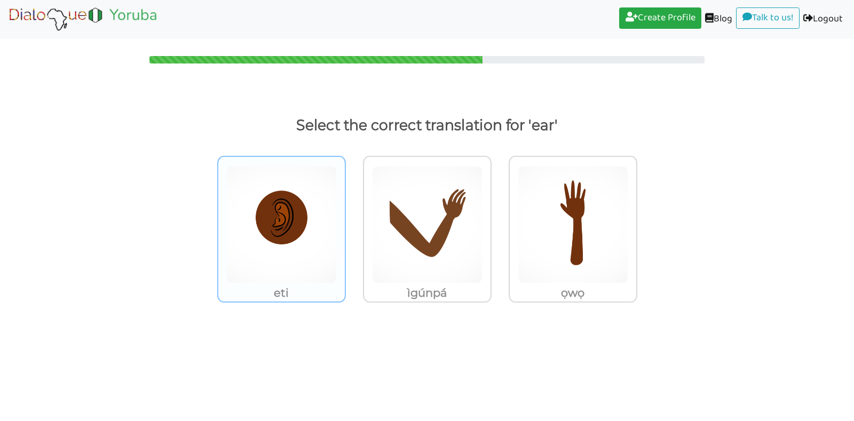
click at [281, 250] on img at bounding box center [281, 224] width 110 height 117
click at [345, 222] on input "eti" at bounding box center [349, 218] width 8 height 8
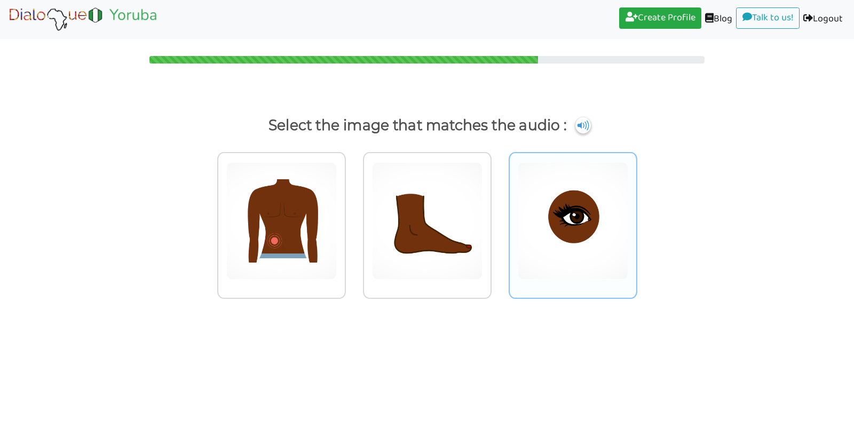
click at [337, 191] on img at bounding box center [281, 220] width 110 height 117
click at [353, 210] on input "radio" at bounding box center [349, 214] width 8 height 8
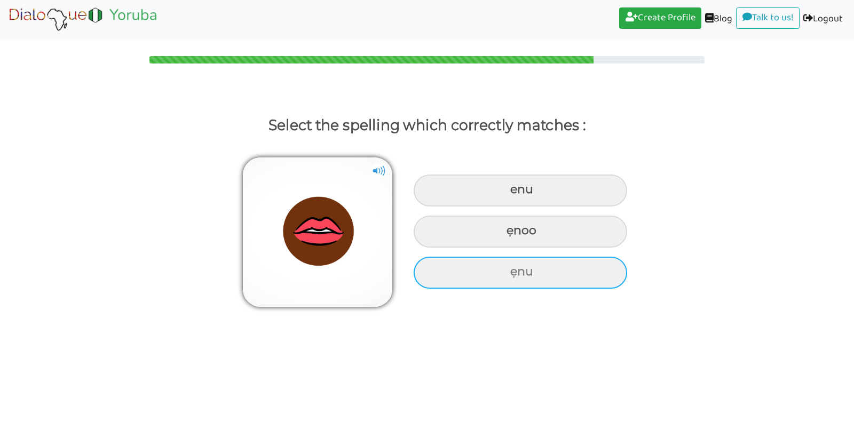
click at [531, 207] on div "ẹnu" at bounding box center [520, 191] width 213 height 32
click at [515, 193] on input "ẹnu" at bounding box center [511, 189] width 7 height 7
radio input "true"
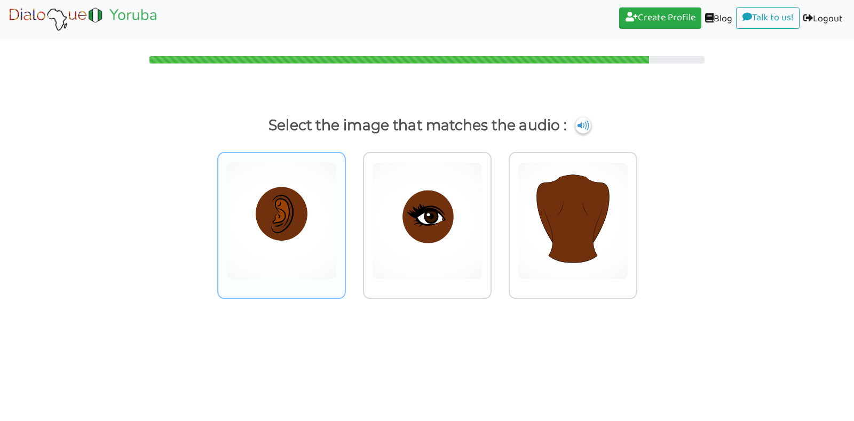
click at [282, 215] on img at bounding box center [281, 220] width 110 height 117
click at [345, 215] on input "radio" at bounding box center [349, 214] width 8 height 8
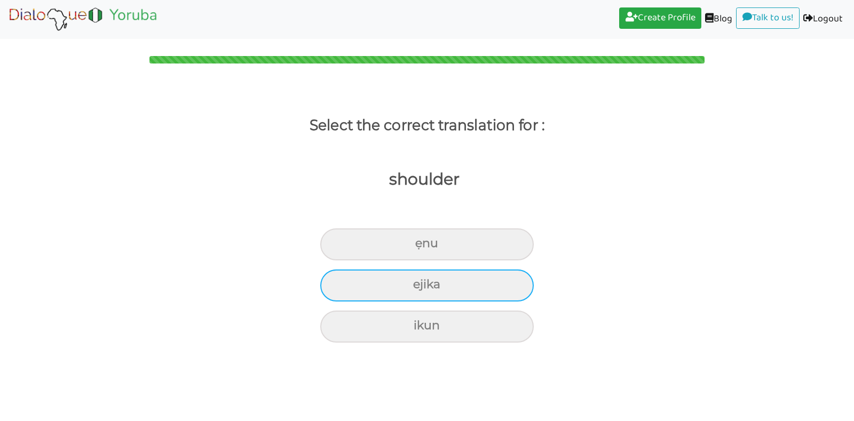
click at [387, 260] on div "ejika" at bounding box center [426, 244] width 213 height 32
click at [416, 247] on input "ejika" at bounding box center [419, 243] width 7 height 7
radio input "true"
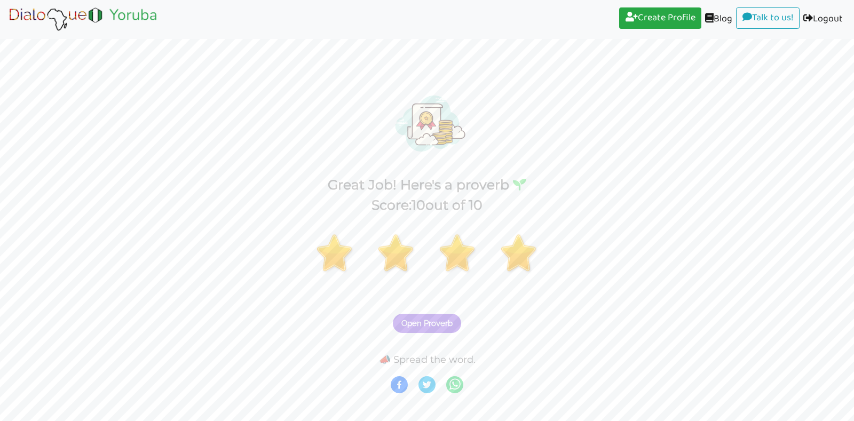
click at [450, 328] on span "Open Proverb" at bounding box center [426, 324] width 51 height 10
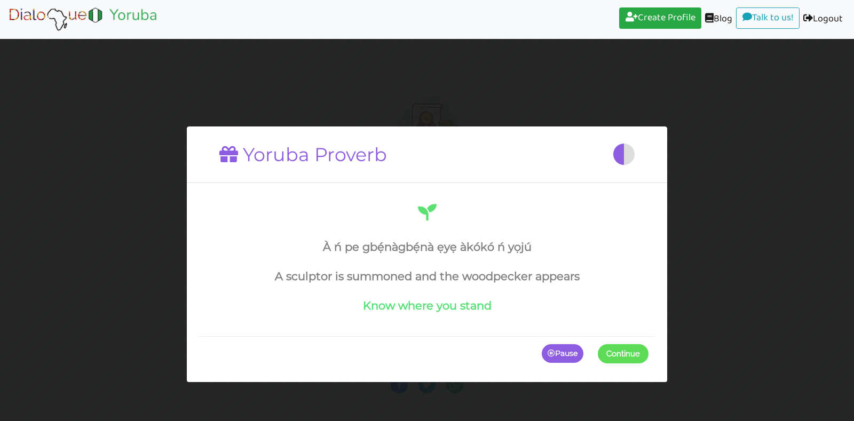
click at [648, 358] on span at bounding box center [648, 353] width 0 height 19
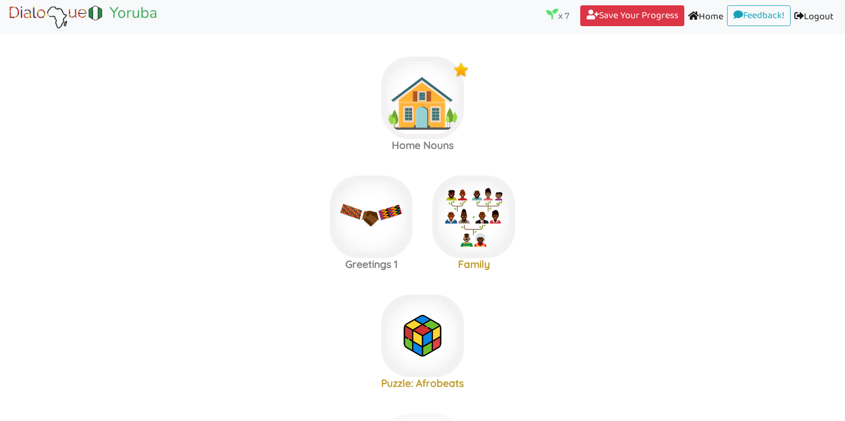
scroll to position [723, 0]
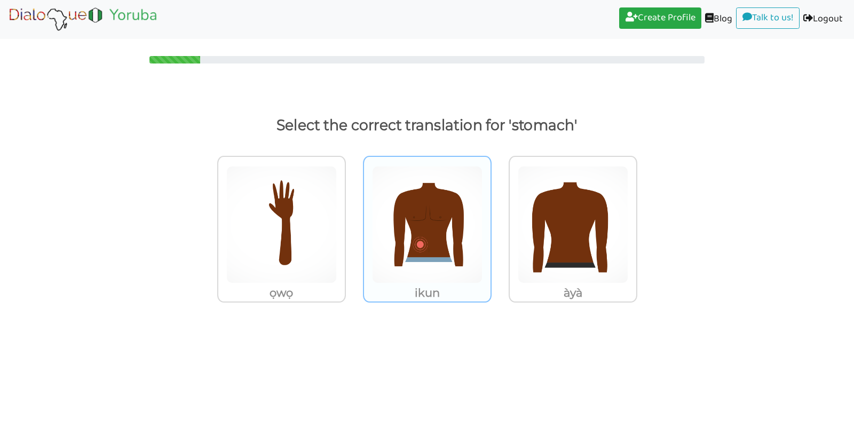
click at [337, 194] on img at bounding box center [281, 224] width 110 height 117
click at [353, 214] on input "ikun" at bounding box center [349, 218] width 8 height 8
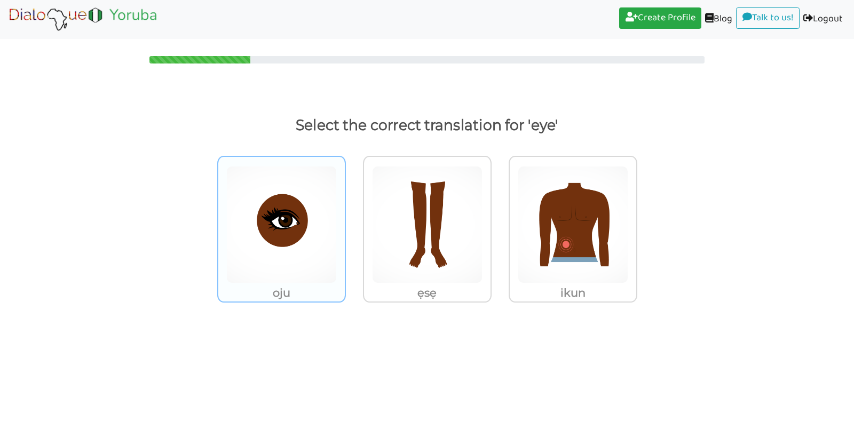
click at [292, 215] on img at bounding box center [281, 224] width 110 height 117
click at [345, 215] on input "oju" at bounding box center [349, 218] width 8 height 8
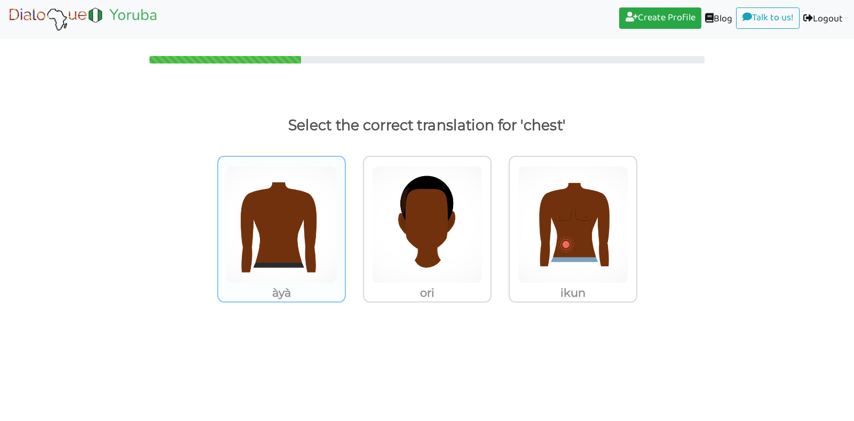
click at [292, 235] on img at bounding box center [281, 224] width 110 height 117
click at [345, 222] on input "àyà" at bounding box center [349, 218] width 8 height 8
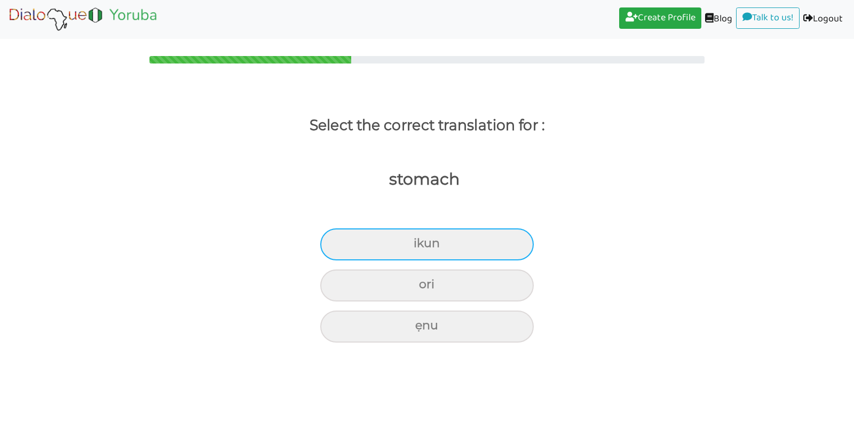
click at [377, 239] on div "ikun" at bounding box center [426, 244] width 213 height 32
click at [415, 240] on input "ikun" at bounding box center [418, 243] width 7 height 7
radio input "true"
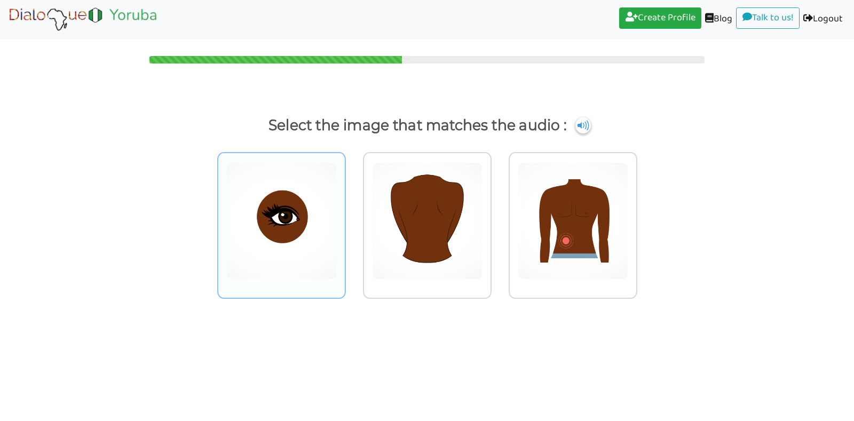
click at [290, 227] on img at bounding box center [281, 220] width 110 height 117
click at [345, 218] on input "radio" at bounding box center [349, 214] width 8 height 8
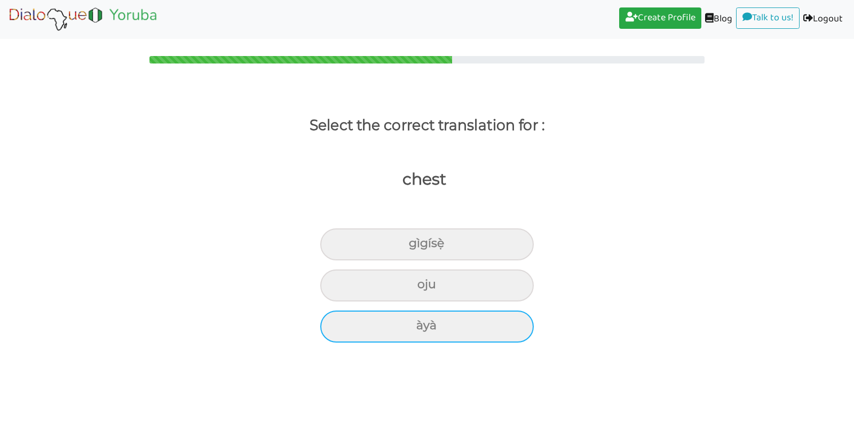
click at [391, 260] on div "àyà" at bounding box center [426, 244] width 213 height 32
click at [410, 247] on input "àyà" at bounding box center [413, 243] width 7 height 7
radio input "true"
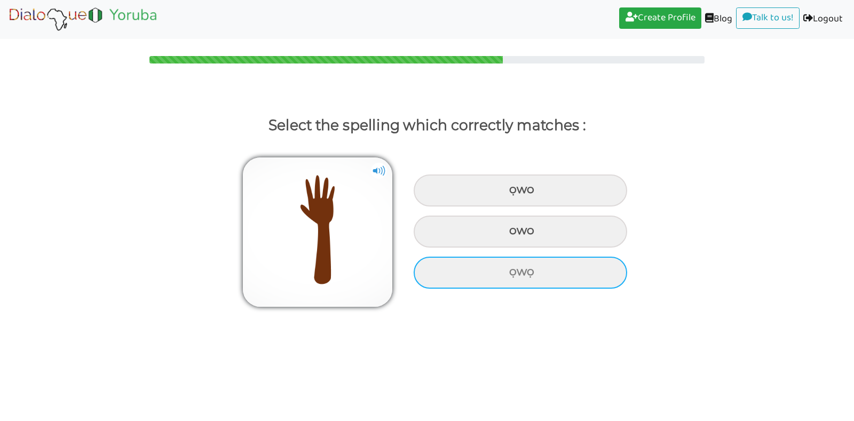
click at [514, 207] on div "ọwọ" at bounding box center [520, 191] width 213 height 32
click at [514, 193] on input "ọwọ" at bounding box center [510, 189] width 7 height 7
radio input "true"
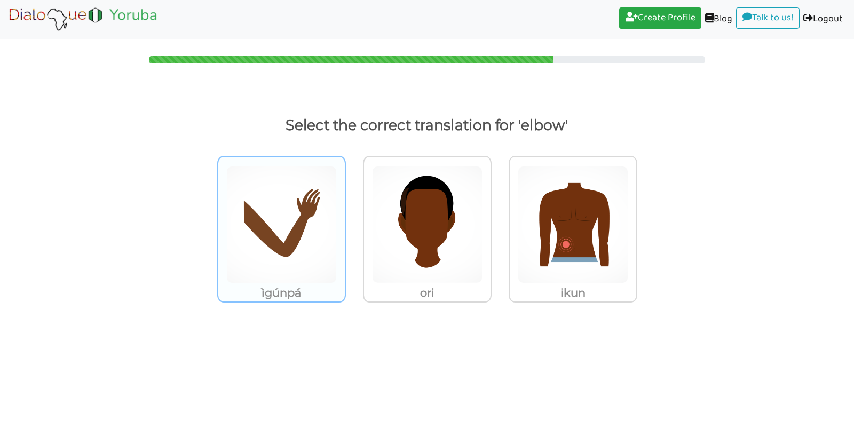
click at [282, 264] on img at bounding box center [281, 224] width 110 height 117
click at [345, 222] on input "ìgúnpá" at bounding box center [349, 218] width 8 height 8
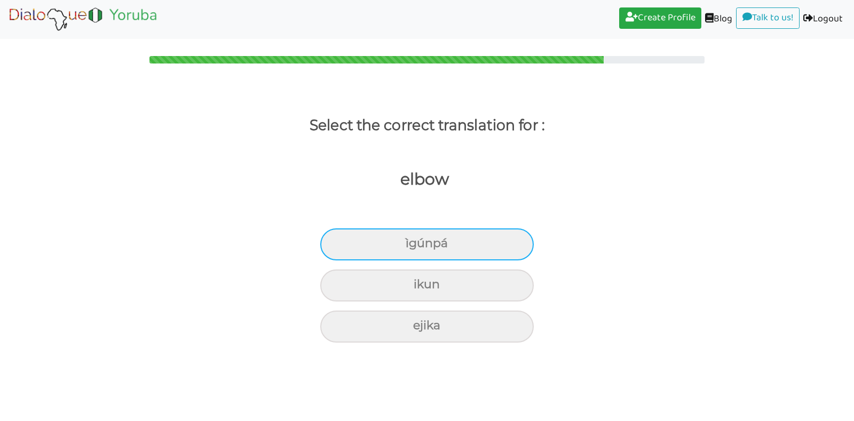
click at [391, 234] on div "ìgúnpá" at bounding box center [426, 244] width 213 height 32
click at [407, 240] on input "ìgúnpá" at bounding box center [410, 243] width 7 height 7
radio input "true"
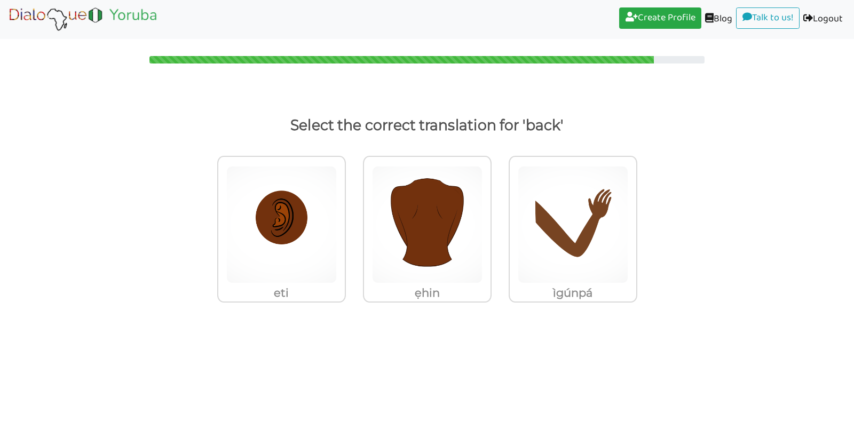
click at [337, 234] on img at bounding box center [281, 224] width 110 height 117
click at [353, 222] on input "ẹhin" at bounding box center [349, 218] width 8 height 8
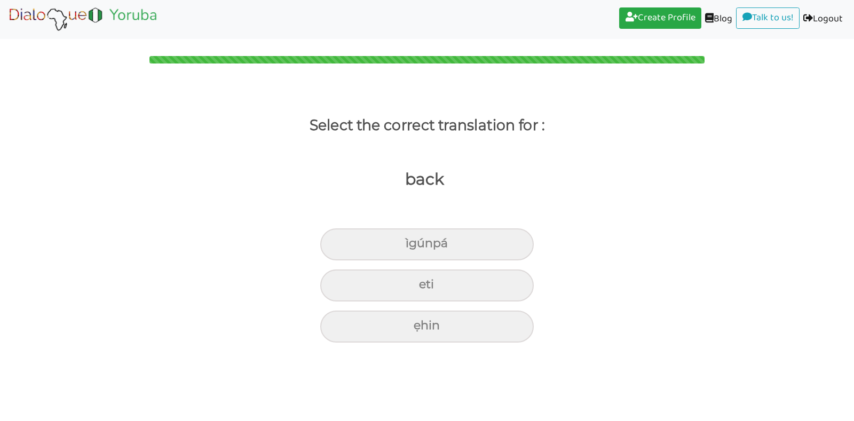
click at [391, 234] on div "ìgúnpá" at bounding box center [426, 244] width 213 height 32
click at [407, 240] on input "ìgúnpá" at bounding box center [410, 243] width 7 height 7
radio input "true"
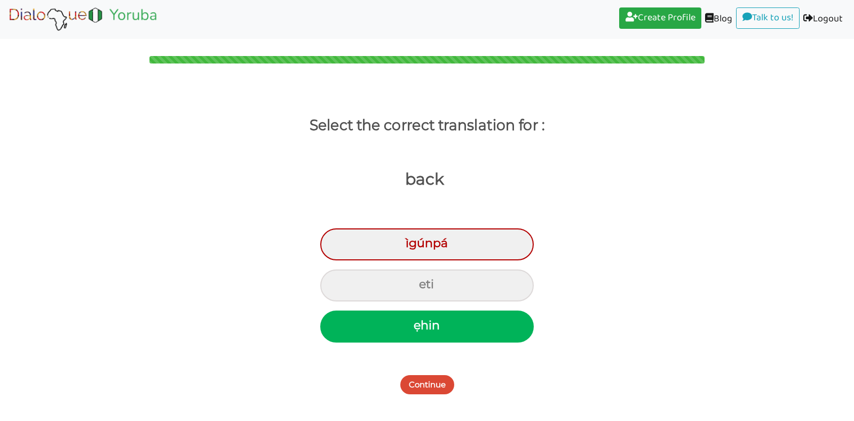
click at [423, 385] on button "Continue" at bounding box center [427, 384] width 54 height 19
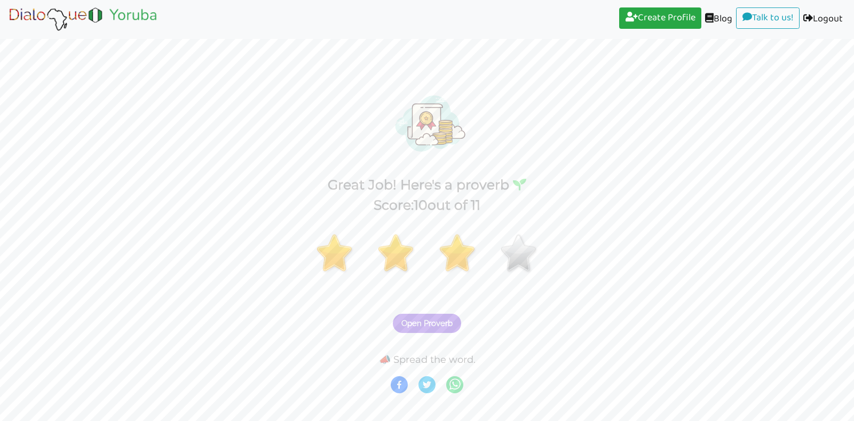
click at [430, 322] on span "Open Proverb" at bounding box center [426, 324] width 51 height 10
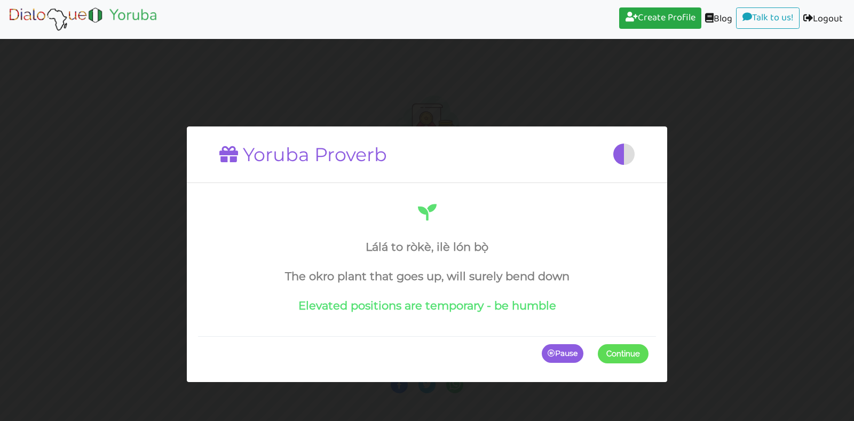
click at [600, 349] on button "Continue" at bounding box center [623, 353] width 51 height 19
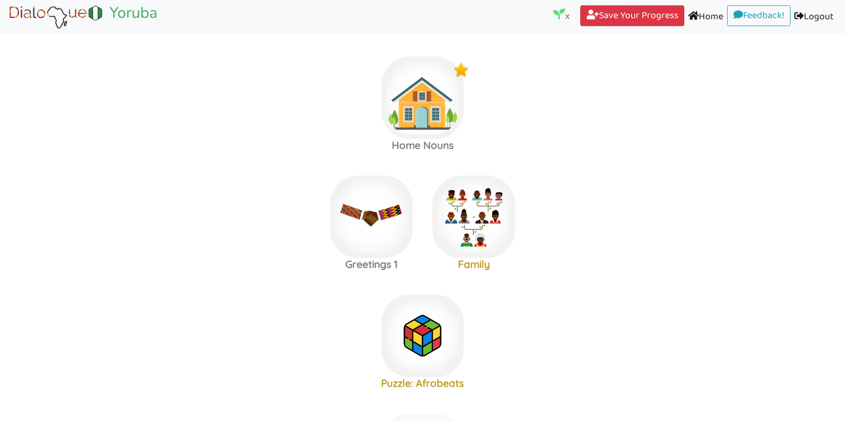
scroll to position [723, 0]
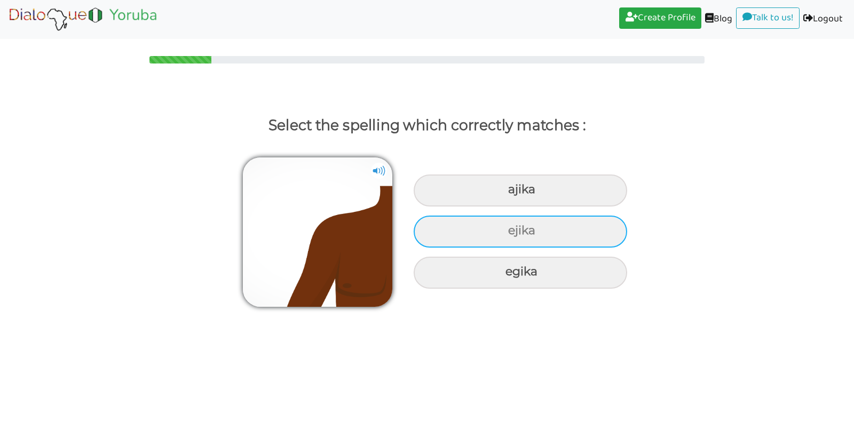
click at [534, 207] on div "ejika" at bounding box center [520, 191] width 213 height 32
click at [513, 193] on input "ejika" at bounding box center [509, 189] width 7 height 7
radio input "true"
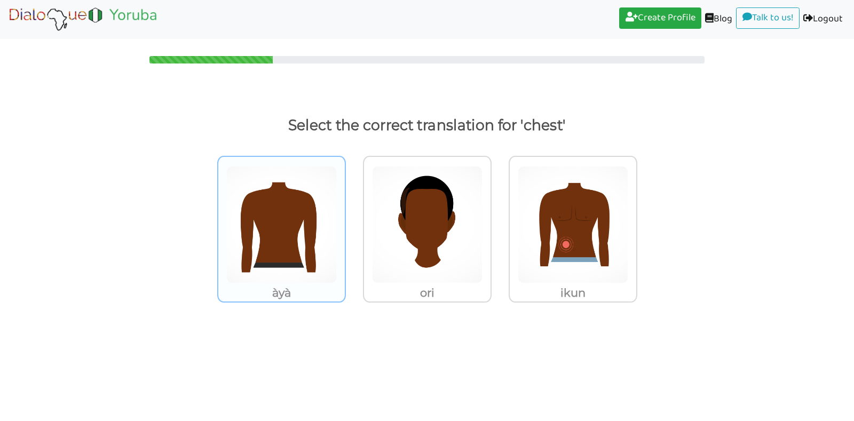
click at [277, 249] on img at bounding box center [281, 224] width 110 height 117
click at [345, 222] on input "àyà" at bounding box center [349, 218] width 8 height 8
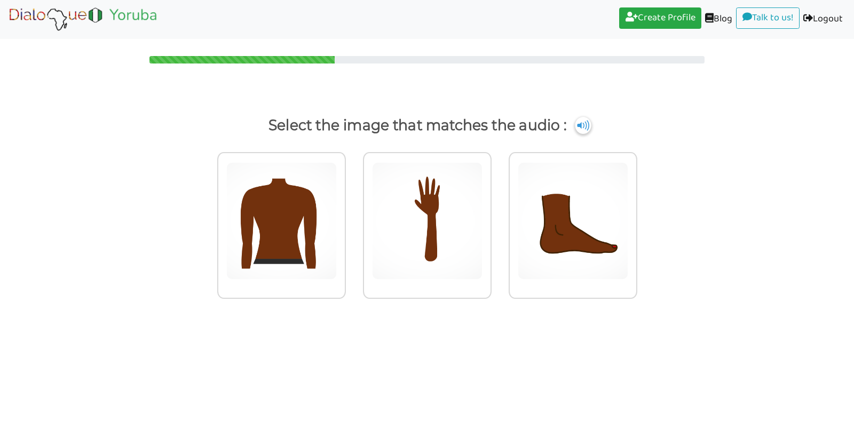
click at [581, 120] on img at bounding box center [583, 125] width 16 height 17
click at [298, 223] on img at bounding box center [281, 220] width 110 height 117
click at [345, 218] on input "radio" at bounding box center [349, 214] width 8 height 8
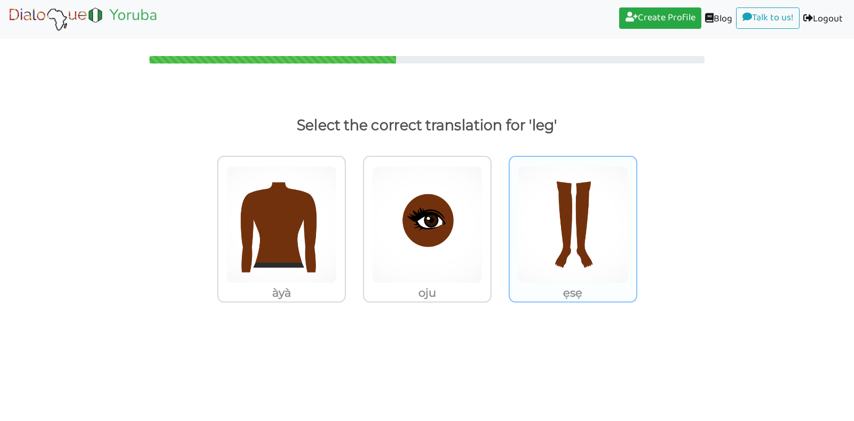
click at [337, 230] on img at bounding box center [281, 224] width 110 height 117
click at [353, 222] on input "ẹsẹ" at bounding box center [349, 218] width 8 height 8
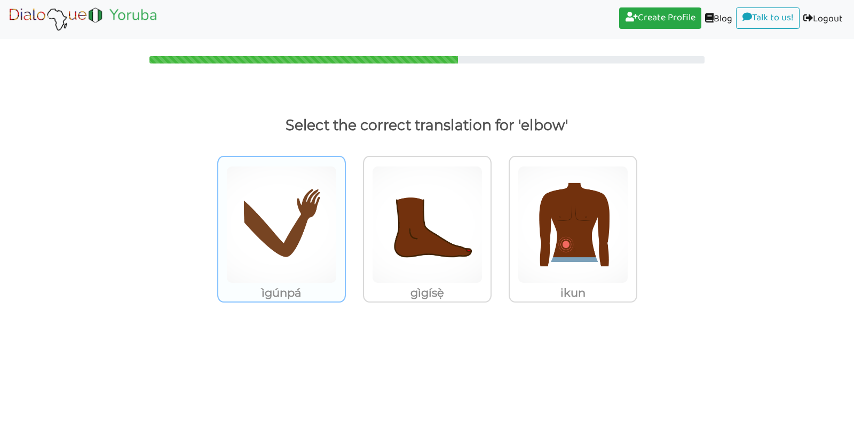
click at [300, 255] on img at bounding box center [281, 224] width 110 height 117
click at [345, 222] on input "ìgúnpá" at bounding box center [349, 218] width 8 height 8
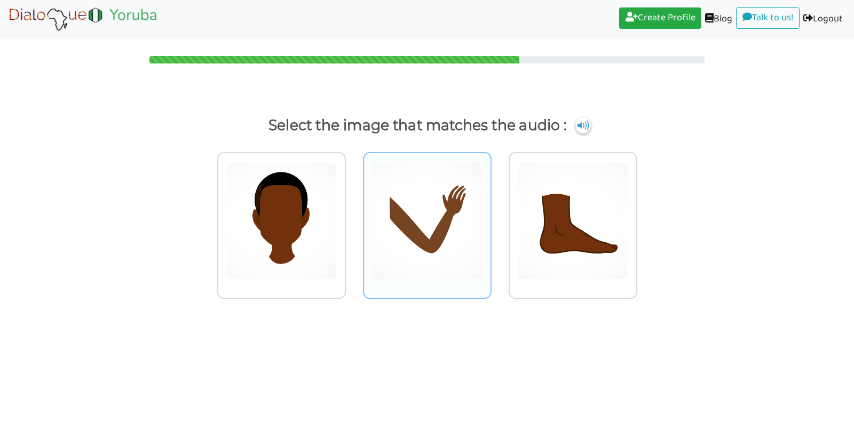
click at [337, 225] on img at bounding box center [281, 220] width 110 height 117
click at [353, 218] on input "radio" at bounding box center [349, 214] width 8 height 8
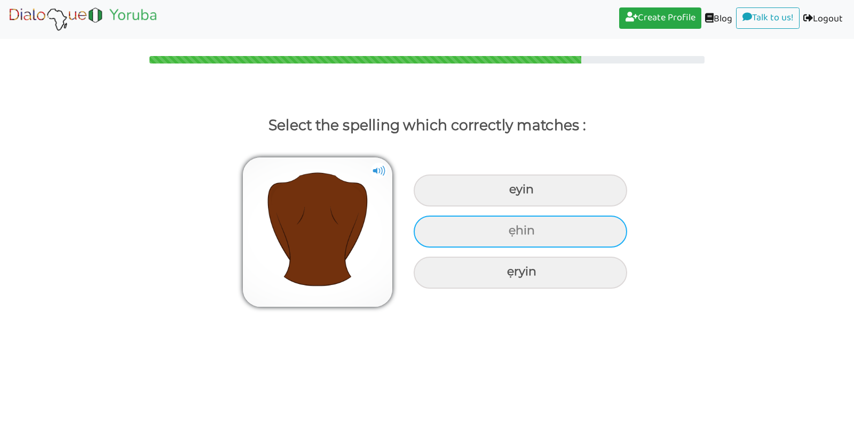
click at [459, 207] on div "ẹhin" at bounding box center [520, 191] width 213 height 32
click at [507, 193] on input "ẹhin" at bounding box center [510, 189] width 7 height 7
radio input "true"
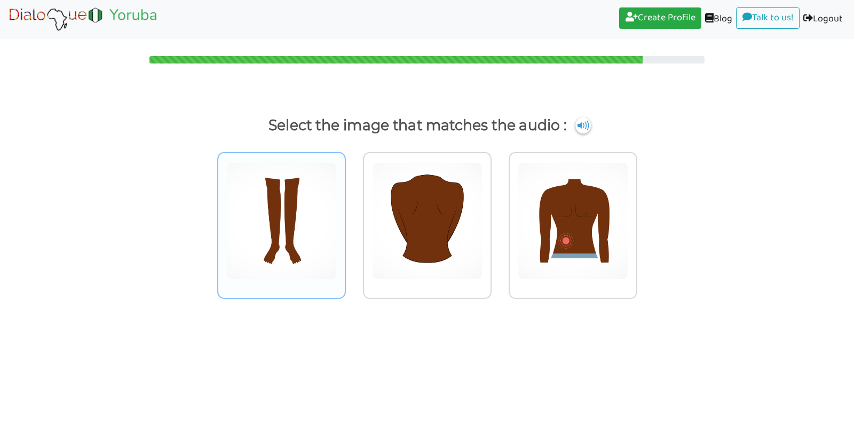
click at [291, 238] on img at bounding box center [281, 220] width 110 height 117
click at [345, 218] on input "radio" at bounding box center [349, 214] width 8 height 8
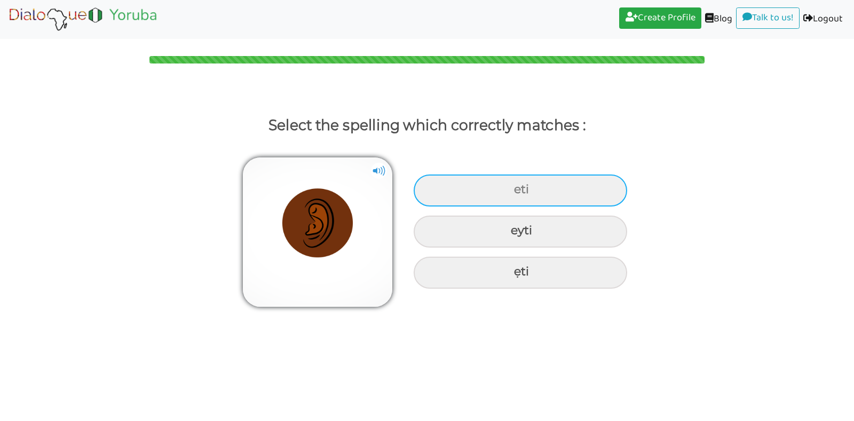
click at [475, 193] on div "eti" at bounding box center [520, 191] width 213 height 32
click at [512, 193] on input "eti" at bounding box center [515, 189] width 7 height 7
radio input "true"
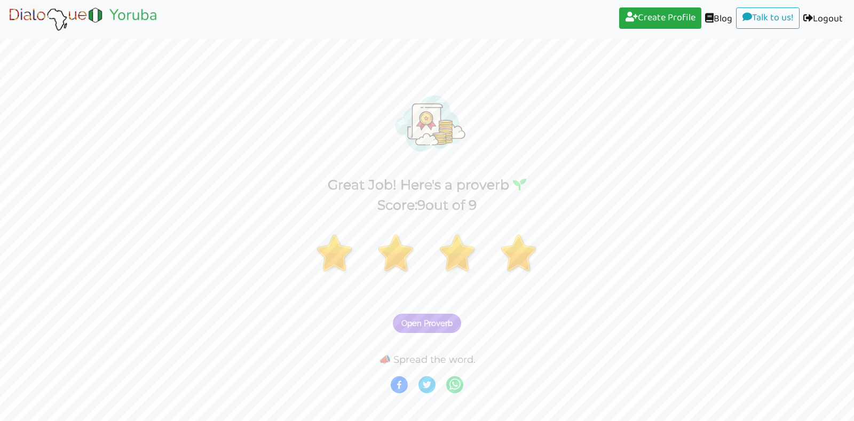
click at [446, 327] on span "Open Proverb" at bounding box center [426, 324] width 51 height 10
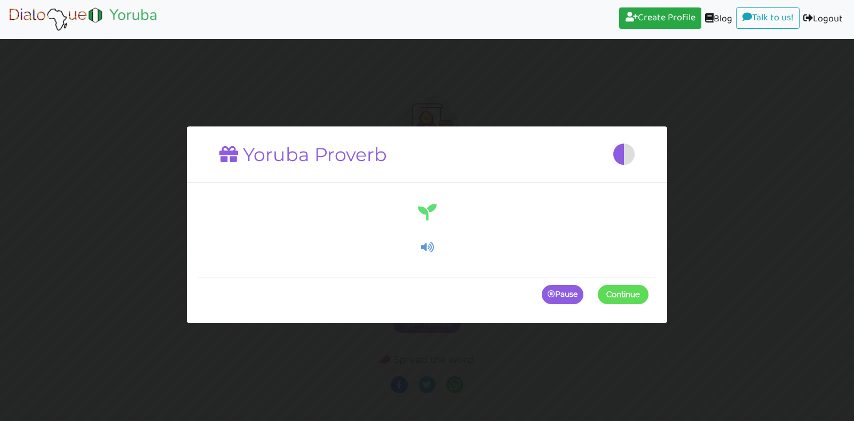
click at [648, 288] on span at bounding box center [648, 294] width 0 height 19
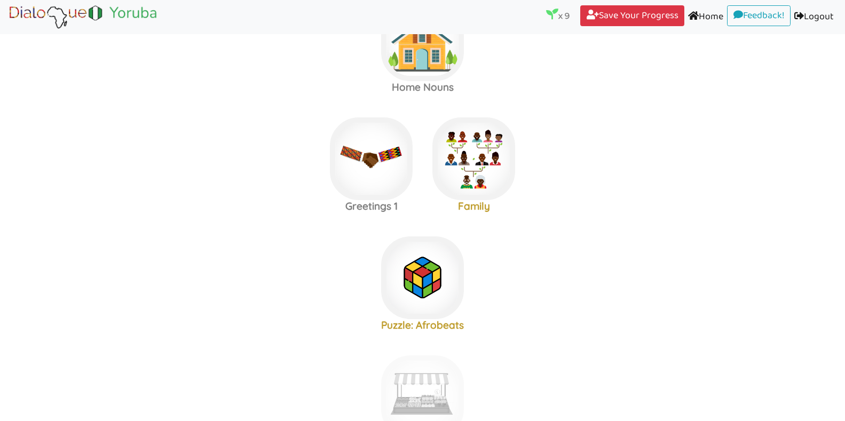
scroll to position [723, 0]
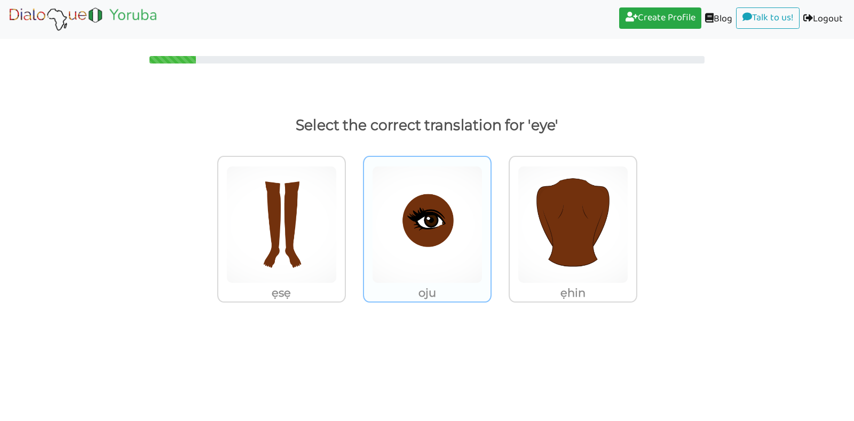
click at [337, 207] on img at bounding box center [281, 224] width 110 height 117
click at [353, 214] on input "oju" at bounding box center [349, 218] width 8 height 8
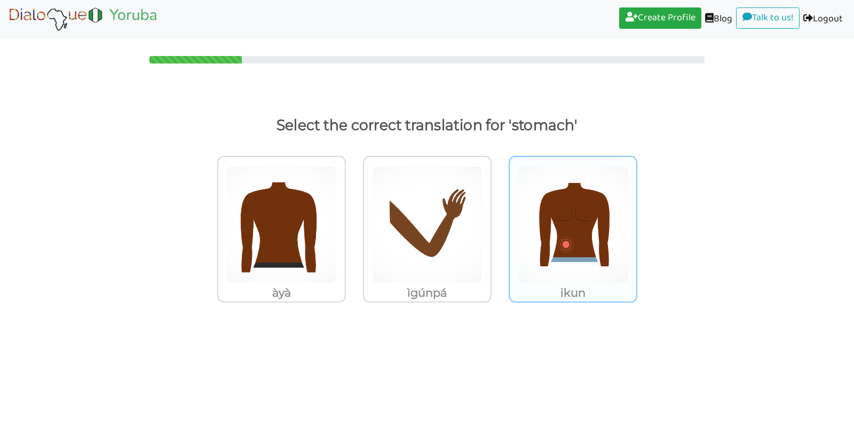
click at [337, 231] on img at bounding box center [281, 224] width 110 height 117
click at [353, 222] on input "ikun" at bounding box center [349, 218] width 8 height 8
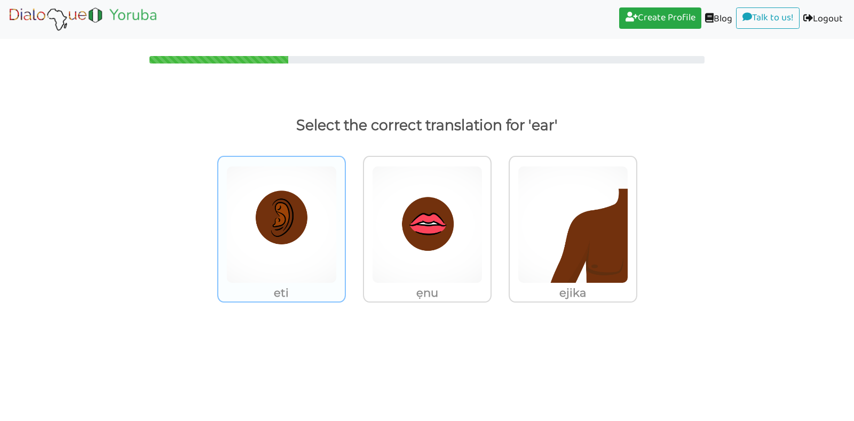
click at [292, 258] on img at bounding box center [281, 224] width 110 height 117
click at [345, 222] on input "eti" at bounding box center [349, 218] width 8 height 8
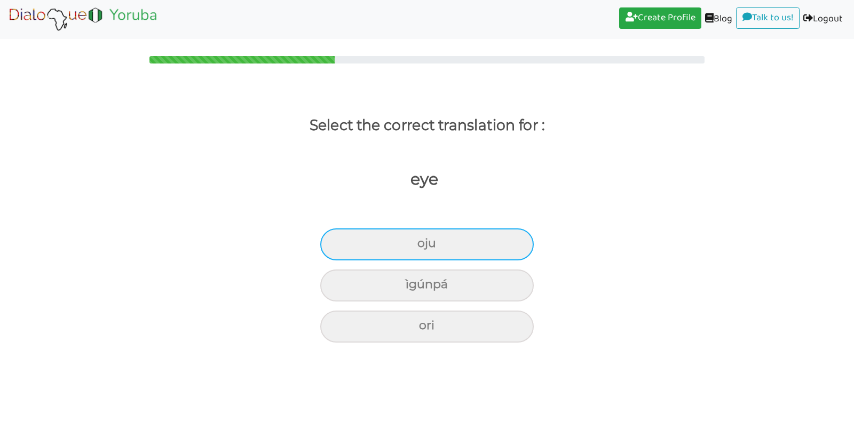
click at [390, 246] on div "oju" at bounding box center [426, 244] width 213 height 32
click at [418, 246] on input "oju" at bounding box center [421, 243] width 7 height 7
radio input "true"
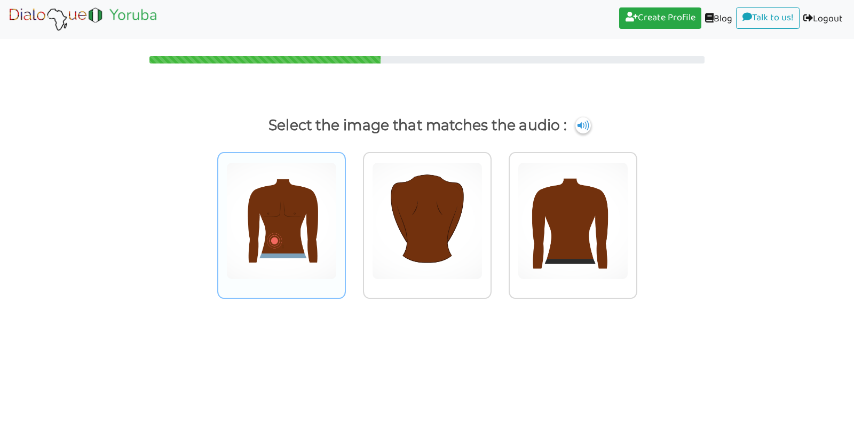
click at [296, 242] on img at bounding box center [281, 220] width 110 height 117
click at [345, 218] on input "radio" at bounding box center [349, 214] width 8 height 8
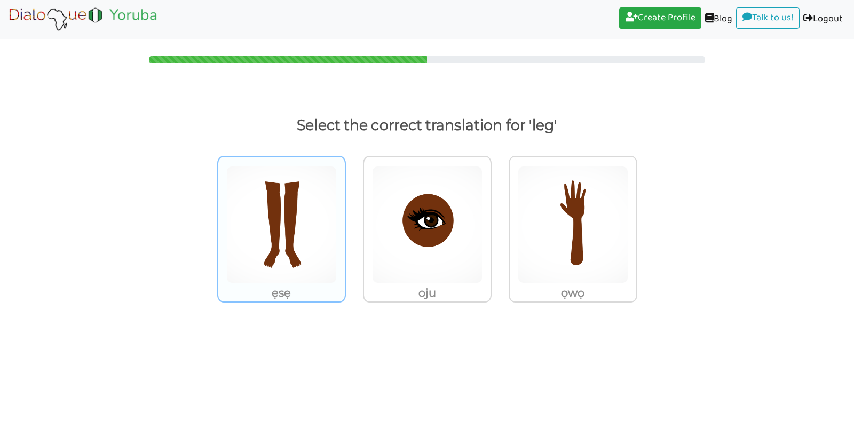
click at [296, 243] on img at bounding box center [281, 224] width 110 height 117
click at [345, 222] on input "ẹsẹ" at bounding box center [349, 218] width 8 height 8
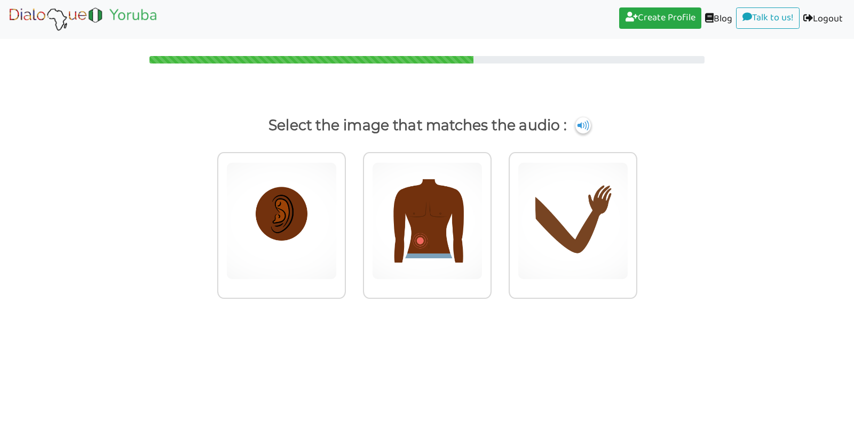
click at [296, 243] on img at bounding box center [281, 220] width 110 height 117
click at [345, 218] on input "radio" at bounding box center [349, 214] width 8 height 8
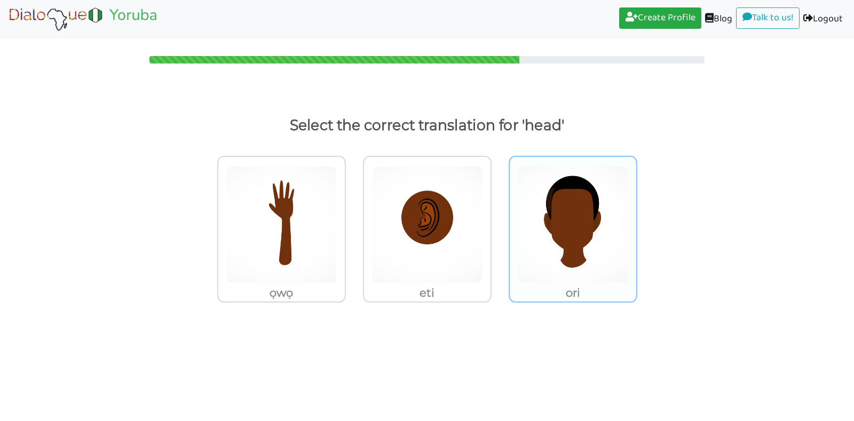
click at [337, 240] on img at bounding box center [281, 224] width 110 height 117
click at [353, 222] on input "ori" at bounding box center [349, 218] width 8 height 8
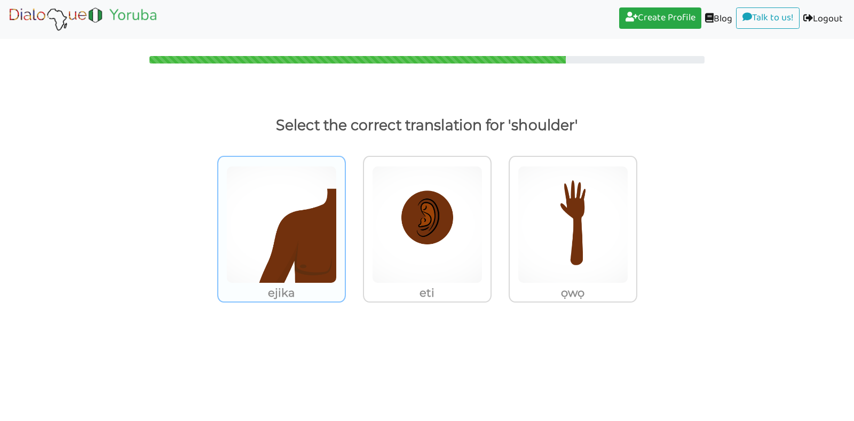
click at [313, 236] on img at bounding box center [281, 224] width 110 height 117
click at [345, 222] on input "ejika" at bounding box center [349, 218] width 8 height 8
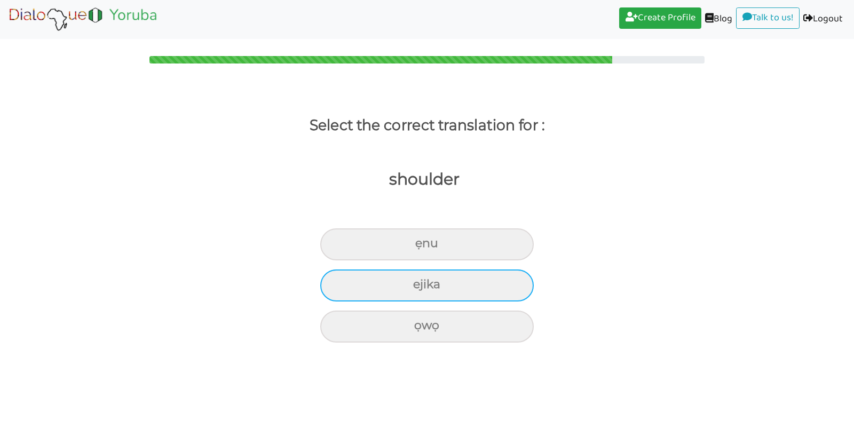
click at [359, 260] on div "ejika" at bounding box center [426, 244] width 213 height 32
click at [416, 247] on input "ejika" at bounding box center [419, 243] width 7 height 7
radio input "true"
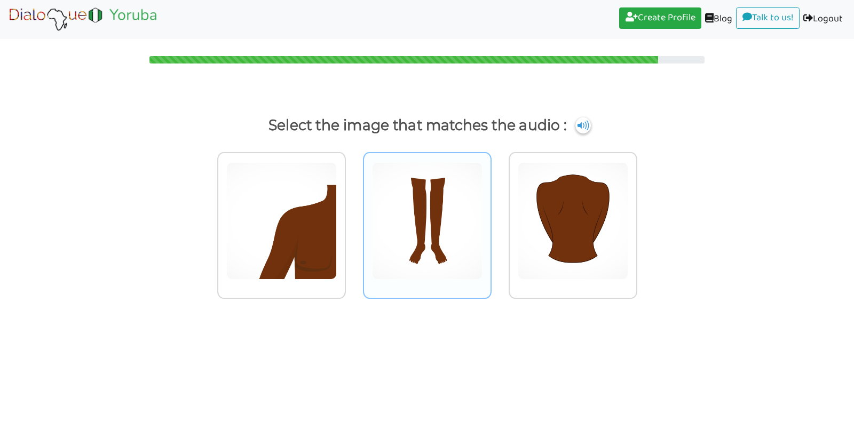
click at [337, 205] on img at bounding box center [281, 220] width 110 height 117
click at [353, 210] on input "radio" at bounding box center [349, 214] width 8 height 8
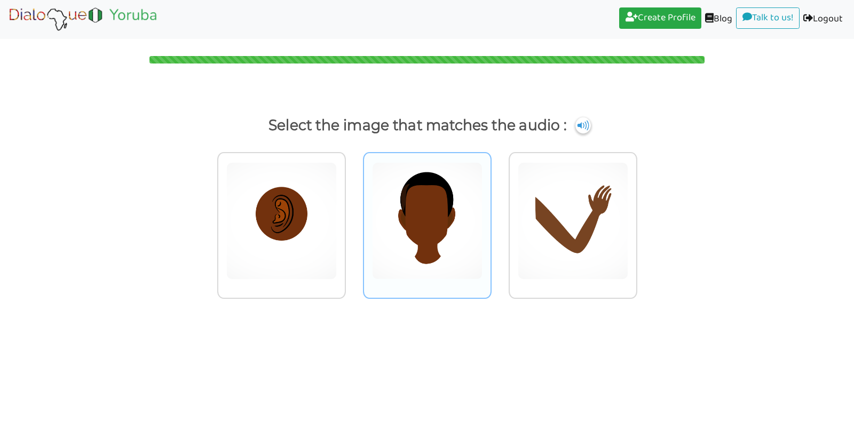
click at [337, 205] on img at bounding box center [281, 220] width 110 height 117
click at [353, 210] on input "radio" at bounding box center [349, 214] width 8 height 8
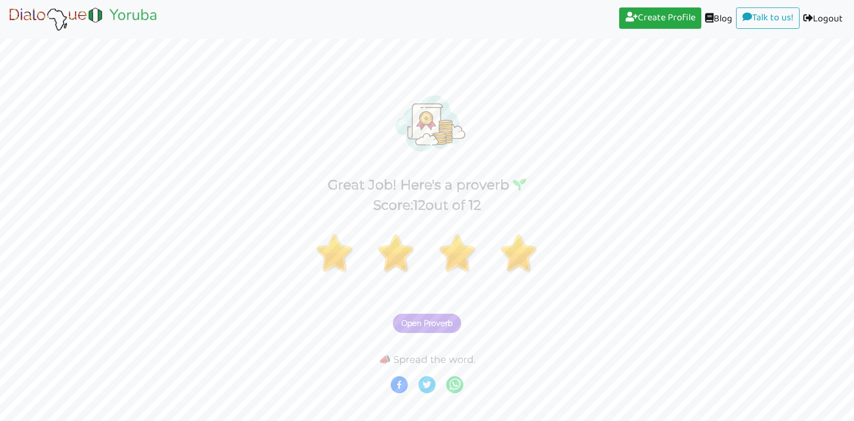
click at [441, 320] on span "Open Proverb" at bounding box center [426, 324] width 51 height 10
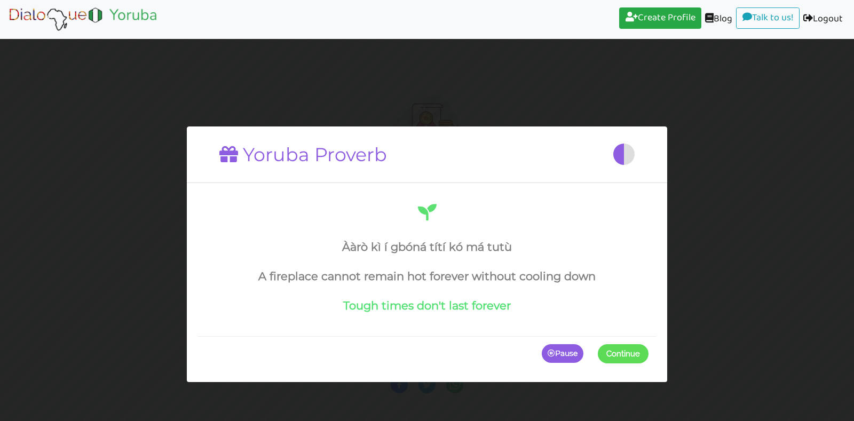
click at [648, 349] on span at bounding box center [648, 353] width 0 height 19
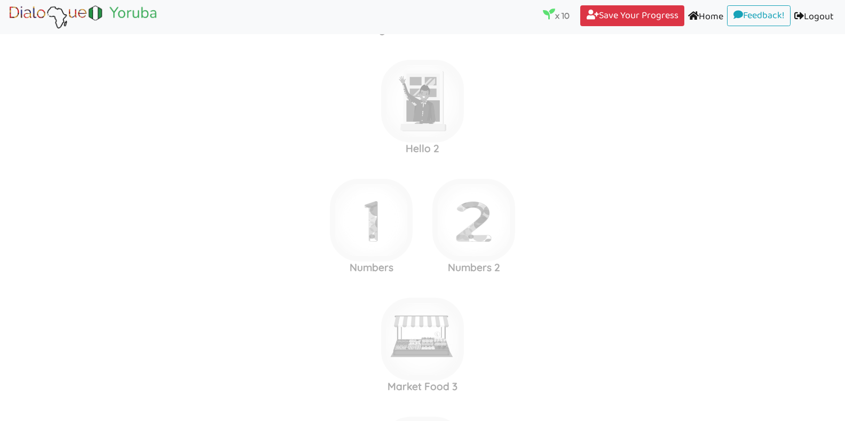
scroll to position [1540, 0]
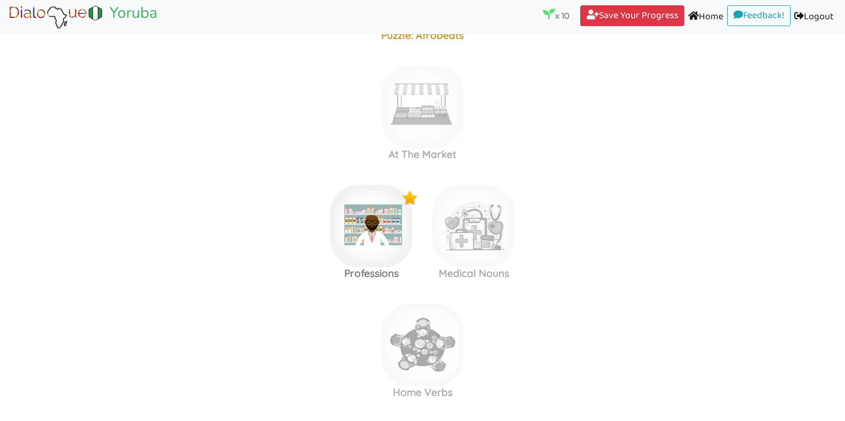
scroll to position [332, 0]
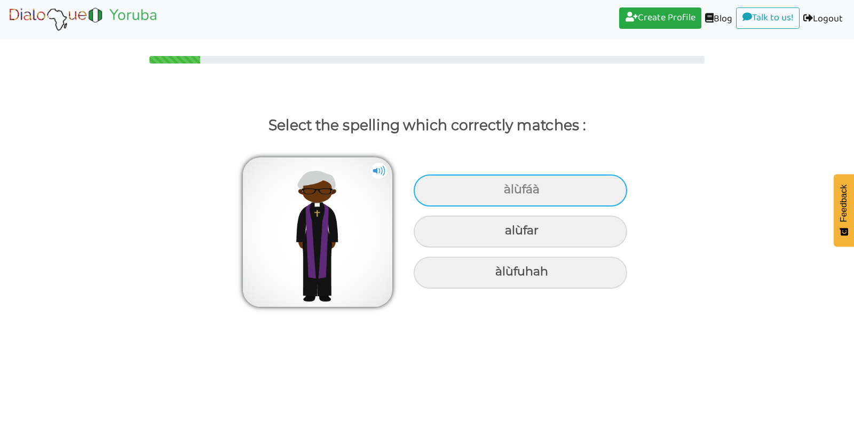
click at [441, 193] on div "àlùfáà" at bounding box center [520, 191] width 213 height 32
click at [502, 193] on input "àlùfáà" at bounding box center [505, 189] width 7 height 7
radio input "true"
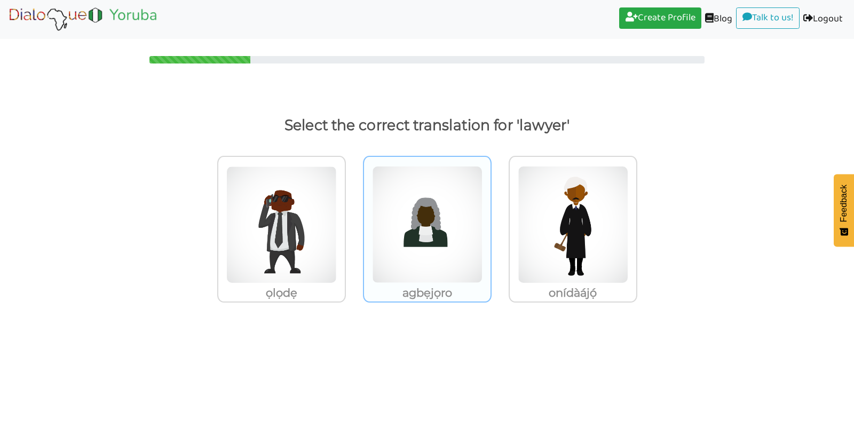
click at [337, 193] on img at bounding box center [281, 224] width 110 height 117
click at [353, 214] on input "agbẹjọro" at bounding box center [349, 218] width 8 height 8
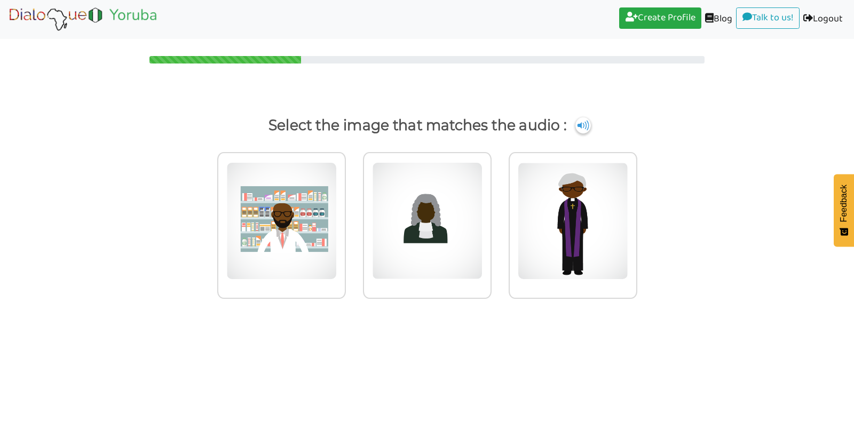
click at [337, 193] on img at bounding box center [281, 220] width 110 height 117
click at [353, 210] on input "radio" at bounding box center [349, 214] width 8 height 8
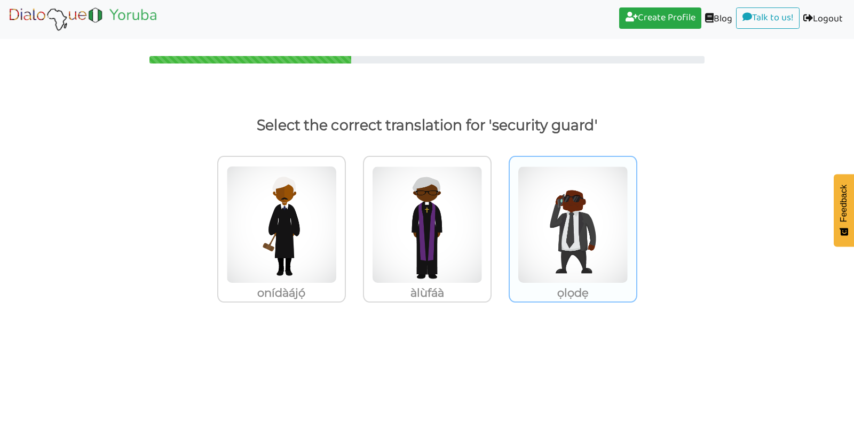
click at [337, 202] on img at bounding box center [281, 224] width 110 height 117
click at [353, 214] on input "ọlọdẹ" at bounding box center [349, 218] width 8 height 8
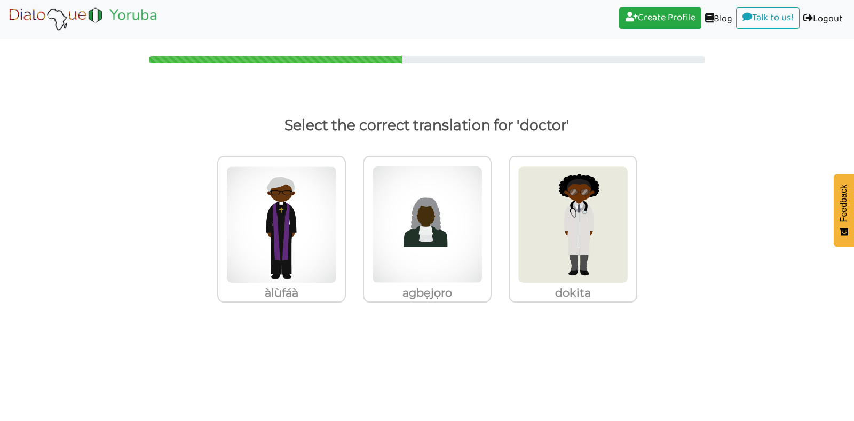
click at [337, 202] on img at bounding box center [281, 224] width 110 height 117
click at [353, 214] on input "dokita" at bounding box center [349, 218] width 8 height 8
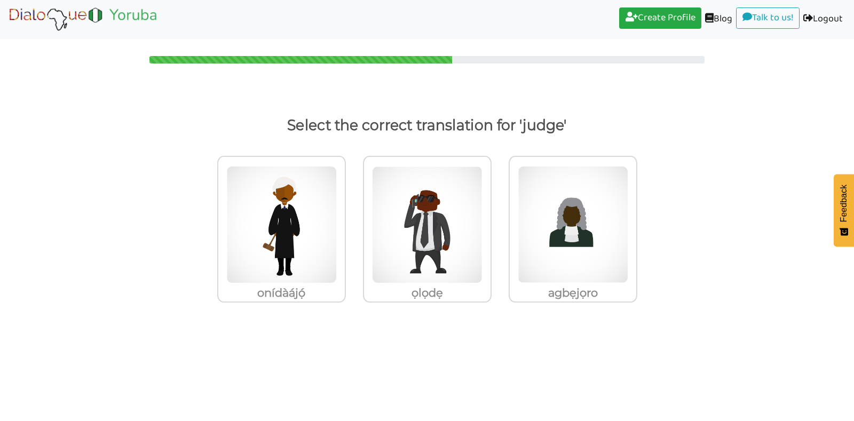
click at [337, 202] on img at bounding box center [281, 224] width 110 height 117
click at [353, 214] on input "agbẹjọro" at bounding box center [349, 218] width 8 height 8
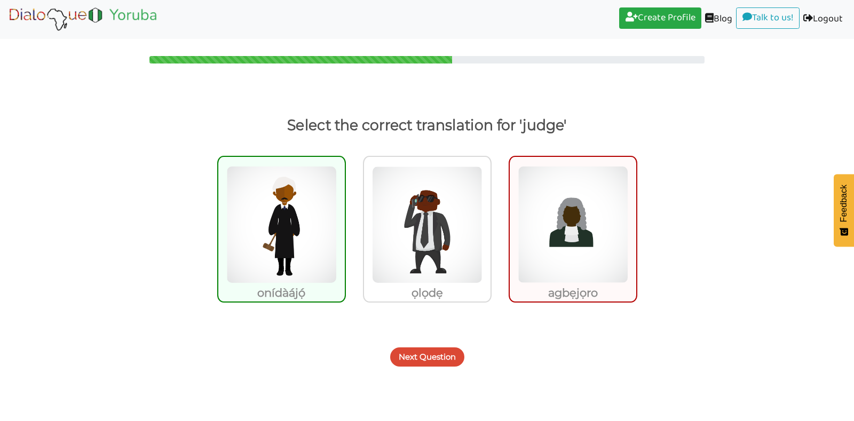
click at [581, 215] on img at bounding box center [573, 224] width 110 height 117
click at [636, 215] on input "agbẹjọro" at bounding box center [640, 218] width 8 height 8
radio input "true"
click at [581, 215] on img at bounding box center [573, 224] width 110 height 117
click at [636, 215] on input "agbẹjọro" at bounding box center [640, 218] width 8 height 8
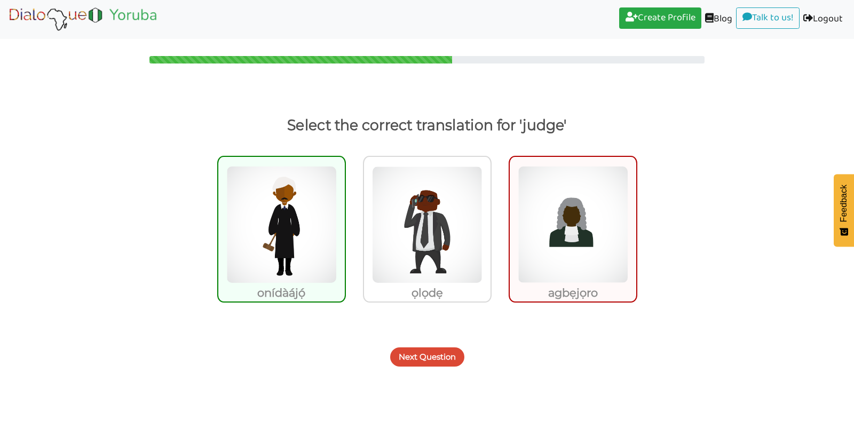
click at [430, 352] on button "Next Question" at bounding box center [427, 356] width 74 height 19
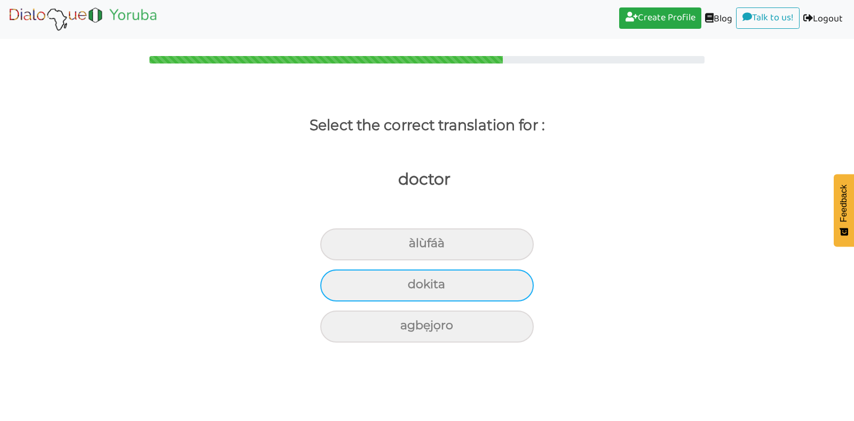
click at [408, 260] on div "dokita" at bounding box center [426, 244] width 213 height 32
click at [410, 247] on input "dokita" at bounding box center [413, 243] width 7 height 7
radio input "true"
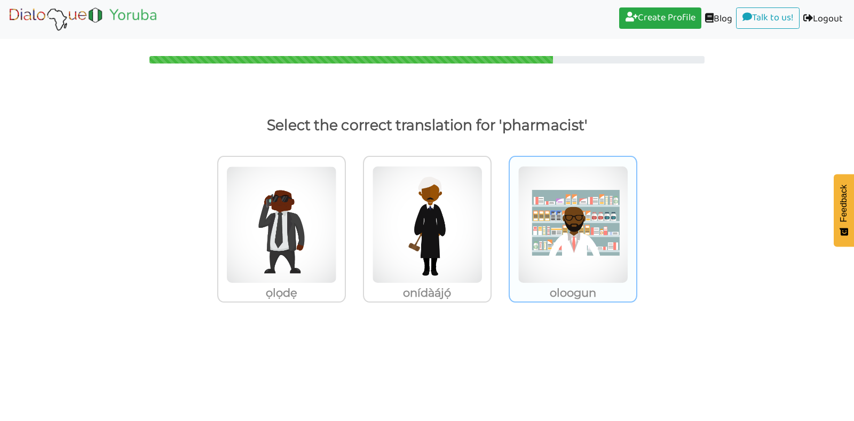
click at [337, 266] on img at bounding box center [281, 224] width 110 height 117
click at [353, 222] on input "oloogun" at bounding box center [349, 218] width 8 height 8
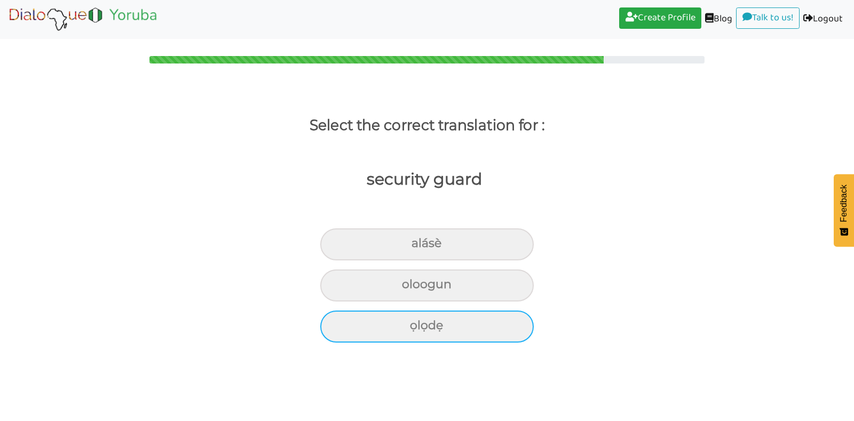
click at [495, 260] on div "ọlọdẹ" at bounding box center [426, 244] width 213 height 32
click at [419, 247] on input "ọlọdẹ" at bounding box center [416, 243] width 7 height 7
radio input "true"
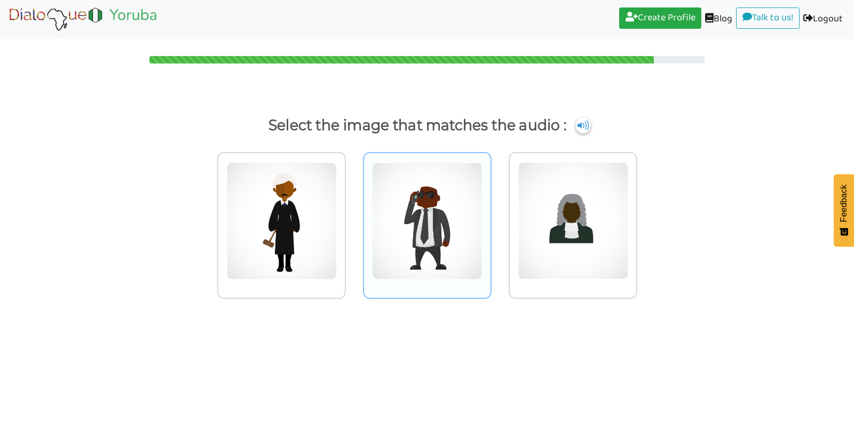
click at [337, 239] on img at bounding box center [281, 220] width 110 height 117
click at [353, 218] on input "radio" at bounding box center [349, 214] width 8 height 8
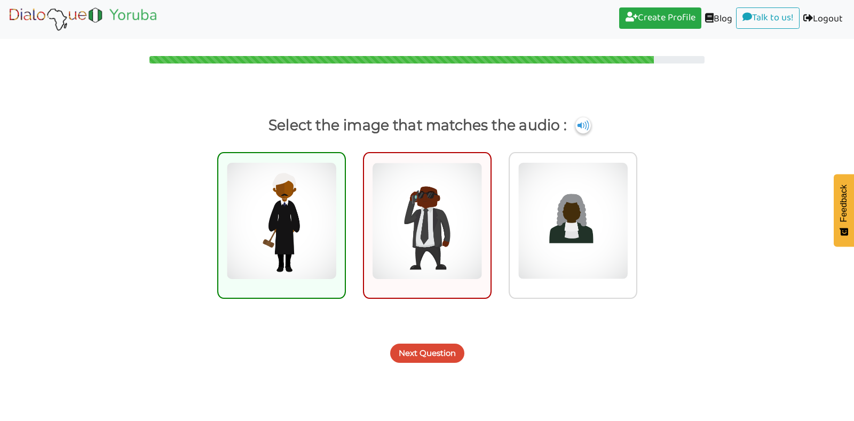
click at [407, 347] on button "Next Question" at bounding box center [427, 353] width 74 height 19
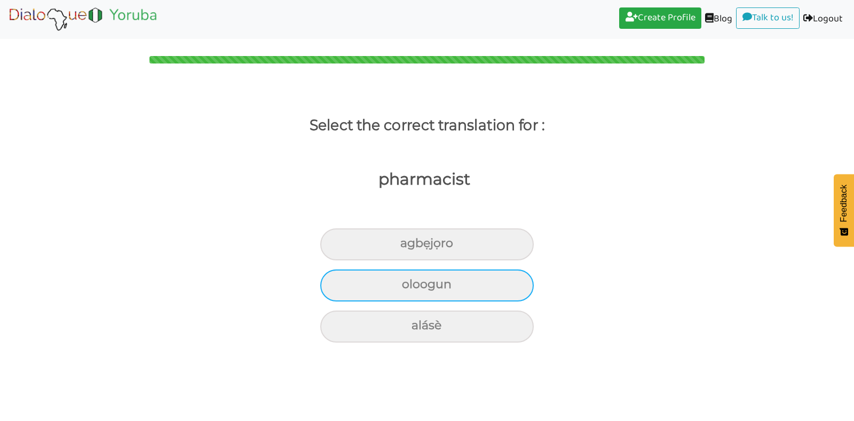
click at [383, 260] on div "oloogun" at bounding box center [426, 244] width 213 height 32
click at [401, 247] on input "oloogun" at bounding box center [404, 243] width 7 height 7
radio input "true"
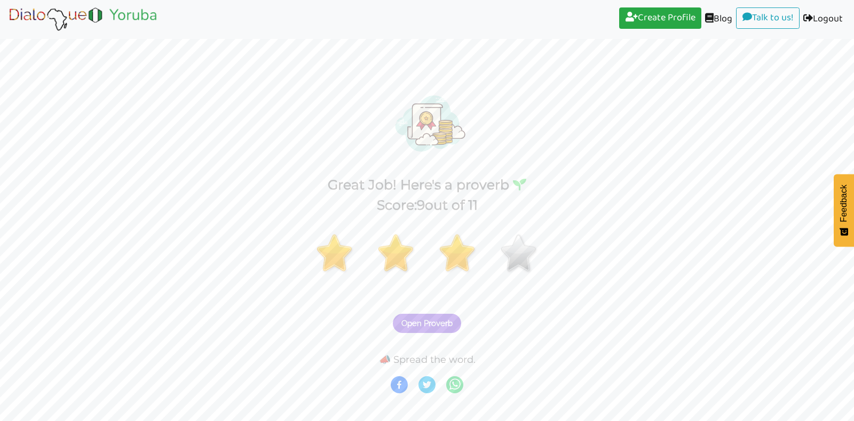
click at [434, 323] on span "Open Proverb" at bounding box center [426, 324] width 51 height 10
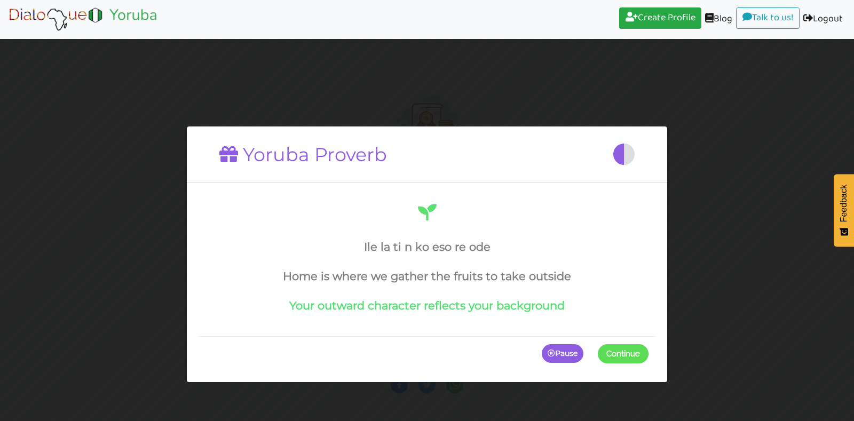
click at [648, 358] on span at bounding box center [648, 353] width 0 height 19
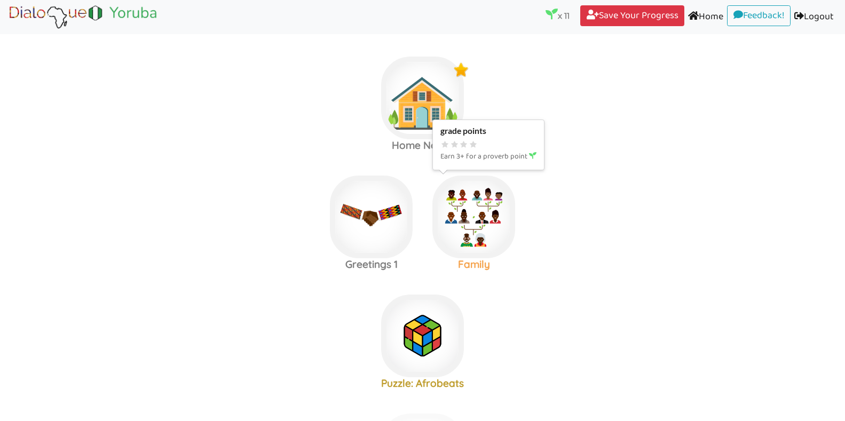
click at [464, 139] on img at bounding box center [422, 98] width 83 height 83
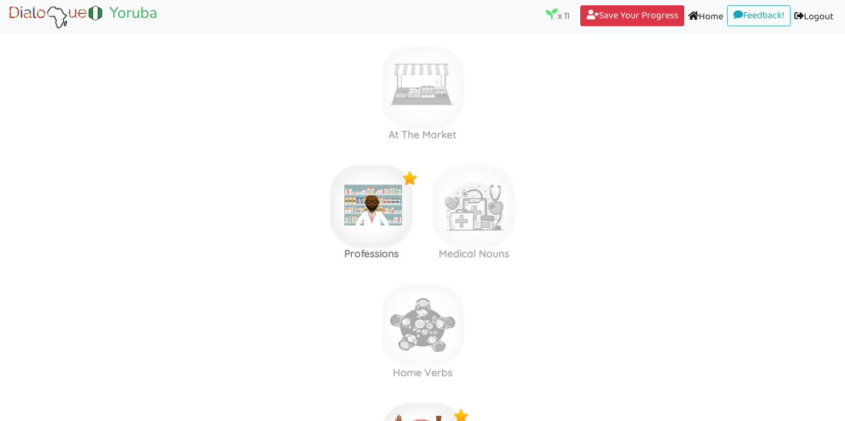
scroll to position [368, 0]
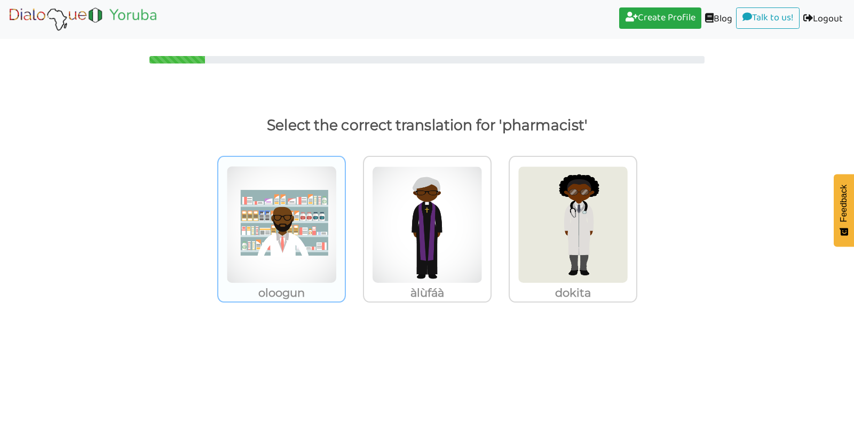
click at [305, 215] on img at bounding box center [281, 224] width 110 height 117
click at [345, 215] on input "oloogun" at bounding box center [349, 218] width 8 height 8
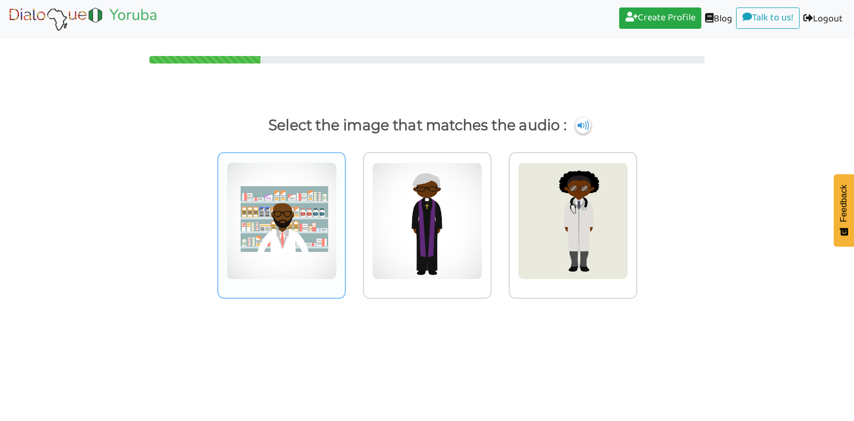
click at [305, 212] on img at bounding box center [281, 220] width 110 height 117
click at [345, 212] on input "radio" at bounding box center [349, 214] width 8 height 8
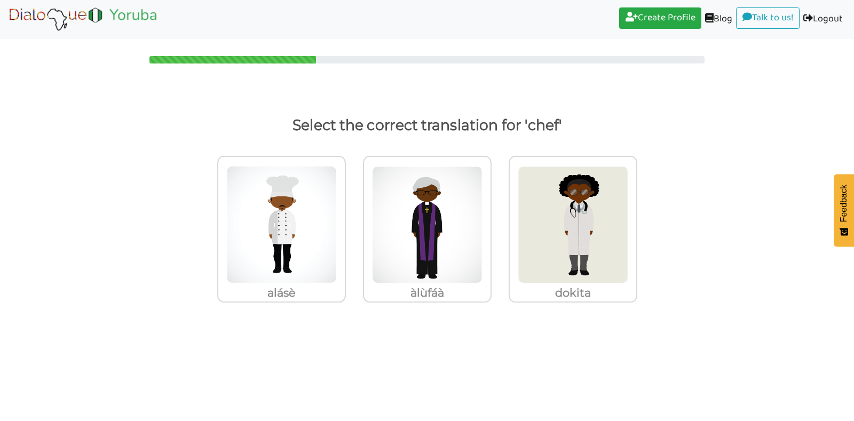
click at [306, 212] on img at bounding box center [281, 224] width 110 height 117
click at [345, 214] on input "alásè" at bounding box center [349, 218] width 8 height 8
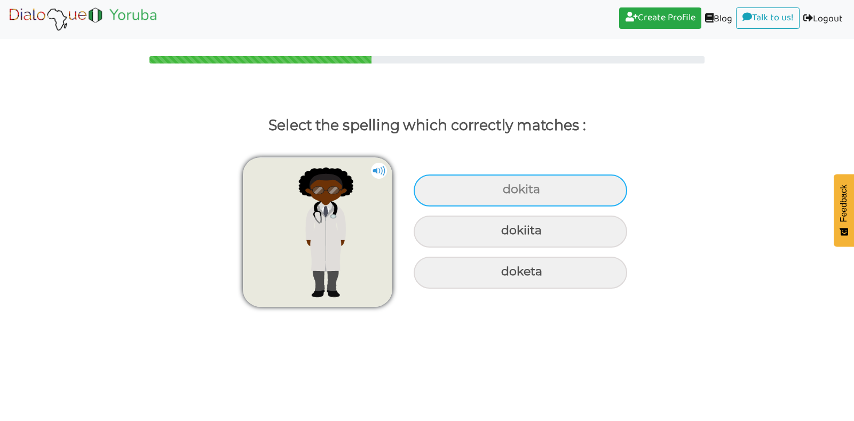
click at [447, 187] on div "dokita" at bounding box center [520, 191] width 213 height 32
click at [501, 187] on input "dokita" at bounding box center [504, 189] width 7 height 7
radio input "true"
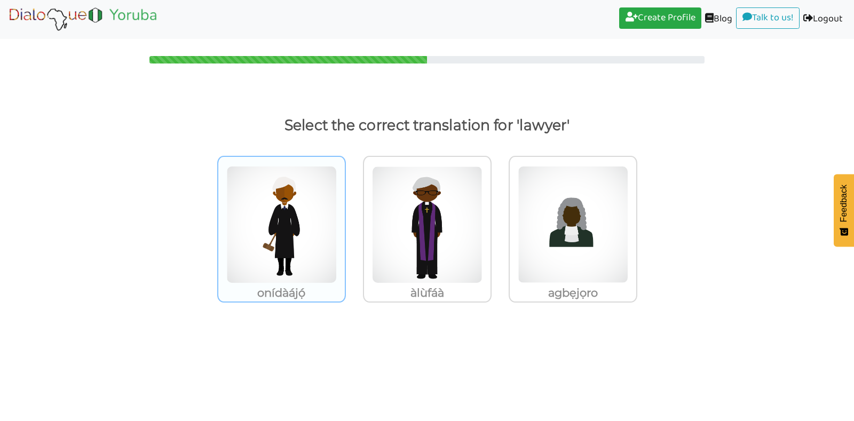
click at [290, 214] on img at bounding box center [281, 224] width 110 height 117
click at [345, 214] on input "onídàájọ́" at bounding box center [349, 218] width 8 height 8
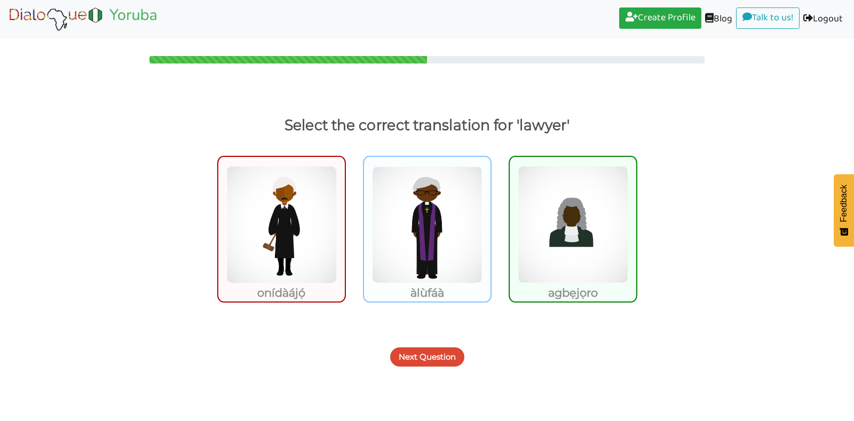
click at [418, 216] on img at bounding box center [427, 224] width 110 height 117
click at [490, 216] on input "àlùfáà" at bounding box center [494, 218] width 8 height 8
click at [419, 355] on button "Next Question" at bounding box center [427, 356] width 74 height 19
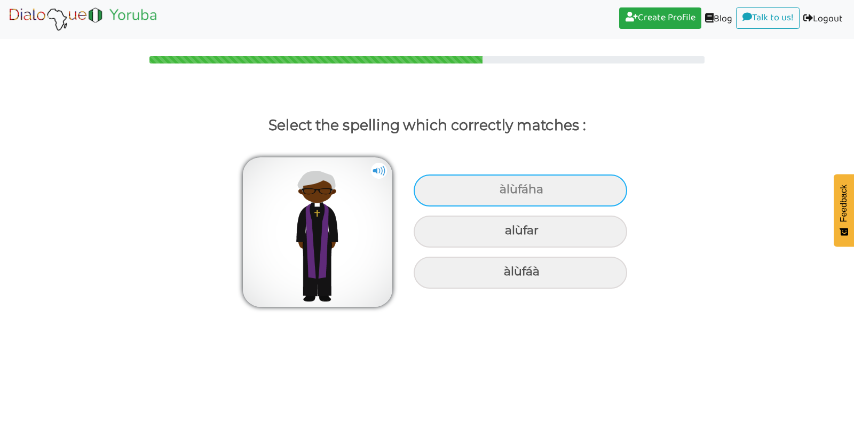
click at [481, 187] on div "àlùfáha" at bounding box center [520, 191] width 213 height 32
click at [497, 187] on input "àlùfáha" at bounding box center [500, 189] width 7 height 7
radio input "true"
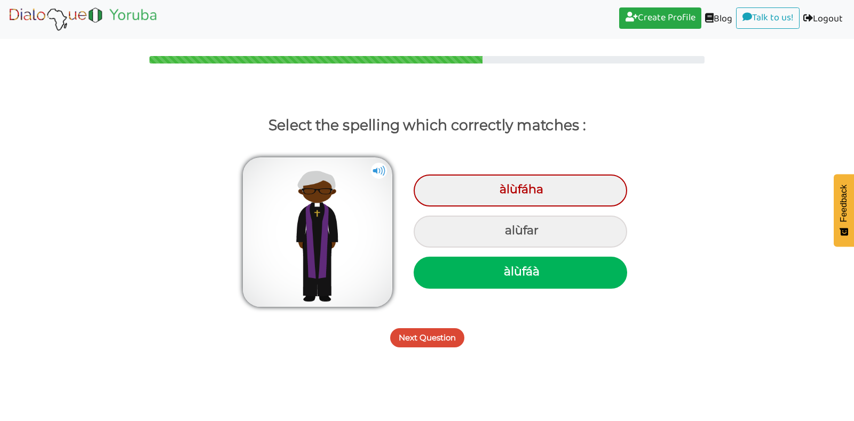
click at [441, 342] on button "Next Question" at bounding box center [427, 337] width 74 height 19
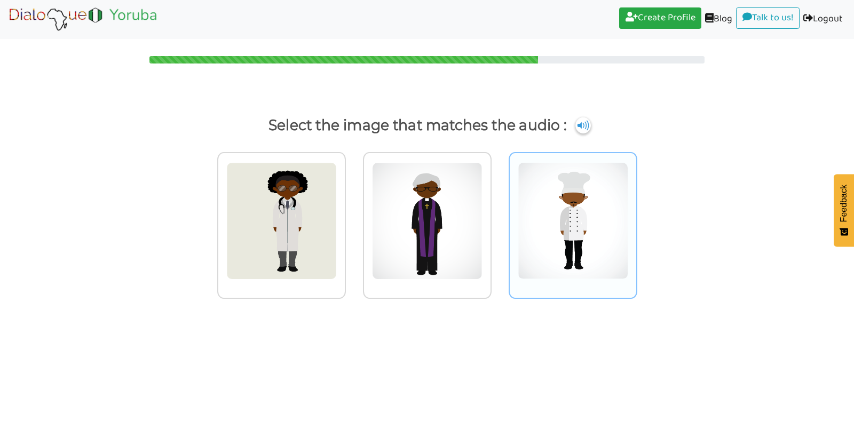
click at [337, 232] on img at bounding box center [281, 220] width 110 height 117
click at [353, 218] on input "radio" at bounding box center [349, 214] width 8 height 8
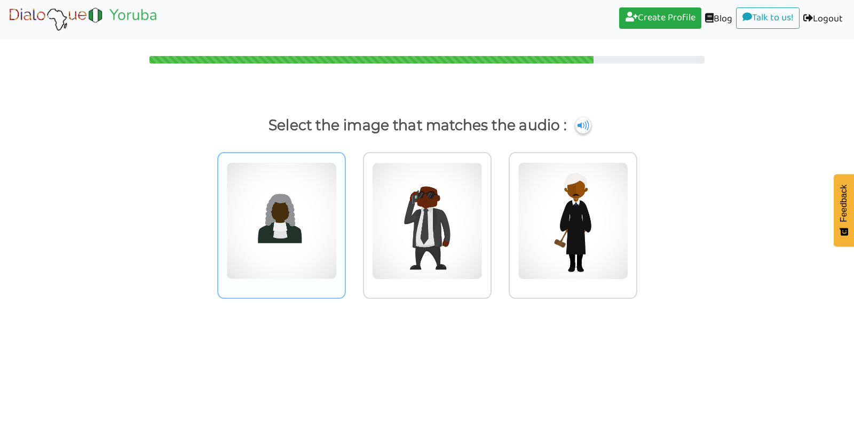
click at [263, 235] on img at bounding box center [281, 220] width 110 height 117
click at [345, 218] on input "radio" at bounding box center [349, 214] width 8 height 8
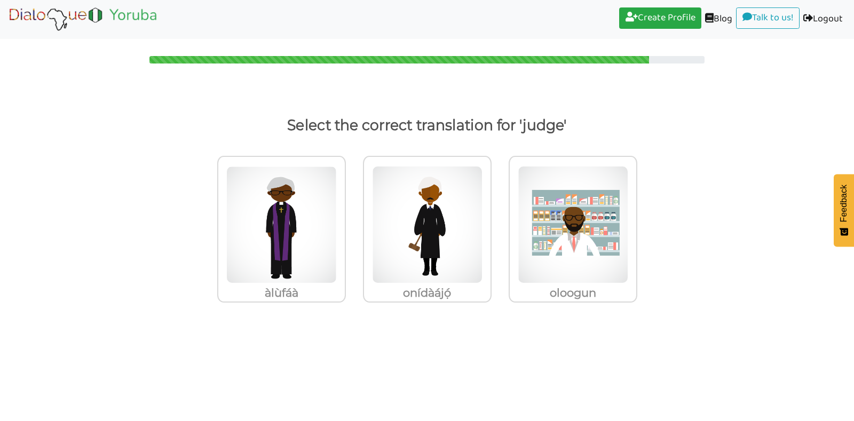
click at [263, 235] on img at bounding box center [281, 224] width 110 height 117
click at [345, 222] on input "àlùfáà" at bounding box center [349, 218] width 8 height 8
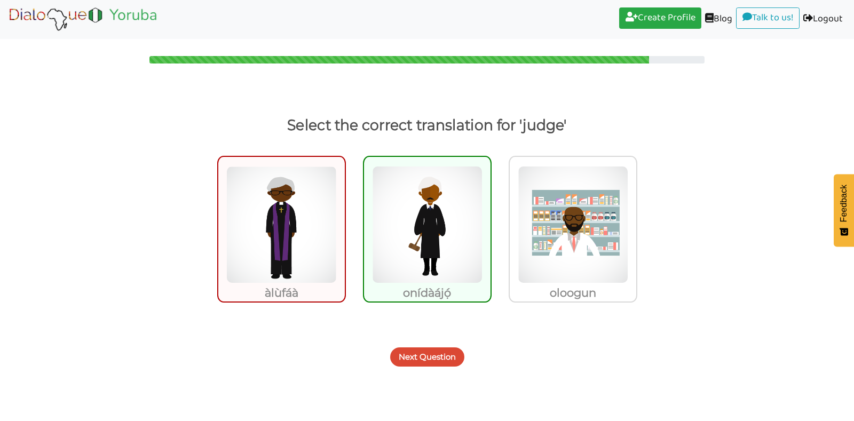
click at [425, 356] on button "Next Question" at bounding box center [427, 356] width 74 height 19
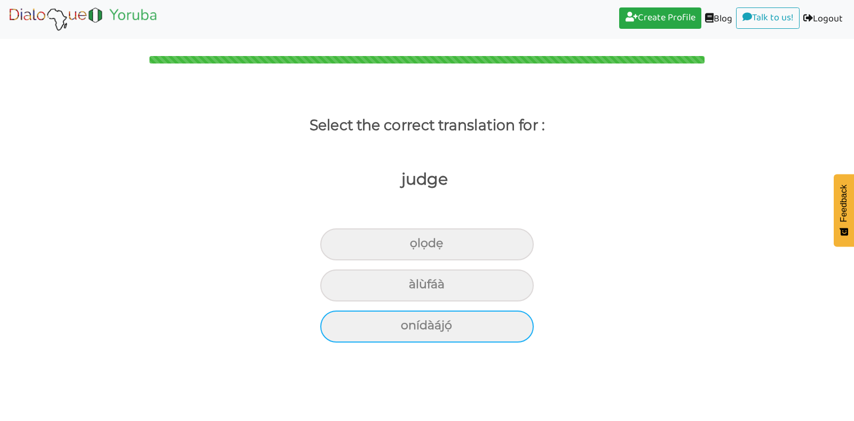
click at [379, 260] on div "onídàájọ́" at bounding box center [426, 244] width 213 height 32
click at [411, 247] on input "onídàájọ́" at bounding box center [414, 243] width 7 height 7
radio input "true"
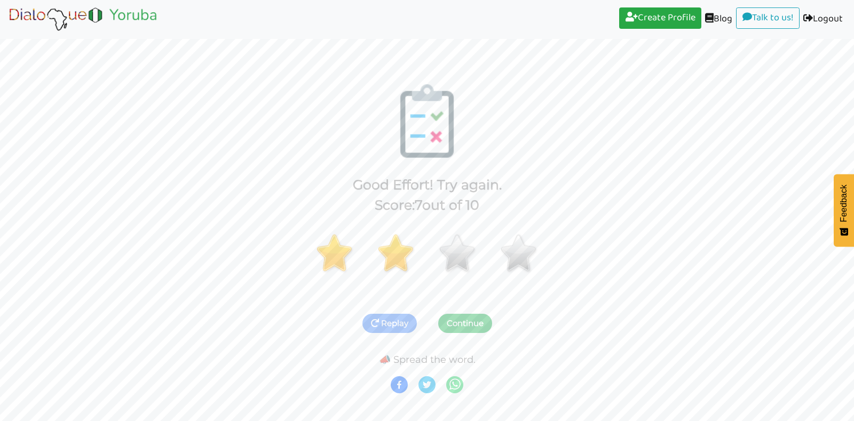
click at [460, 327] on button "Continue" at bounding box center [465, 323] width 54 height 19
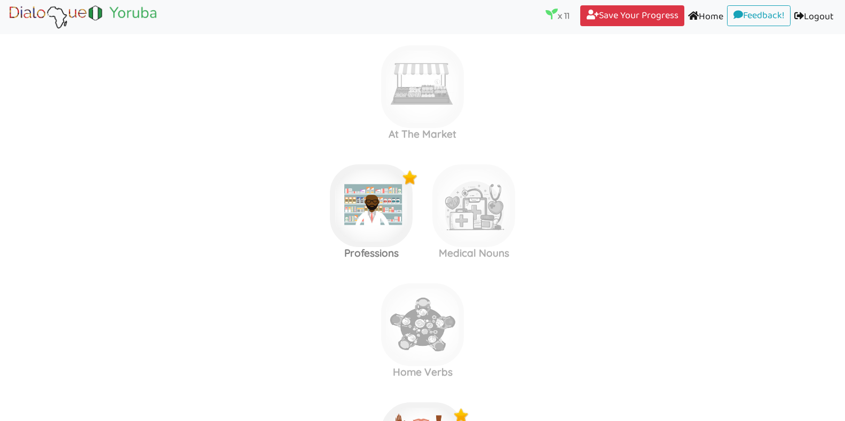
scroll to position [368, 0]
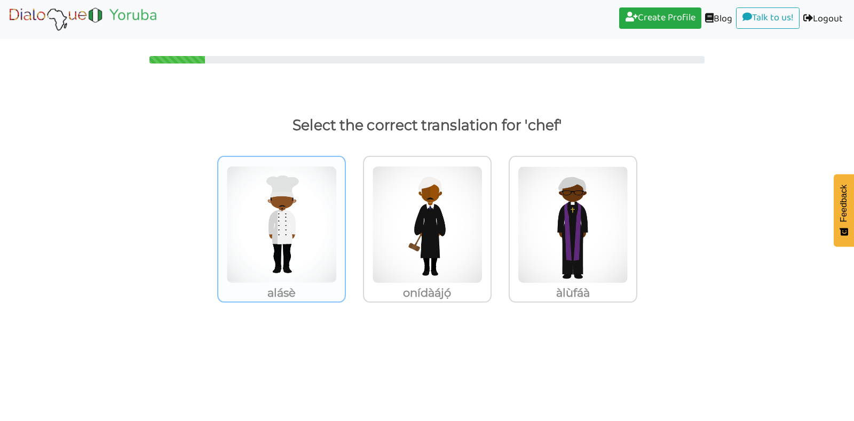
click at [294, 226] on img at bounding box center [281, 224] width 110 height 117
click at [345, 222] on input "alásè" at bounding box center [349, 218] width 8 height 8
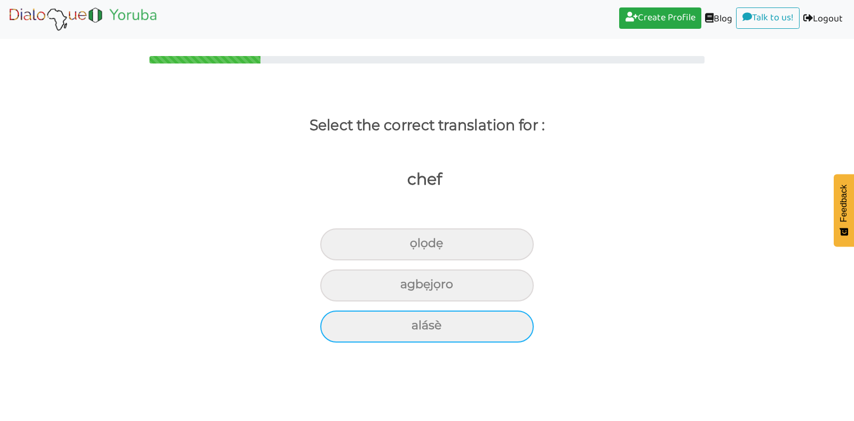
click at [383, 260] on div "alásè" at bounding box center [426, 244] width 213 height 32
click at [411, 247] on input "alásè" at bounding box center [414, 243] width 7 height 7
radio input "true"
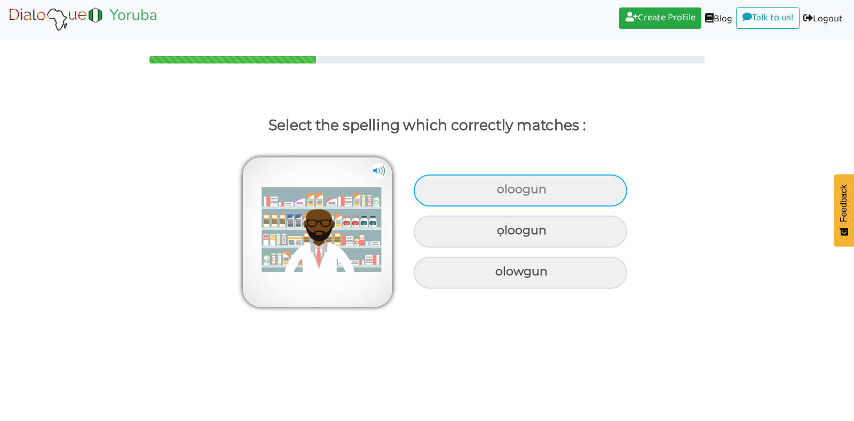
click at [459, 180] on div "oloogun" at bounding box center [520, 191] width 213 height 32
click at [495, 186] on input "oloogun" at bounding box center [498, 189] width 7 height 7
radio input "true"
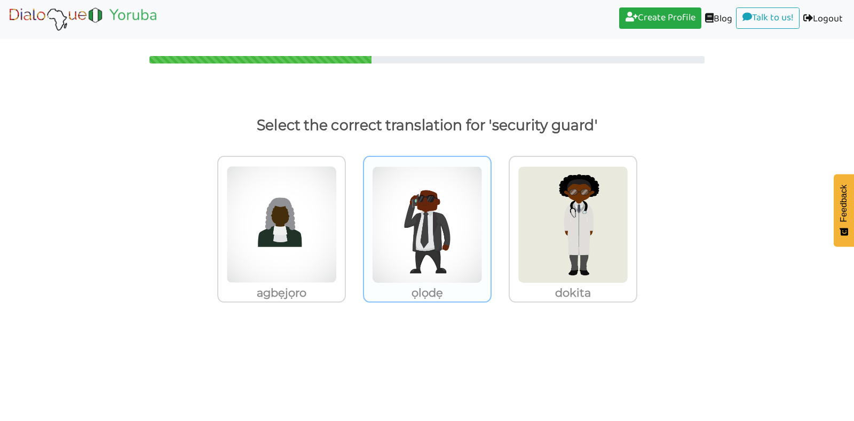
click at [337, 181] on img at bounding box center [281, 224] width 110 height 117
click at [353, 214] on input "ọlọdẹ" at bounding box center [349, 218] width 8 height 8
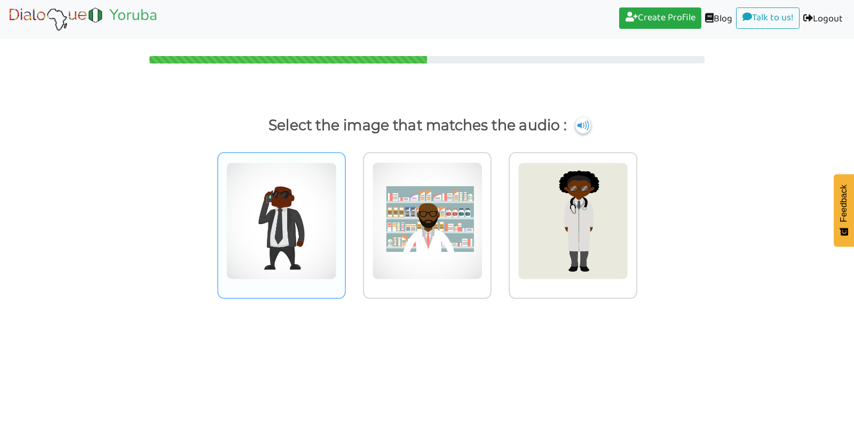
click at [310, 212] on img at bounding box center [281, 220] width 110 height 117
click at [345, 212] on input "radio" at bounding box center [349, 214] width 8 height 8
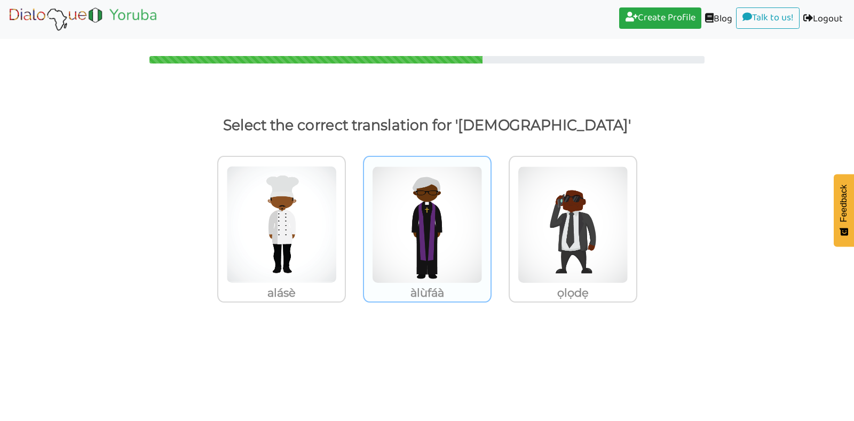
click at [337, 230] on img at bounding box center [281, 224] width 110 height 117
click at [353, 222] on input "àlùfáà" at bounding box center [349, 218] width 8 height 8
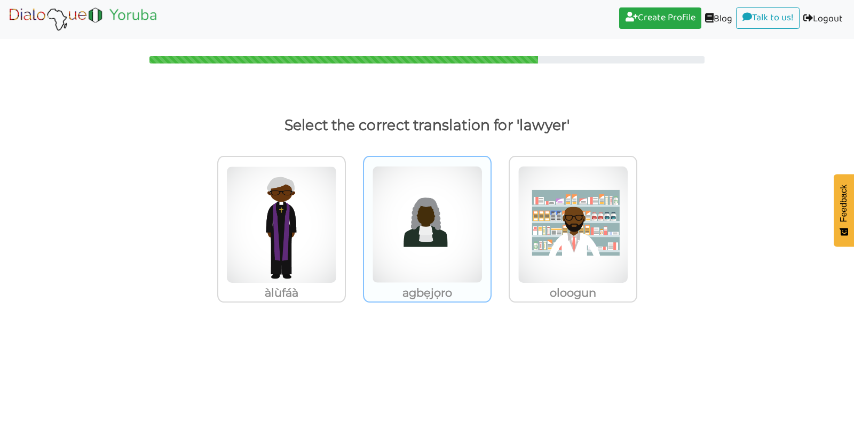
click at [337, 231] on img at bounding box center [281, 224] width 110 height 117
click at [353, 222] on input "agbẹjọro" at bounding box center [349, 218] width 8 height 8
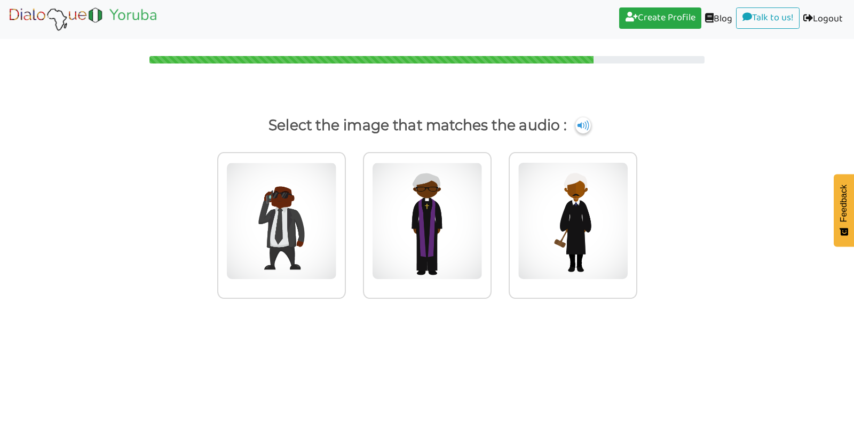
click at [337, 231] on img at bounding box center [281, 220] width 110 height 117
click at [353, 218] on input "radio" at bounding box center [349, 214] width 8 height 8
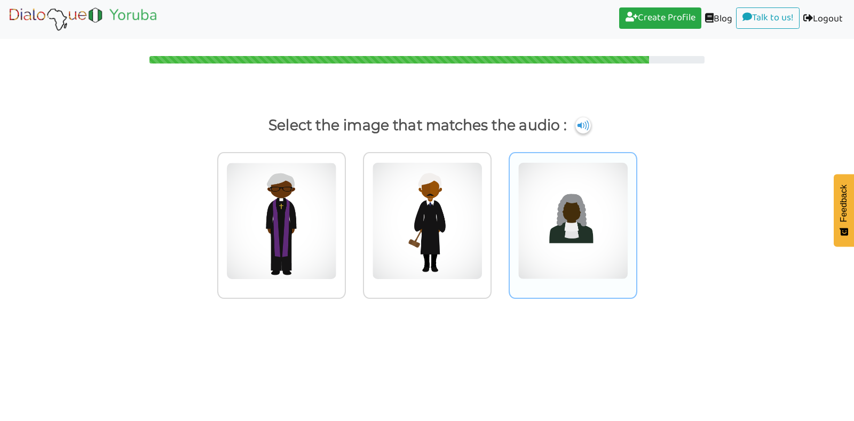
click at [337, 217] on img at bounding box center [281, 220] width 110 height 117
click at [353, 217] on input "radio" at bounding box center [349, 214] width 8 height 8
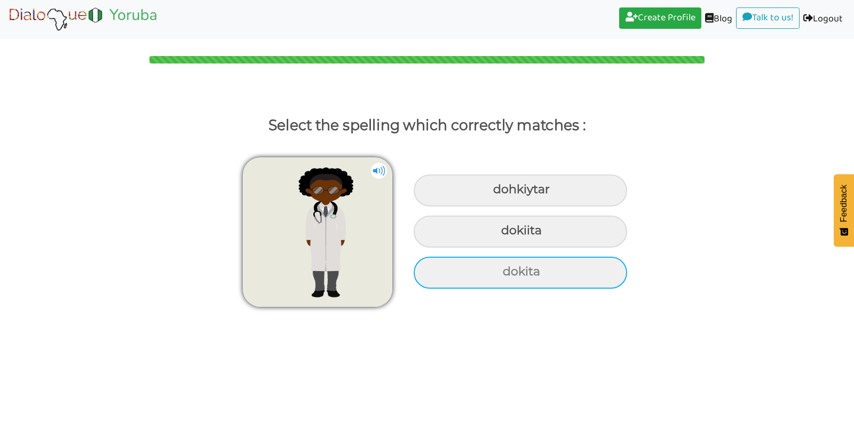
click at [553, 207] on div "dokita" at bounding box center [520, 191] width 213 height 32
click at [498, 193] on input "dokita" at bounding box center [494, 189] width 7 height 7
radio input "true"
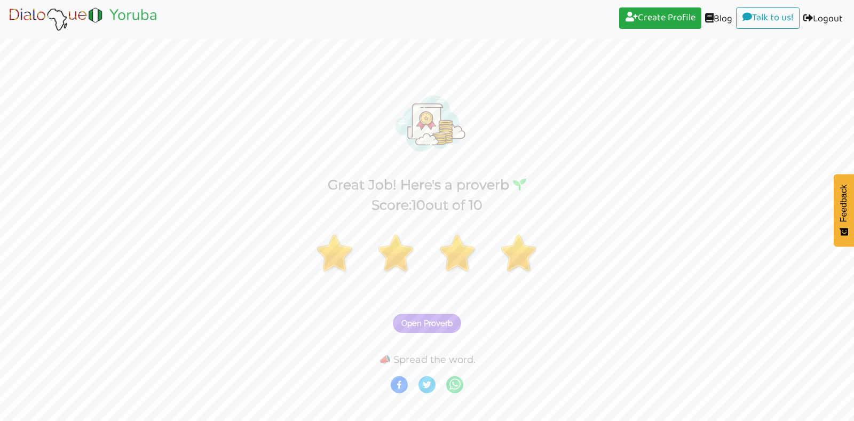
click at [453, 326] on button "Open Proverb" at bounding box center [427, 323] width 68 height 19
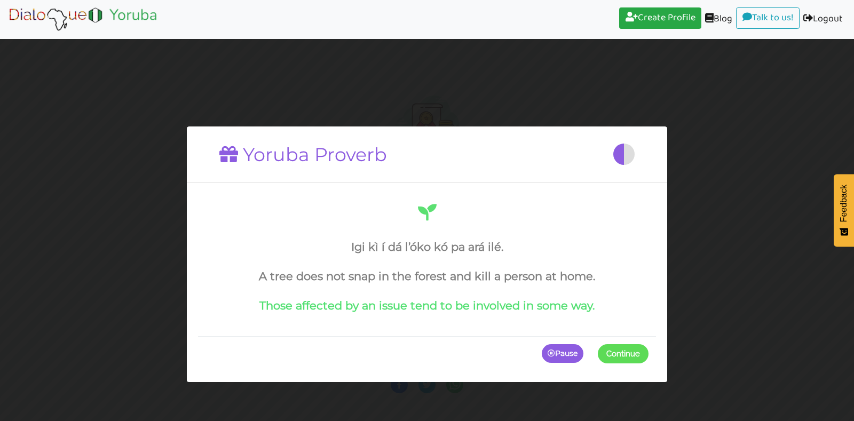
click at [648, 348] on span at bounding box center [648, 353] width 0 height 19
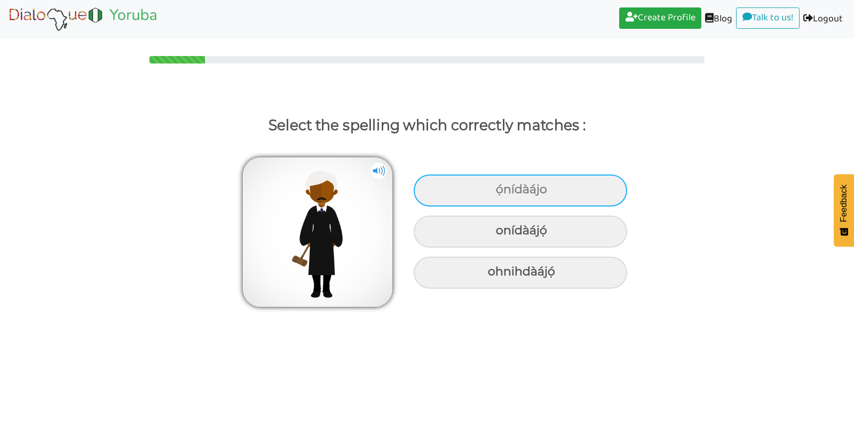
click at [541, 196] on div "ọ́nídàájo" at bounding box center [520, 191] width 213 height 32
click at [501, 193] on input "ọ́nídàájo" at bounding box center [497, 189] width 7 height 7
radio input "true"
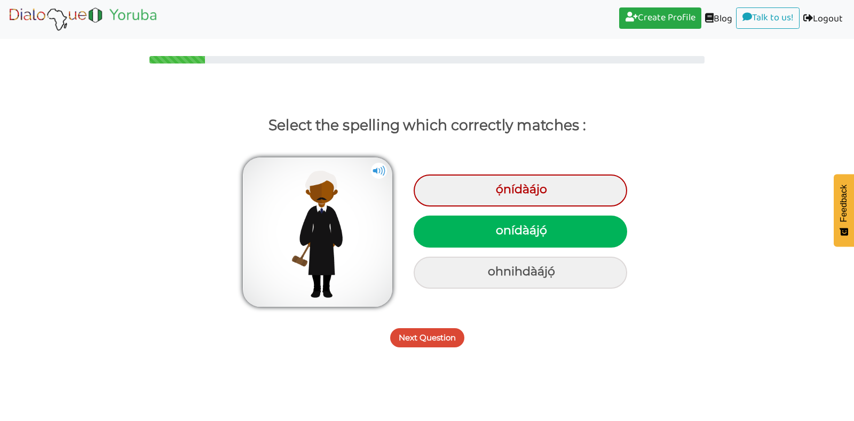
click at [47, 13] on img at bounding box center [82, 19] width 151 height 27
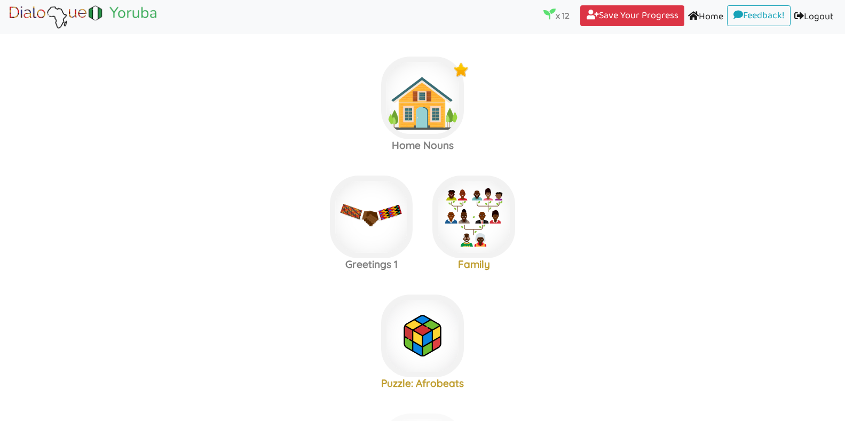
click at [626, 154] on label "Home Nouns" at bounding box center [422, 98] width 845 height 115
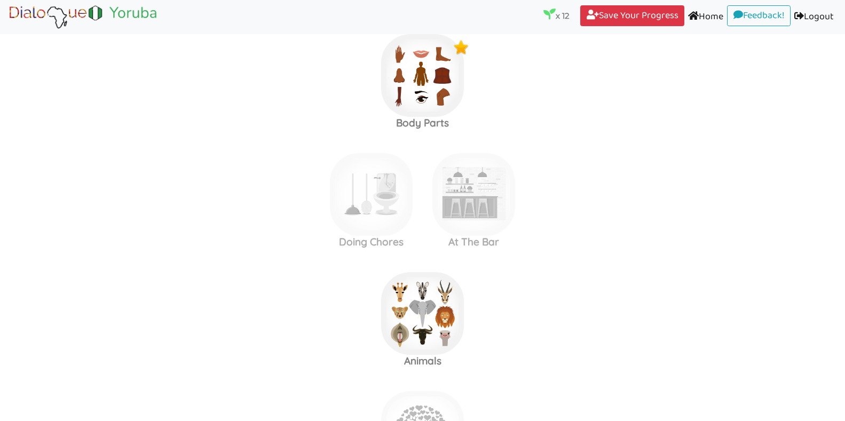
scroll to position [1015, 0]
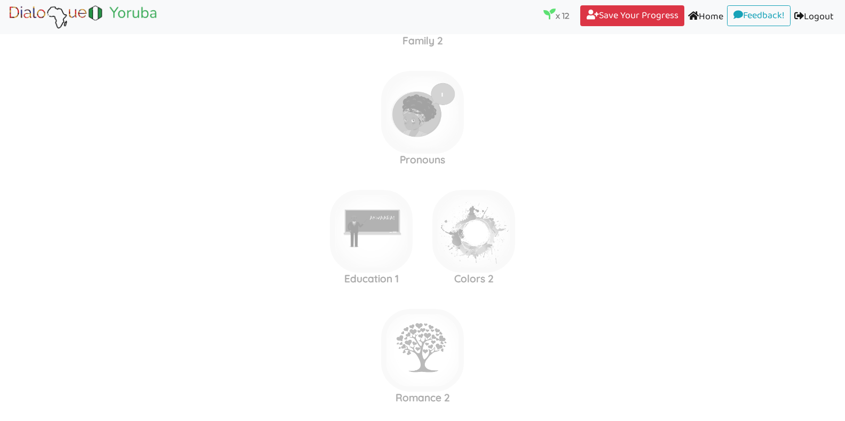
scroll to position [2309, 0]
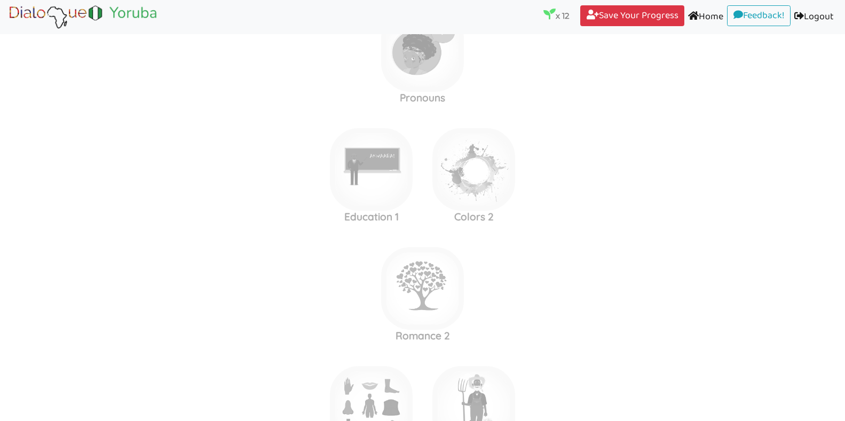
click at [7, 30] on area at bounding box center [7, 30] width 0 height 0
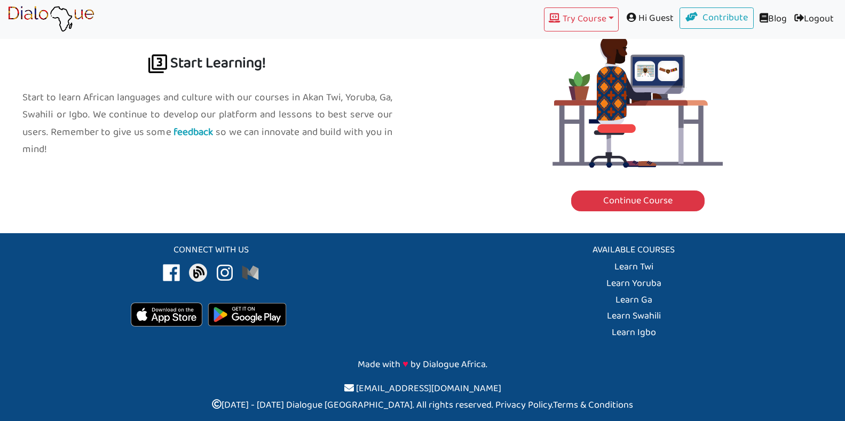
scroll to position [1229, 0]
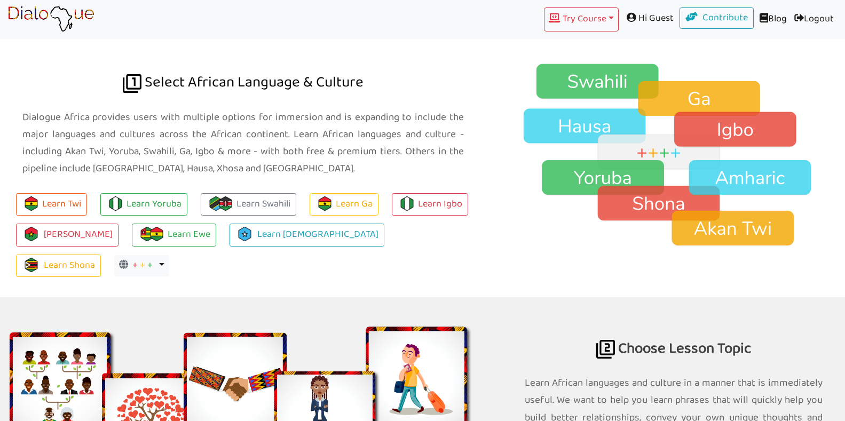
scroll to position [755, 0]
click at [258, 198] on link "Learn Swahili" at bounding box center [249, 204] width 96 height 23
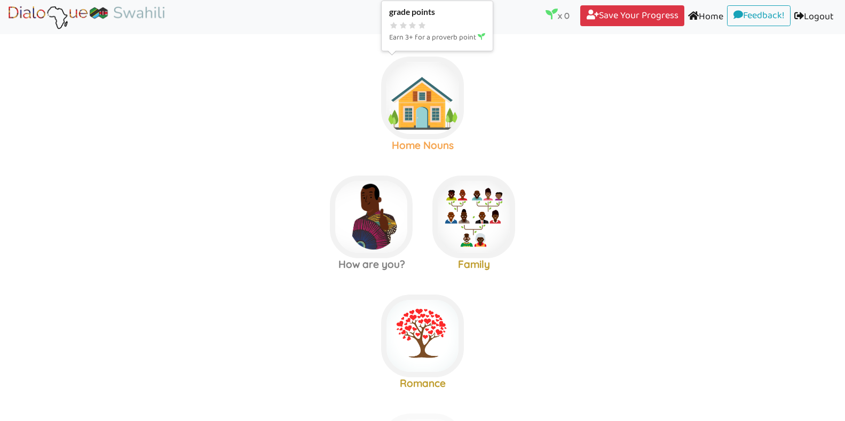
click at [426, 113] on img at bounding box center [422, 98] width 83 height 83
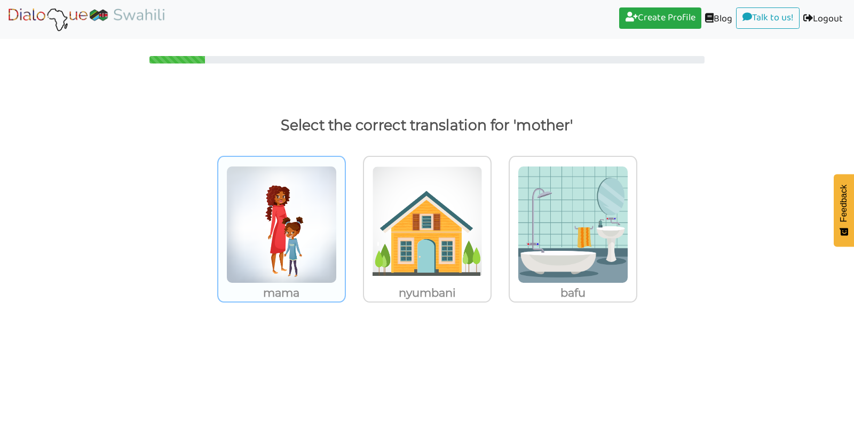
click at [308, 222] on img at bounding box center [281, 224] width 110 height 117
click at [345, 222] on input "mama" at bounding box center [349, 218] width 8 height 8
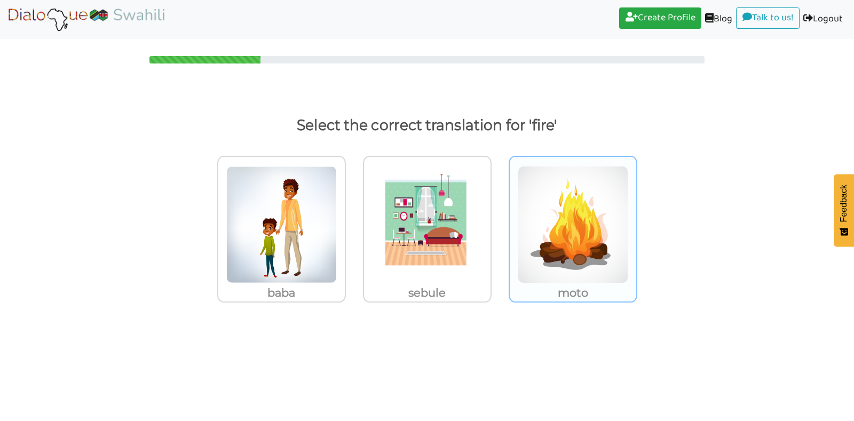
click at [337, 237] on img at bounding box center [281, 224] width 110 height 117
click at [353, 222] on input "moto" at bounding box center [349, 218] width 8 height 8
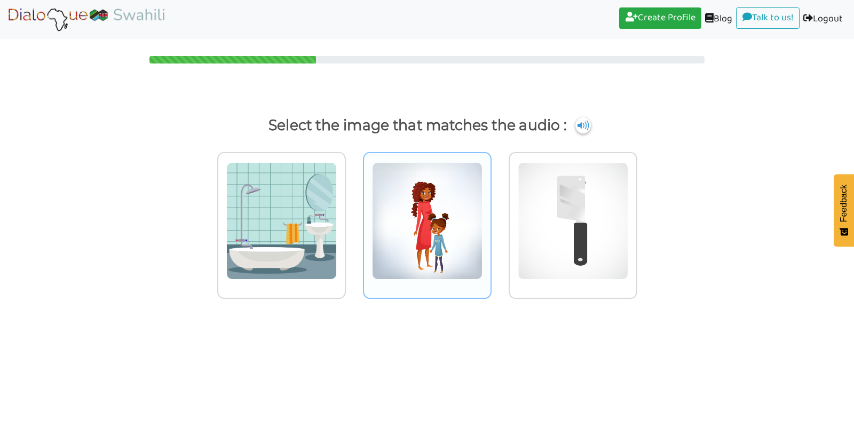
click at [337, 218] on img at bounding box center [281, 220] width 110 height 117
click at [353, 218] on input "radio" at bounding box center [349, 214] width 8 height 8
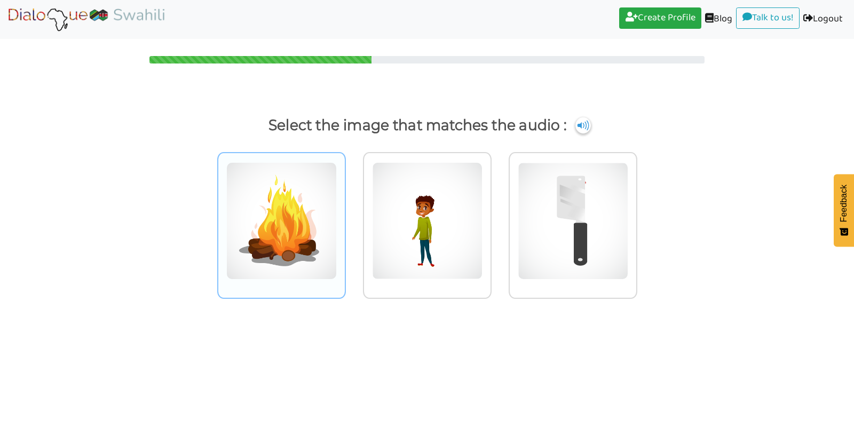
click at [279, 234] on img at bounding box center [281, 220] width 110 height 117
click at [345, 218] on input "radio" at bounding box center [349, 214] width 8 height 8
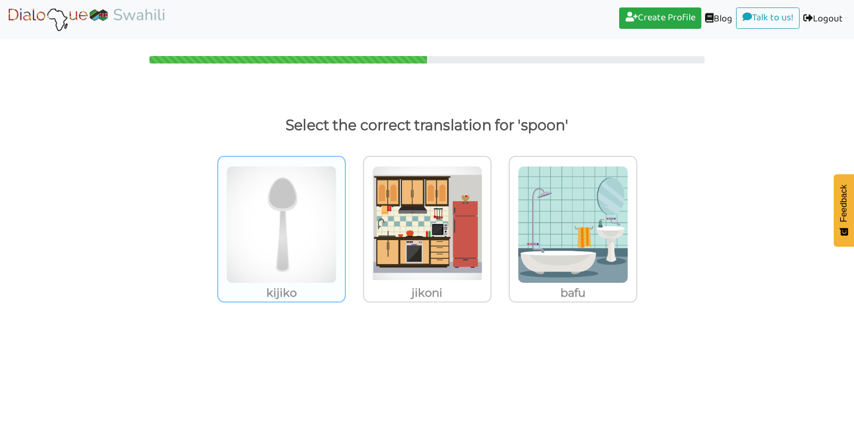
click at [276, 226] on img at bounding box center [281, 224] width 110 height 117
click at [345, 222] on input "kijiko" at bounding box center [349, 218] width 8 height 8
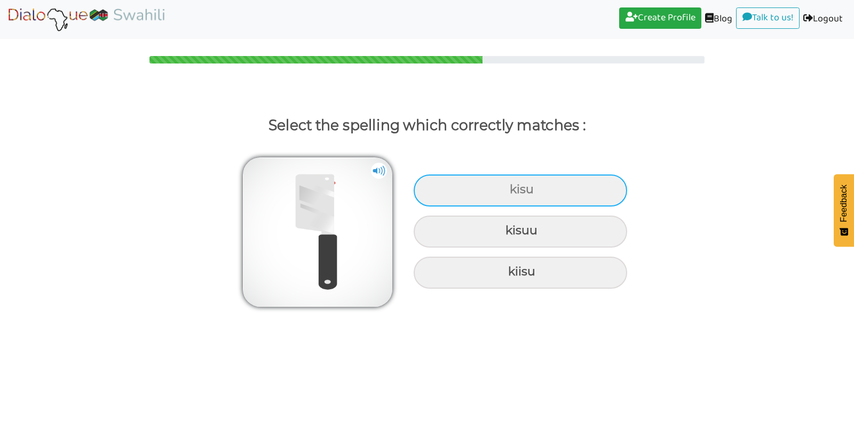
click at [505, 191] on div "kisu" at bounding box center [520, 191] width 213 height 32
click at [508, 191] on input "kisu" at bounding box center [511, 189] width 7 height 7
radio input "true"
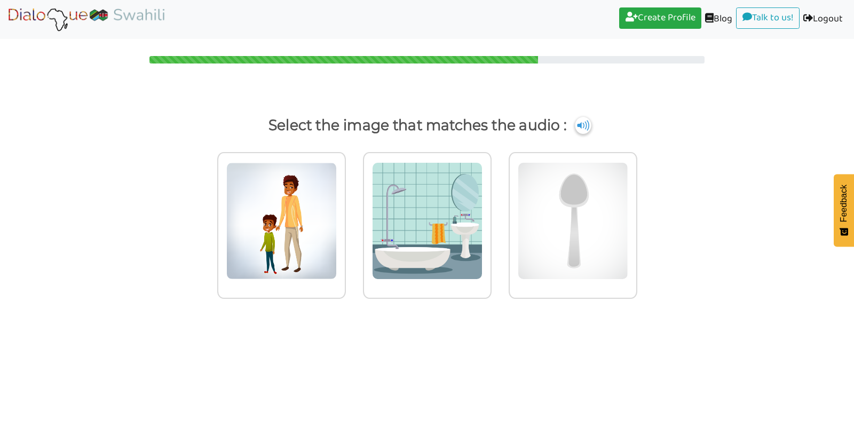
click at [577, 126] on img at bounding box center [583, 125] width 16 height 17
click at [337, 215] on img at bounding box center [281, 220] width 110 height 117
click at [353, 215] on input "radio" at bounding box center [349, 214] width 8 height 8
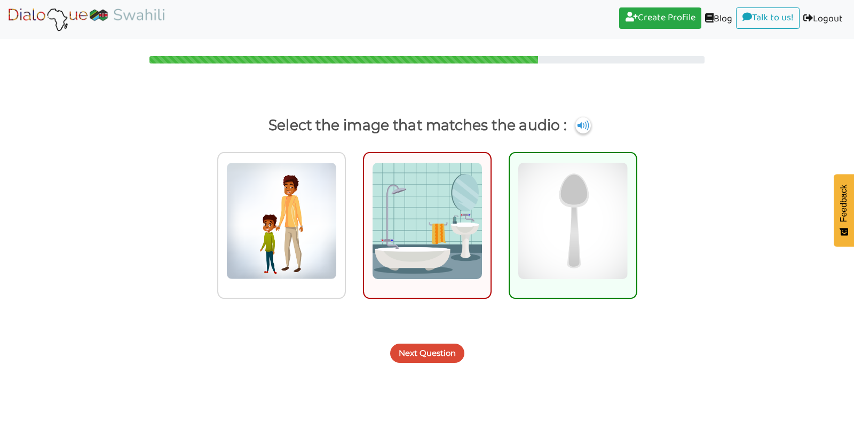
click at [422, 353] on button "Next Question" at bounding box center [427, 353] width 74 height 19
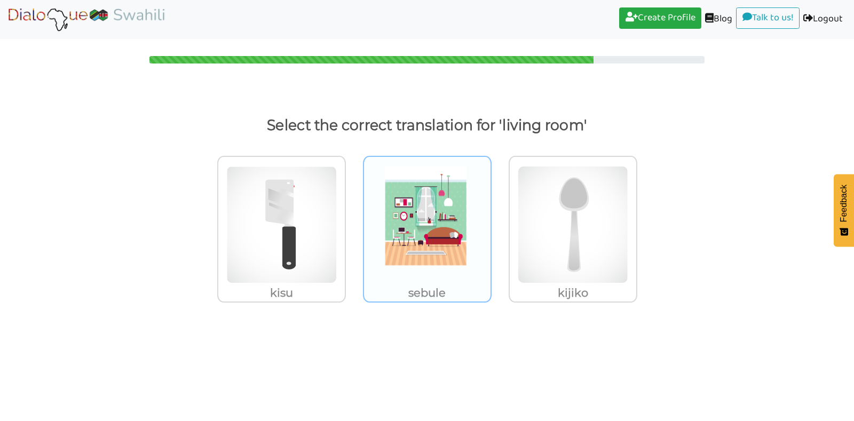
click at [337, 264] on img at bounding box center [281, 224] width 110 height 117
click at [353, 222] on input "sebule" at bounding box center [349, 218] width 8 height 8
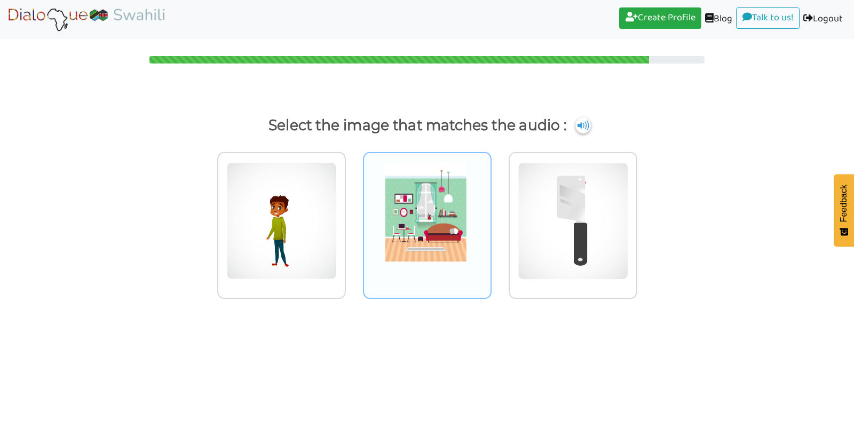
click at [337, 257] on img at bounding box center [281, 220] width 110 height 117
click at [353, 218] on input "radio" at bounding box center [349, 214] width 8 height 8
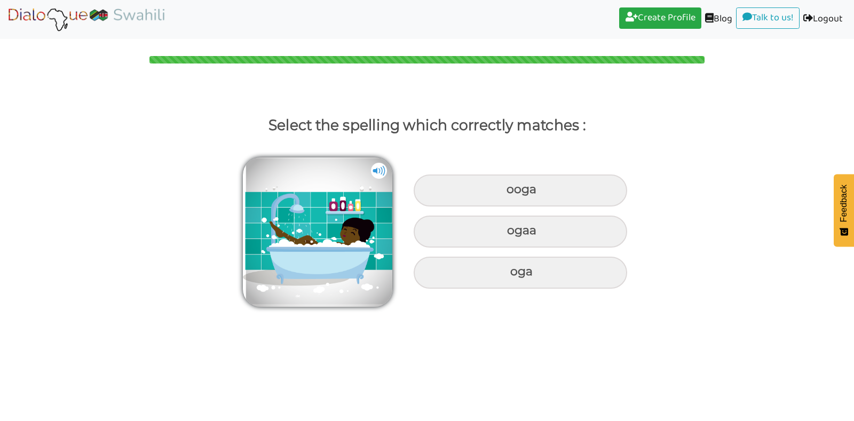
click at [378, 172] on img at bounding box center [379, 171] width 16 height 16
click at [493, 207] on div "oga" at bounding box center [520, 191] width 213 height 32
click at [504, 193] on input "oga" at bounding box center [507, 189] width 7 height 7
radio input "true"
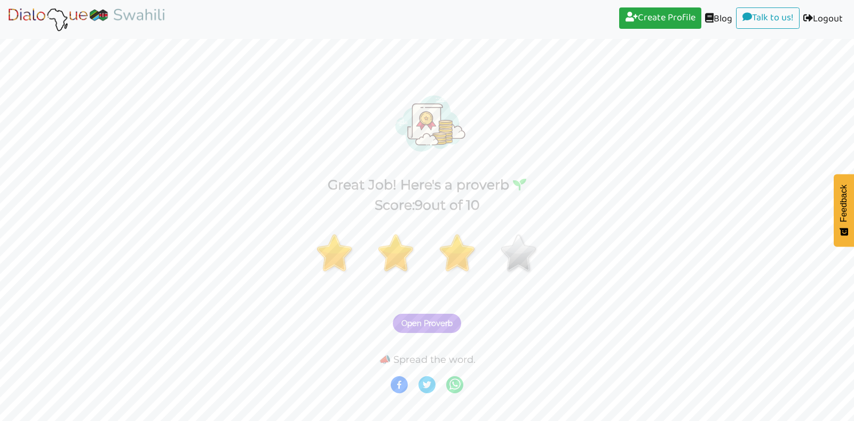
click at [422, 320] on span "Open Proverb" at bounding box center [426, 324] width 51 height 10
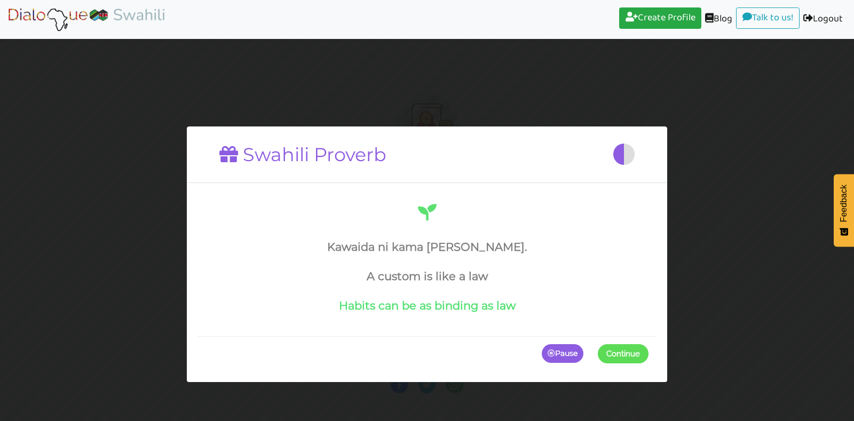
click at [648, 352] on span at bounding box center [648, 353] width 0 height 19
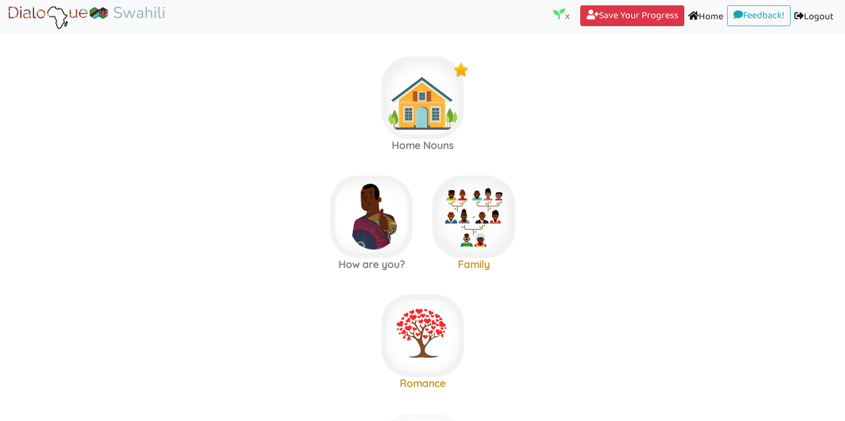
scroll to position [9, 0]
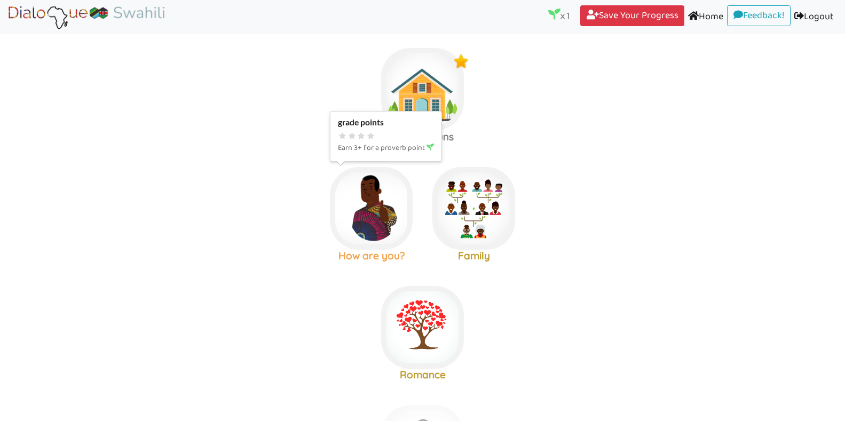
click at [402, 131] on img at bounding box center [422, 89] width 83 height 83
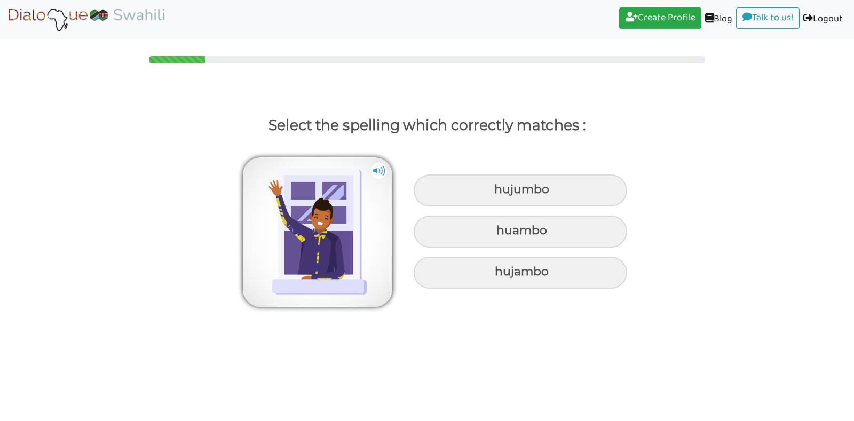
click at [377, 164] on img at bounding box center [379, 171] width 16 height 16
click at [518, 207] on div "hujambo" at bounding box center [520, 191] width 213 height 32
click at [499, 193] on input "hujambo" at bounding box center [495, 189] width 7 height 7
radio input "true"
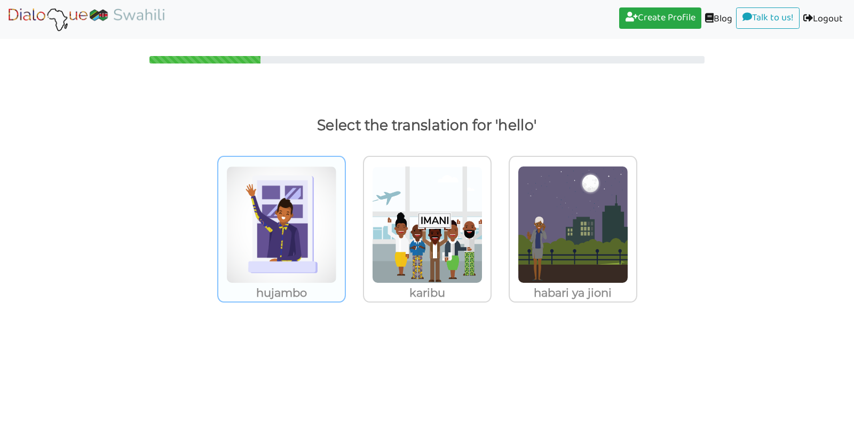
click at [289, 240] on img at bounding box center [281, 224] width 110 height 117
click at [345, 222] on input "hujambo" at bounding box center [349, 218] width 8 height 8
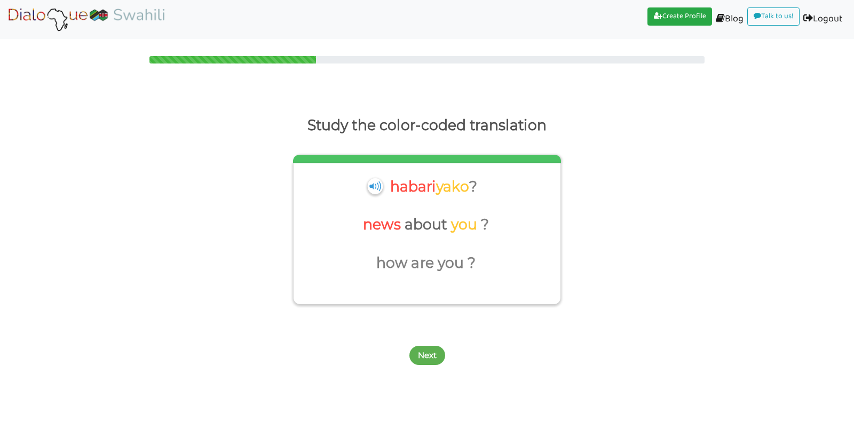
click at [417, 345] on div "Next" at bounding box center [427, 349] width 854 height 42
click at [419, 351] on button "Next" at bounding box center [427, 355] width 36 height 19
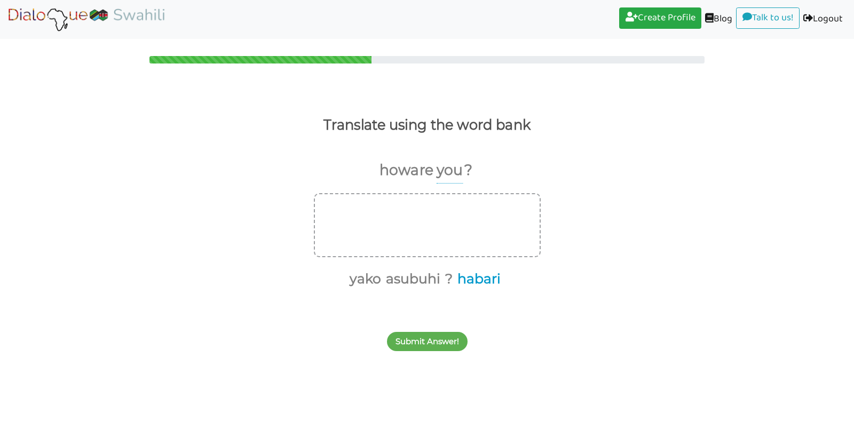
click at [472, 269] on button "habari" at bounding box center [477, 279] width 47 height 20
click at [384, 280] on button "yako" at bounding box center [387, 279] width 35 height 20
click at [453, 275] on button "?" at bounding box center [452, 279] width 11 height 20
click at [426, 340] on button "Submit Answer!" at bounding box center [427, 341] width 81 height 19
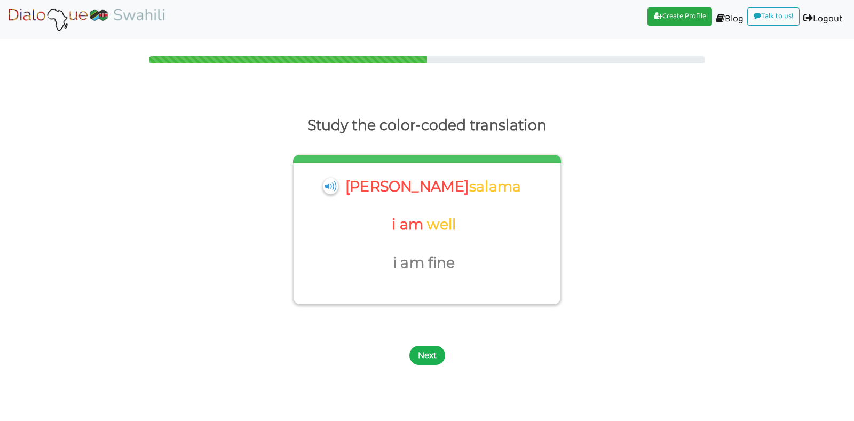
click at [425, 346] on button "Next" at bounding box center [427, 355] width 36 height 19
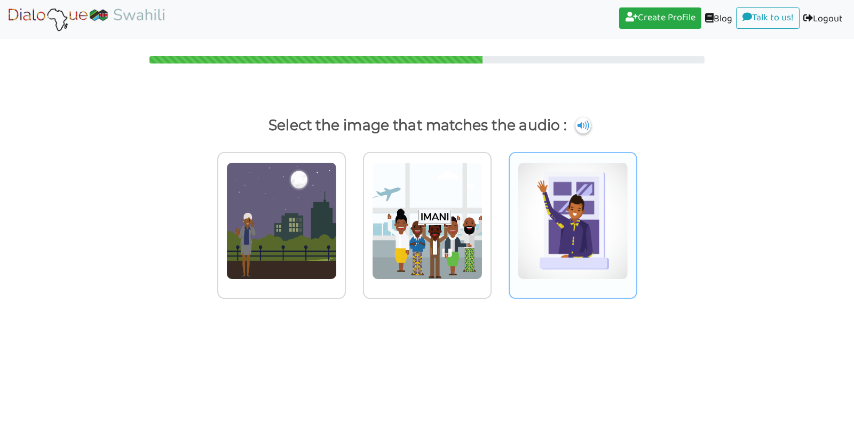
click at [337, 226] on img at bounding box center [281, 220] width 110 height 117
click at [353, 218] on input "radio" at bounding box center [349, 214] width 8 height 8
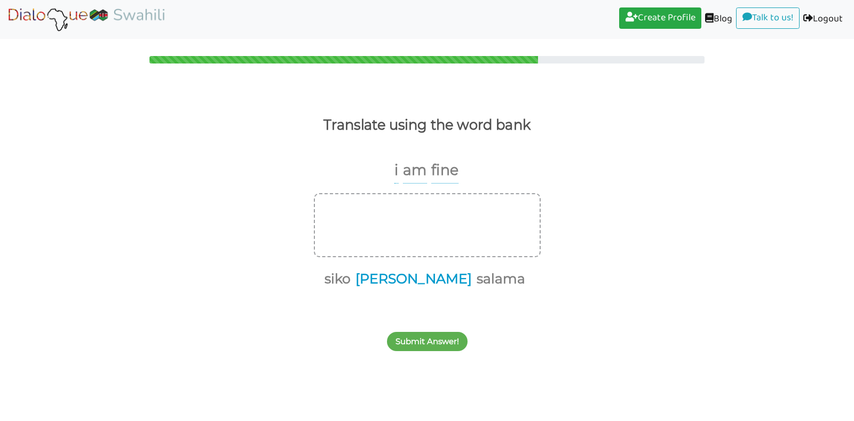
click at [418, 277] on button "[PERSON_NAME]" at bounding box center [412, 279] width 120 height 20
click at [427, 279] on button "salama" at bounding box center [439, 279] width 52 height 20
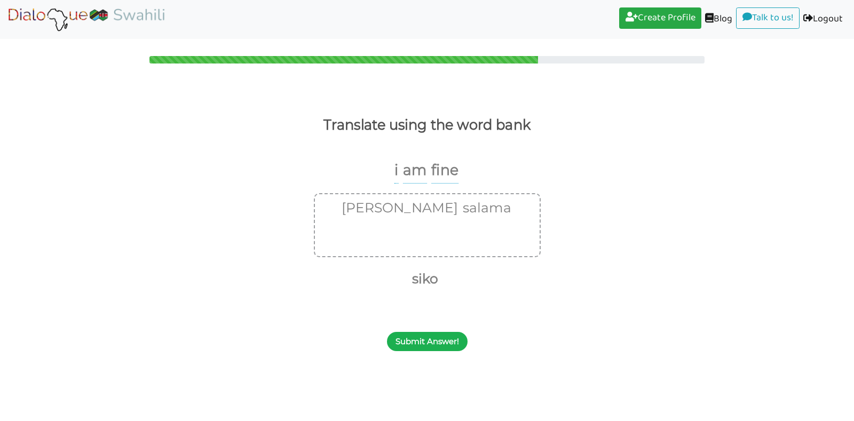
click at [423, 337] on button "Submit Answer!" at bounding box center [427, 341] width 81 height 19
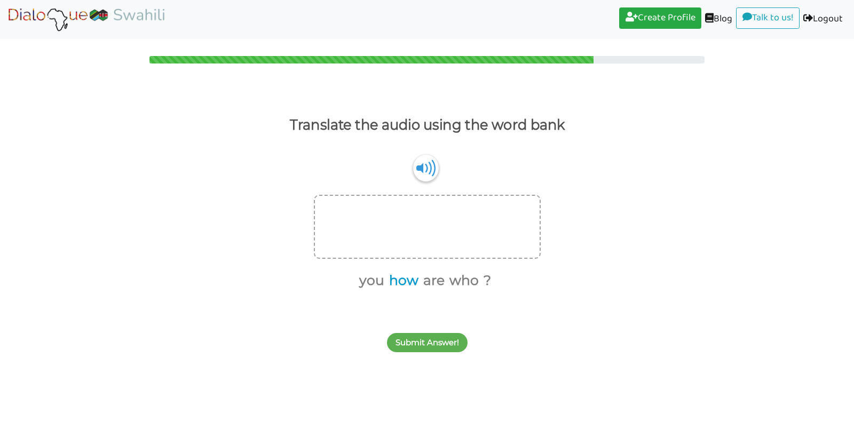
click at [410, 282] on button "how" at bounding box center [401, 281] width 33 height 20
click at [410, 282] on button "are" at bounding box center [414, 281] width 25 height 20
click at [400, 282] on button "you" at bounding box center [399, 281] width 29 height 20
click at [442, 278] on button "?" at bounding box center [439, 281] width 11 height 20
click at [421, 343] on button "Submit Answer!" at bounding box center [427, 342] width 81 height 19
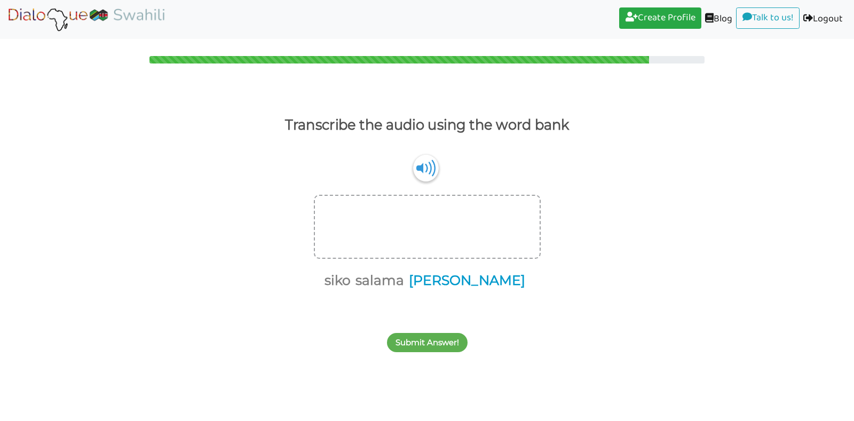
click at [469, 281] on button "[PERSON_NAME]" at bounding box center [465, 281] width 120 height 20
click at [447, 277] on button "salama" at bounding box center [439, 281] width 52 height 20
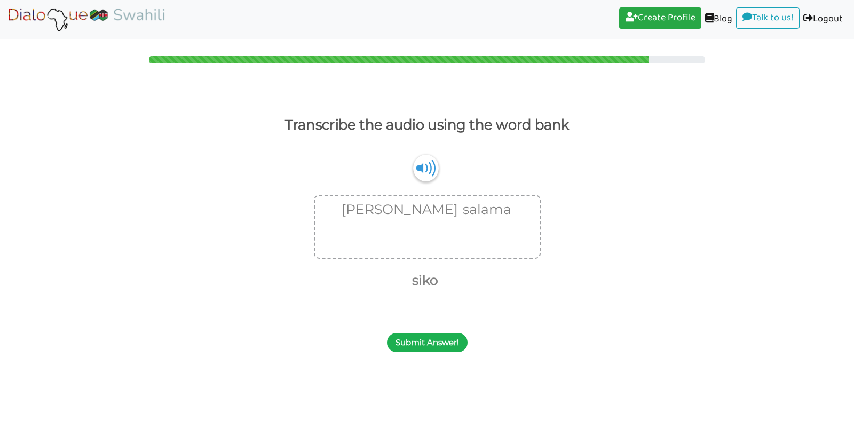
click at [419, 343] on button "Submit Answer!" at bounding box center [427, 342] width 81 height 19
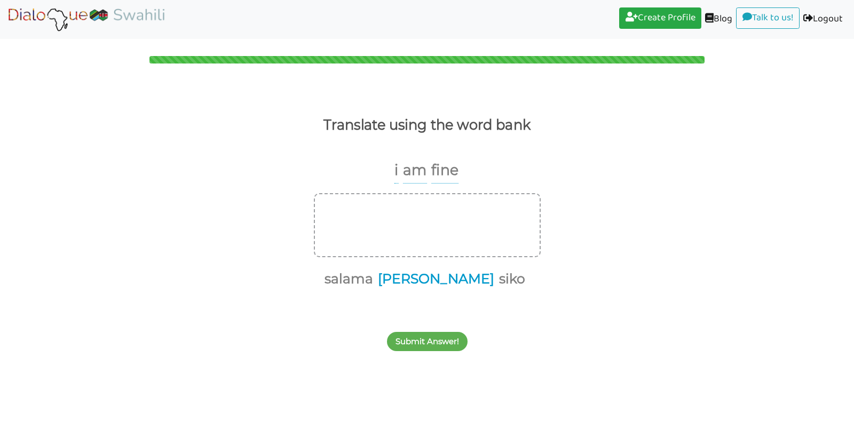
click at [434, 277] on button "[PERSON_NAME]" at bounding box center [434, 279] width 120 height 20
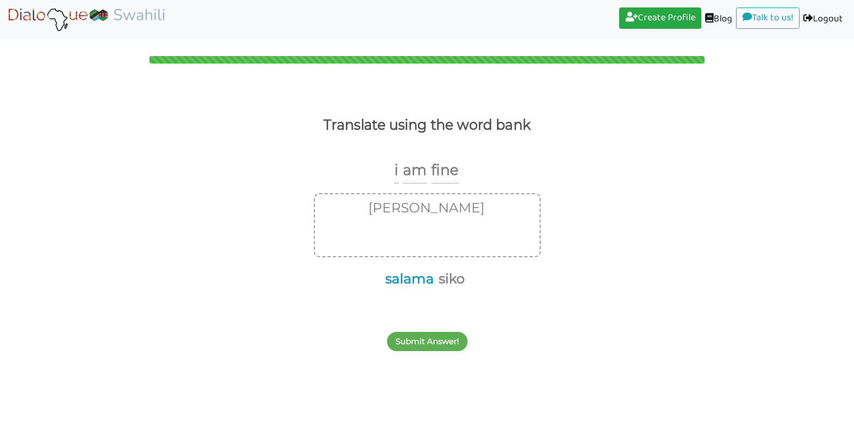
click at [420, 277] on button "salama" at bounding box center [408, 279] width 52 height 20
click at [424, 344] on button "Submit Answer!" at bounding box center [427, 341] width 81 height 19
